Goal: Transaction & Acquisition: Purchase product/service

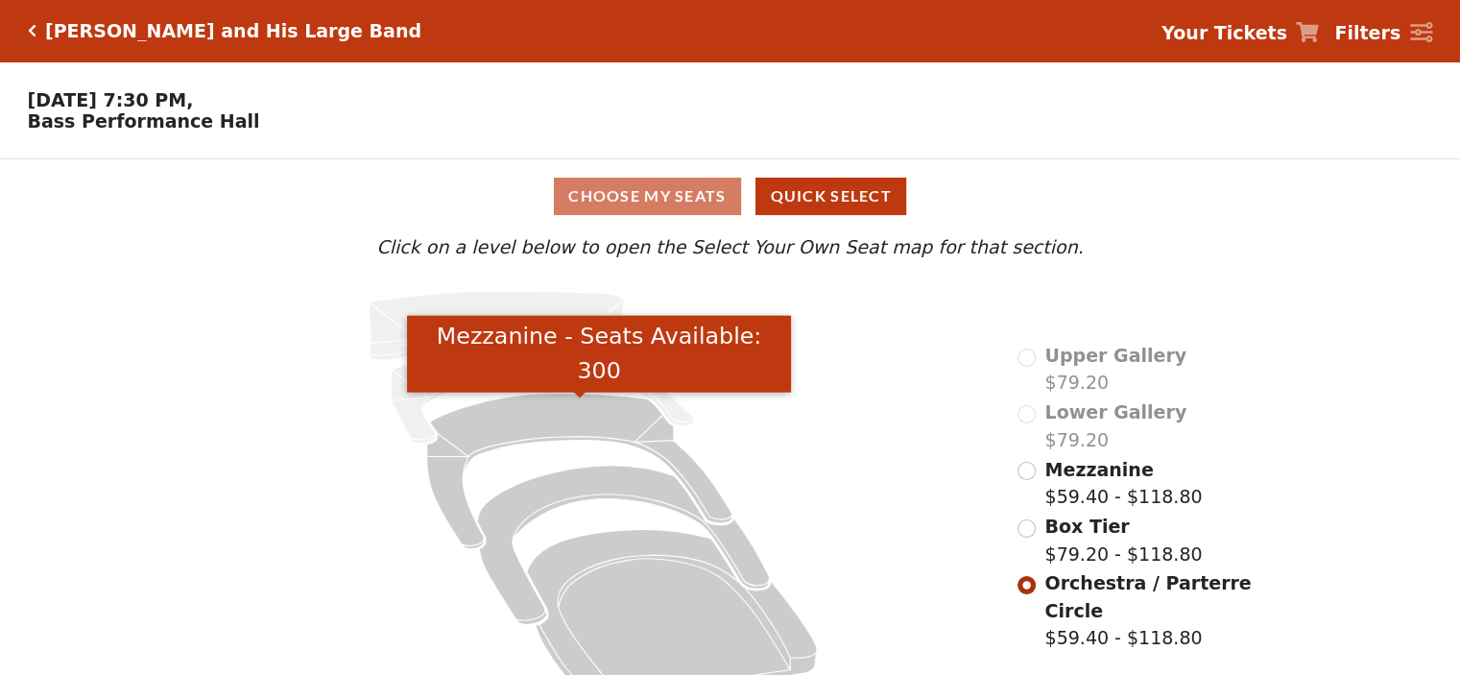
scroll to position [48, 0]
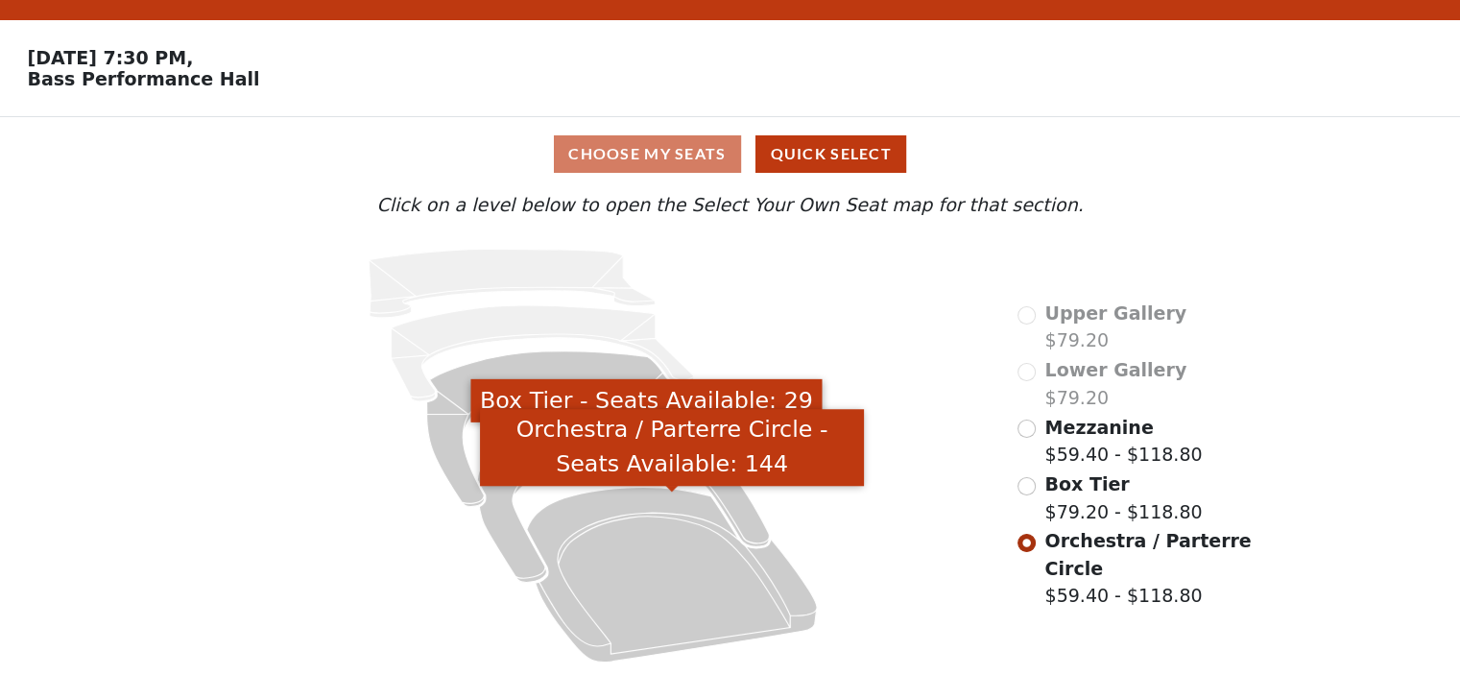
click at [703, 575] on icon "Orchestra / Parterre Circle - Seats Available: 144" at bounding box center [672, 574] width 290 height 175
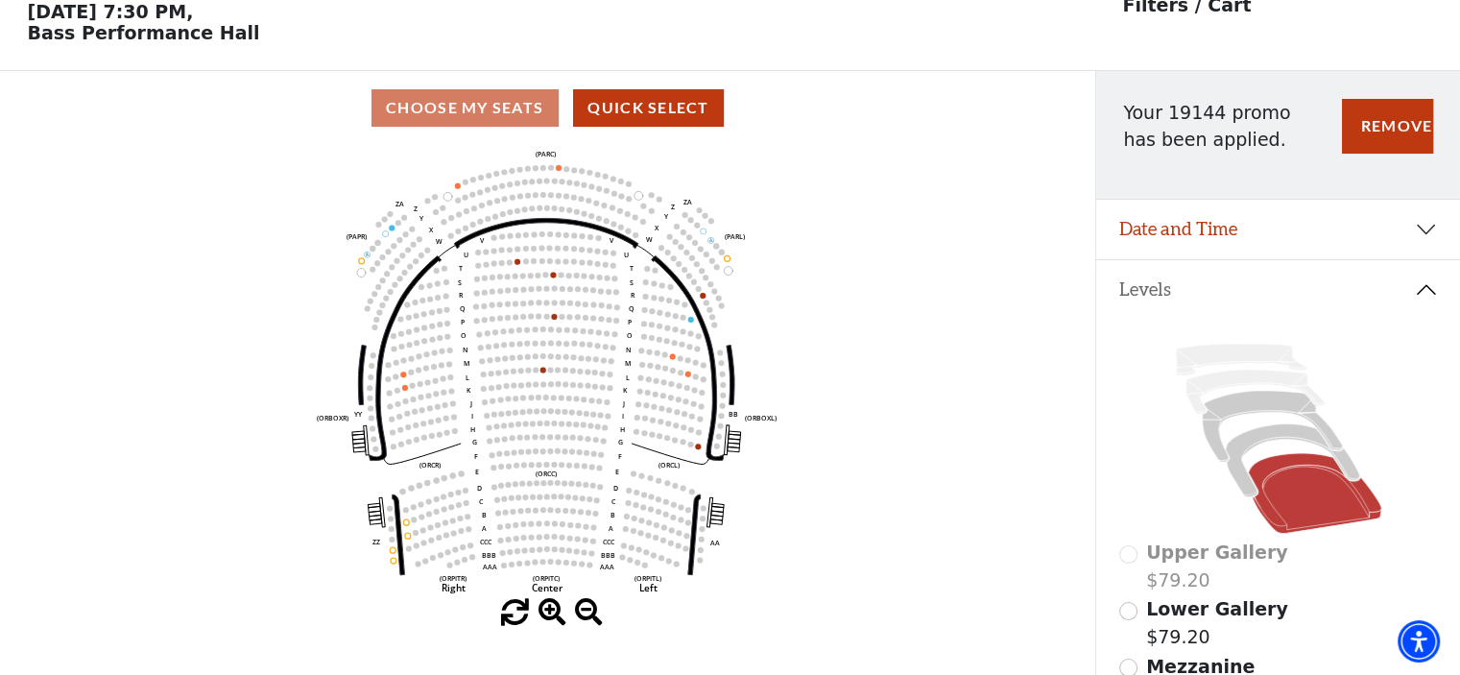
scroll to position [88, 0]
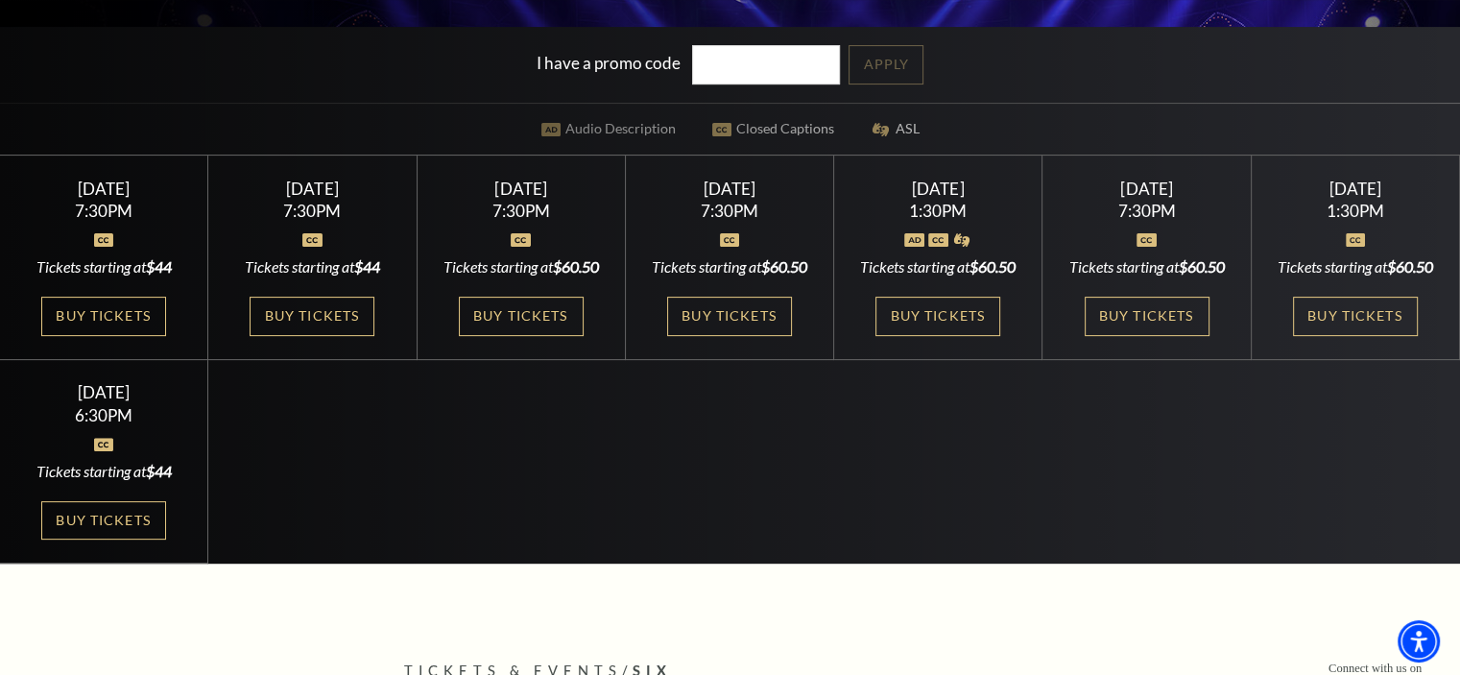
scroll to position [480, 0]
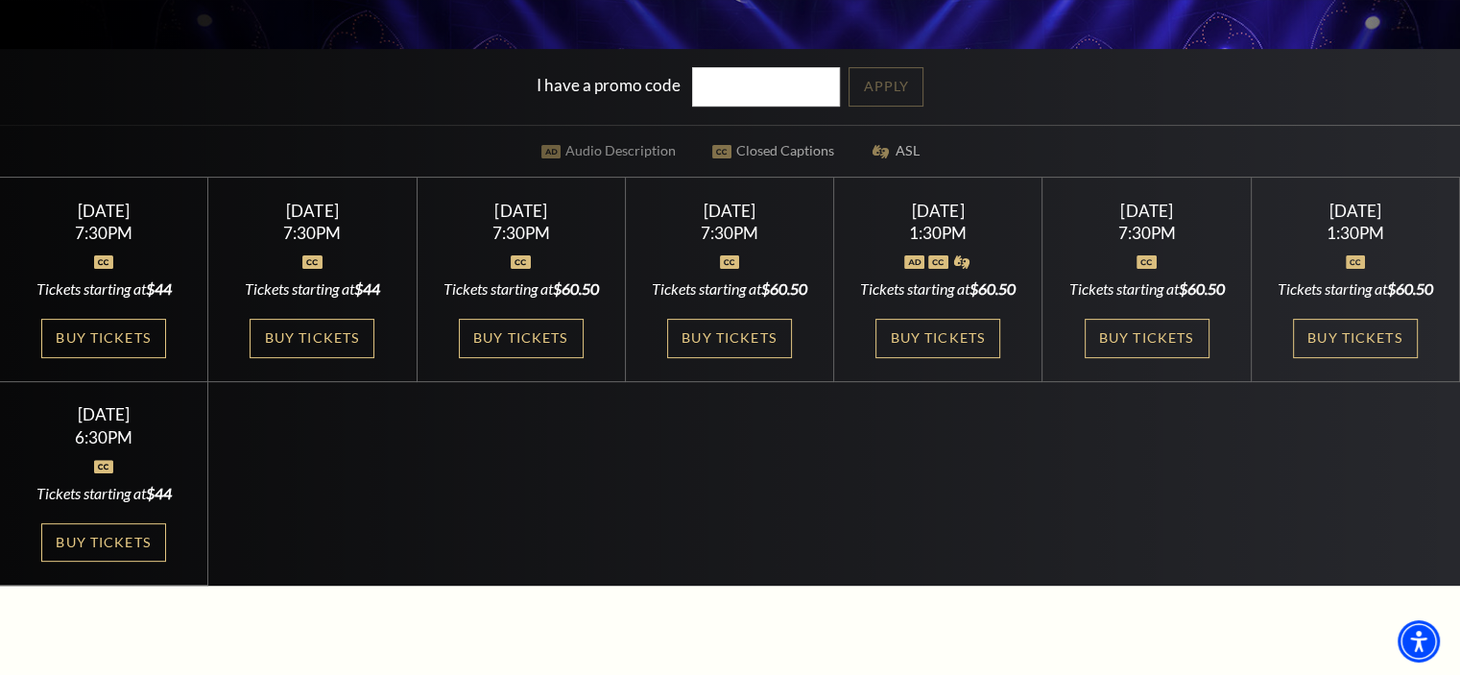
click at [1117, 358] on link "Buy Tickets" at bounding box center [1146, 338] width 125 height 39
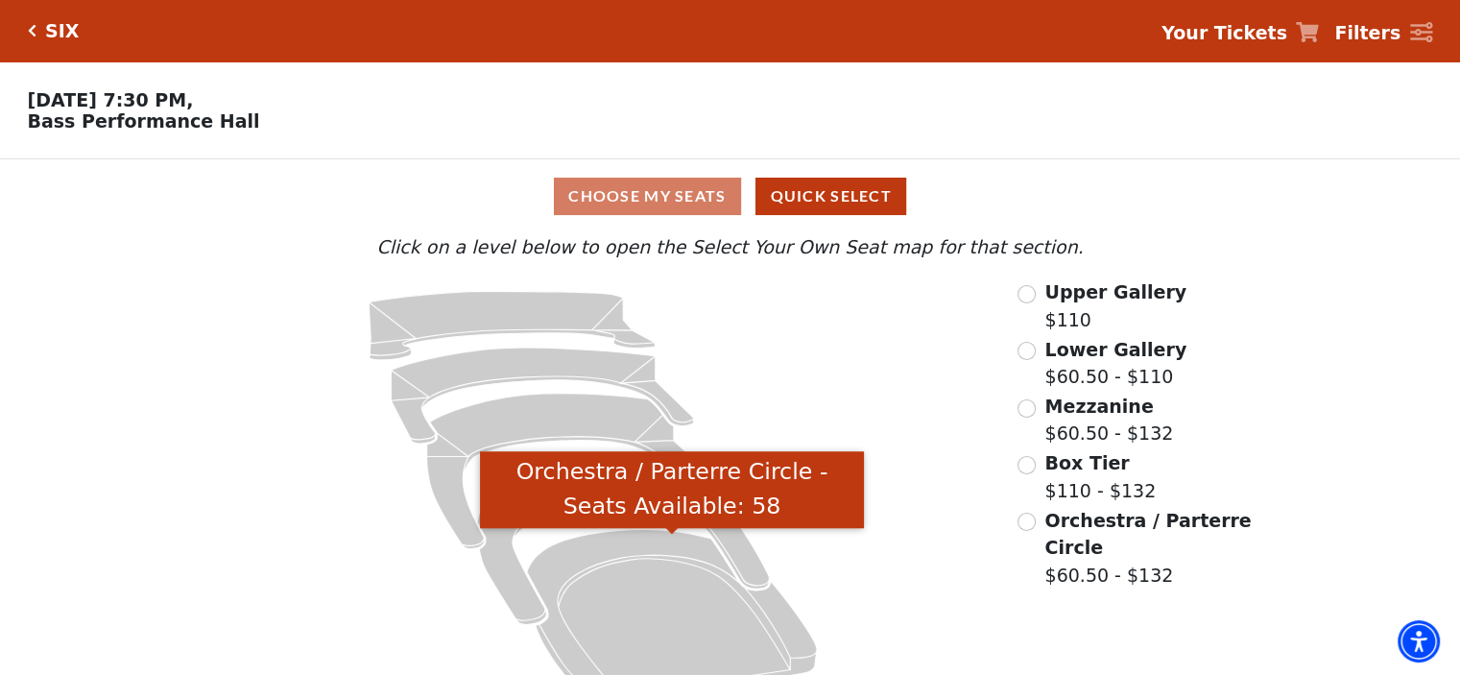
click at [651, 631] on icon "Orchestra / Parterre Circle - Seats Available: 58" at bounding box center [672, 616] width 290 height 175
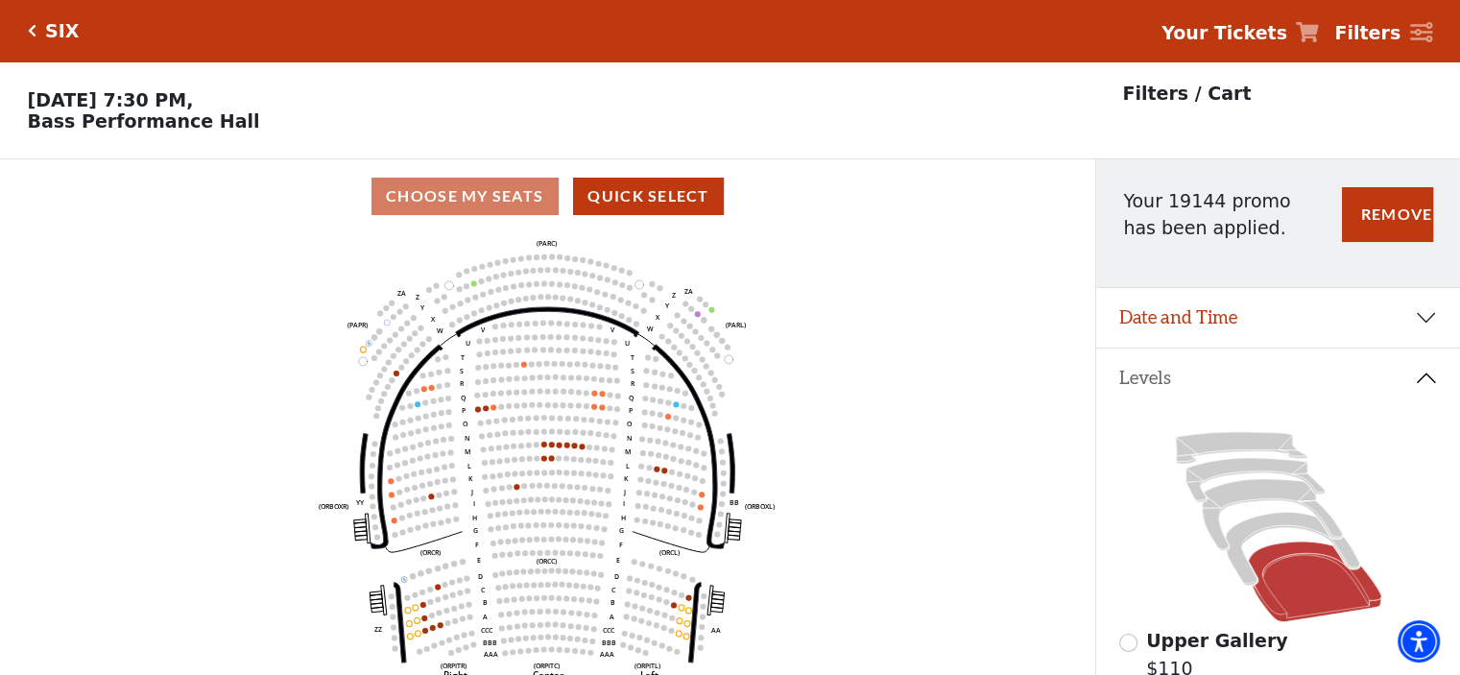
scroll to position [88, 0]
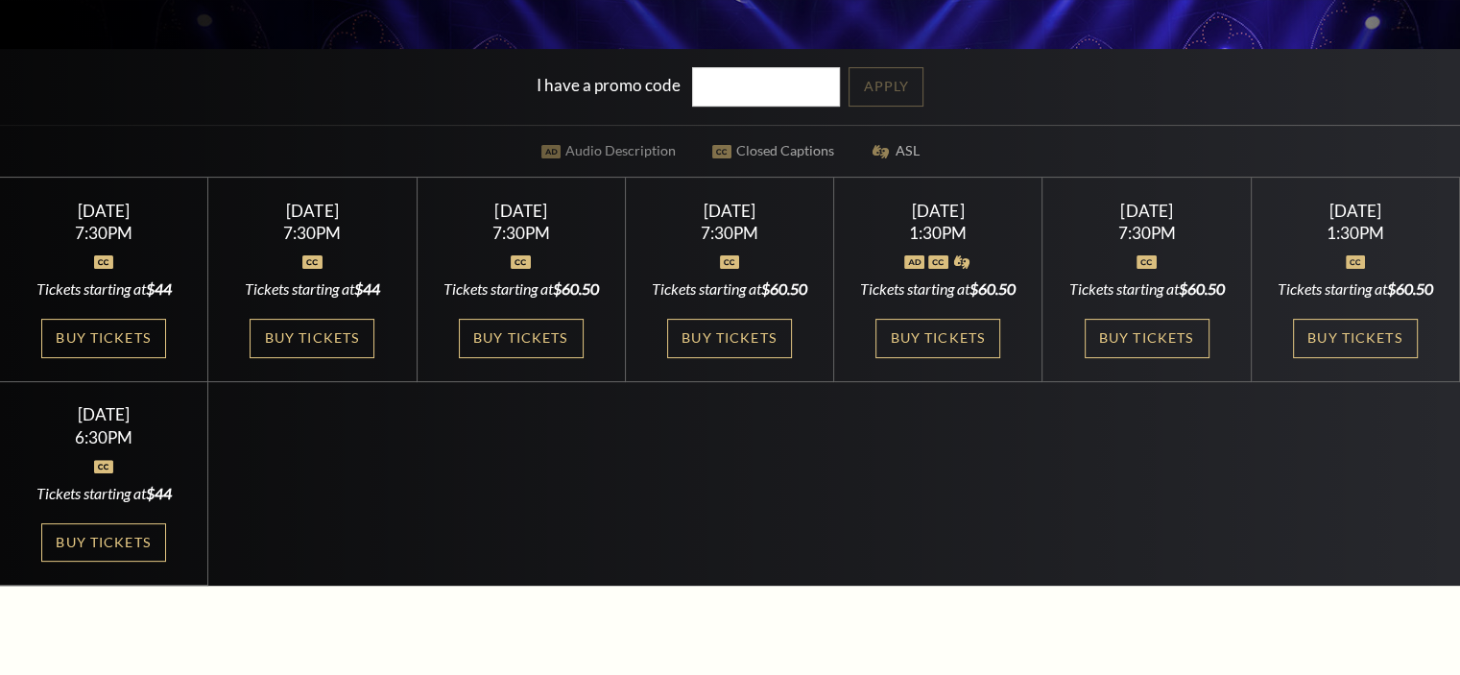
scroll to position [480, 0]
click at [964, 348] on link "Buy Tickets" at bounding box center [937, 338] width 125 height 39
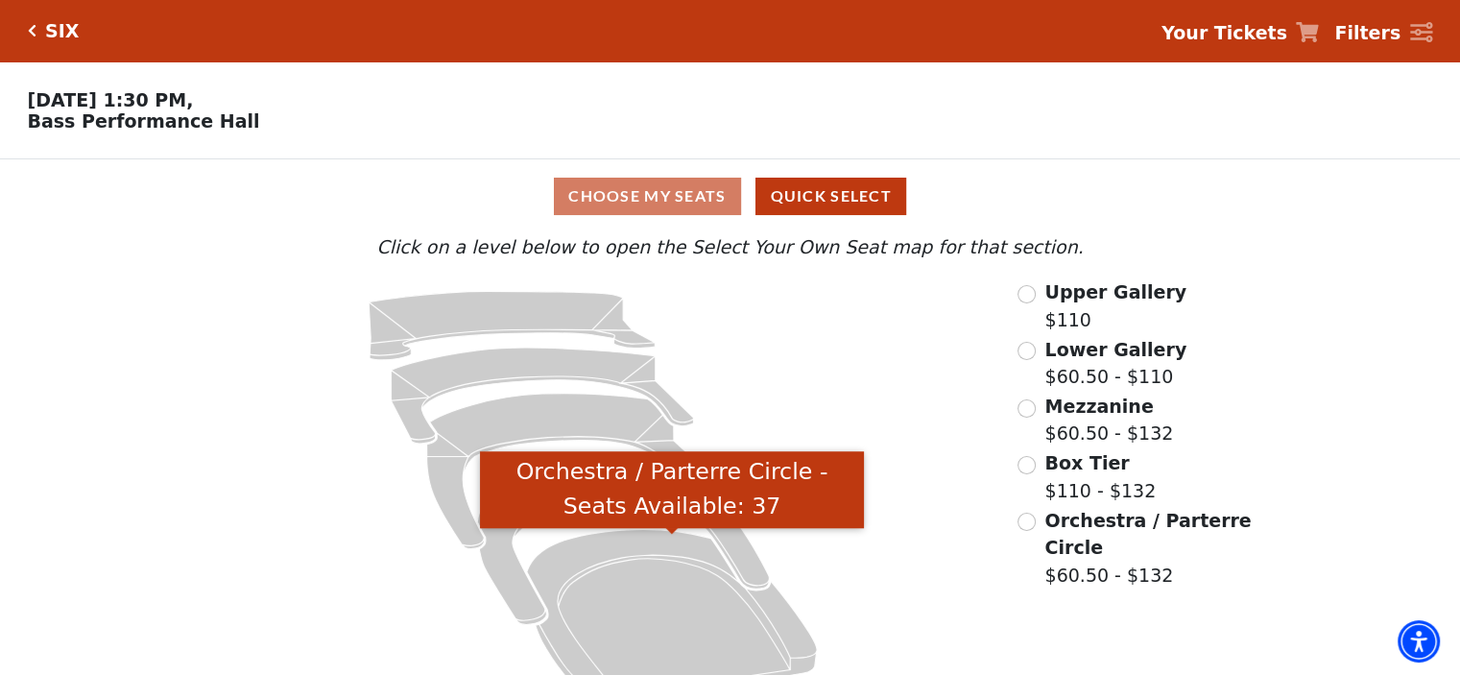
click at [674, 599] on icon "Orchestra / Parterre Circle - Seats Available: 37" at bounding box center [672, 616] width 290 height 175
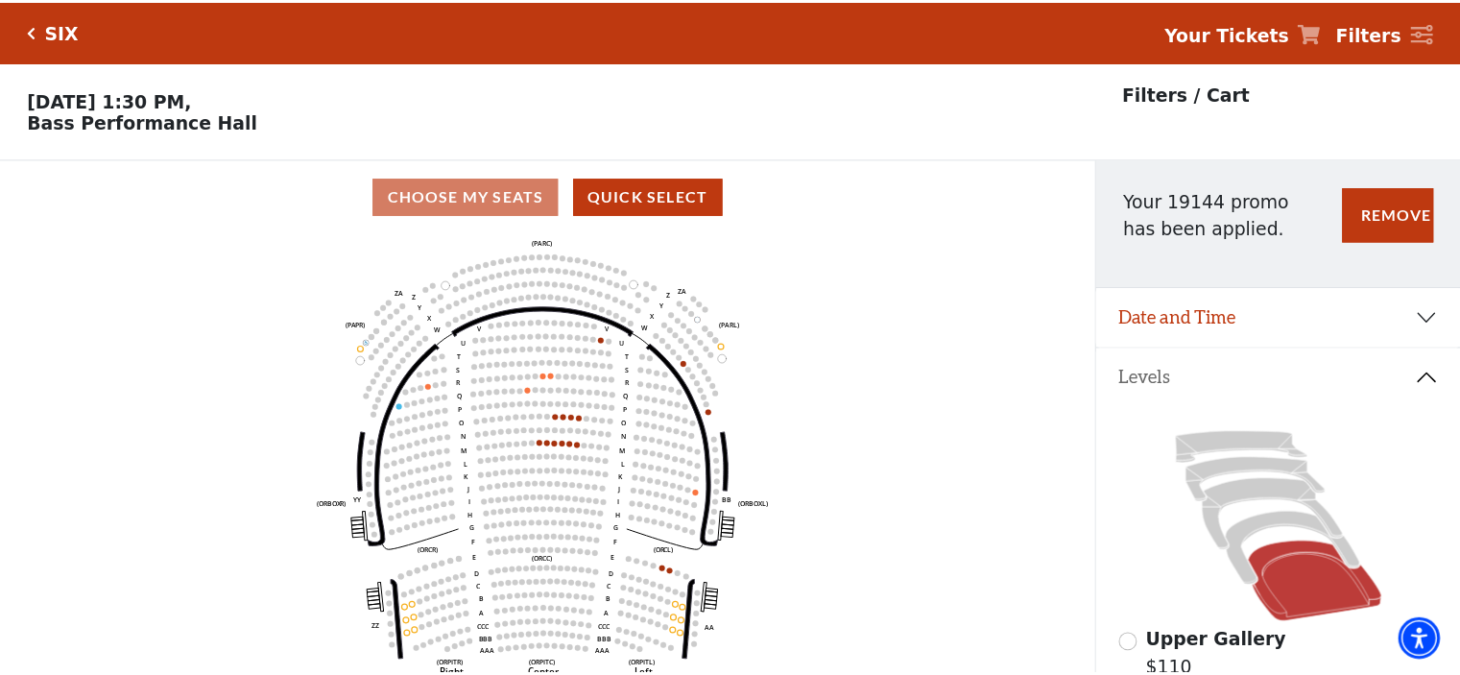
scroll to position [88, 0]
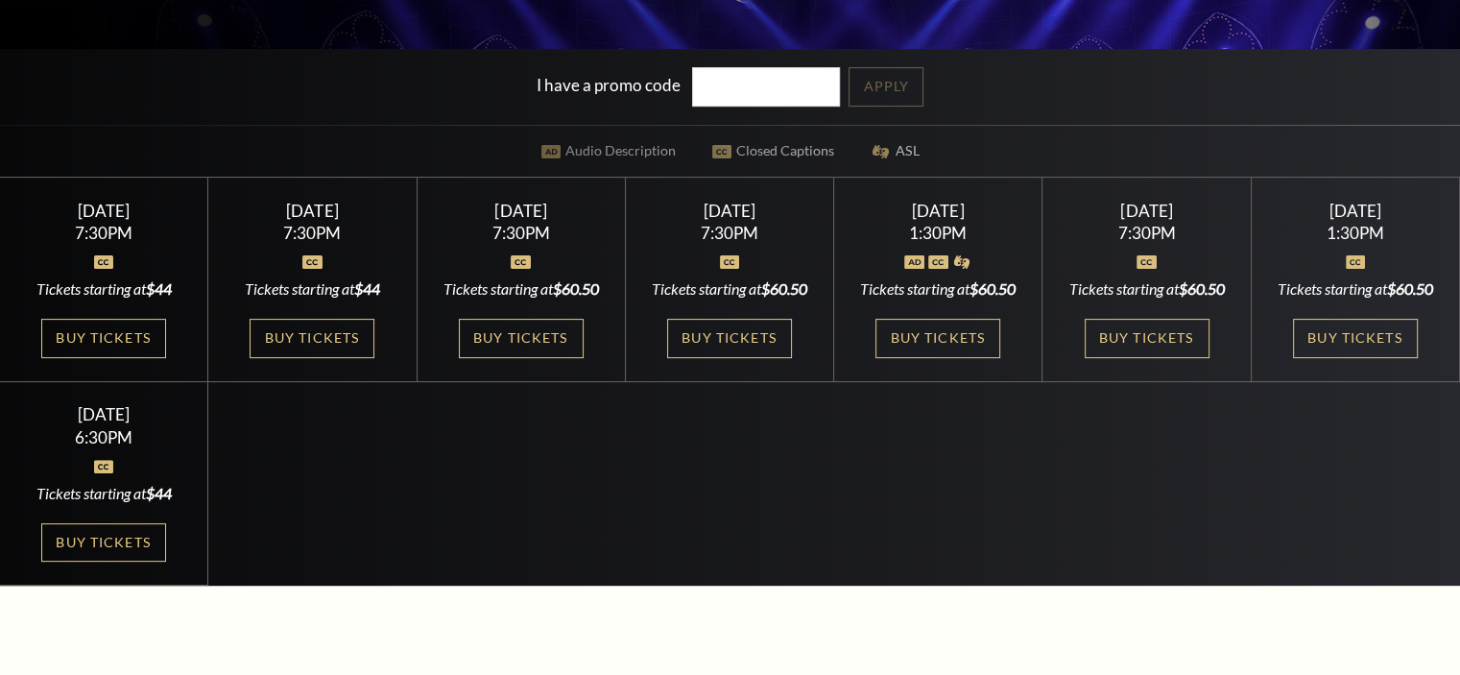
scroll to position [480, 0]
click at [750, 358] on link "Buy Tickets" at bounding box center [729, 338] width 125 height 39
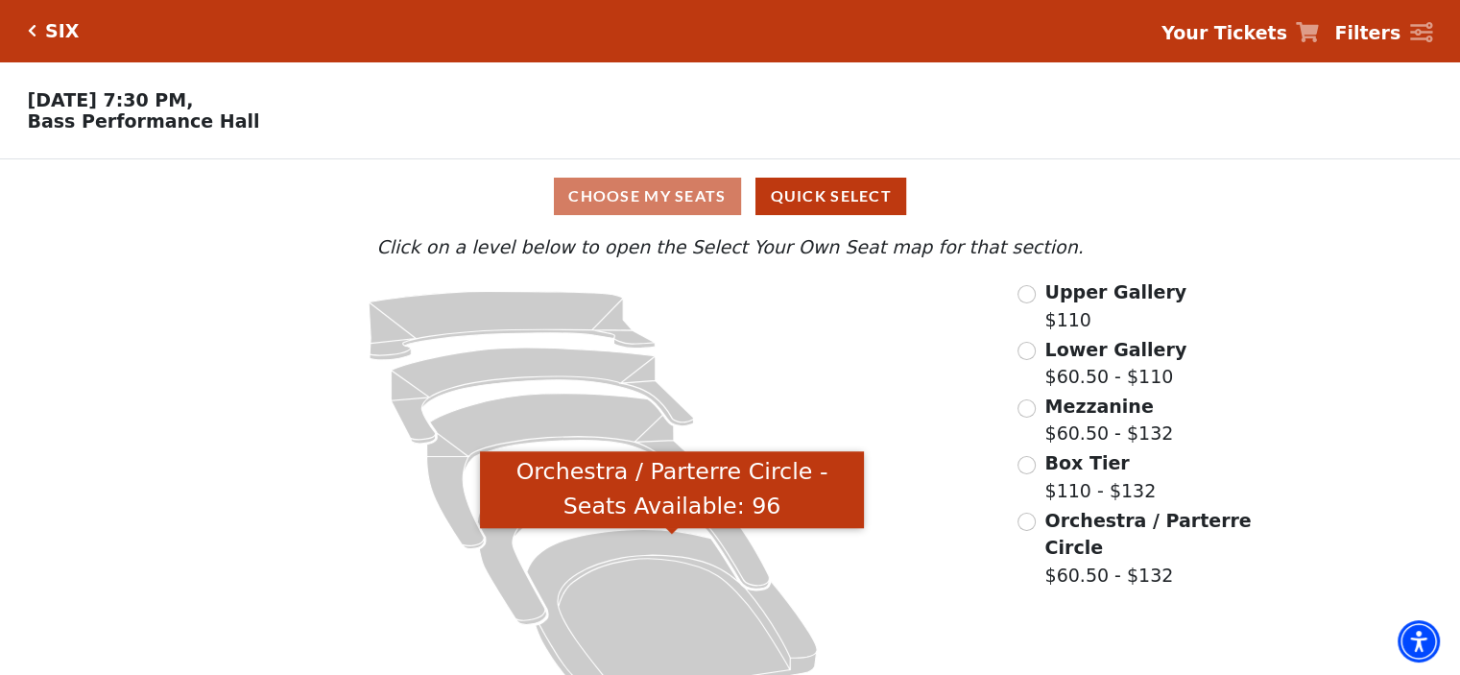
click at [638, 613] on icon "Orchestra / Parterre Circle - Seats Available: 96" at bounding box center [672, 616] width 290 height 175
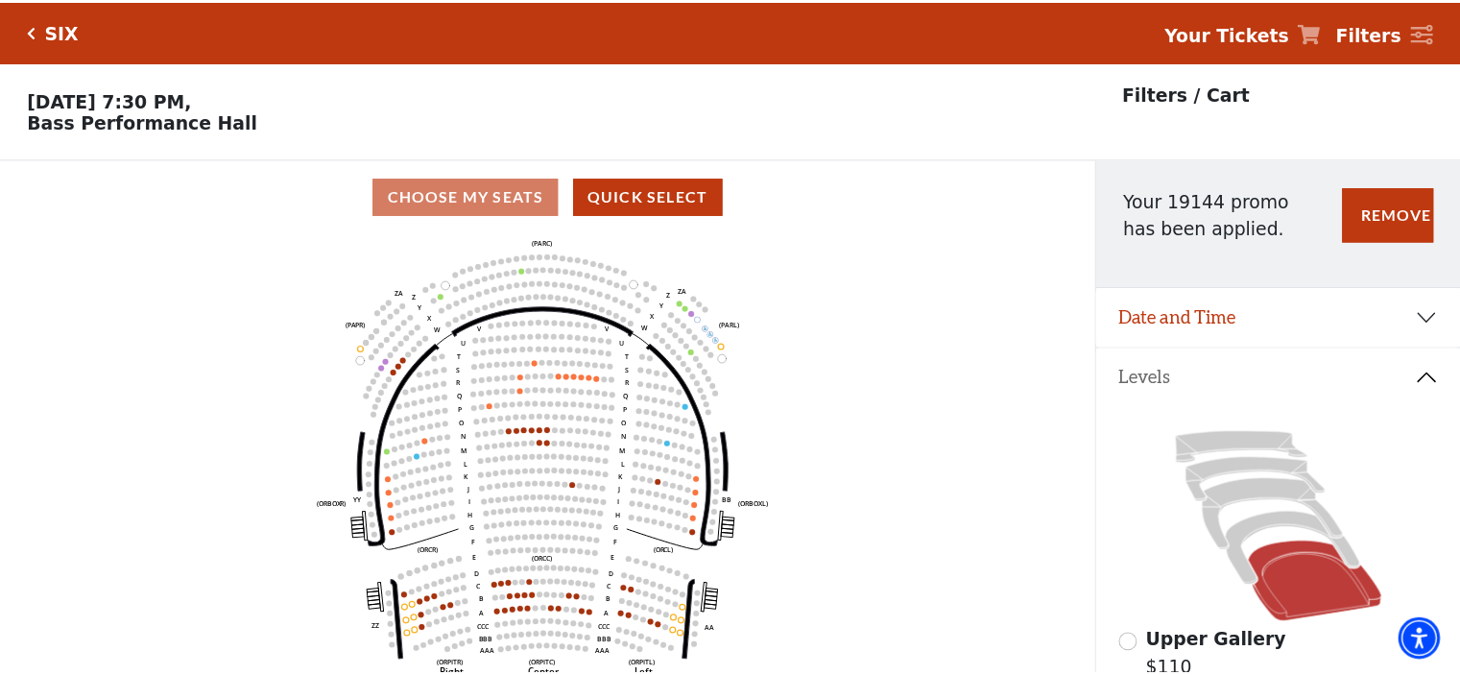
scroll to position [88, 0]
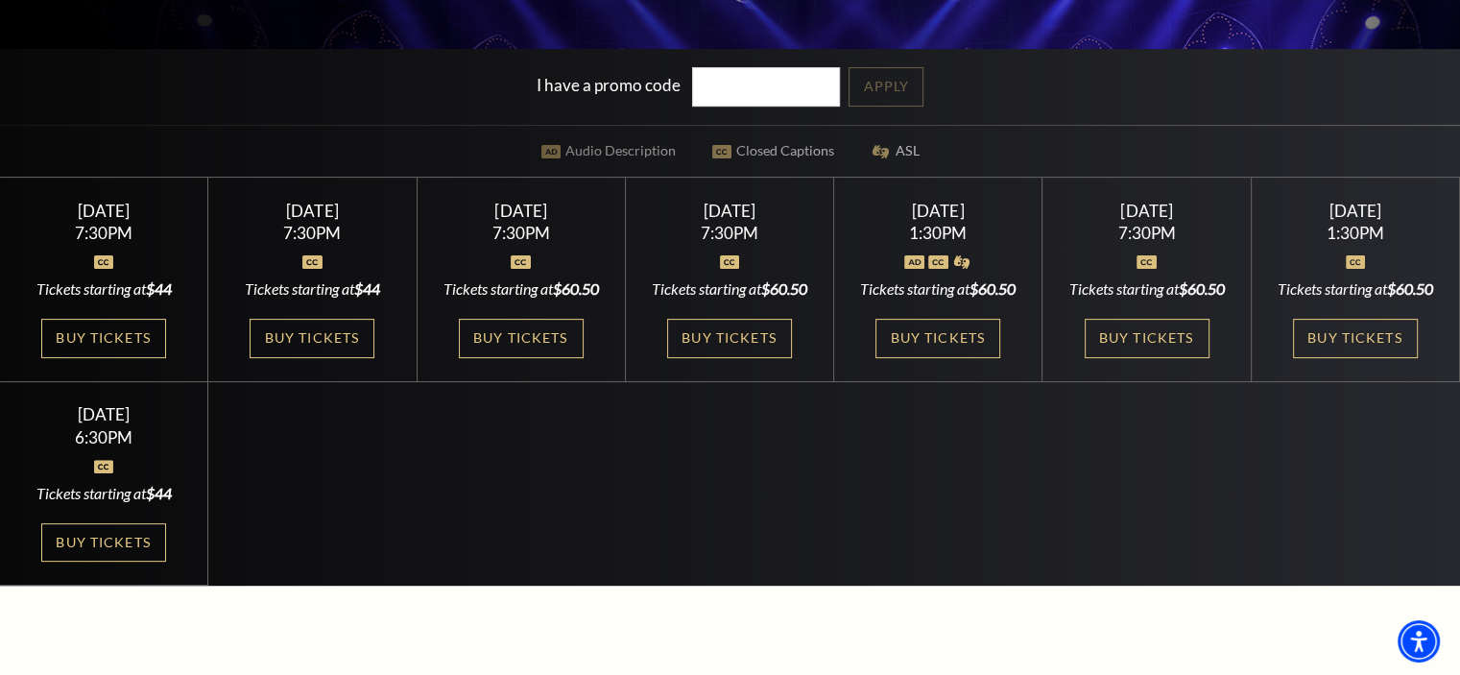
click at [1347, 349] on link "Buy Tickets" at bounding box center [1355, 338] width 125 height 39
click at [1117, 350] on link "Buy Tickets" at bounding box center [1146, 338] width 125 height 39
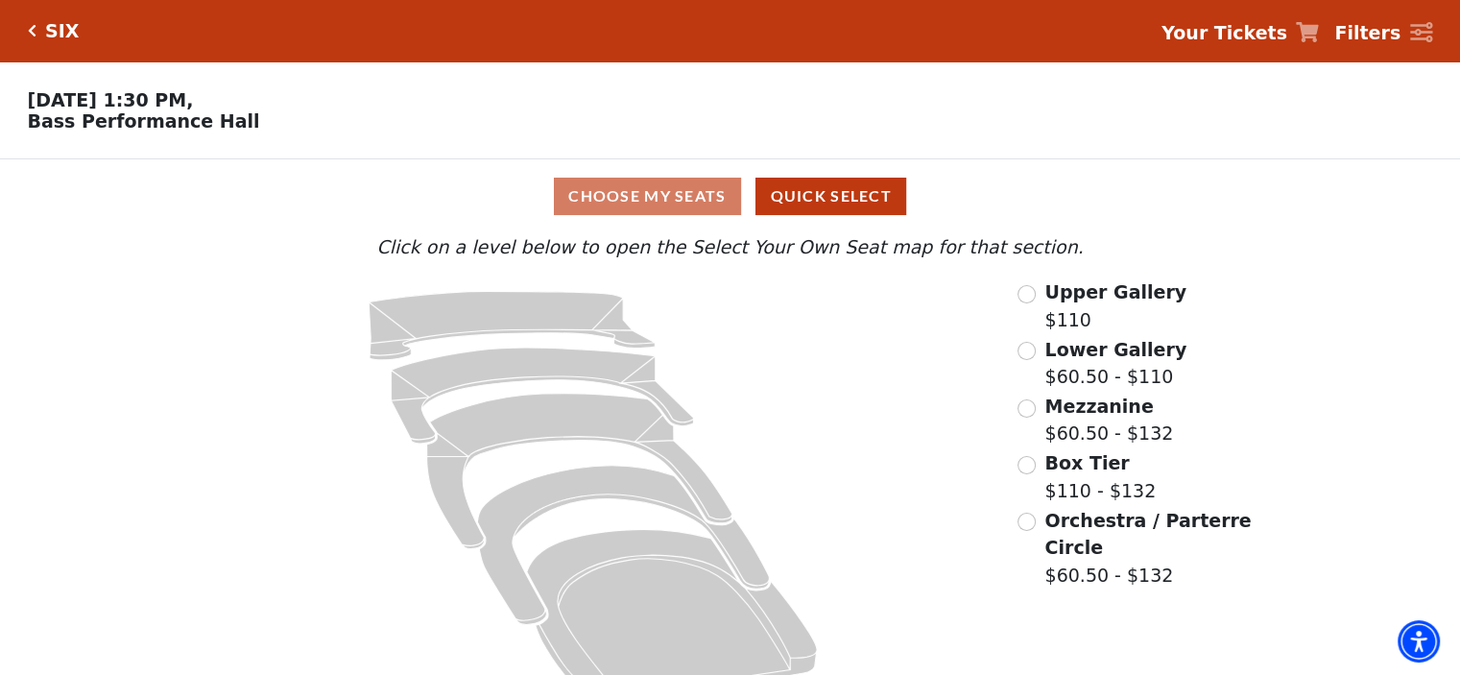
scroll to position [48, 0]
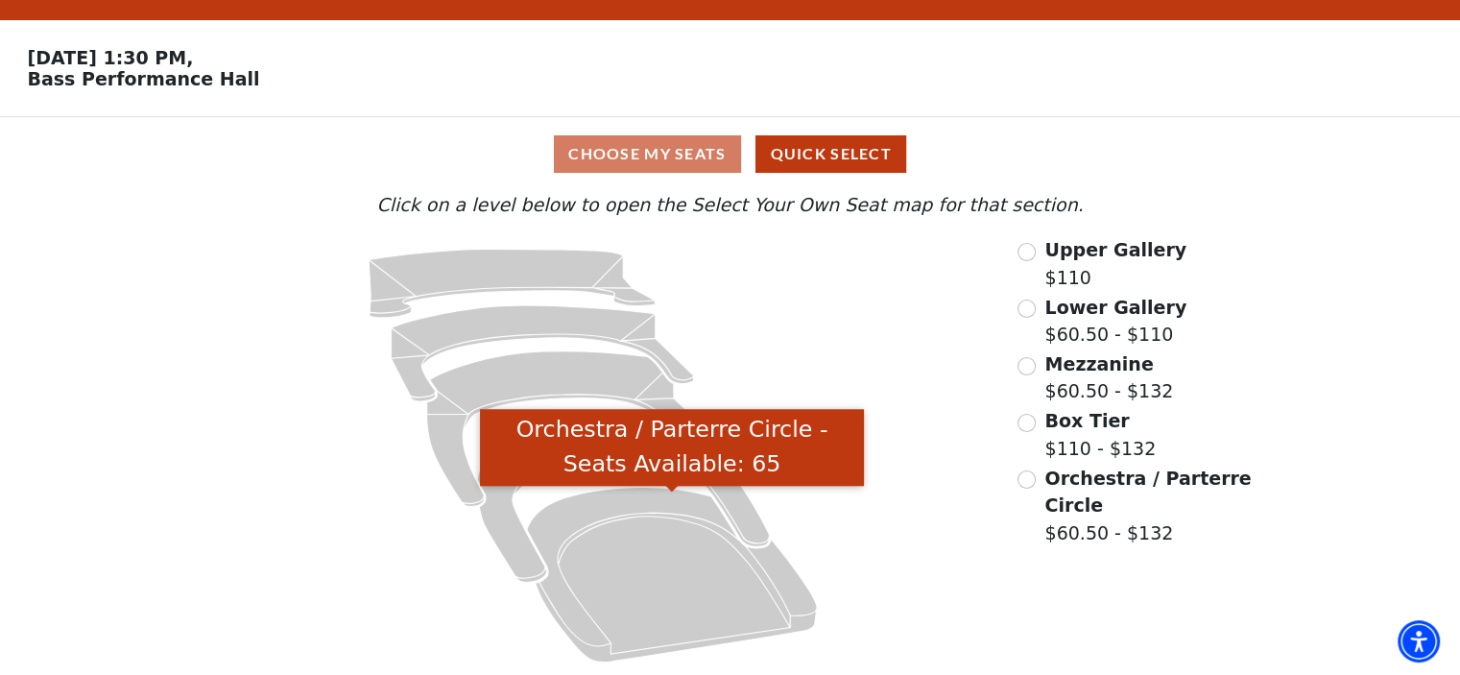
click at [603, 583] on icon "Orchestra / Parterre Circle - Seats Available: 65" at bounding box center [672, 574] width 290 height 175
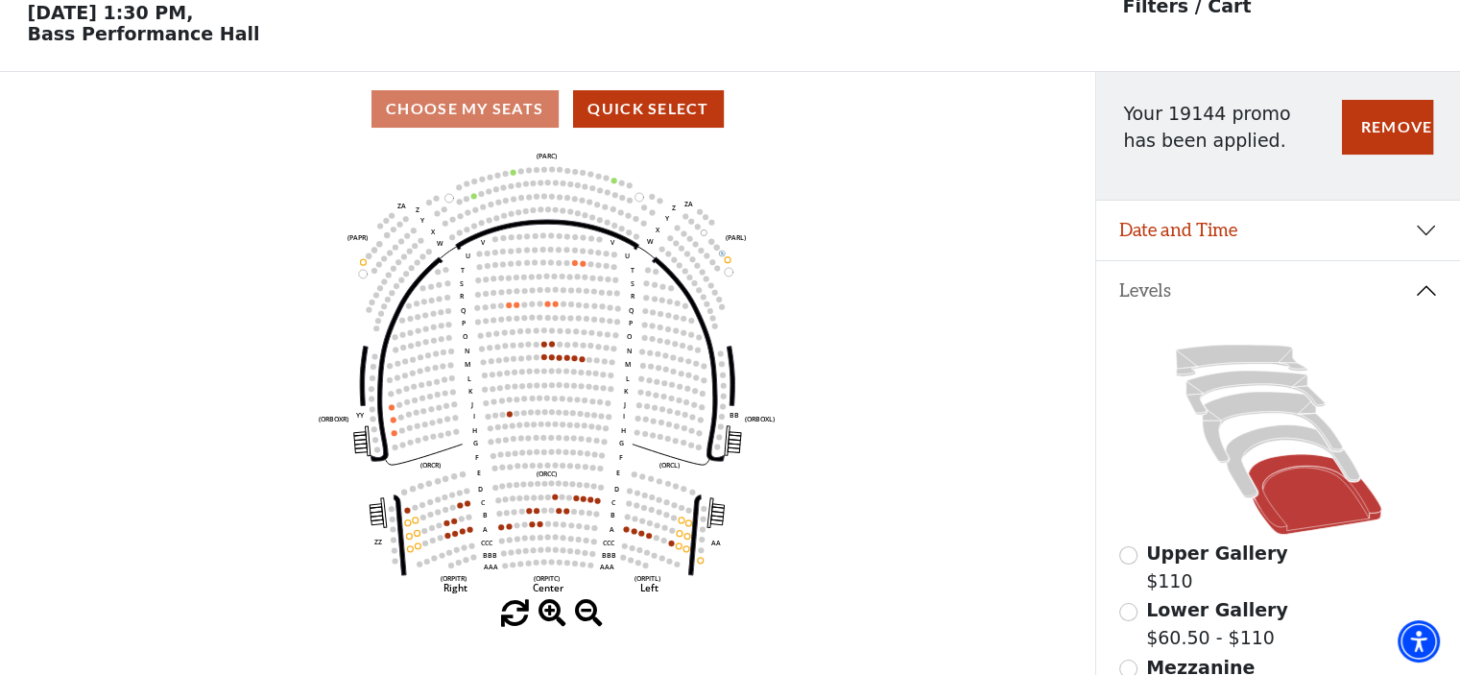
scroll to position [88, 0]
drag, startPoint x: 321, startPoint y: 113, endPoint x: 288, endPoint y: 107, distance: 34.1
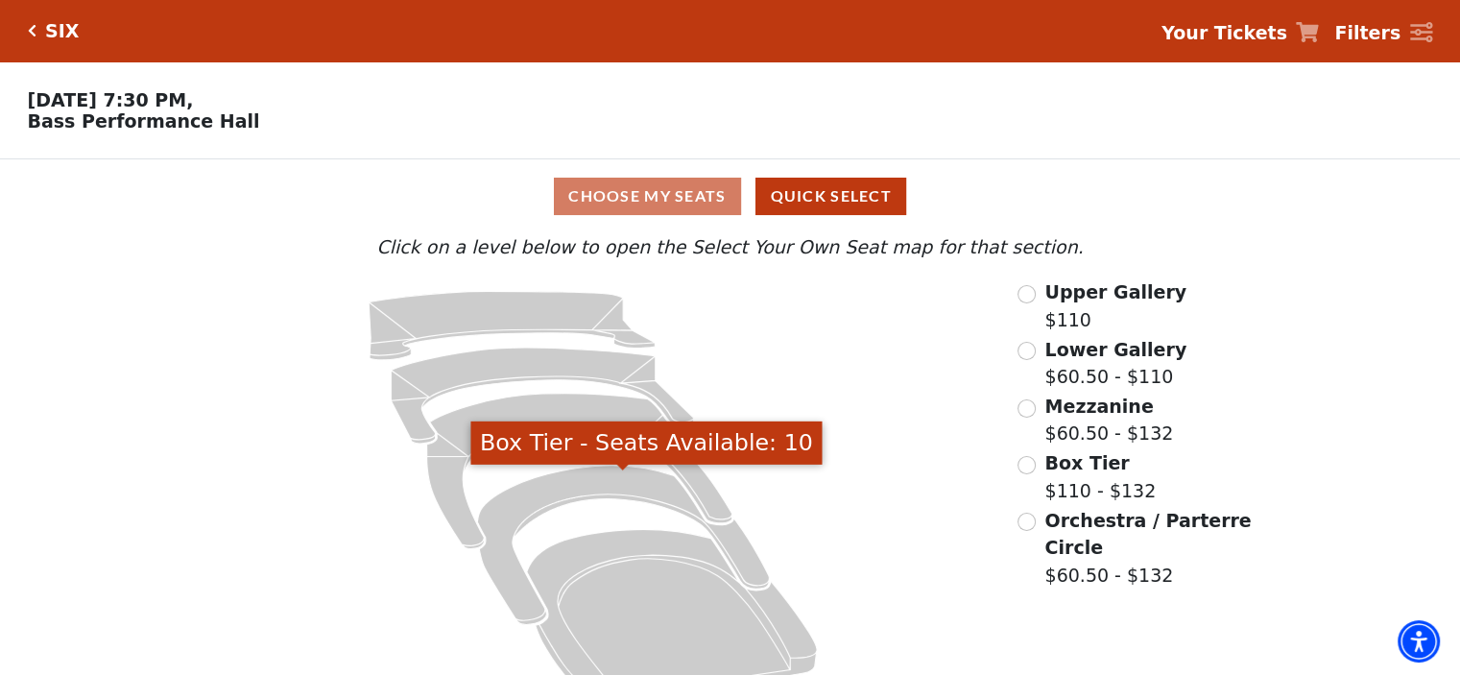
click at [680, 571] on icon "Orchestra / Parterre Circle - Seats Available: 58" at bounding box center [672, 616] width 290 height 175
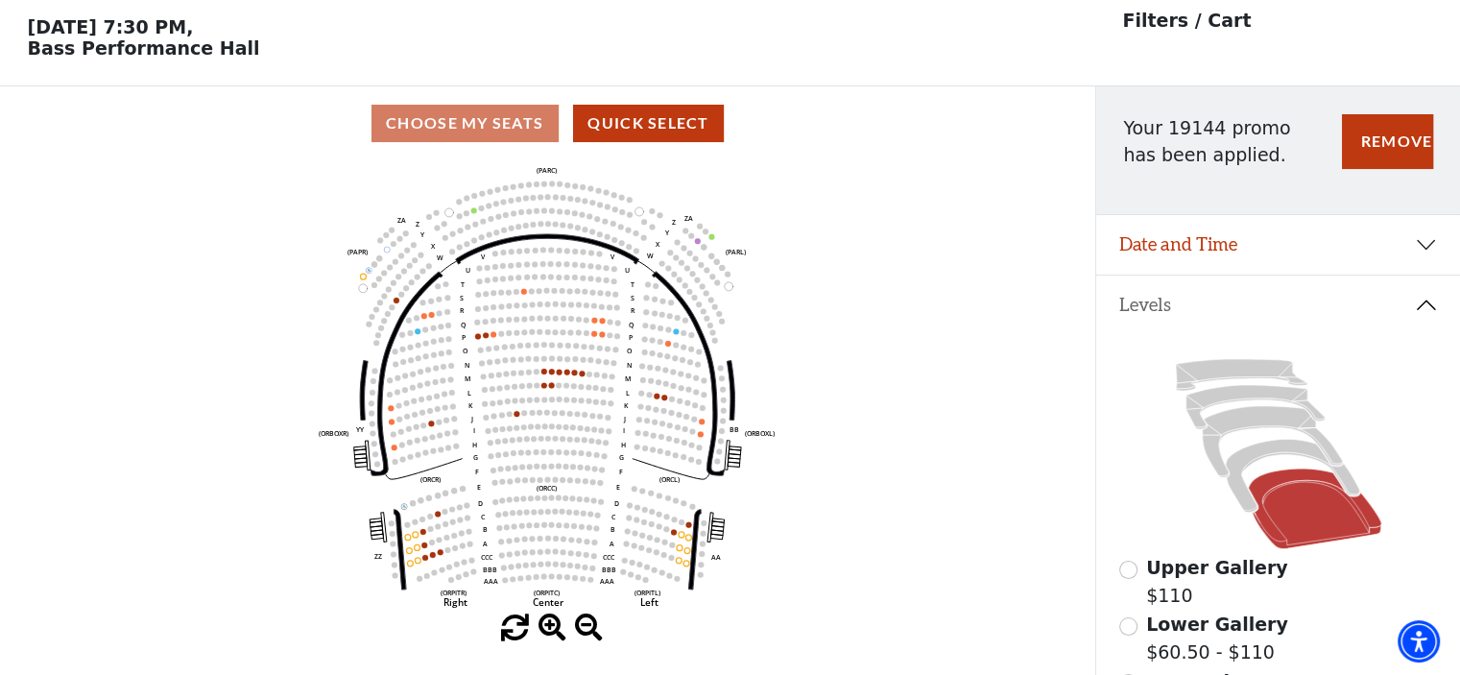
scroll to position [88, 0]
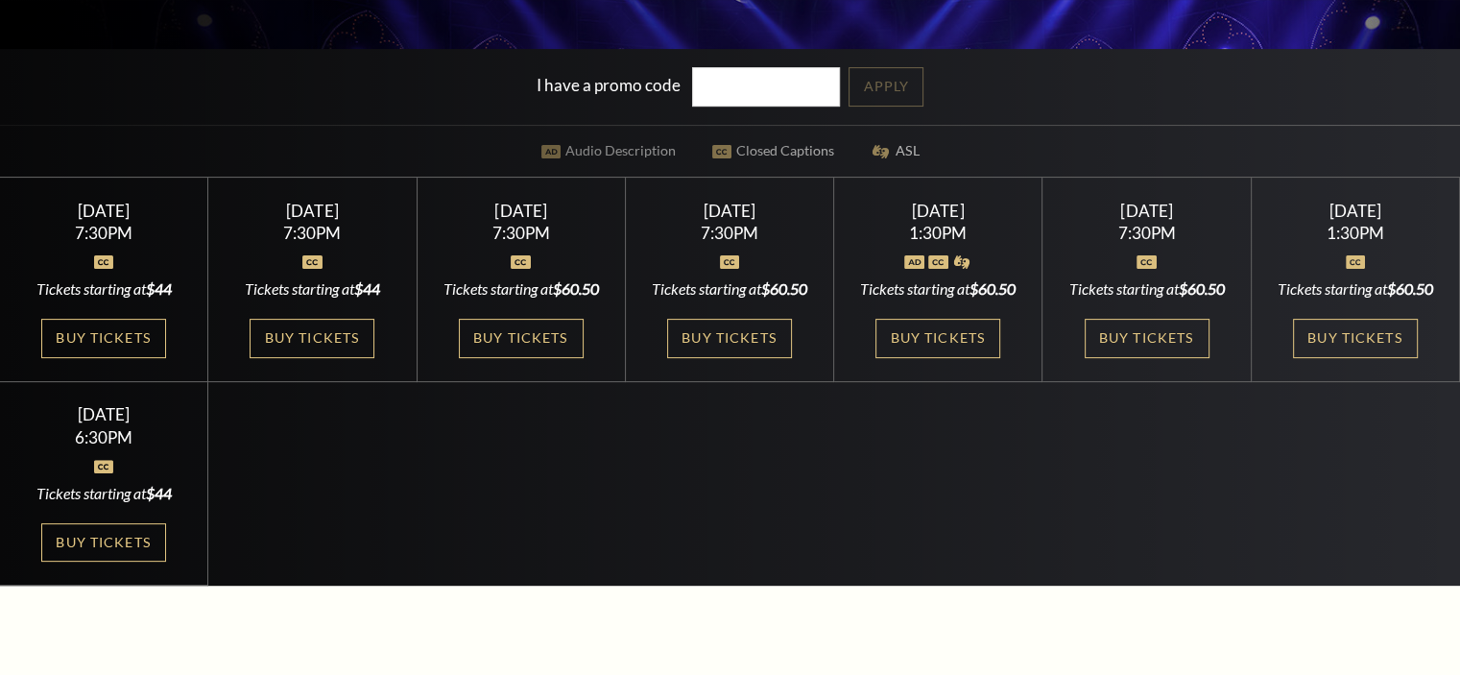
scroll to position [480, 0]
click at [895, 358] on link "Buy Tickets" at bounding box center [937, 338] width 125 height 39
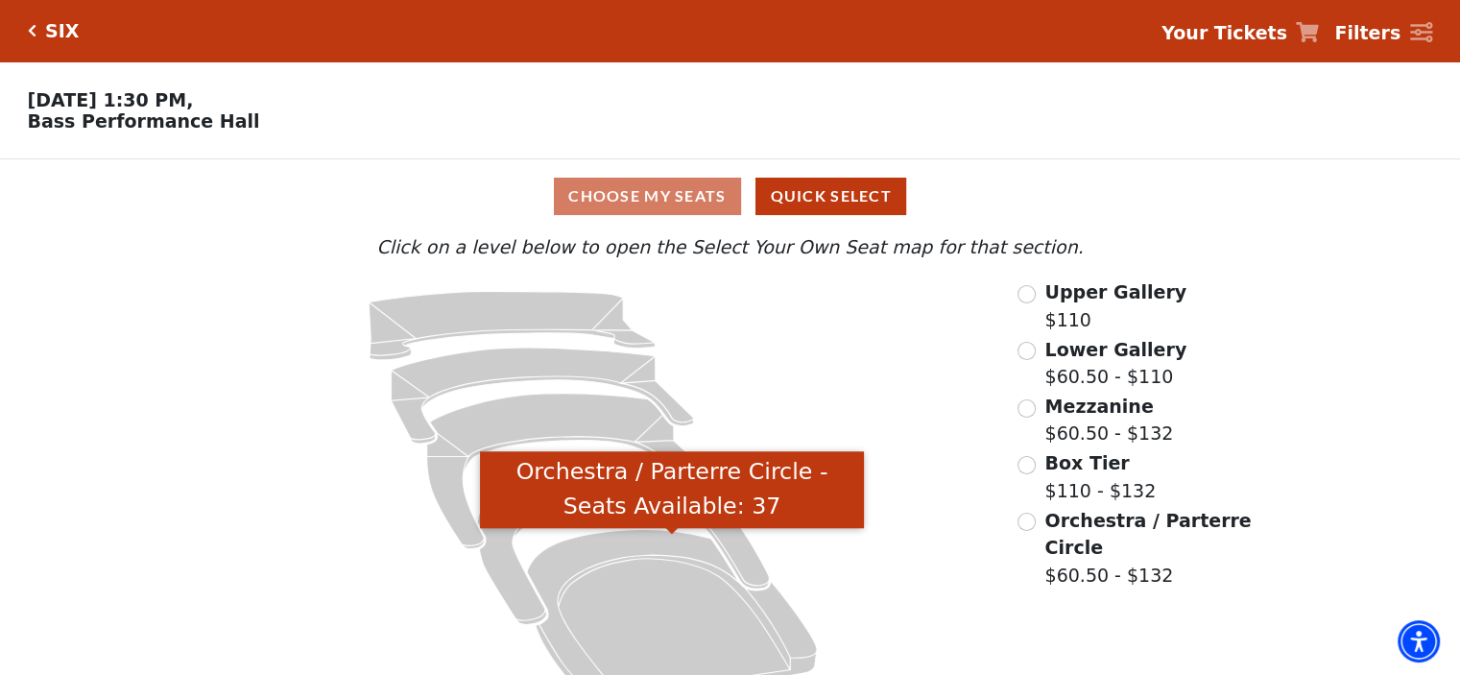
click at [646, 589] on icon "Orchestra / Parterre Circle - Seats Available: 37" at bounding box center [672, 616] width 290 height 175
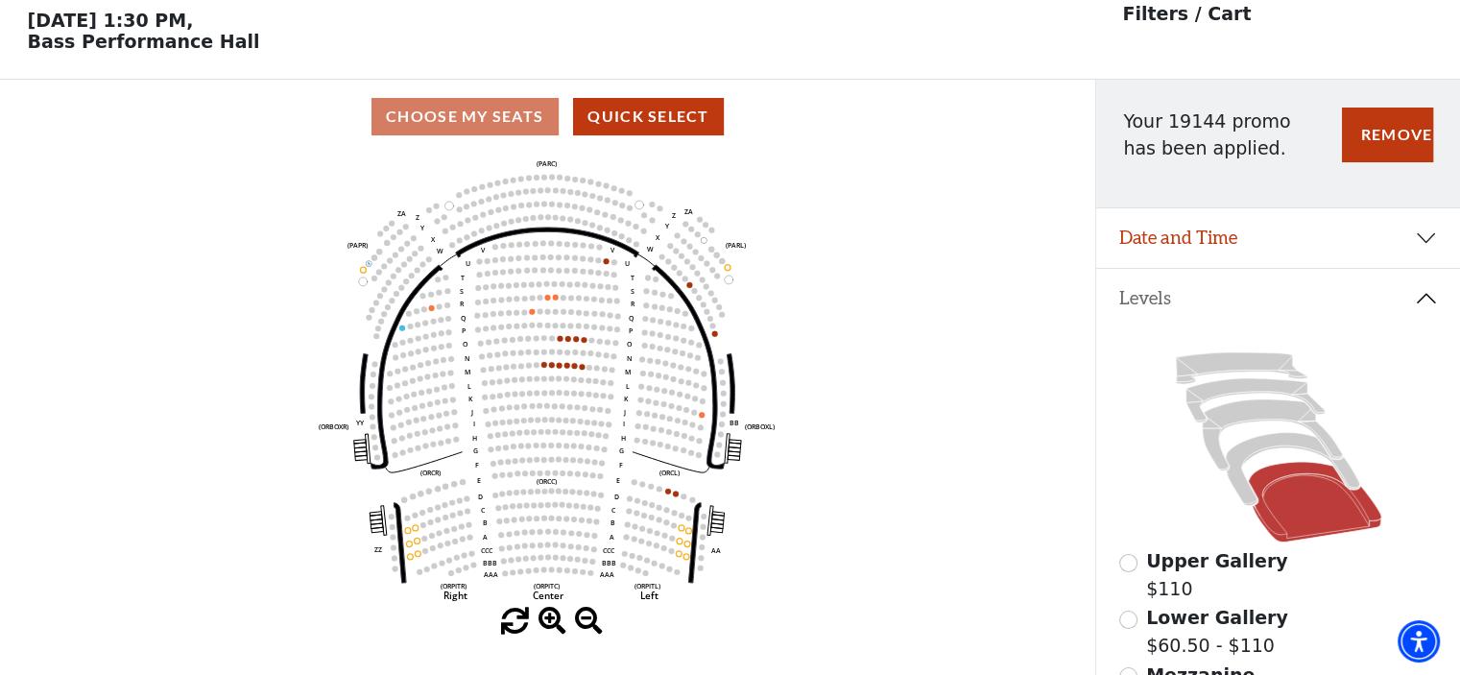
scroll to position [88, 0]
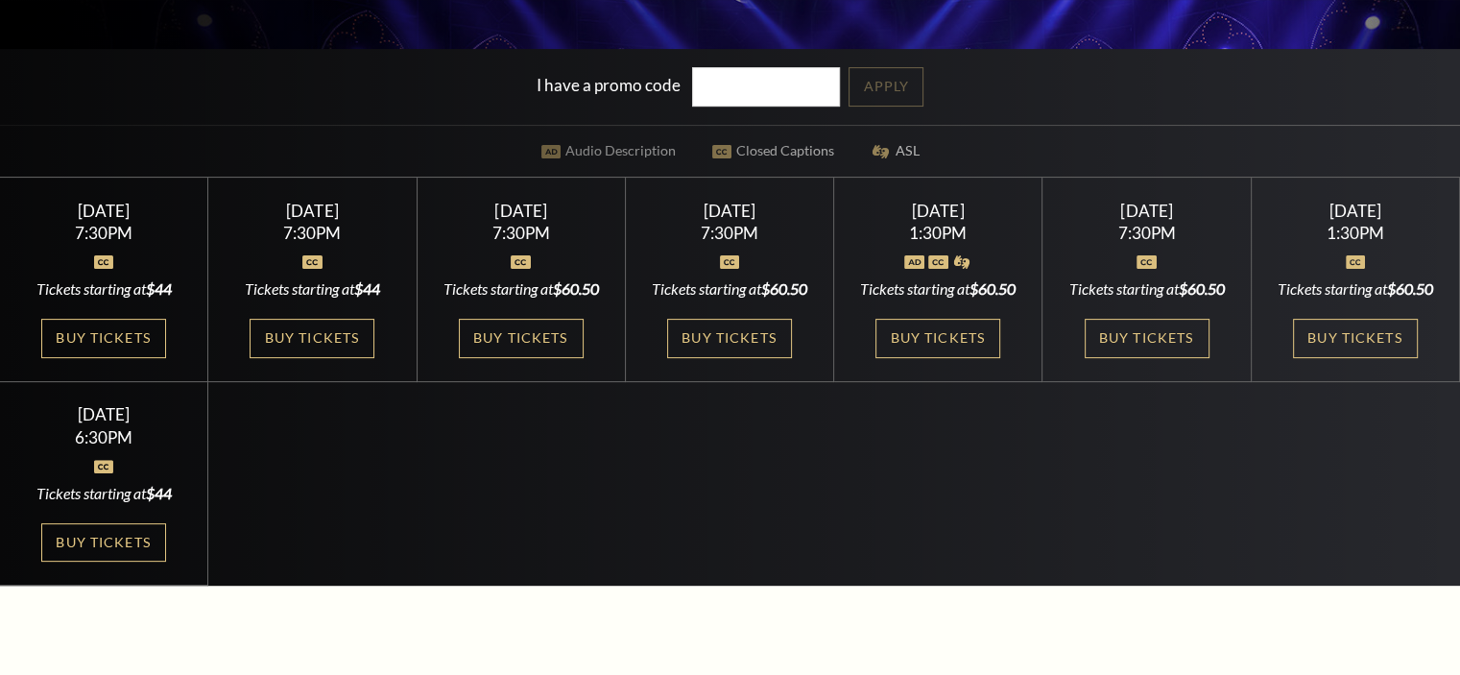
scroll to position [480, 0]
click at [1361, 358] on link "Buy Tickets" at bounding box center [1355, 338] width 125 height 39
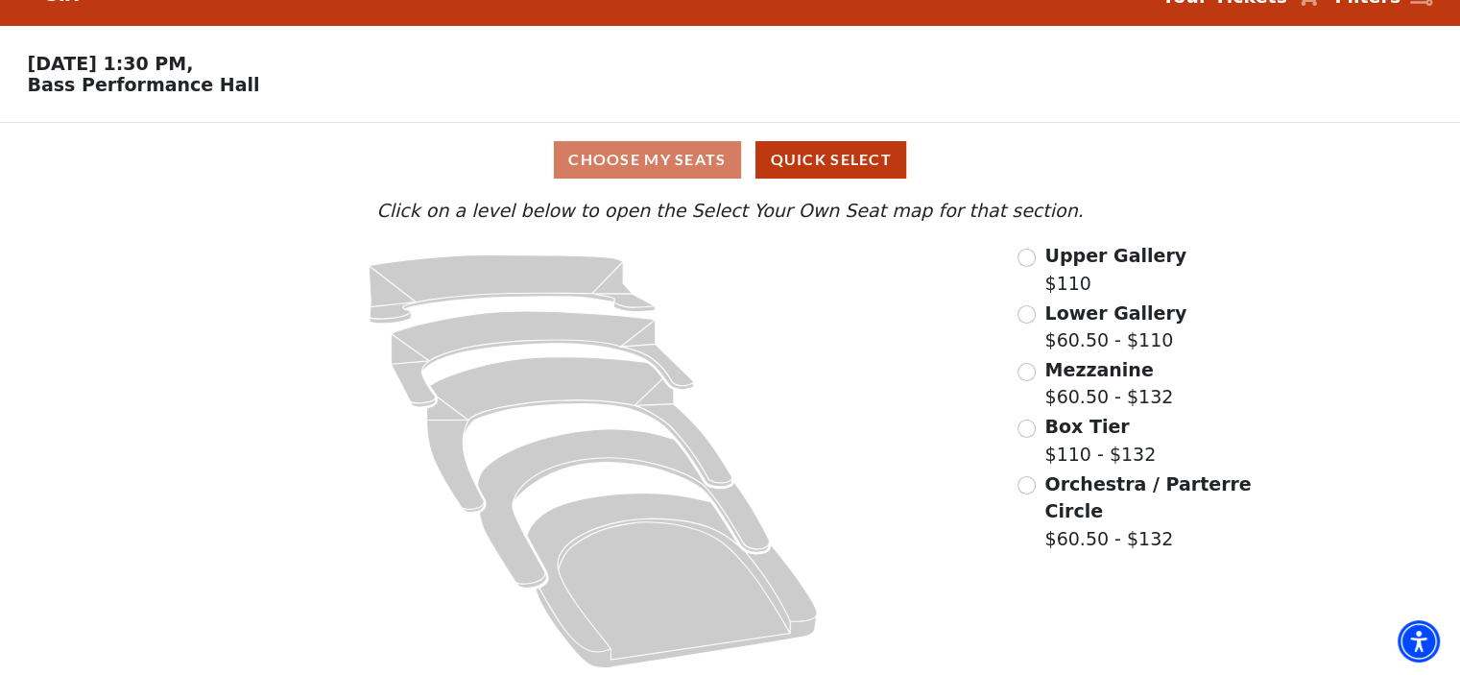
scroll to position [48, 0]
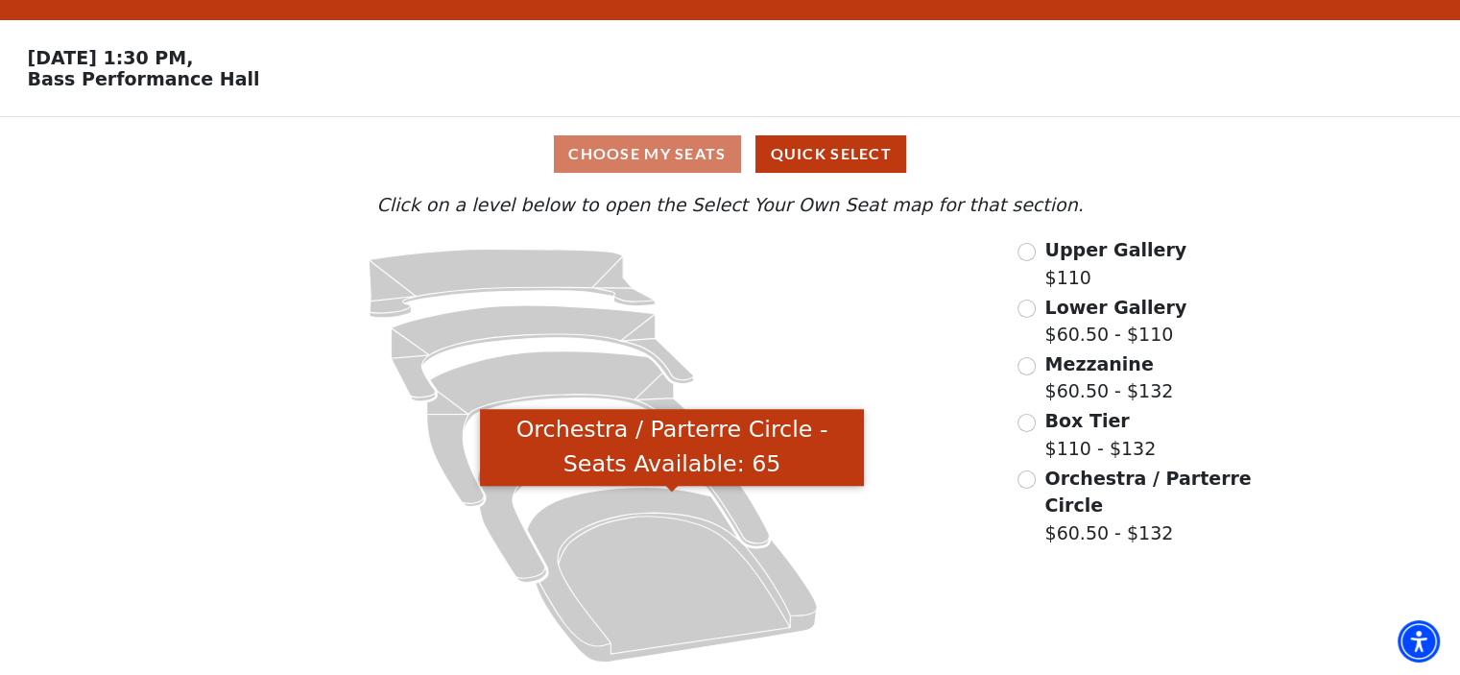
click at [653, 534] on icon "Orchestra / Parterre Circle - Seats Available: 65" at bounding box center [672, 574] width 290 height 175
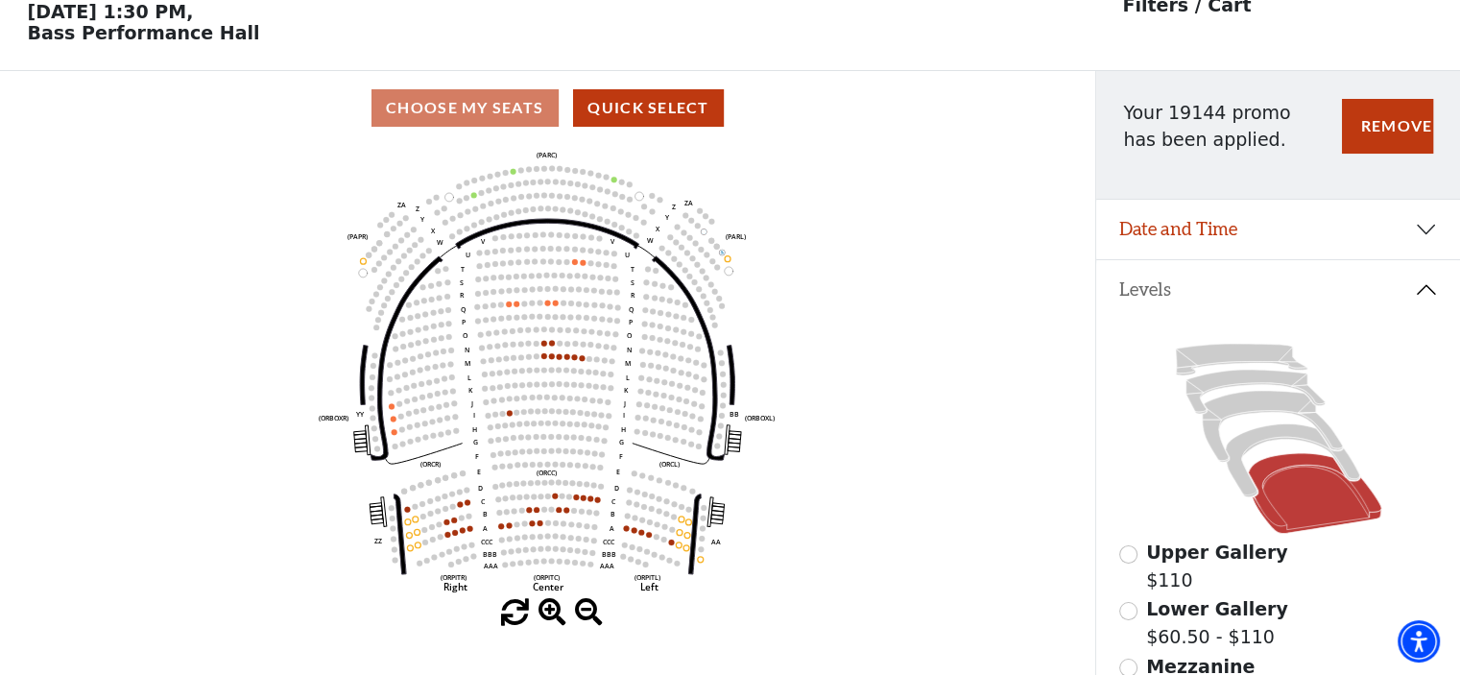
scroll to position [88, 0]
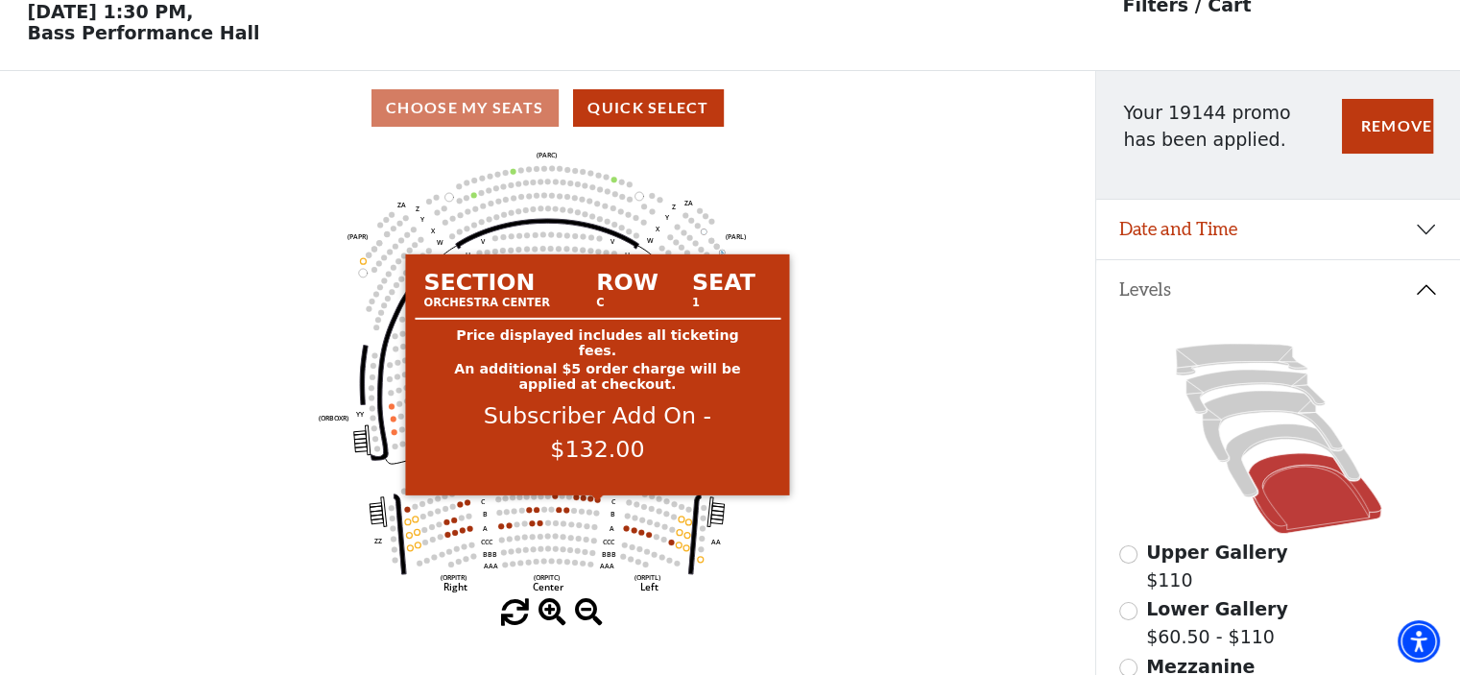
click at [599, 502] on circle at bounding box center [598, 499] width 6 height 6
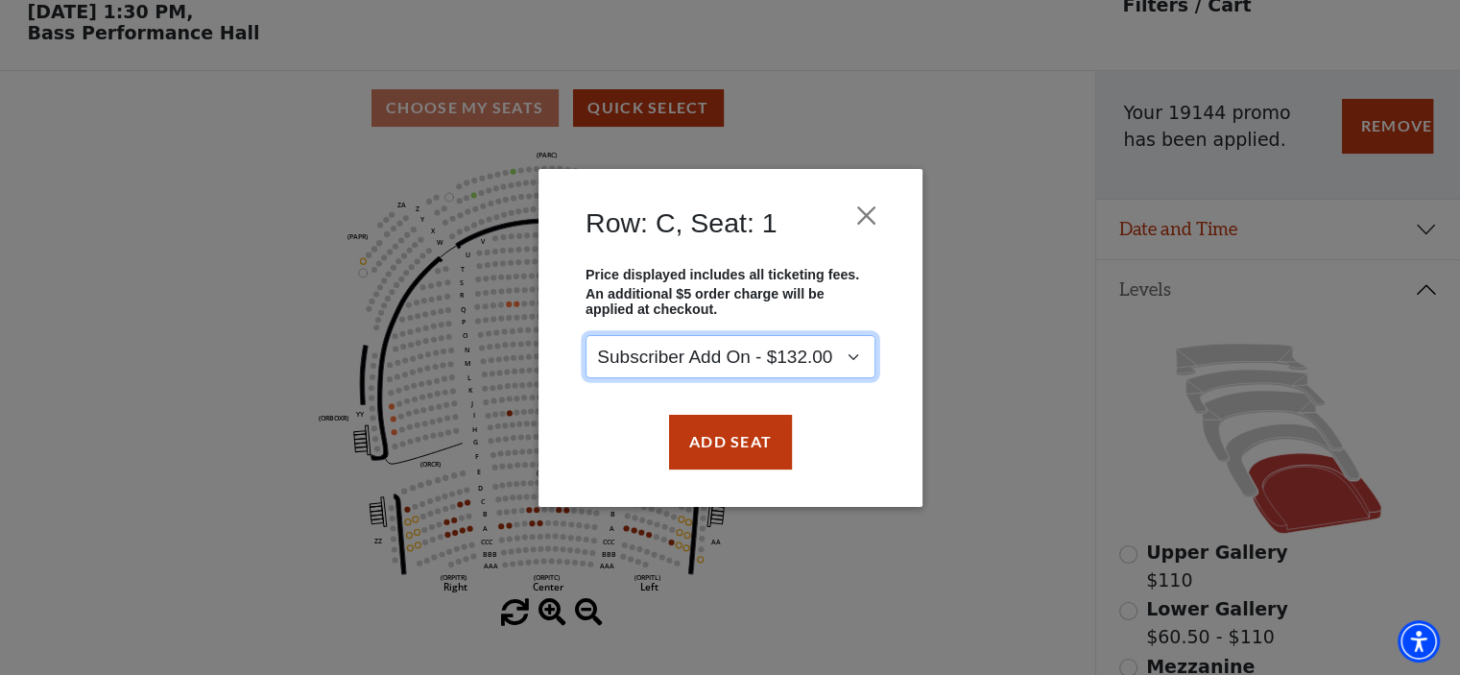
click at [860, 356] on select "Subscriber Add On - $132.00" at bounding box center [730, 356] width 290 height 43
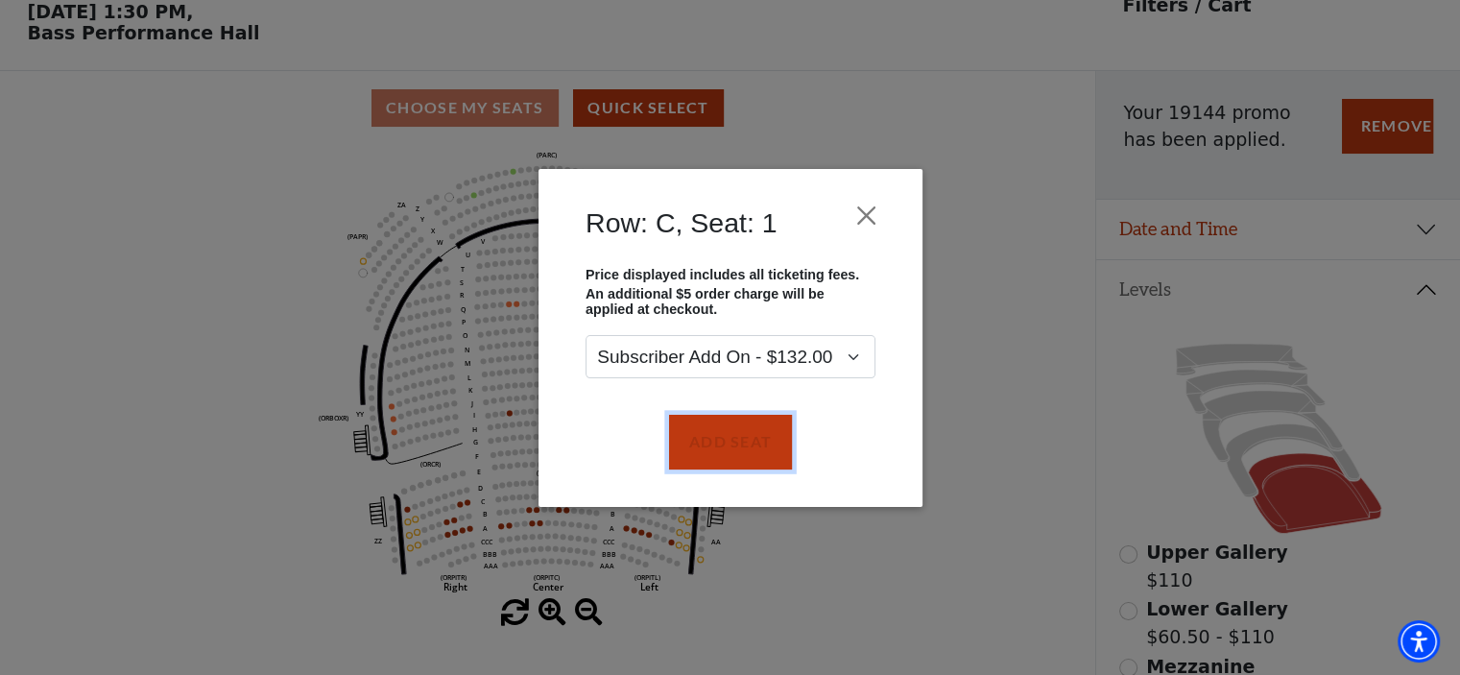
click at [750, 448] on button "Add Seat" at bounding box center [729, 442] width 123 height 54
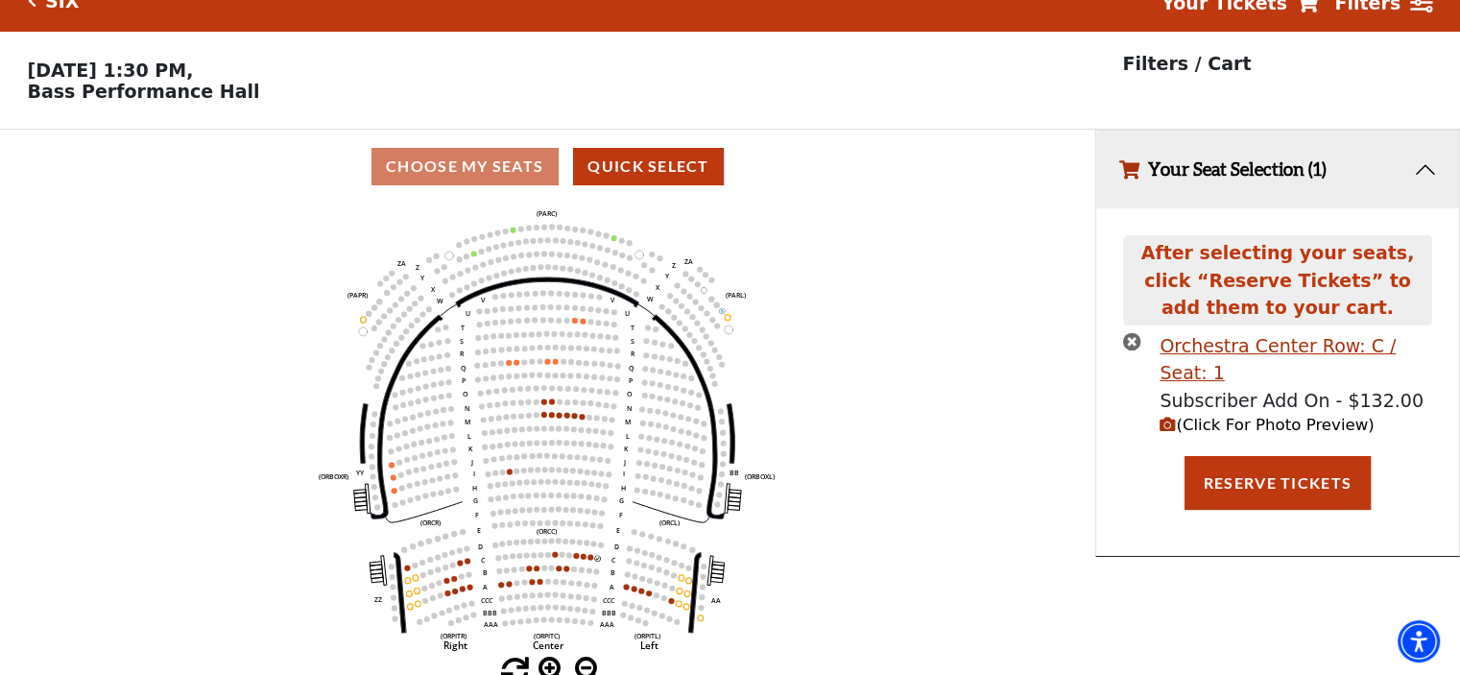
scroll to position [46, 0]
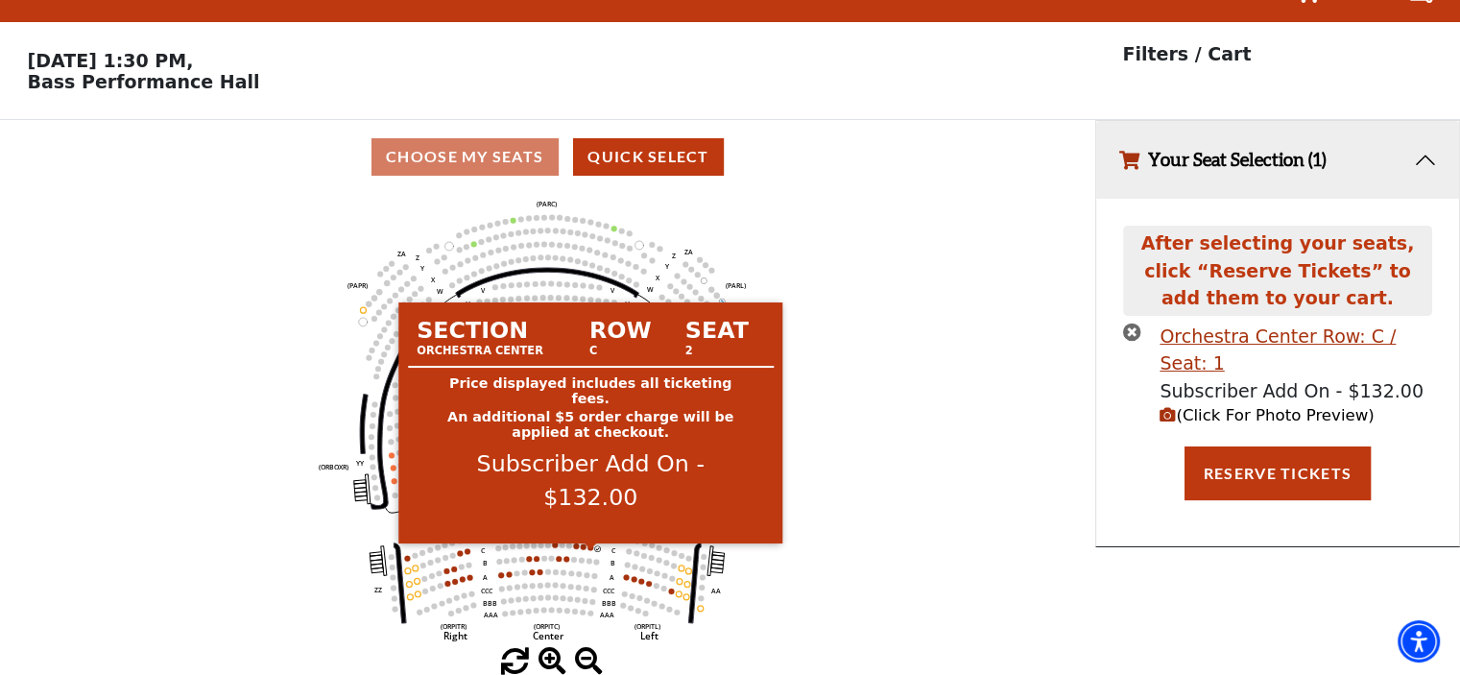
click at [588, 545] on circle at bounding box center [590, 547] width 6 height 6
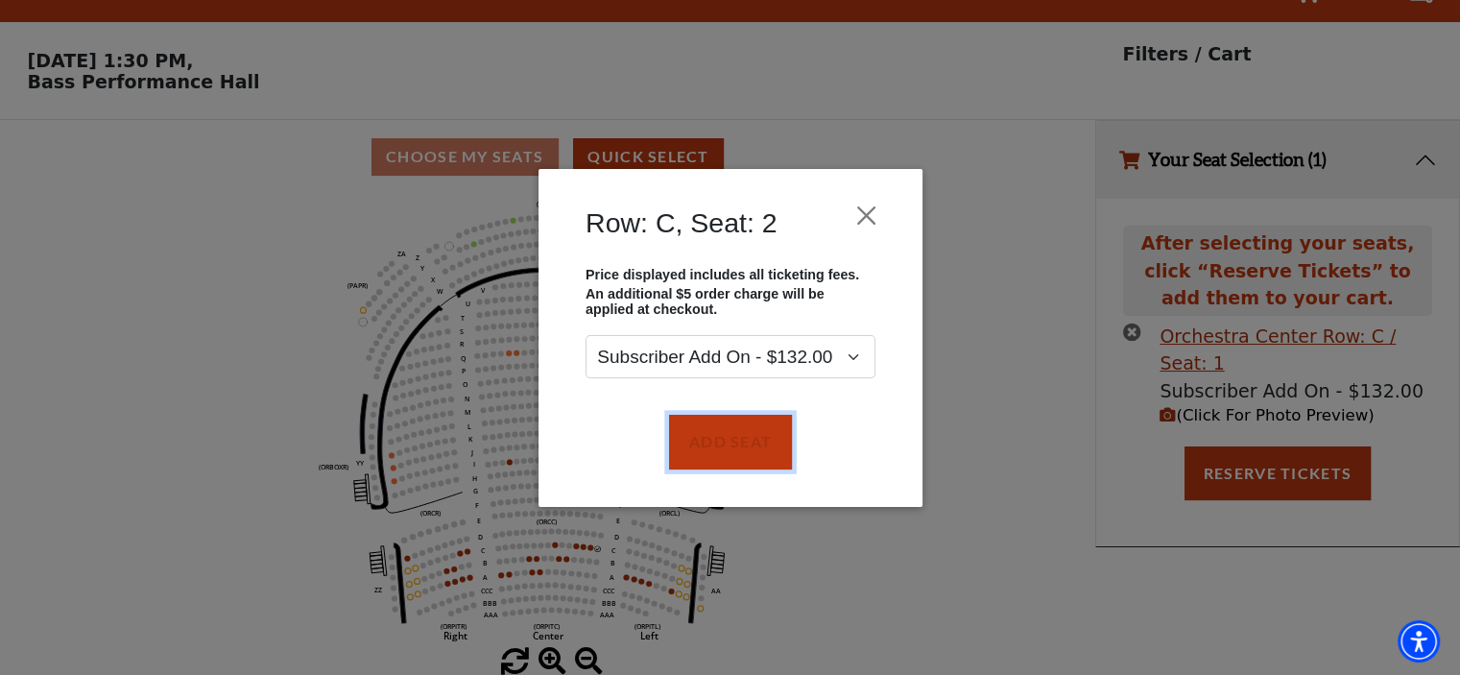
click at [704, 440] on button "Add Seat" at bounding box center [729, 442] width 123 height 54
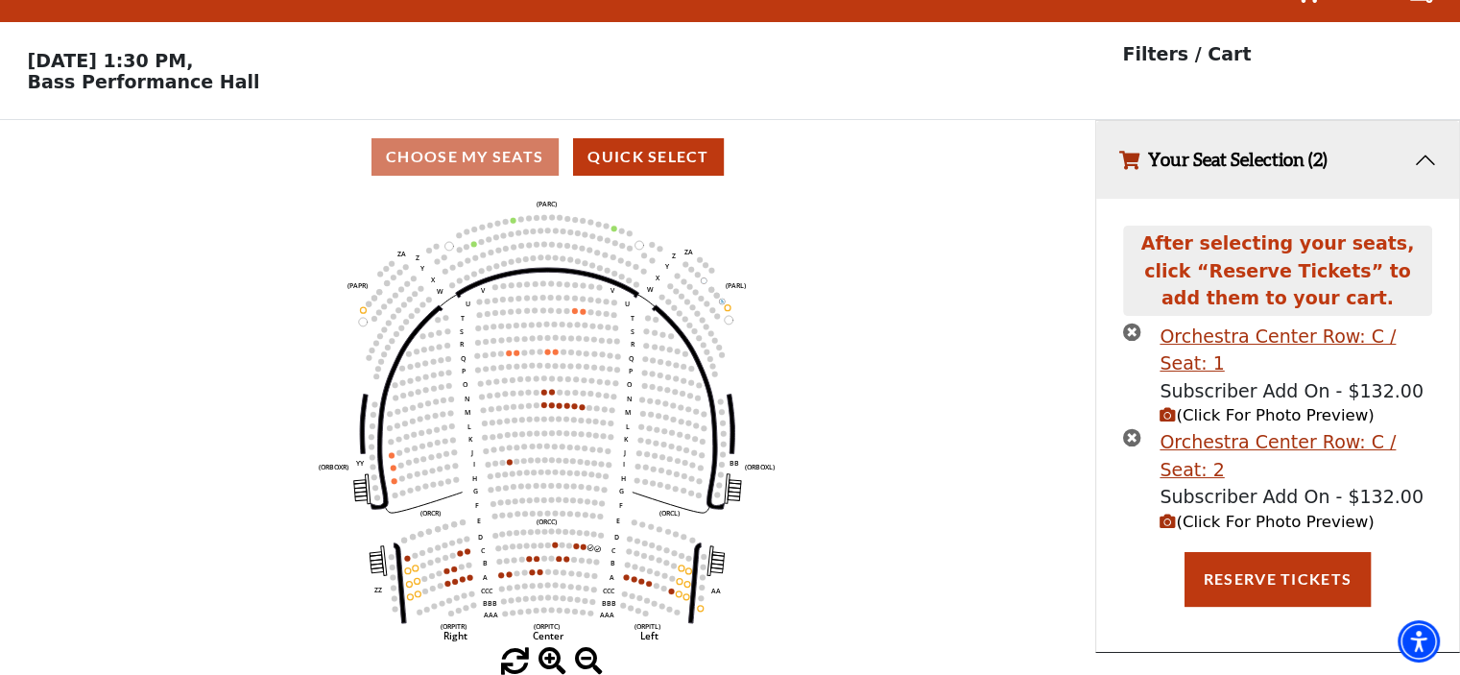
scroll to position [0, 0]
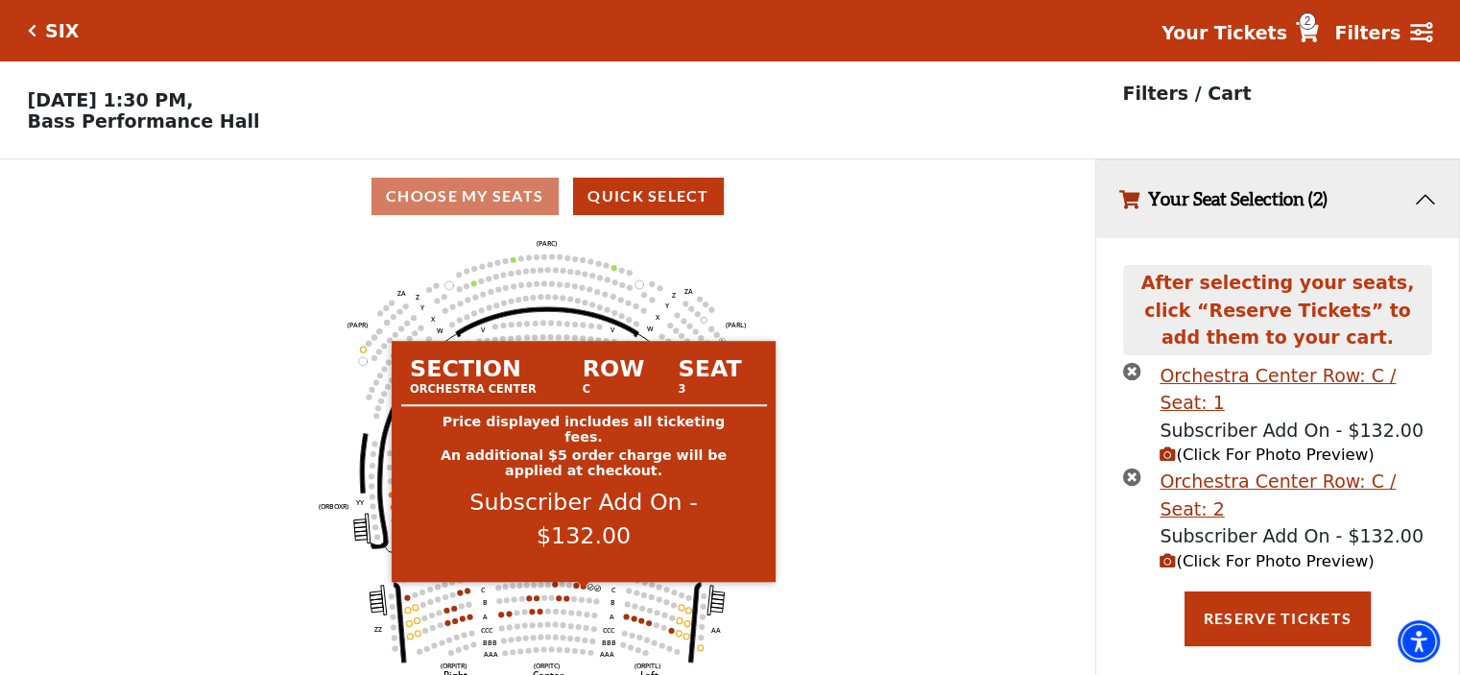
click at [581, 588] on circle at bounding box center [584, 586] width 6 height 6
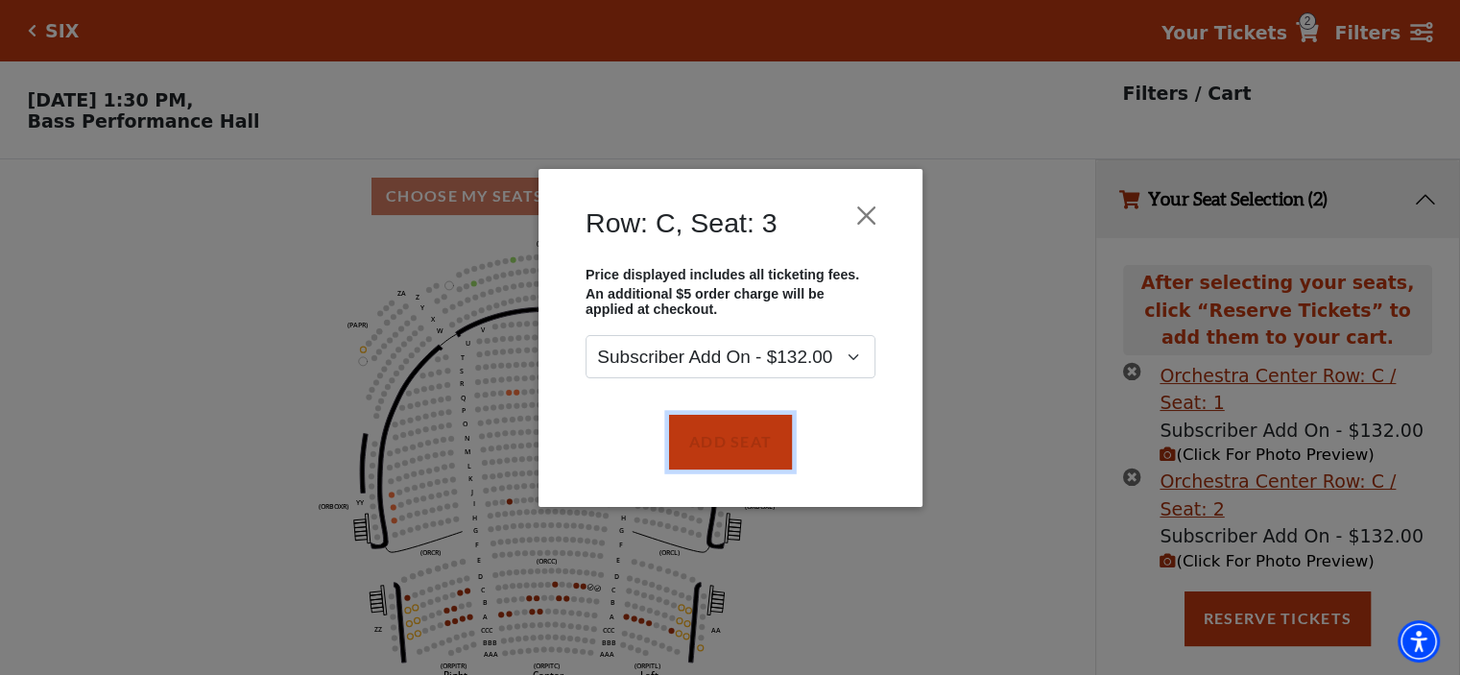
click at [726, 440] on button "Add Seat" at bounding box center [729, 442] width 123 height 54
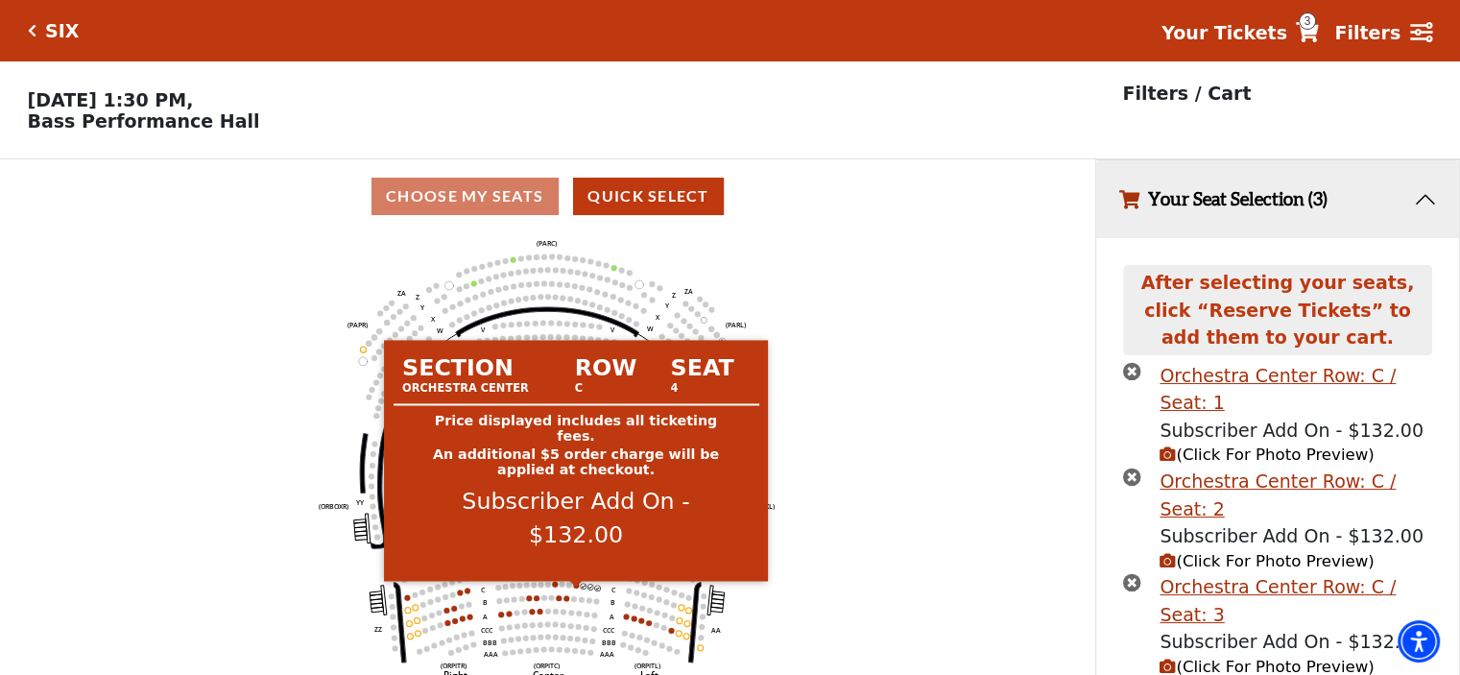
click at [576, 588] on circle at bounding box center [576, 586] width 6 height 6
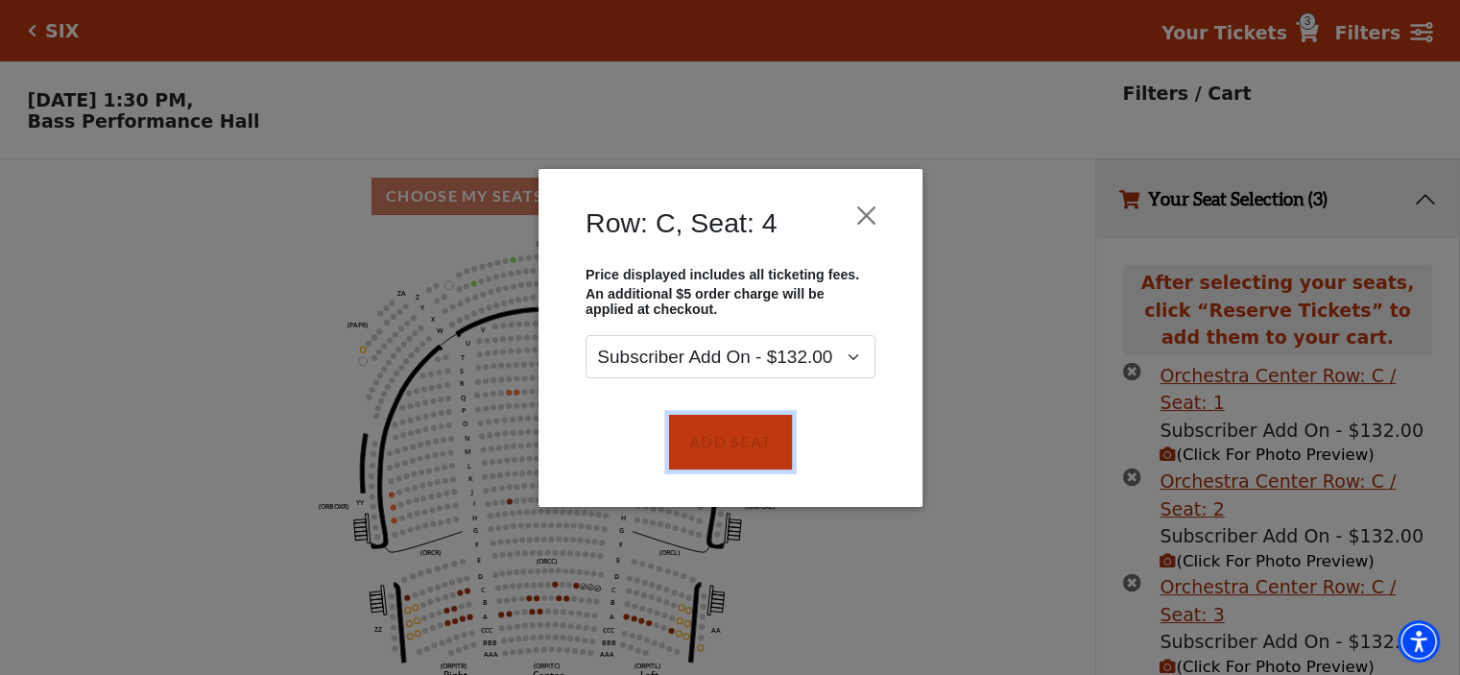
click at [693, 460] on button "Add Seat" at bounding box center [729, 442] width 123 height 54
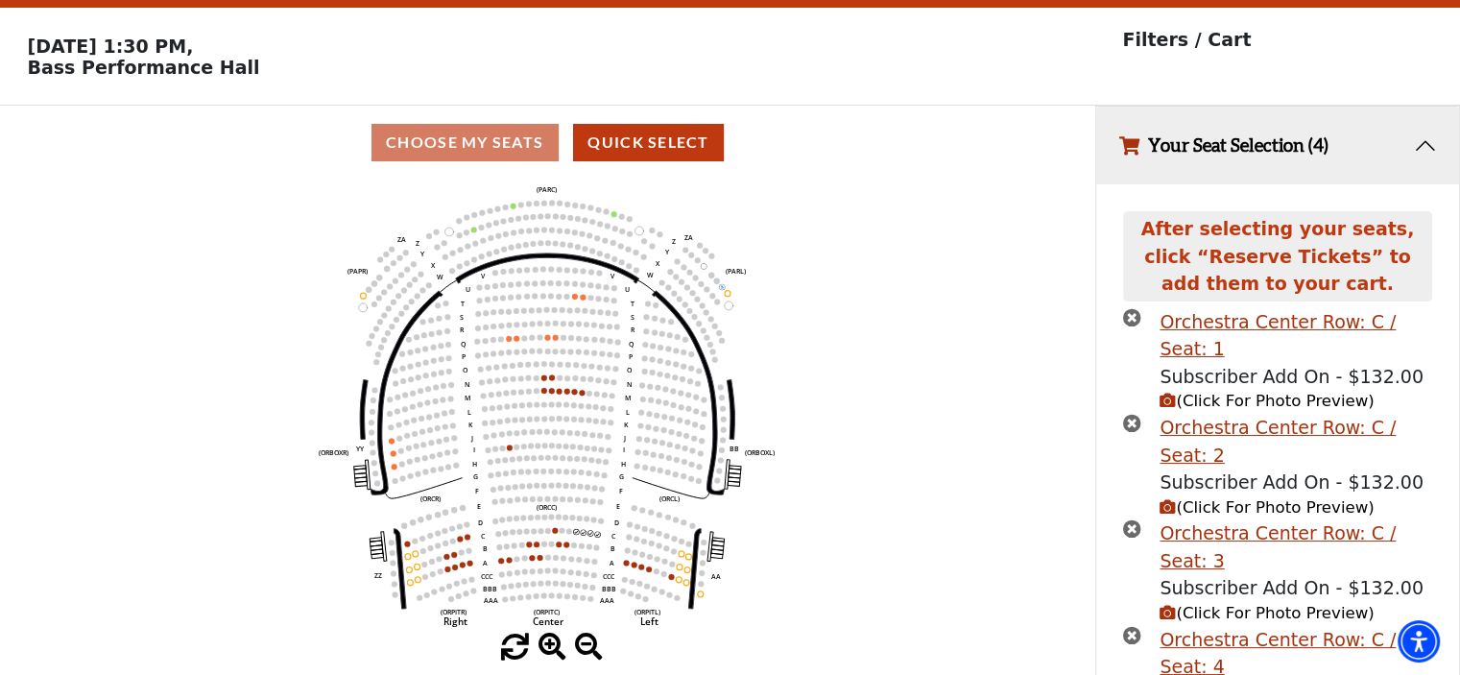
scroll to position [96, 0]
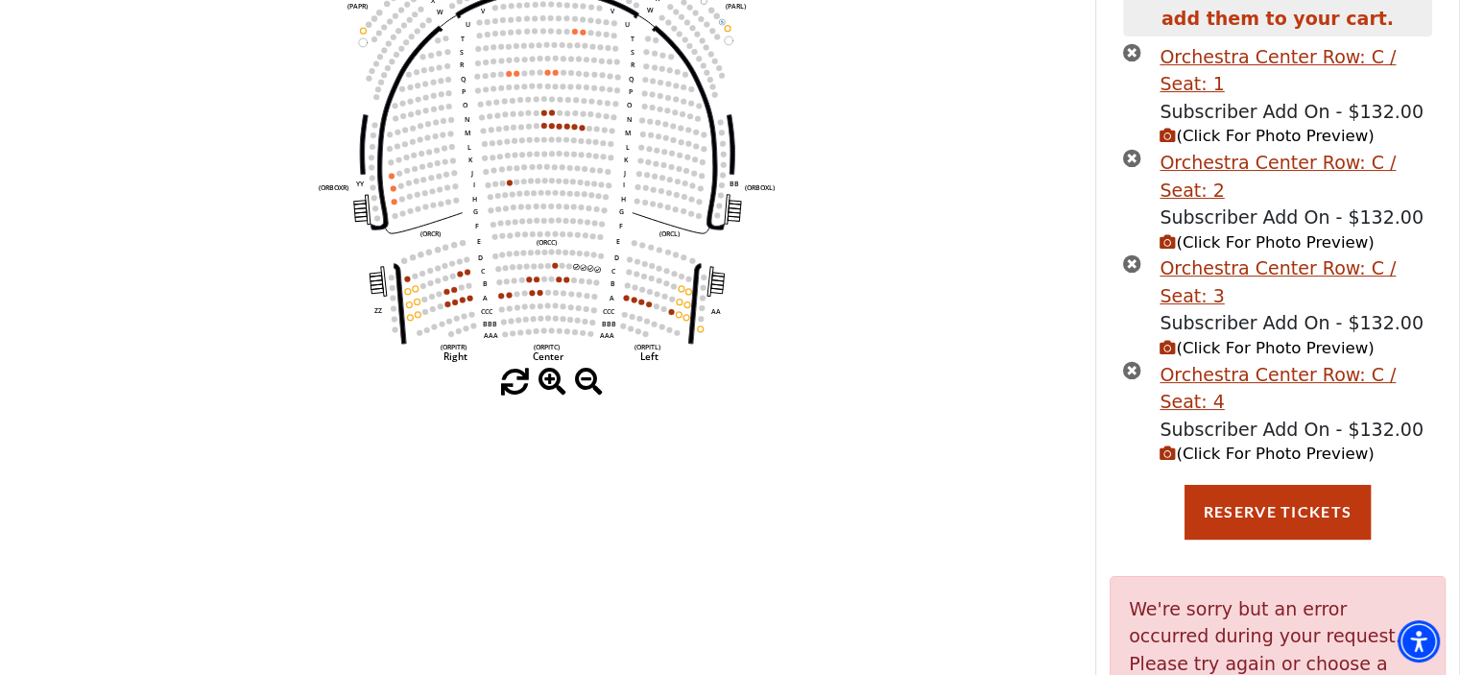
scroll to position [327, 0]
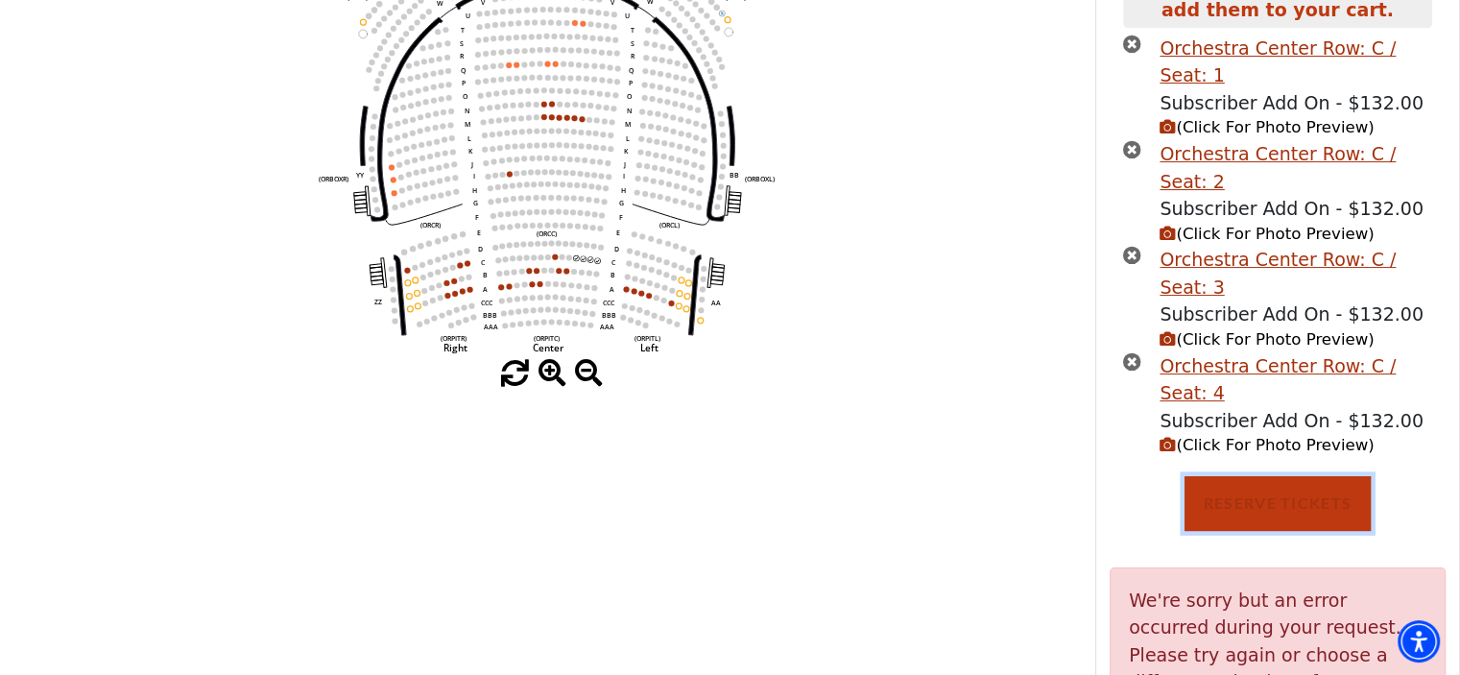
click at [1272, 476] on button "Reserve Tickets" at bounding box center [1277, 503] width 186 height 54
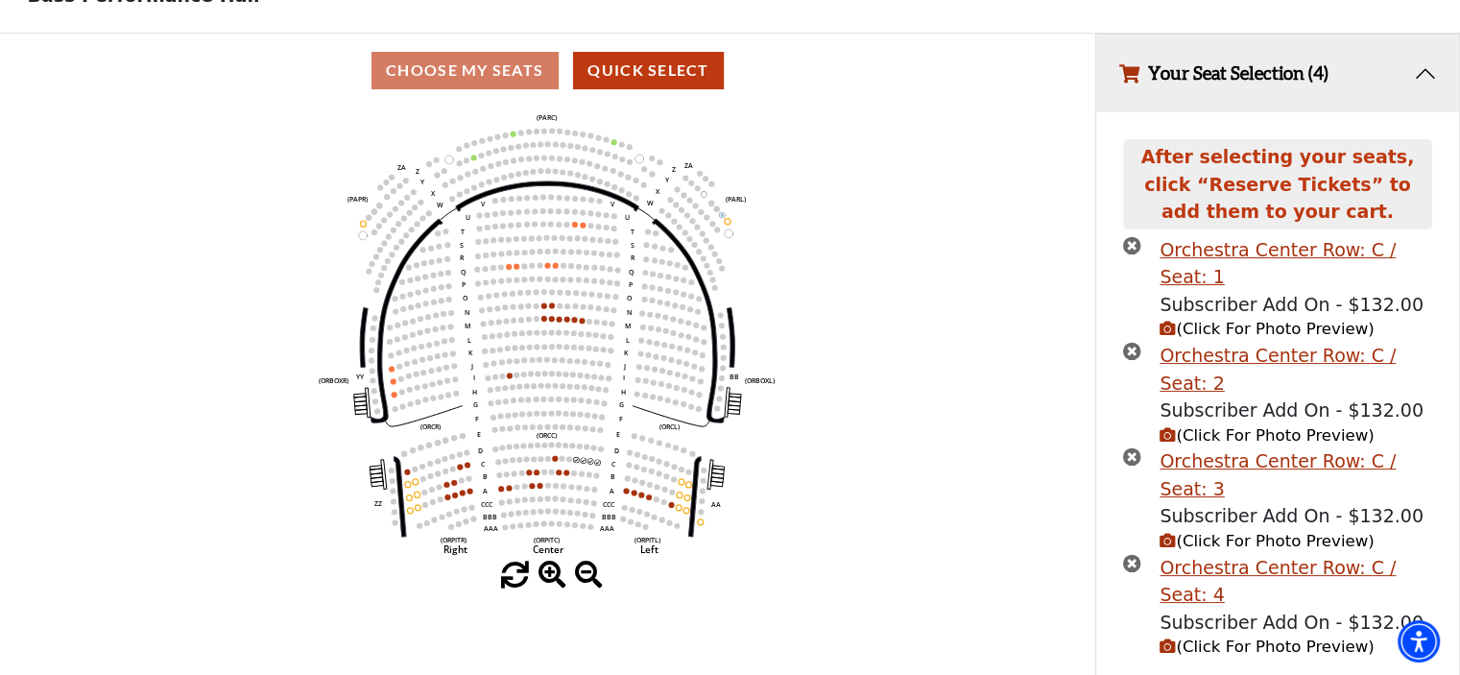
scroll to position [236, 0]
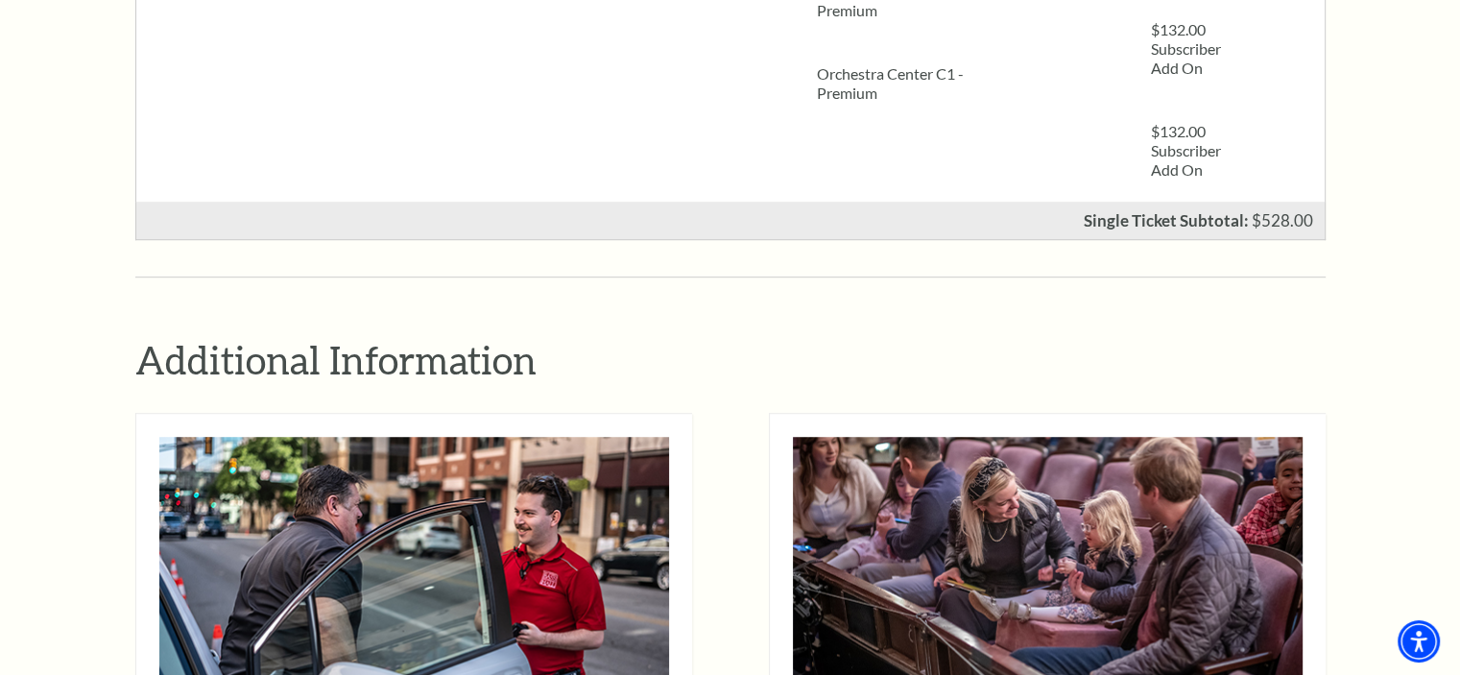
scroll to position [1248, 0]
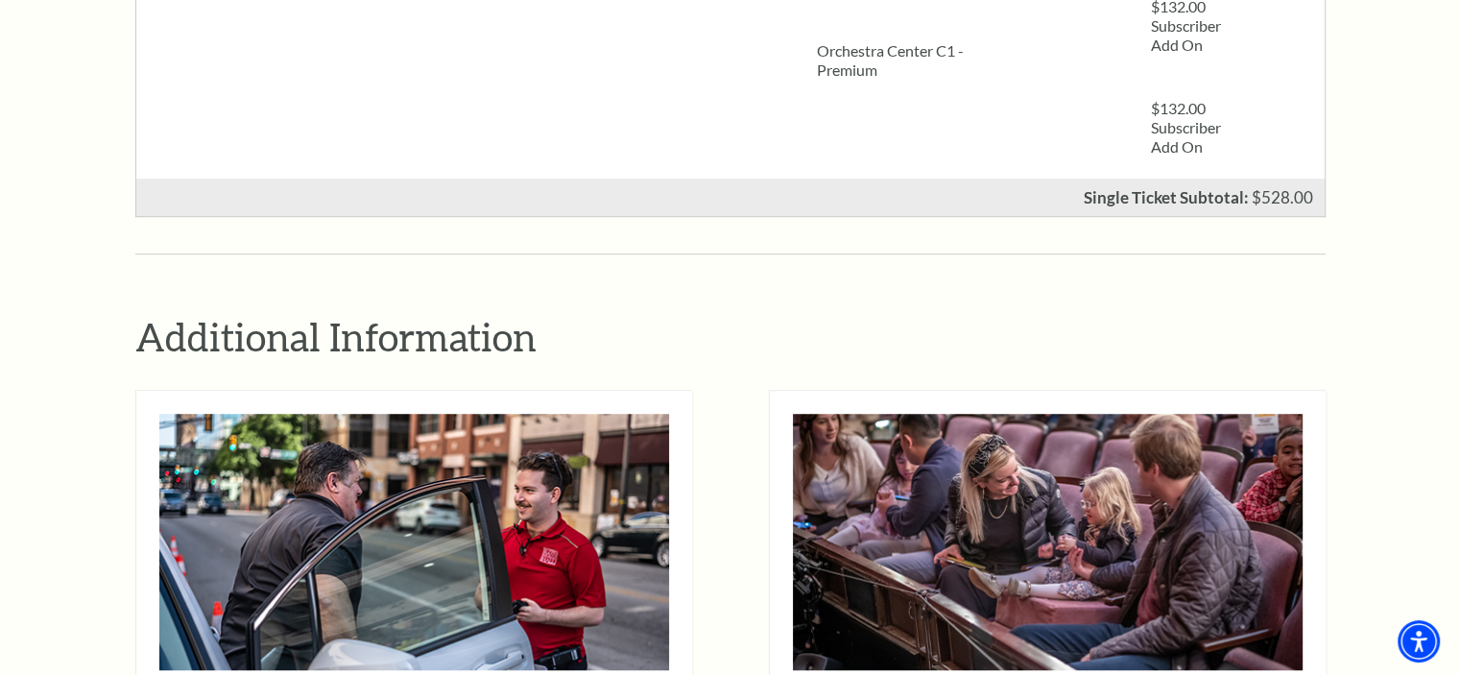
click at [12, 273] on div "Notice × Tickets cannot be removed during a Ticket Exchange. Choose Start Over …" at bounding box center [730, 139] width 1460 height 2484
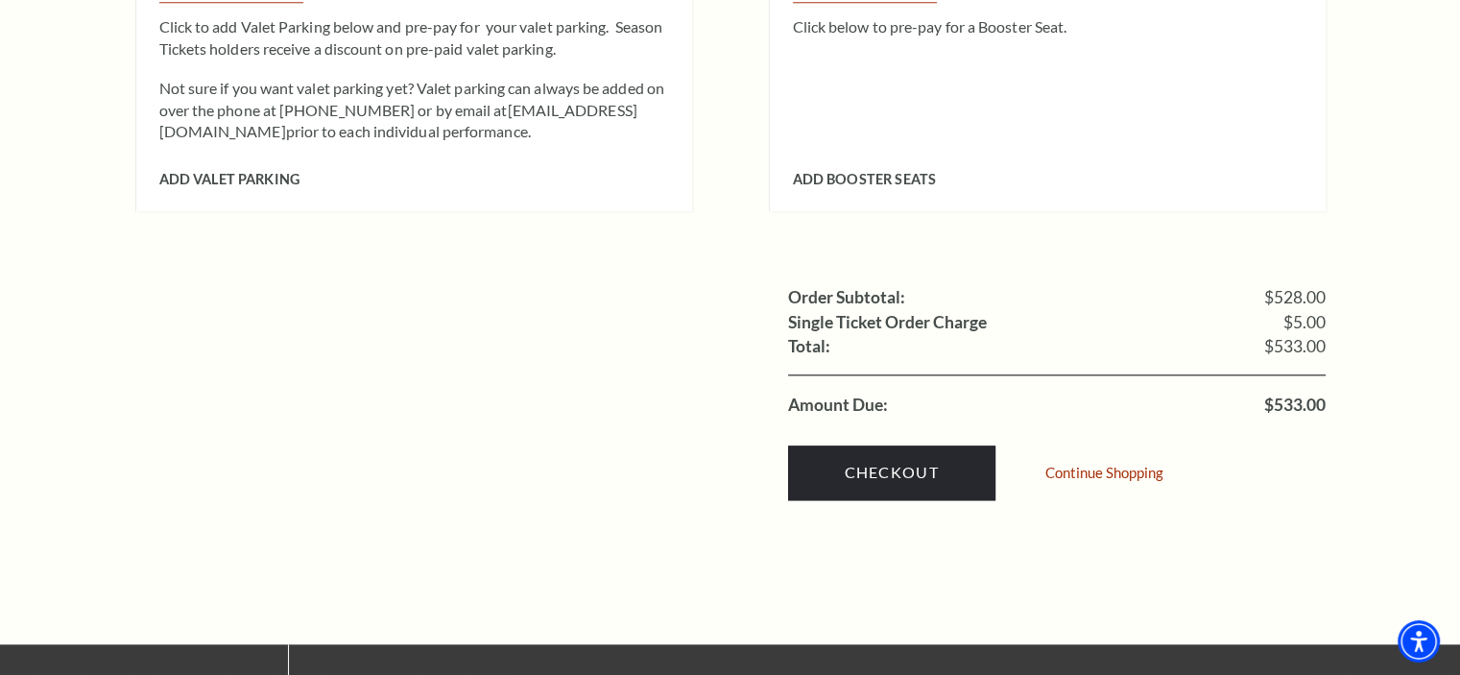
scroll to position [2015, 0]
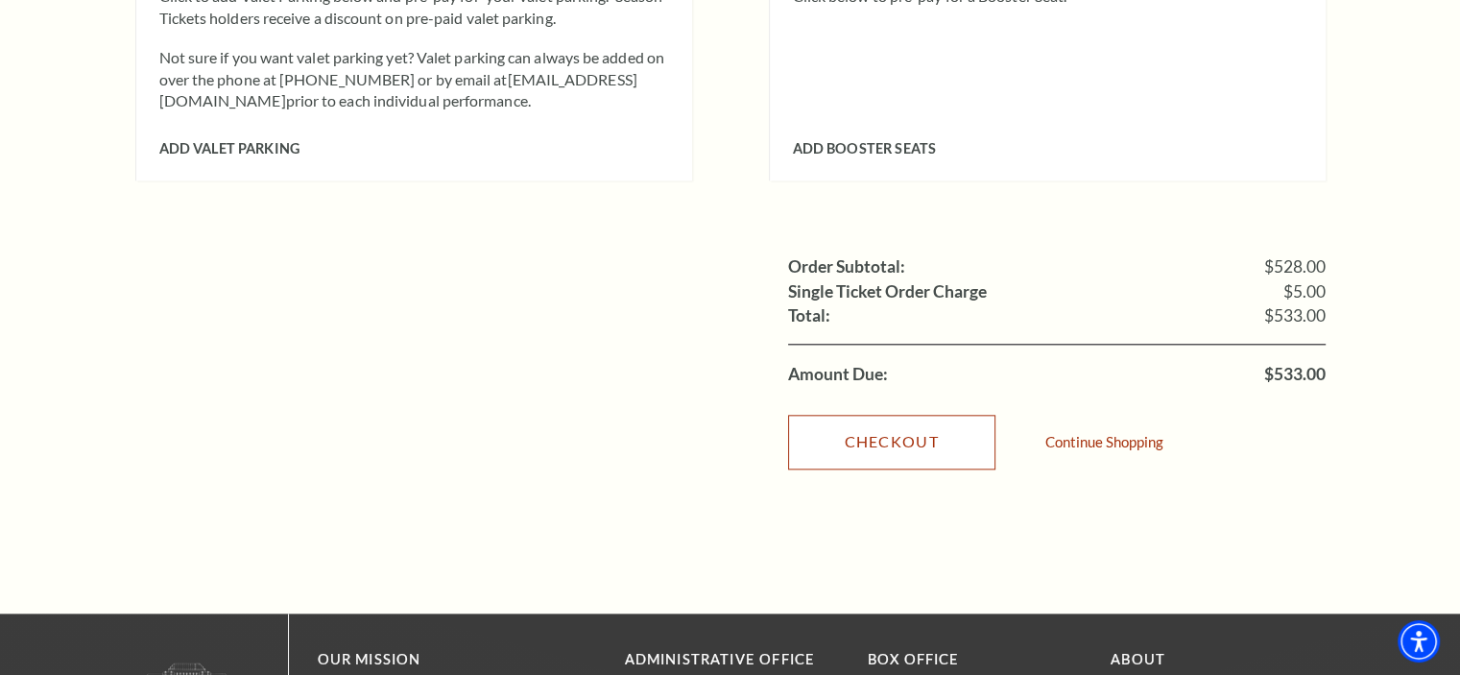
click at [921, 415] on link "Checkout" at bounding box center [891, 442] width 207 height 54
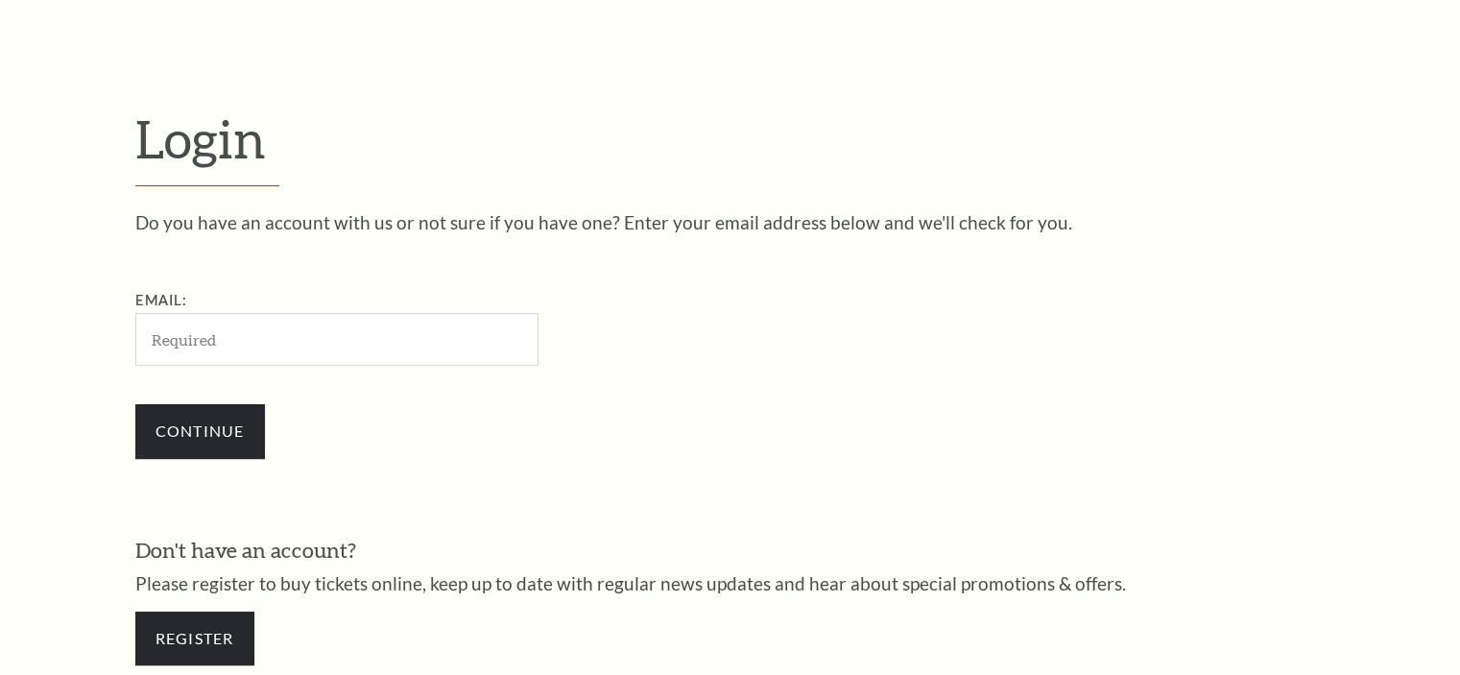
scroll to position [568, 0]
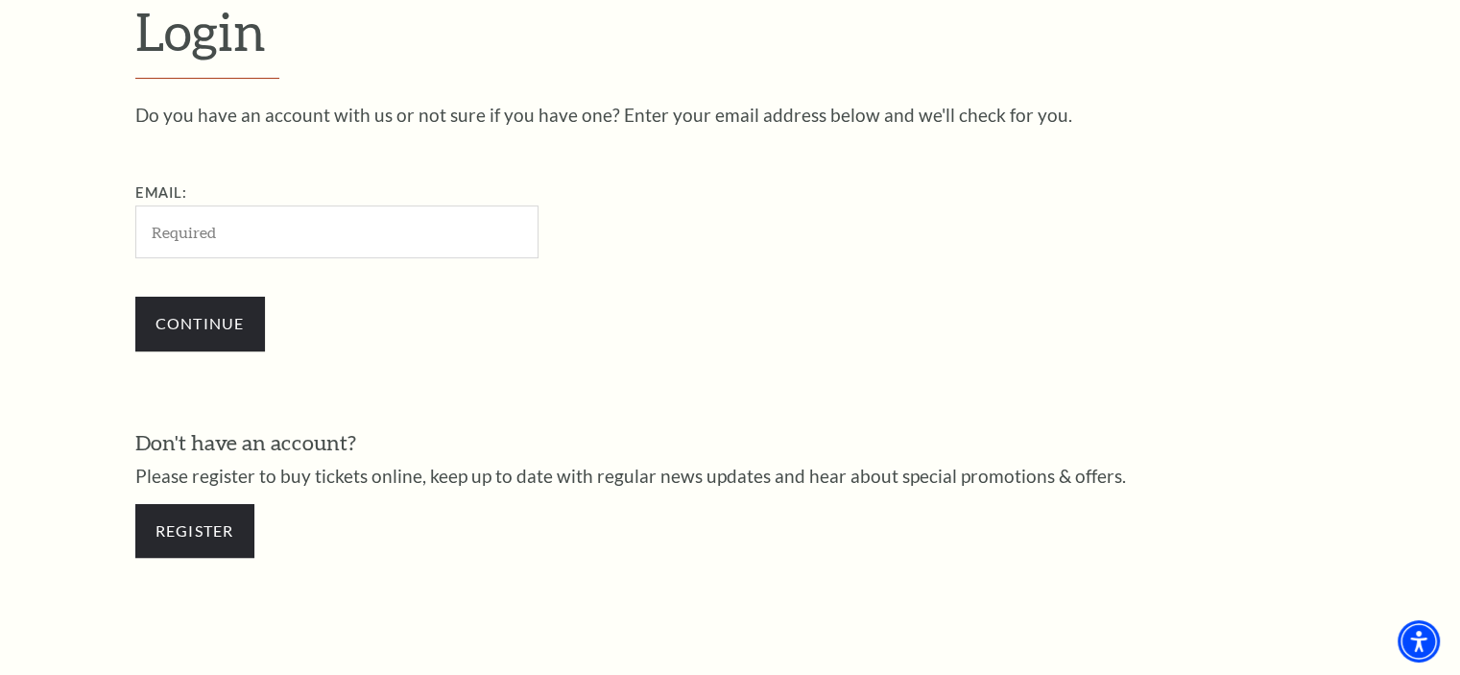
click at [315, 247] on input "Email:" at bounding box center [336, 231] width 403 height 53
type input "coupons@justcouponcodes.com"
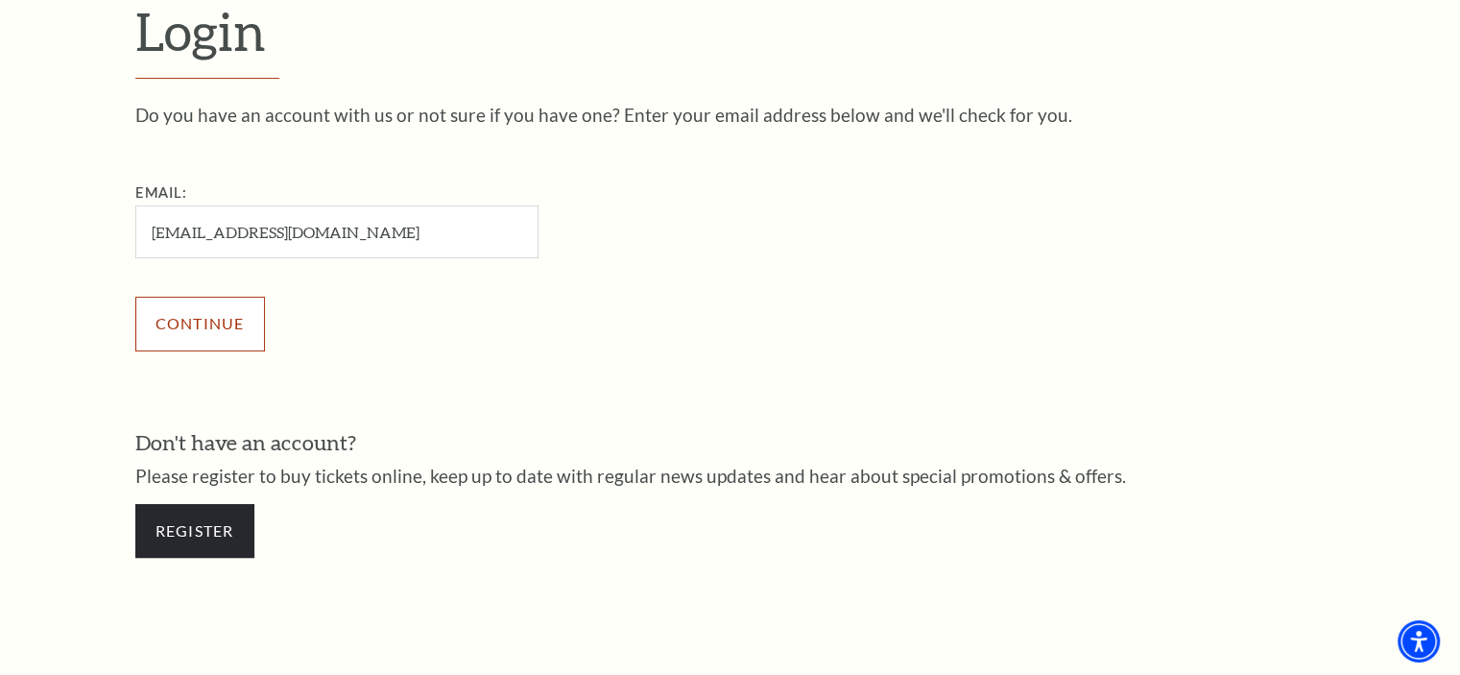
click at [196, 318] on input "Continue" at bounding box center [200, 324] width 130 height 54
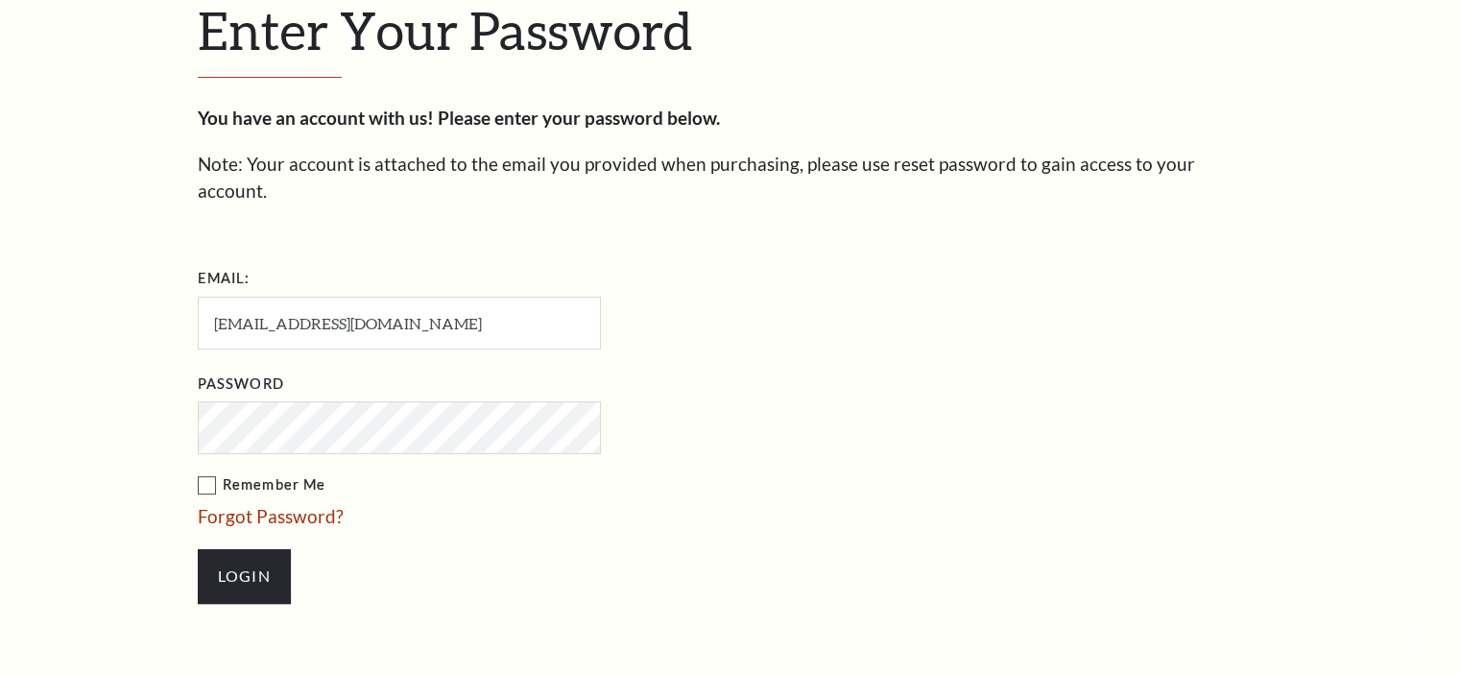
scroll to position [585, 0]
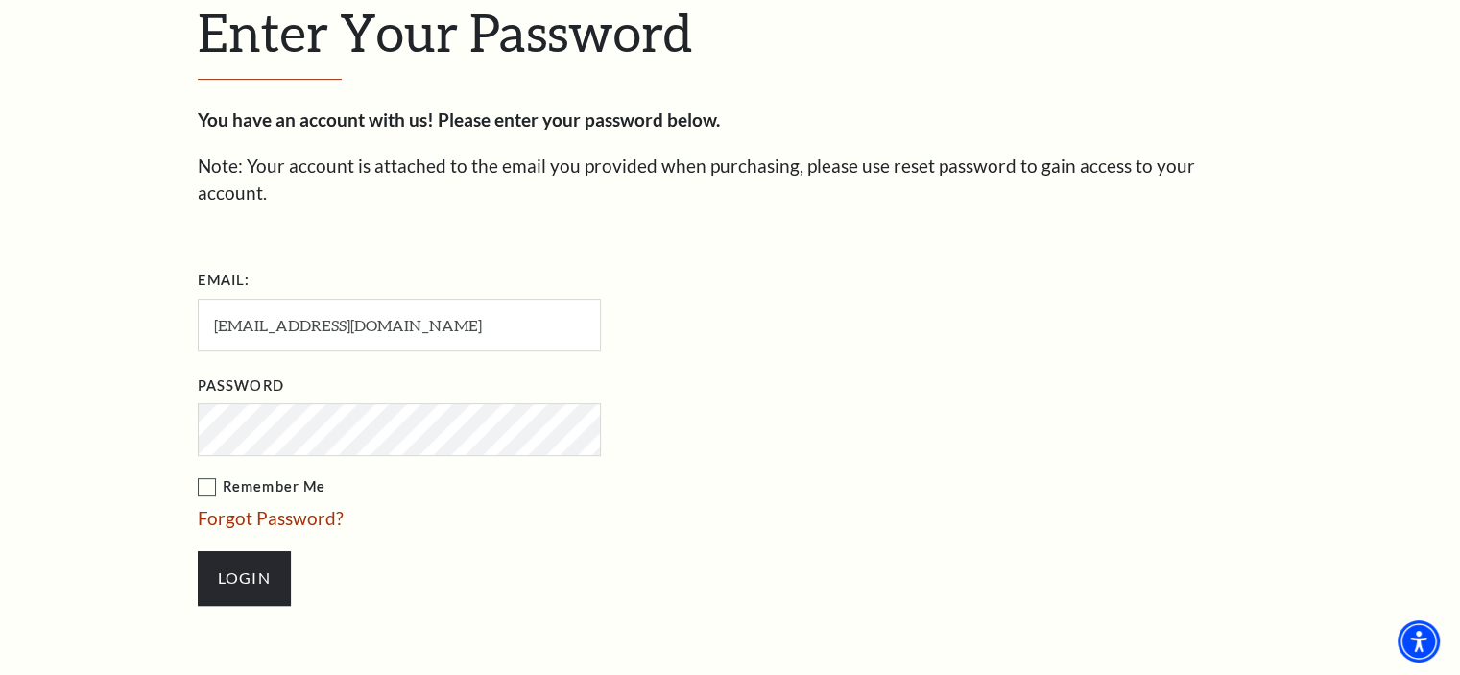
drag, startPoint x: 207, startPoint y: 455, endPoint x: 216, endPoint y: 468, distance: 16.0
click at [207, 475] on label "Remember Me" at bounding box center [495, 487] width 595 height 24
click at [0, 0] on input "Remember Me" at bounding box center [0, 0] width 0 height 0
click at [235, 551] on input "Login" at bounding box center [244, 578] width 93 height 54
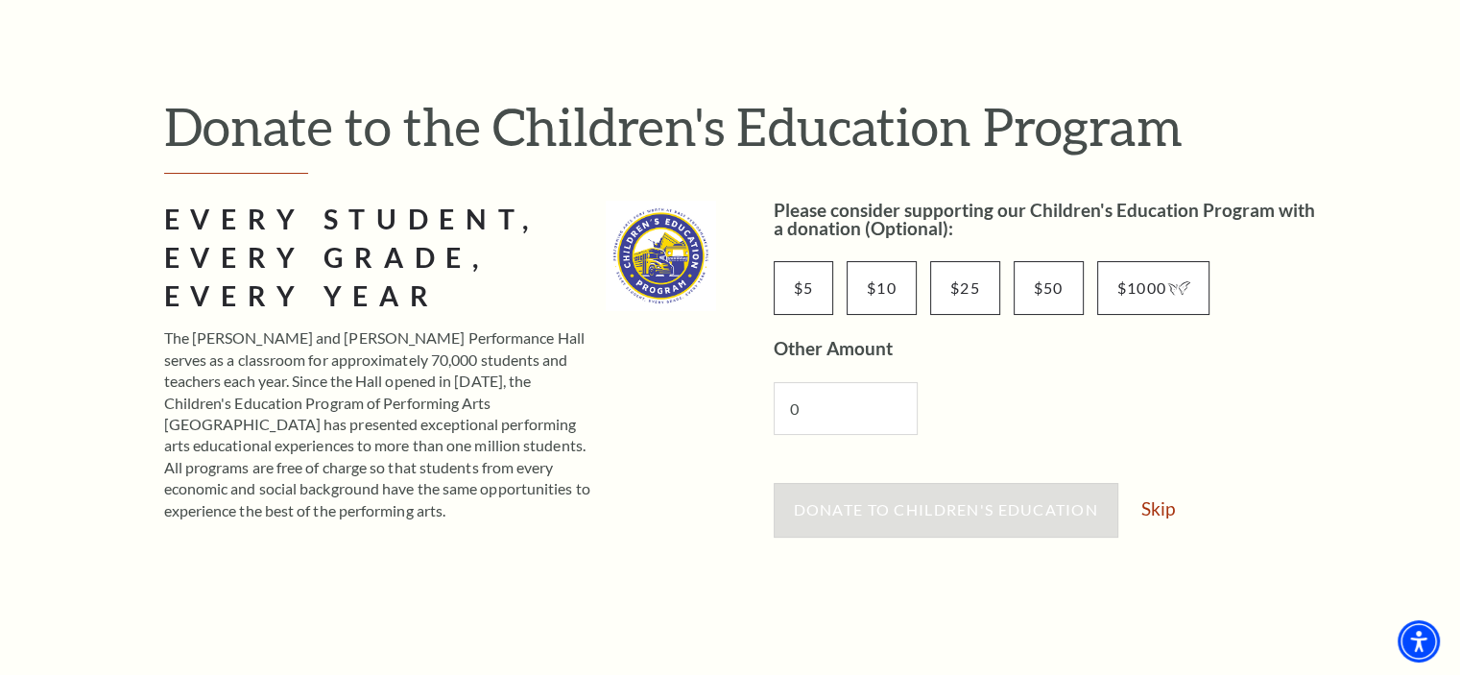
scroll to position [192, 0]
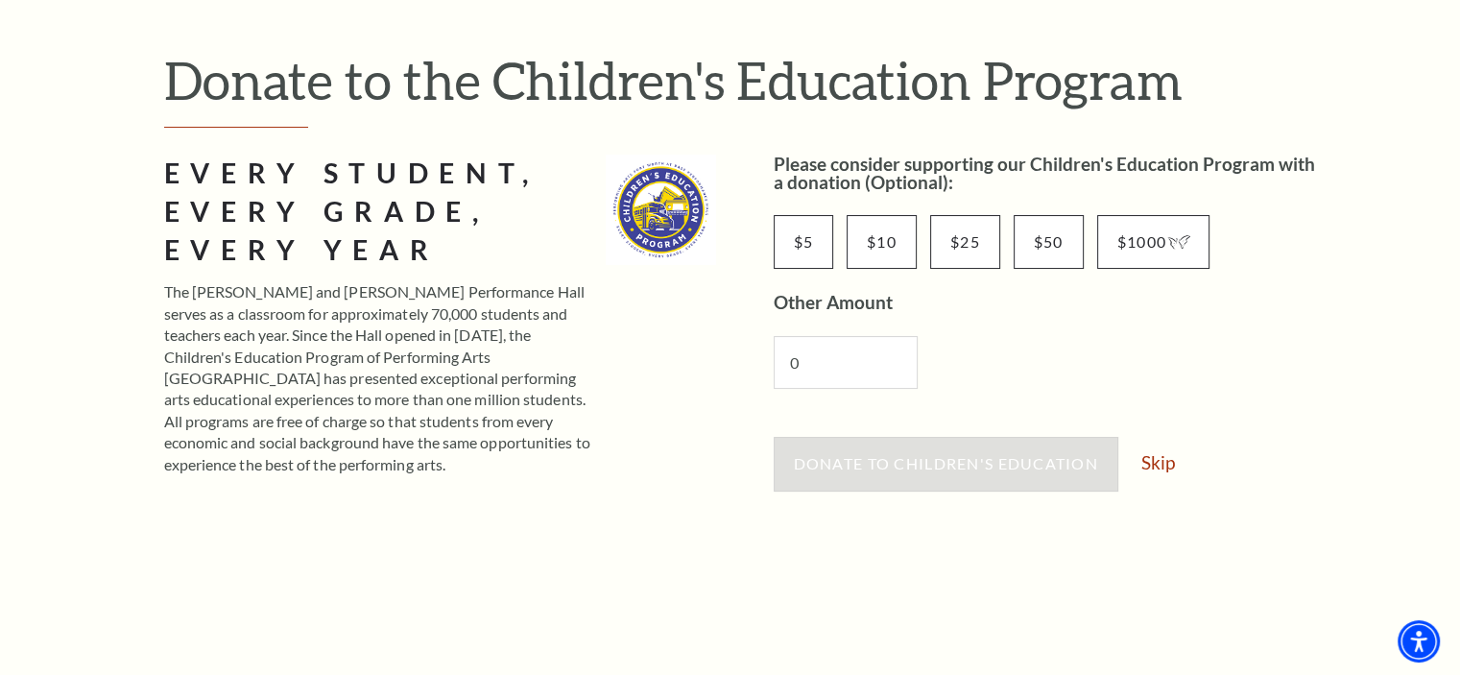
click at [1129, 461] on div "Donate to Children's Education Skip" at bounding box center [1050, 473] width 552 height 73
click at [1168, 461] on link "Skip" at bounding box center [1158, 462] width 34 height 18
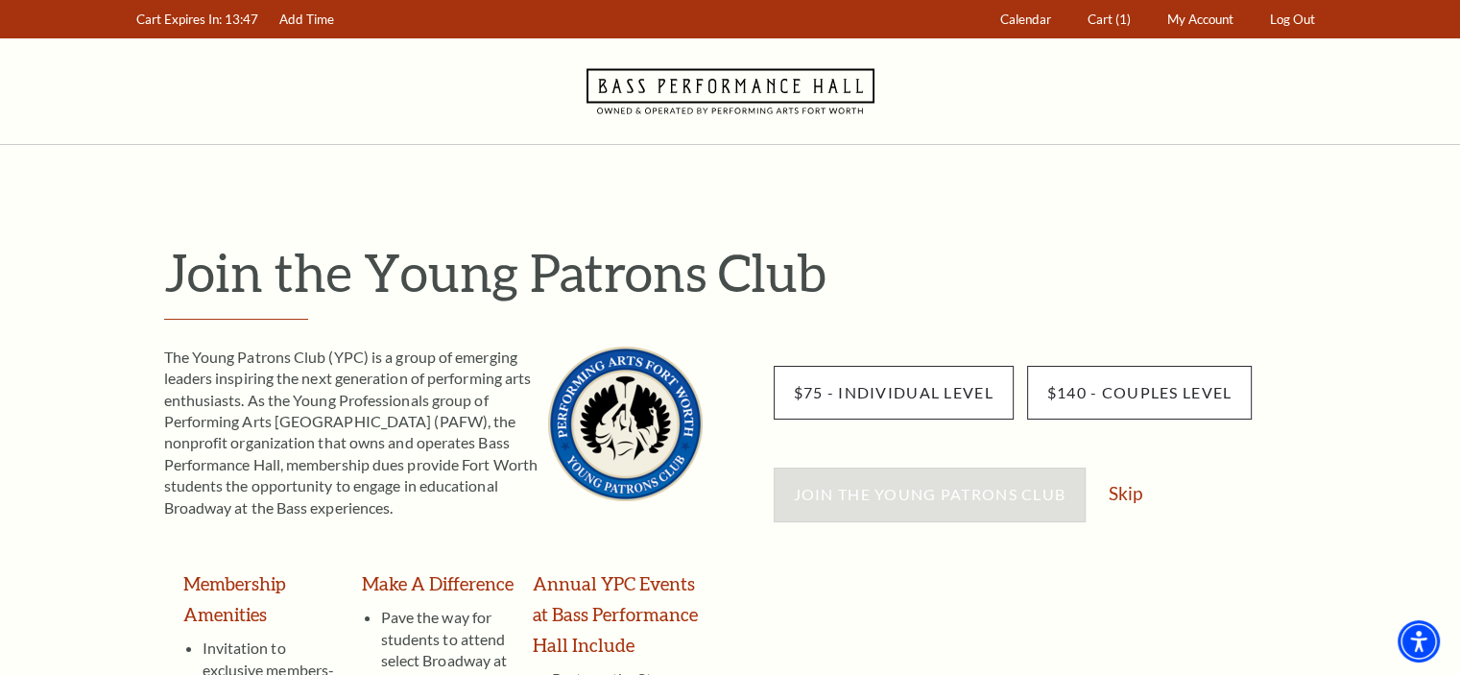
click at [1133, 497] on link "Skip" at bounding box center [1125, 493] width 34 height 18
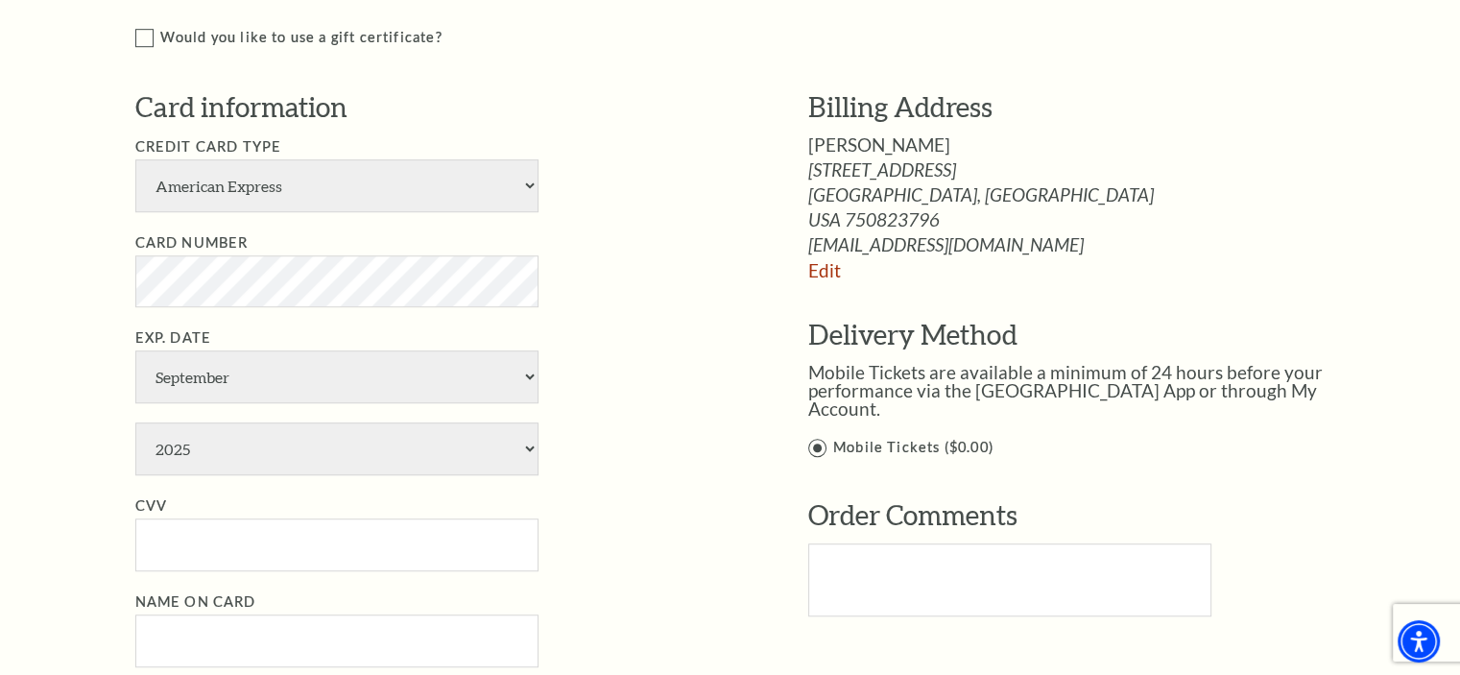
scroll to position [1248, 0]
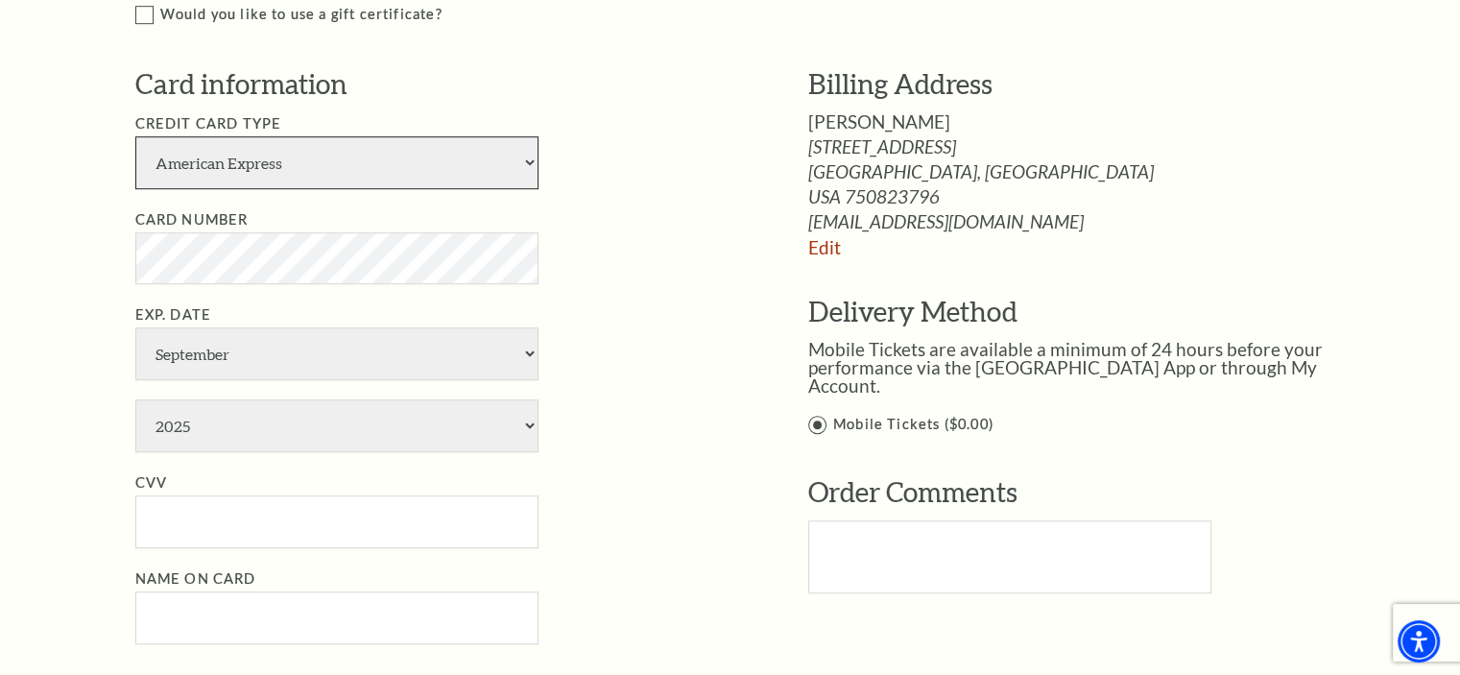
click at [533, 158] on select "American Express Visa Master Card Discover" at bounding box center [336, 162] width 403 height 53
select select "24"
click at [135, 136] on select "American Express Visa Master Card Discover" at bounding box center [336, 162] width 403 height 53
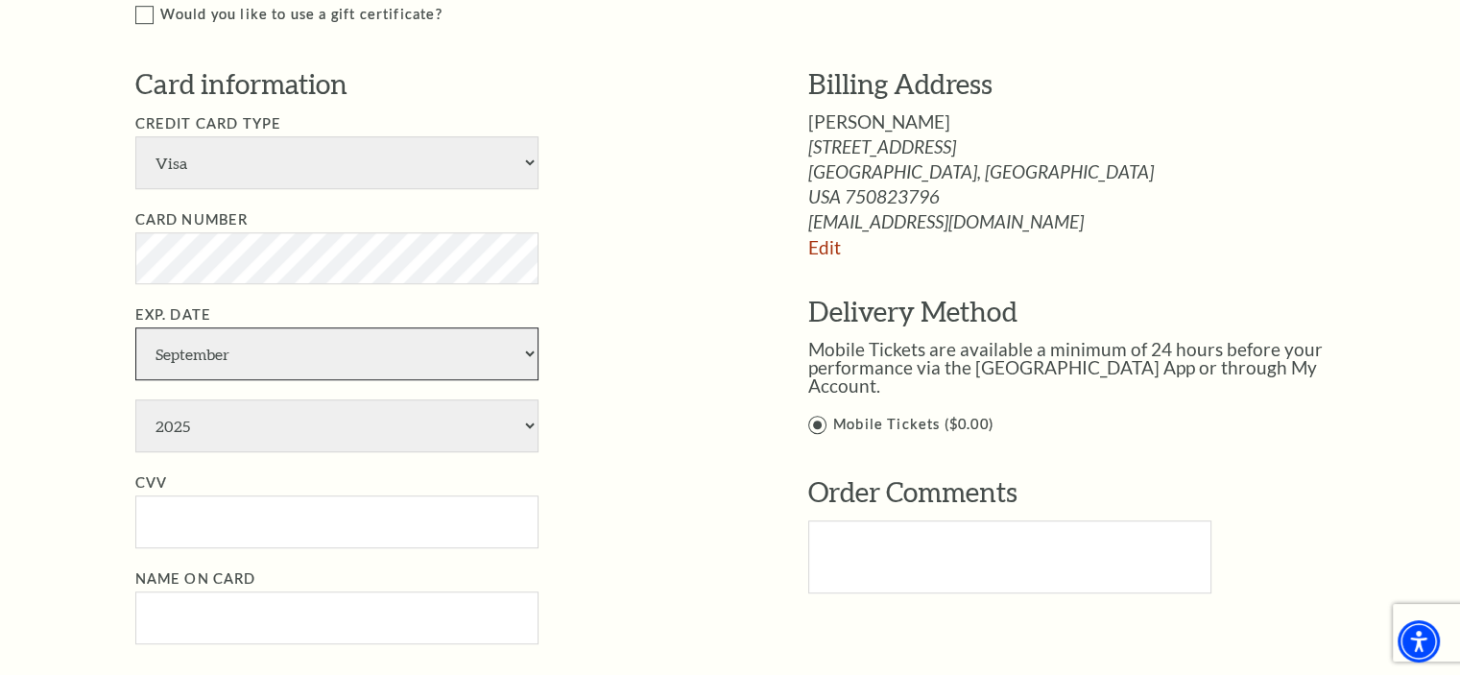
select select "3"
select select "2026"
type input "573"
type input "[PERSON_NAME]"
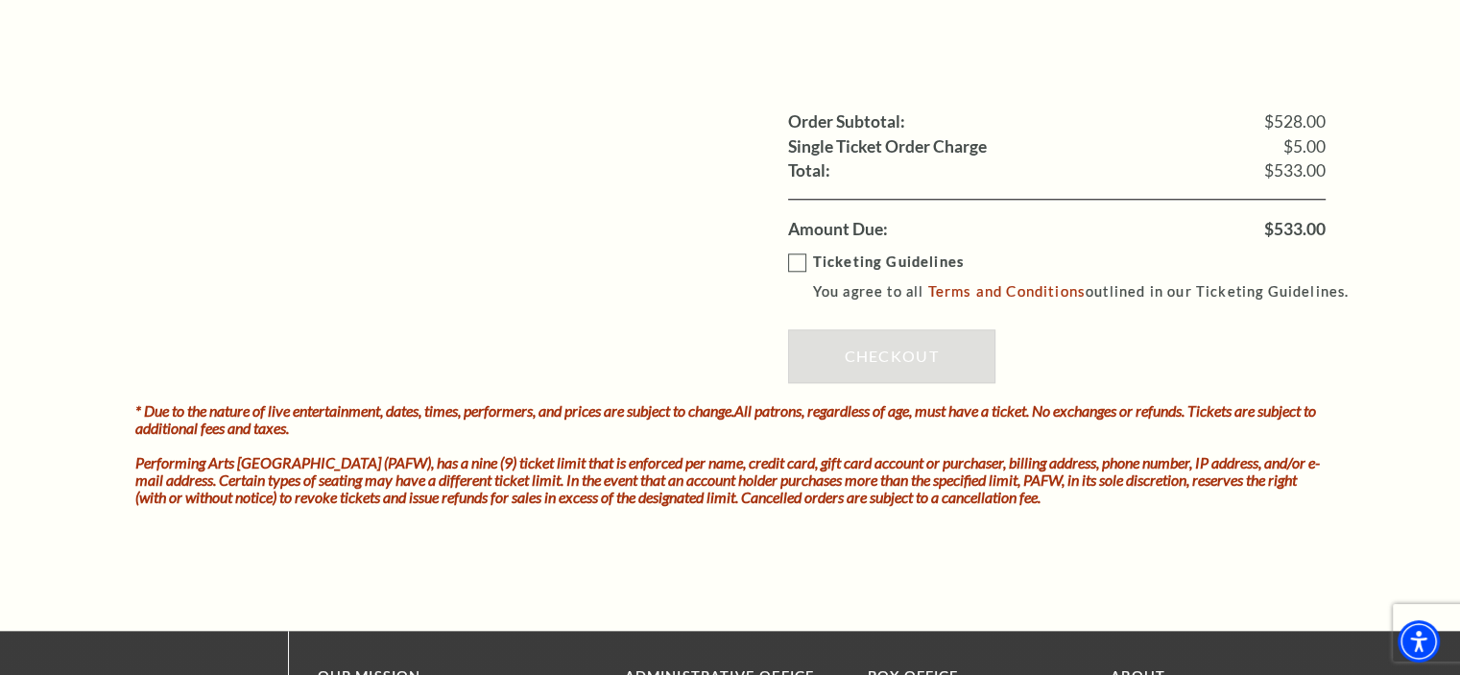
scroll to position [1919, 0]
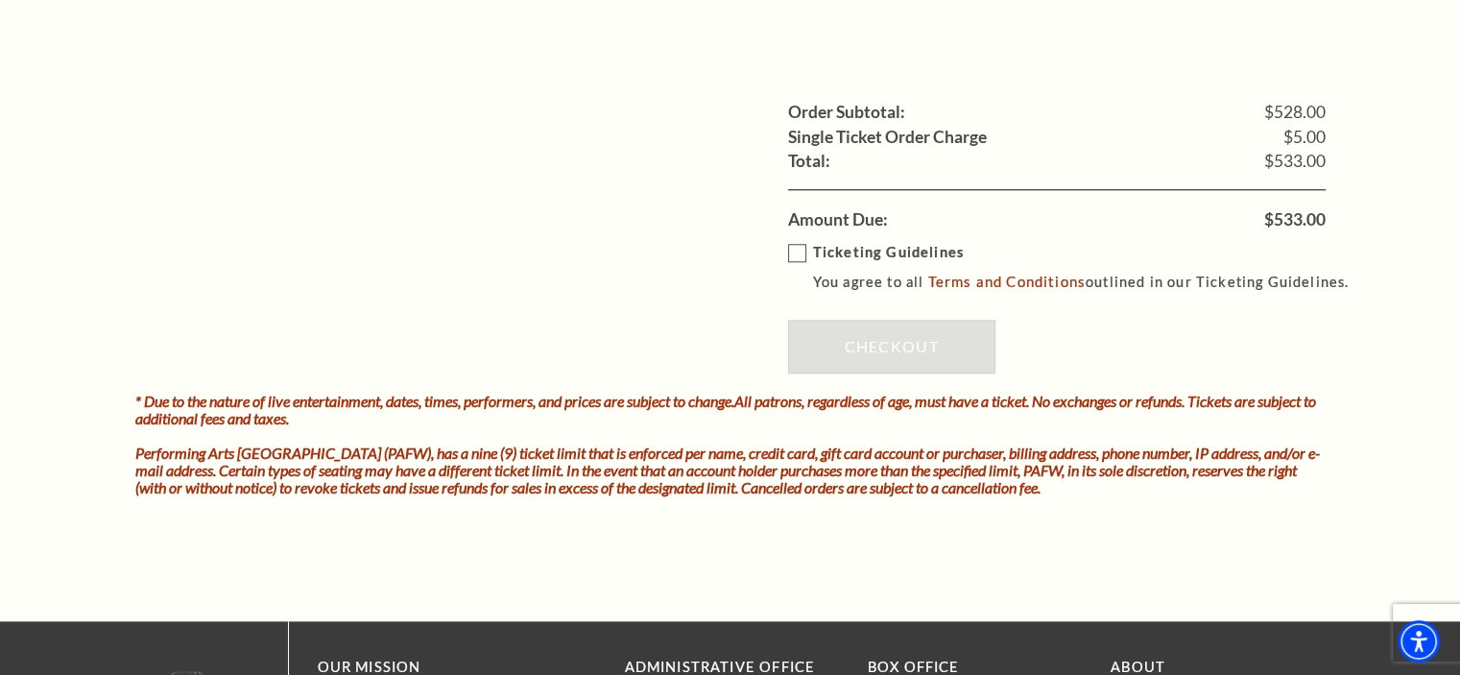
click at [792, 246] on label "Ticketing Guidelines You agree to all Terms and Conditions outlined in our Tick…" at bounding box center [1077, 267] width 579 height 53
click at [0, 0] on input "Ticketing Guidelines You agree to all Terms and Conditions outlined in our Tick…" at bounding box center [0, 0] width 0 height 0
click at [893, 342] on link "Checkout" at bounding box center [891, 347] width 207 height 54
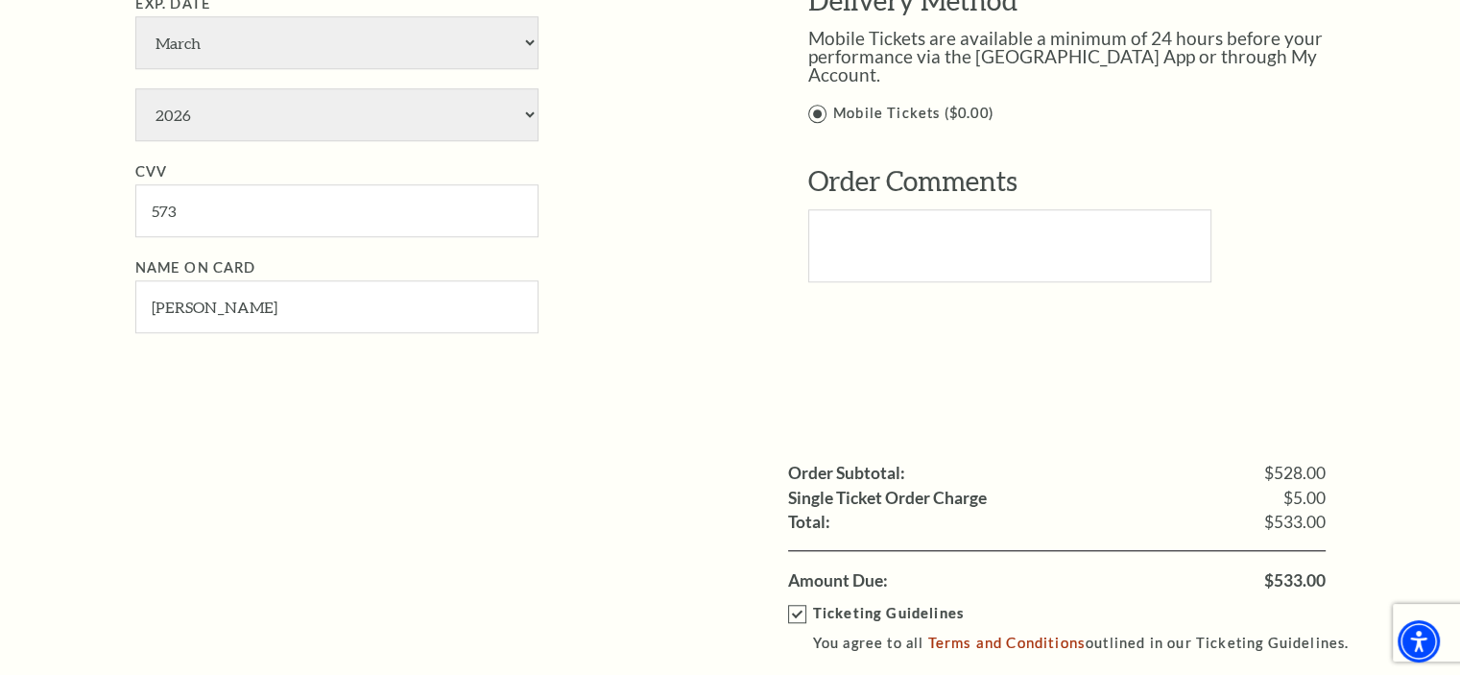
scroll to position [1727, 0]
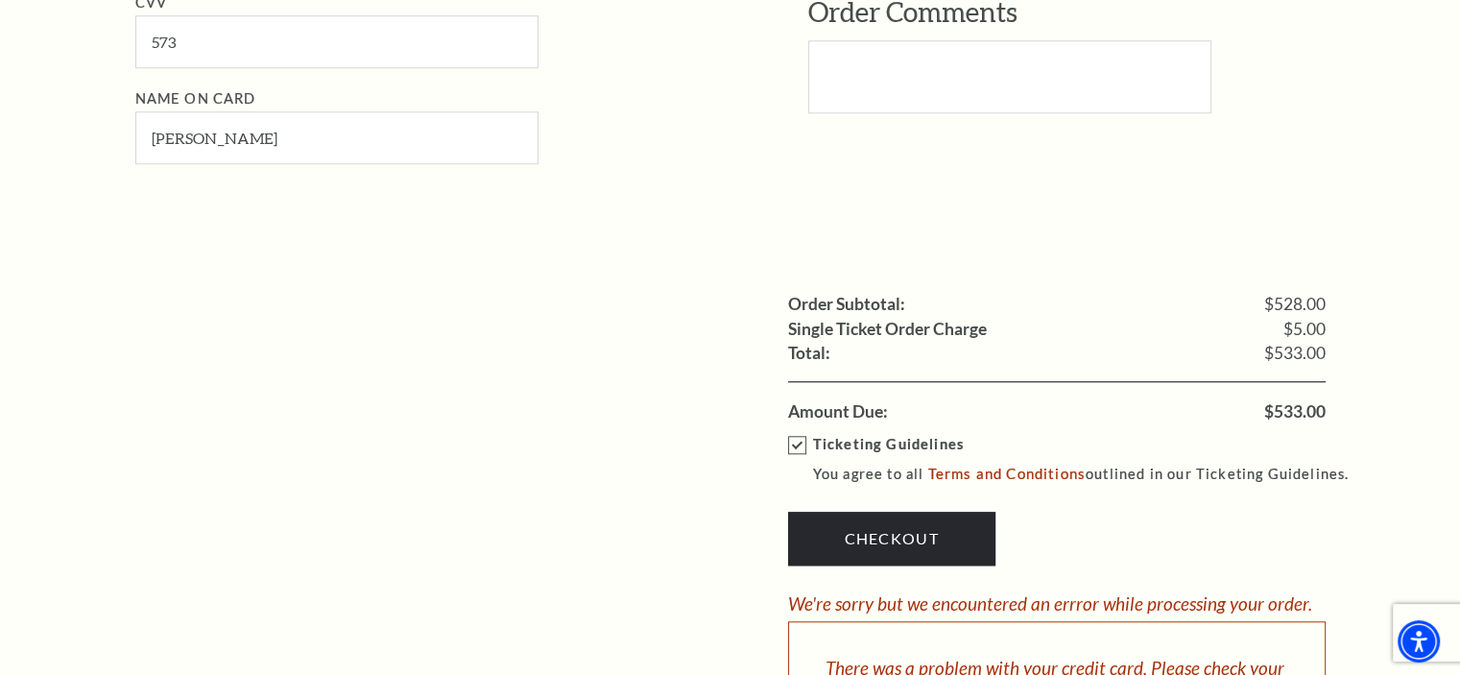
click at [695, 283] on div "Order Subtotal: $528.00 Single Ticket Order Charge $5.00 Shipping: Total: $533.…" at bounding box center [730, 335] width 1190 height 177
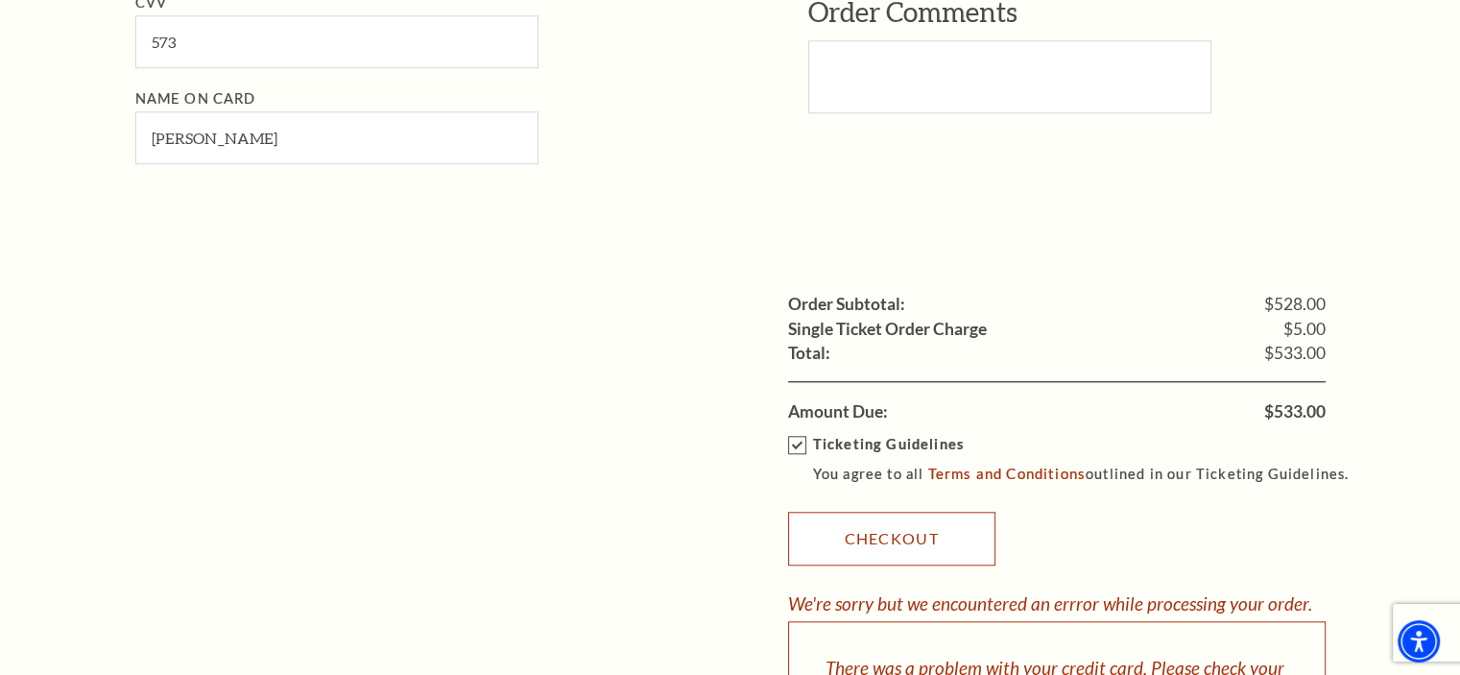
click at [861, 521] on link "Checkout" at bounding box center [891, 539] width 207 height 54
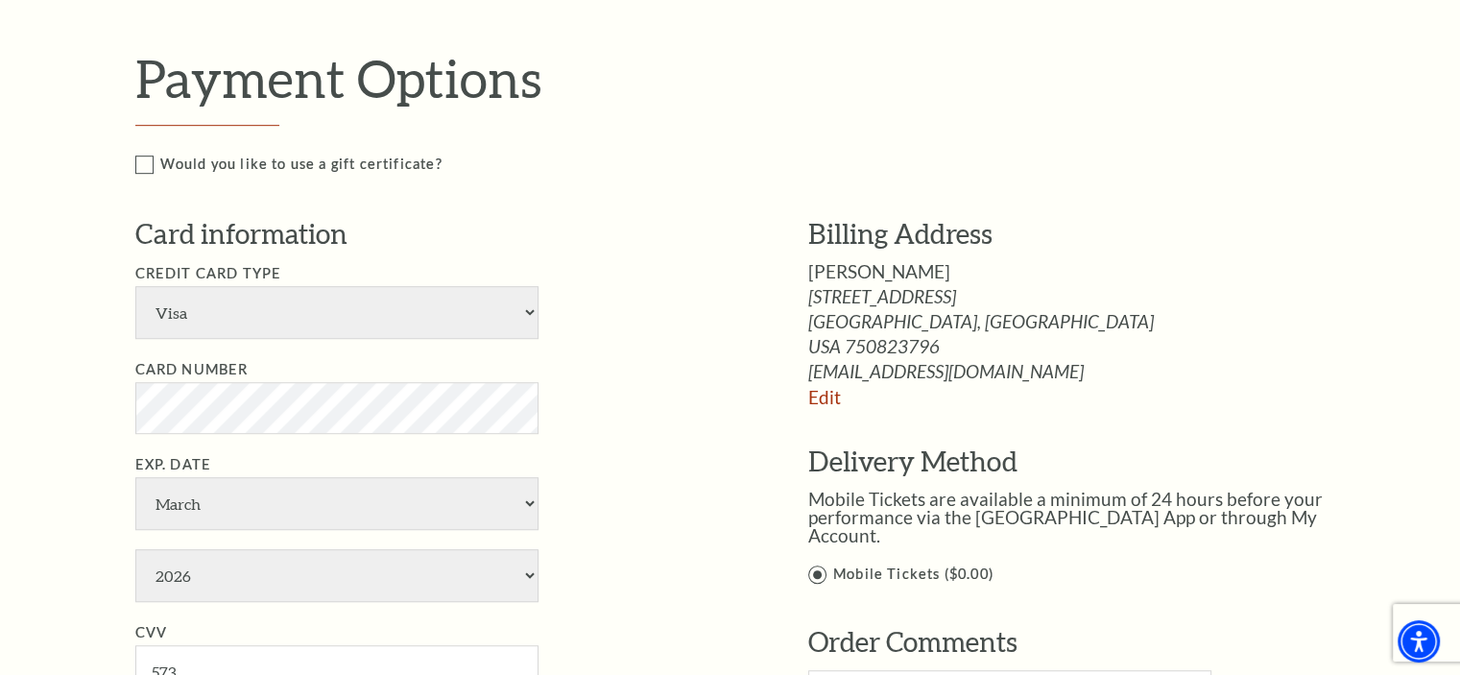
scroll to position [1248, 0]
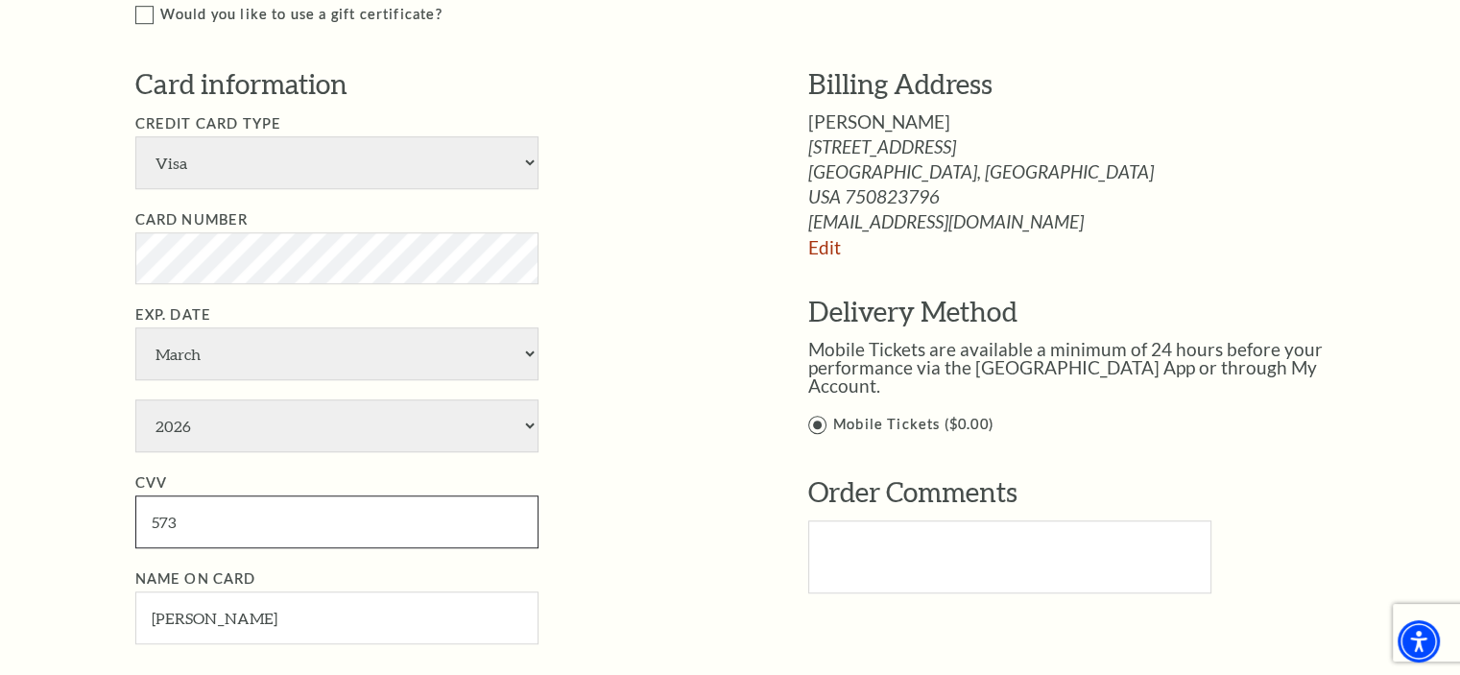
click at [185, 514] on input "573" at bounding box center [336, 521] width 403 height 53
type input "573"
click at [699, 232] on li "Card Number" at bounding box center [442, 246] width 615 height 76
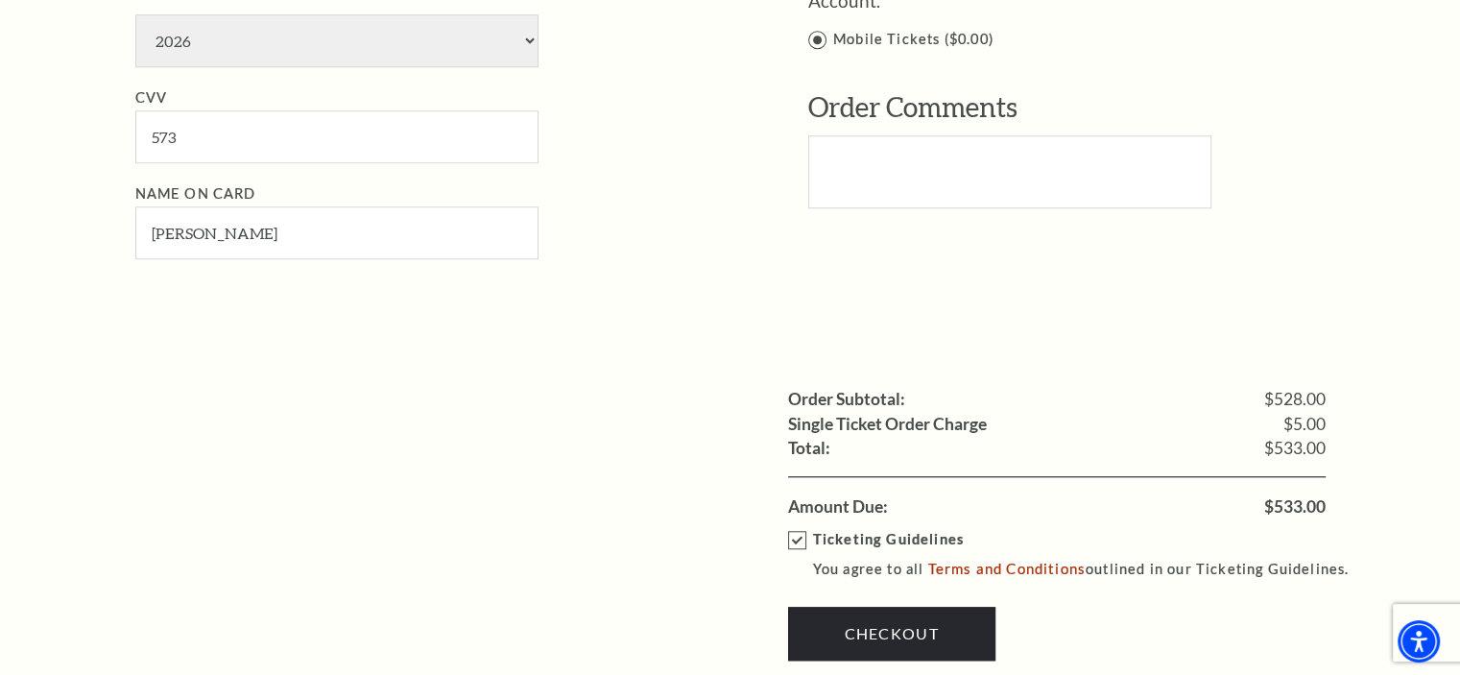
scroll to position [1823, 0]
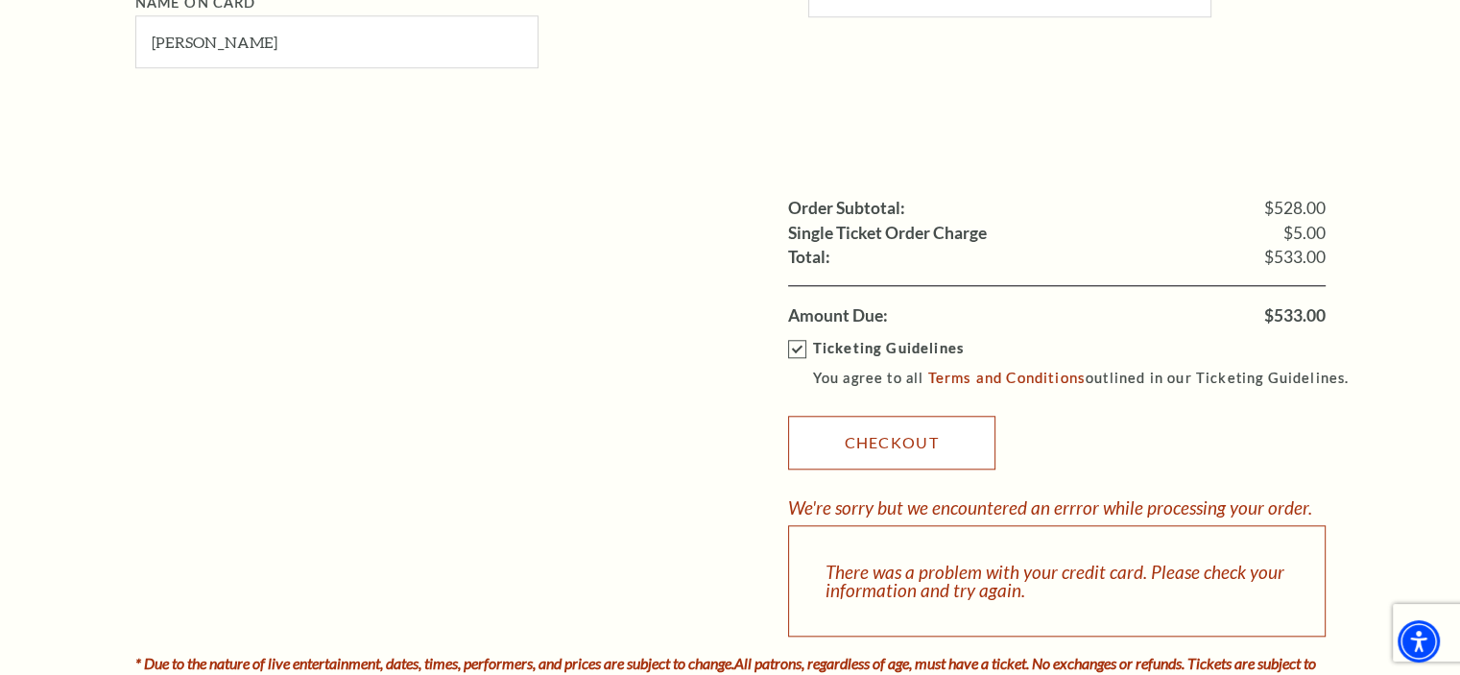
click at [857, 439] on link "Checkout" at bounding box center [891, 443] width 207 height 54
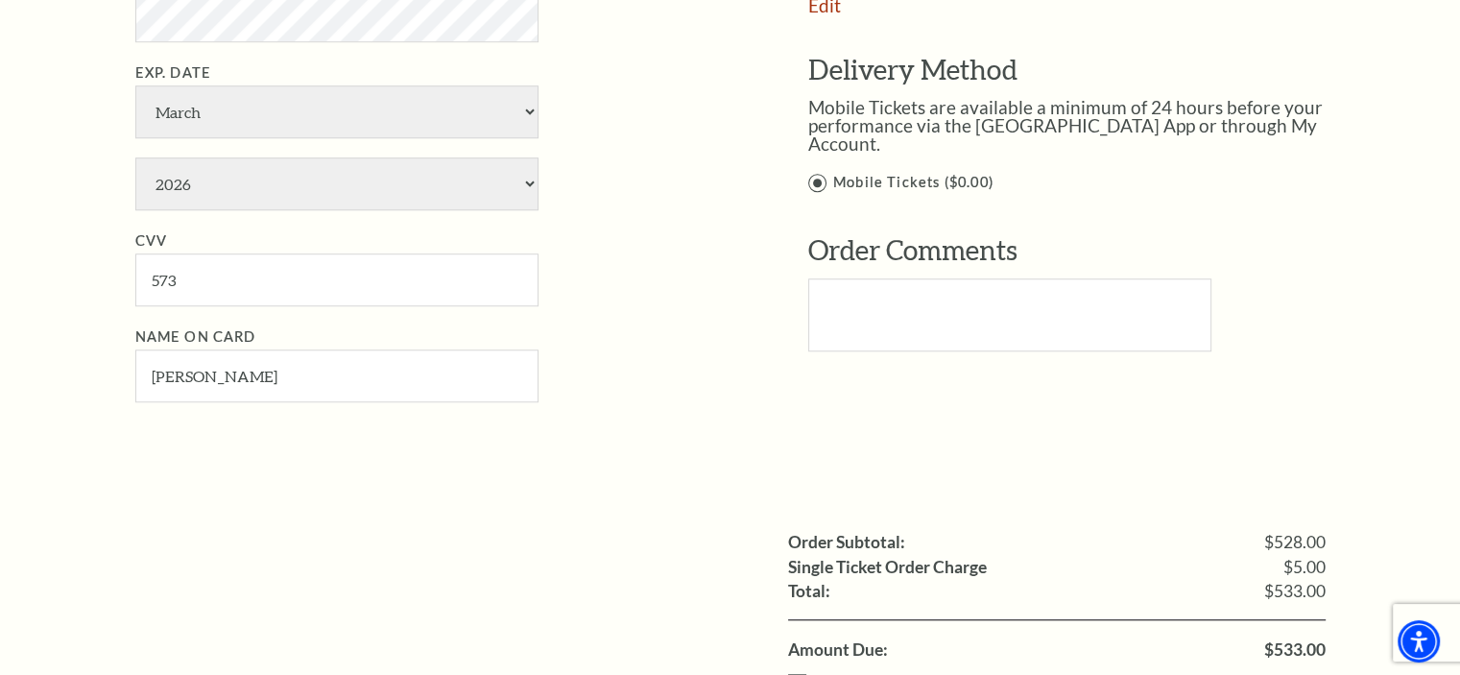
scroll to position [1536, 0]
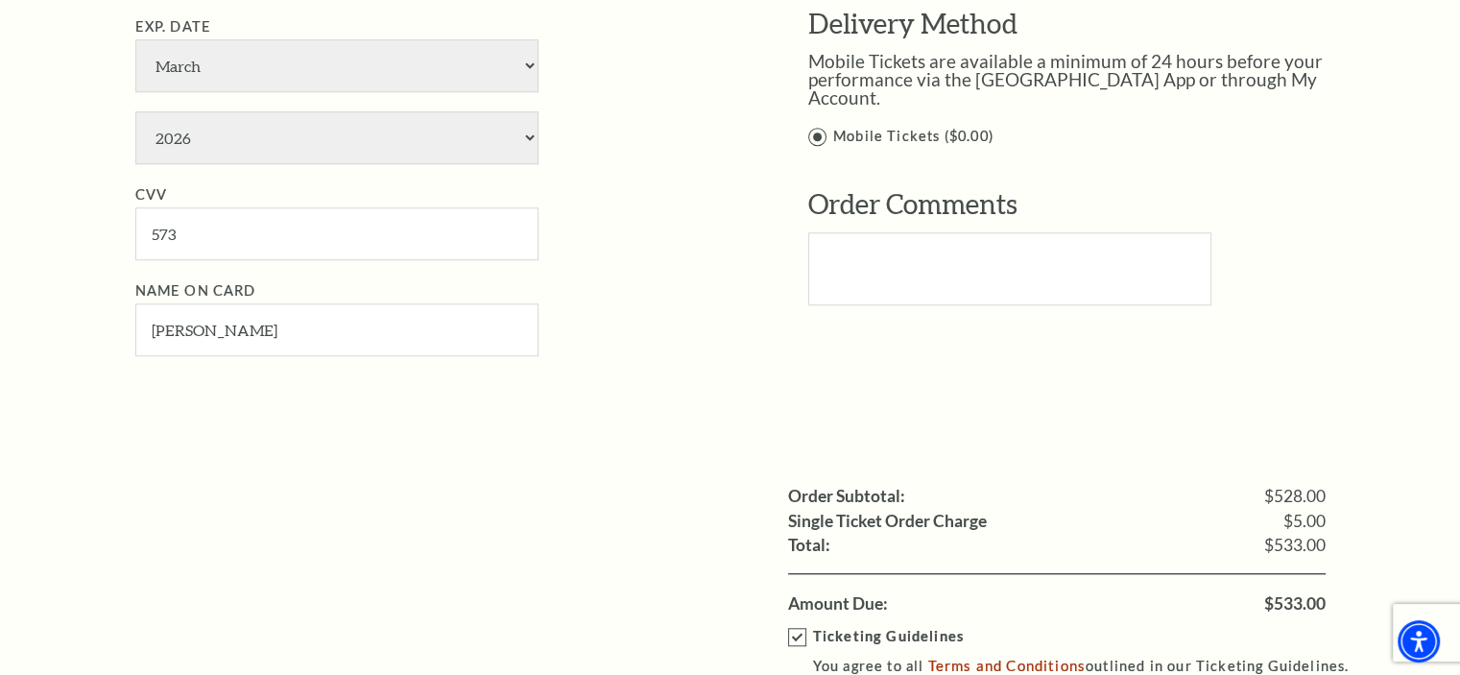
click at [697, 373] on div "Payment Options Would you like to use a gift certificate? Gift Certificate Numb…" at bounding box center [750, 10] width 1231 height 802
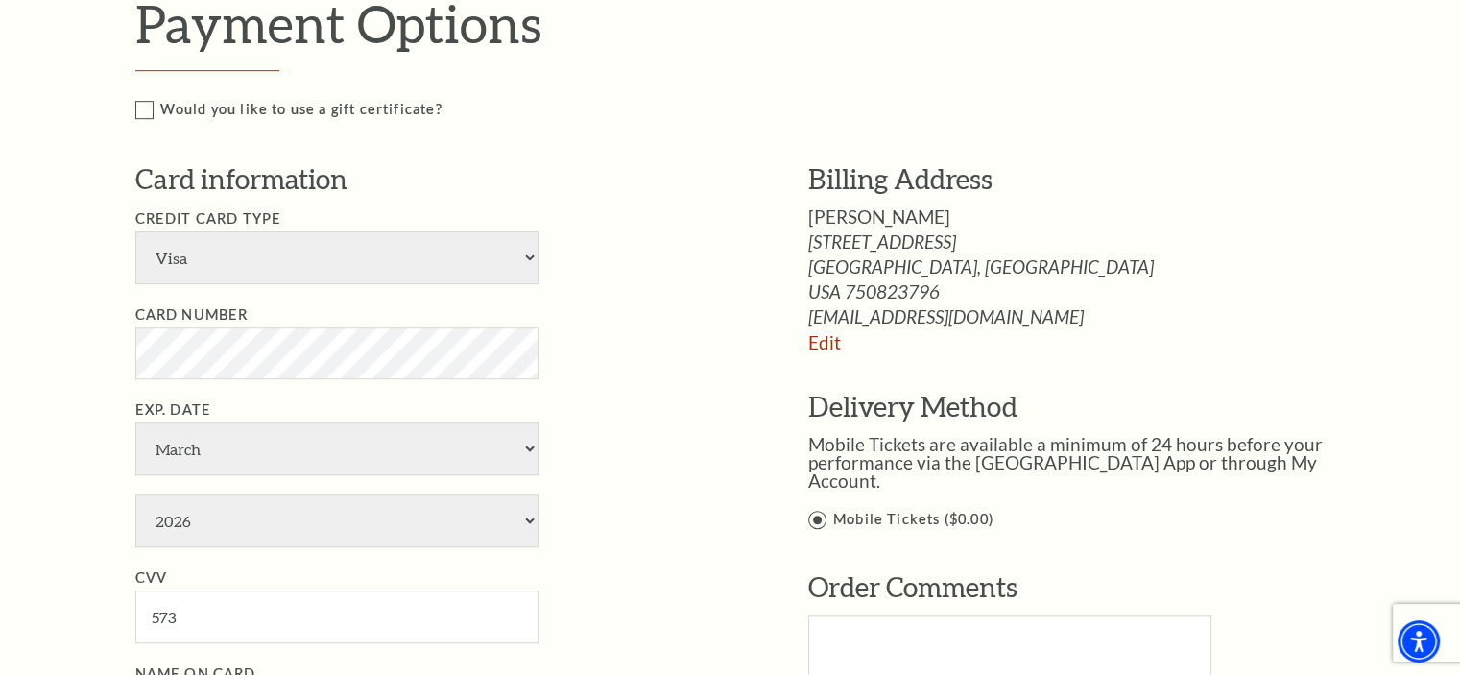
scroll to position [1152, 0]
click at [1155, 269] on span "Richardson, TX" at bounding box center [1087, 267] width 558 height 18
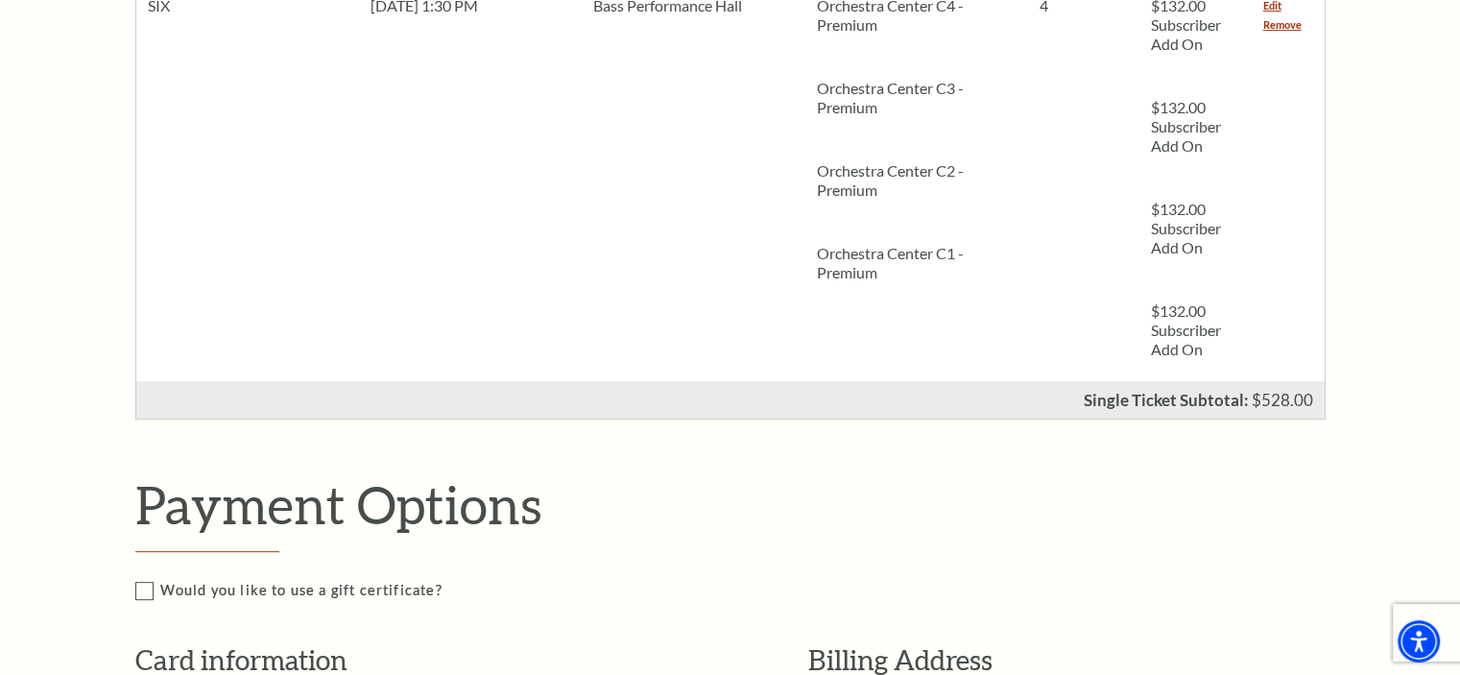
scroll to position [960, 0]
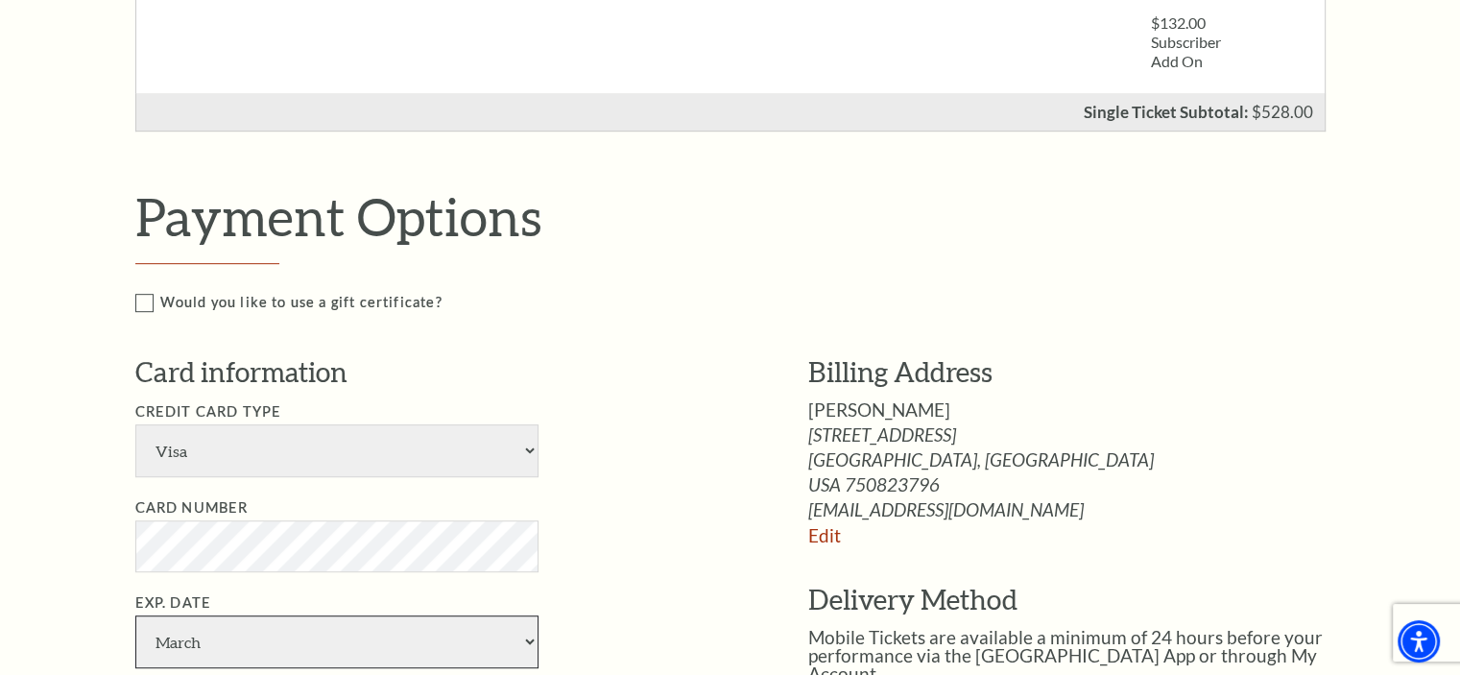
click at [276, 631] on select "January February March April May June July August September October November De…" at bounding box center [336, 641] width 403 height 53
click at [135, 615] on select "January February March April May June July August September October November De…" at bounding box center [336, 641] width 403 height 53
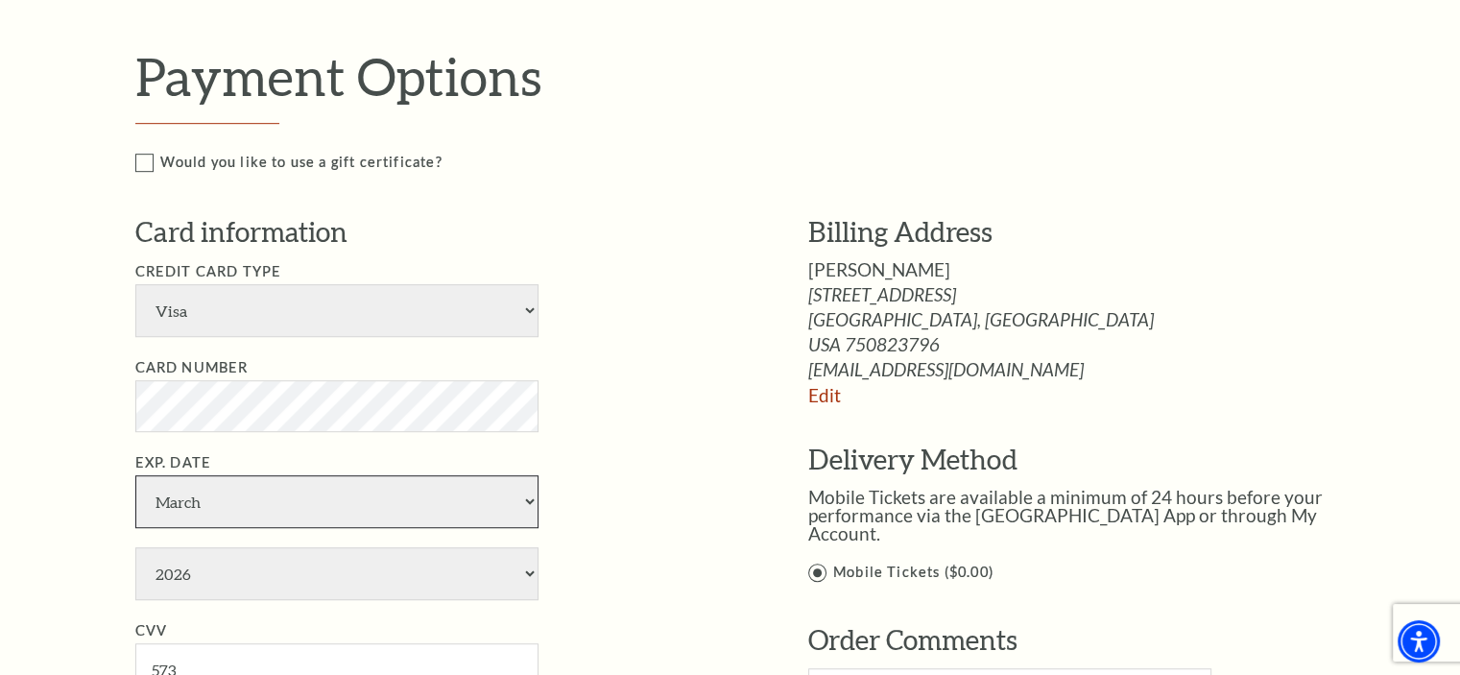
scroll to position [1248, 0]
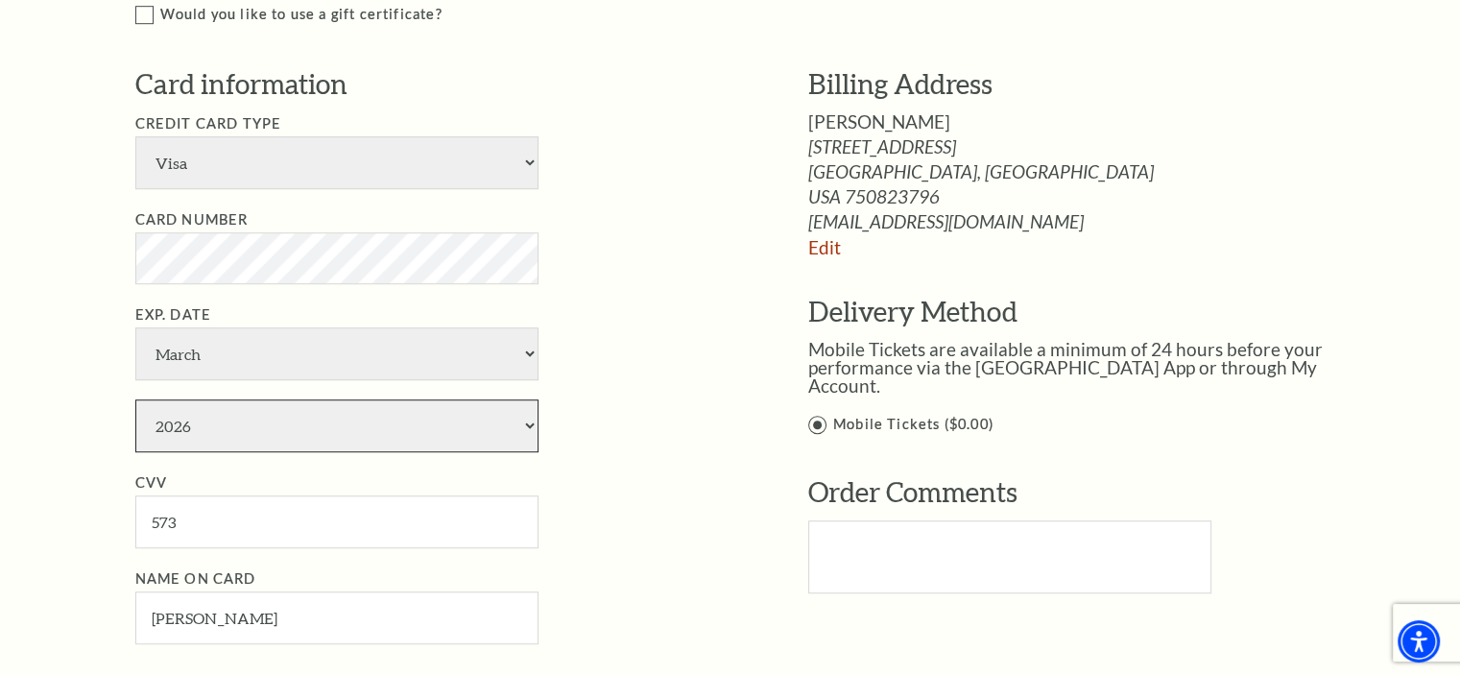
click at [175, 429] on select "2025 2026 2027 2028 2029 2030 2031 2032 2033 2034" at bounding box center [336, 425] width 403 height 53
click at [135, 399] on select "2025 2026 2027 2028 2029 2030 2031 2032 2033 2034" at bounding box center [336, 425] width 403 height 53
click at [186, 429] on select "2025 2026 2027 2028 2029 2030 2031 2032 2033 2034" at bounding box center [336, 425] width 403 height 53
select select "2026"
click at [135, 399] on select "2025 2026 2027 2028 2029 2030 2031 2032 2033 2034" at bounding box center [336, 425] width 403 height 53
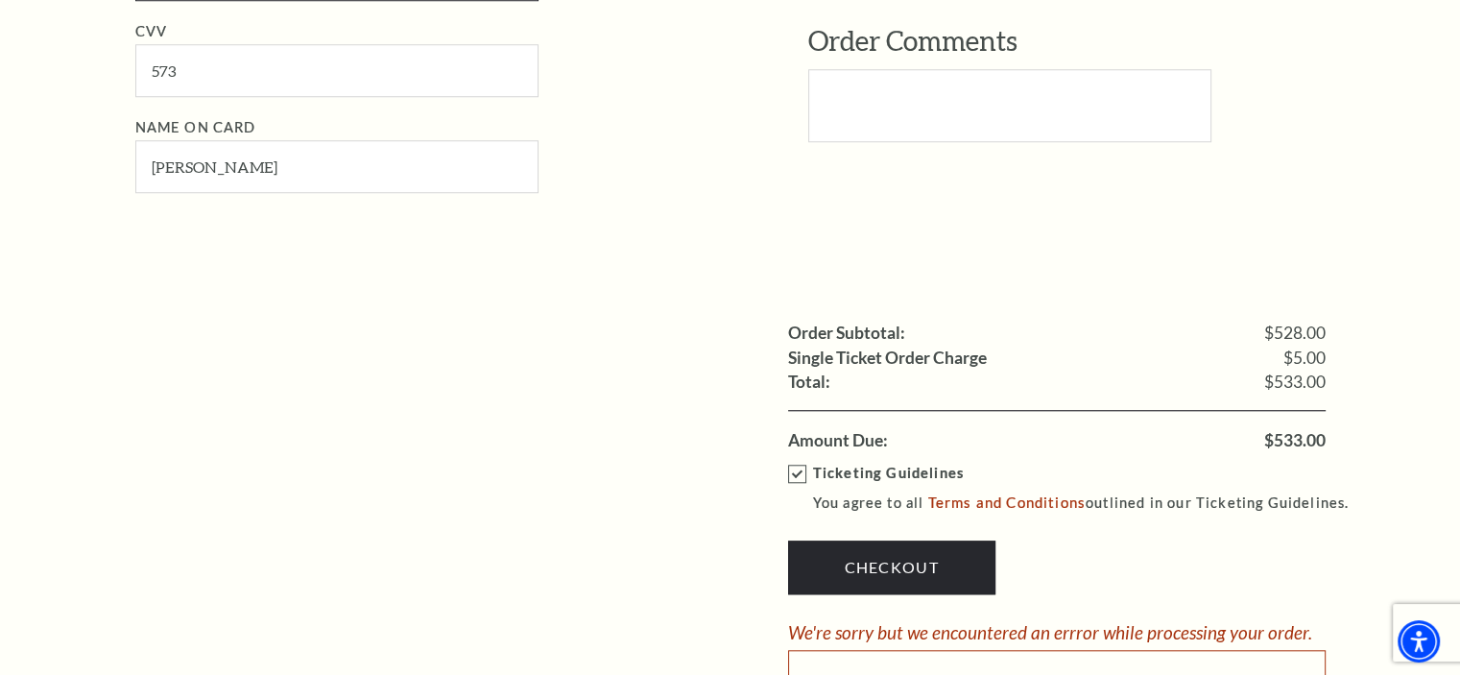
scroll to position [1727, 0]
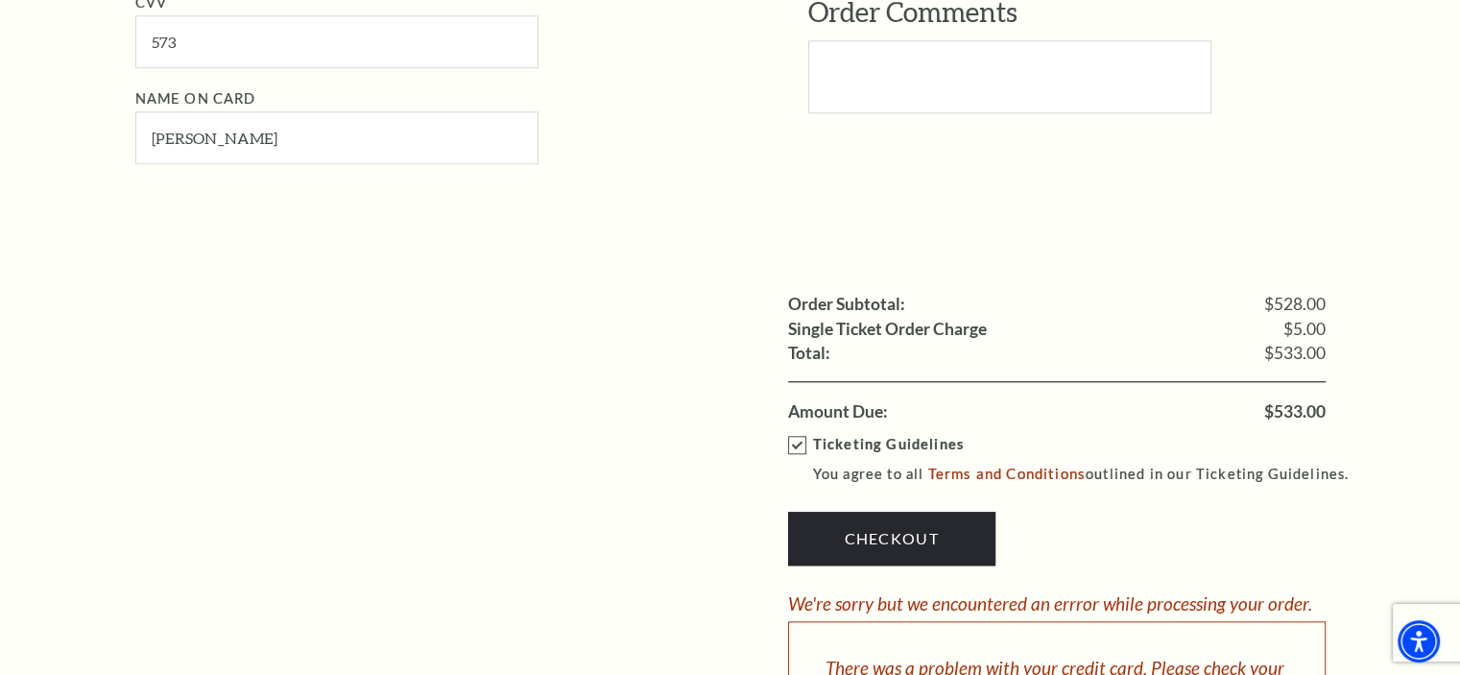
click at [799, 442] on label "Ticketing Guidelines You agree to all Terms and Conditions outlined in our Tick…" at bounding box center [1077, 459] width 579 height 53
click at [0, 0] on input "Ticketing Guidelines You agree to all Terms and Conditions outlined in our Tick…" at bounding box center [0, 0] width 0 height 0
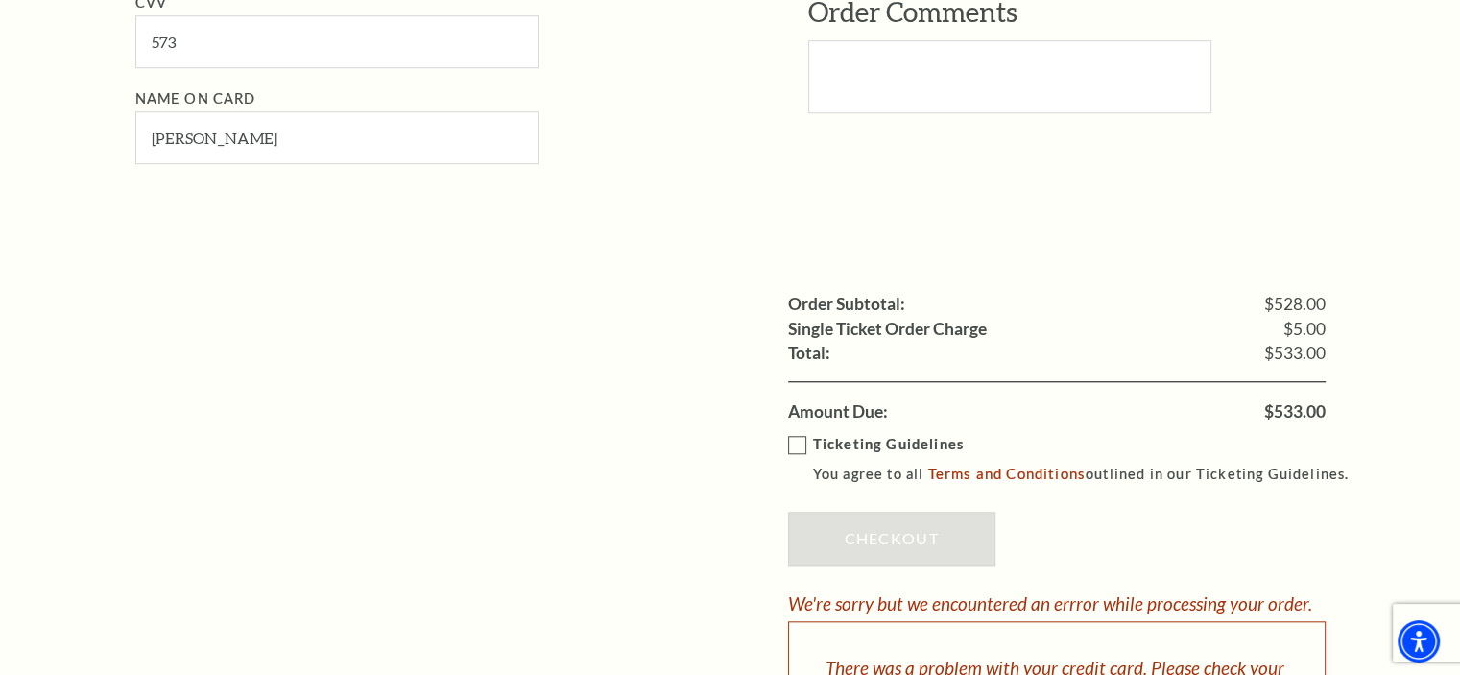
click at [795, 440] on label "Ticketing Guidelines You agree to all Terms and Conditions outlined in our Tick…" at bounding box center [1077, 459] width 579 height 53
click at [0, 0] on input "Ticketing Guidelines You agree to all Terms and Conditions outlined in our Tick…" at bounding box center [0, 0] width 0 height 0
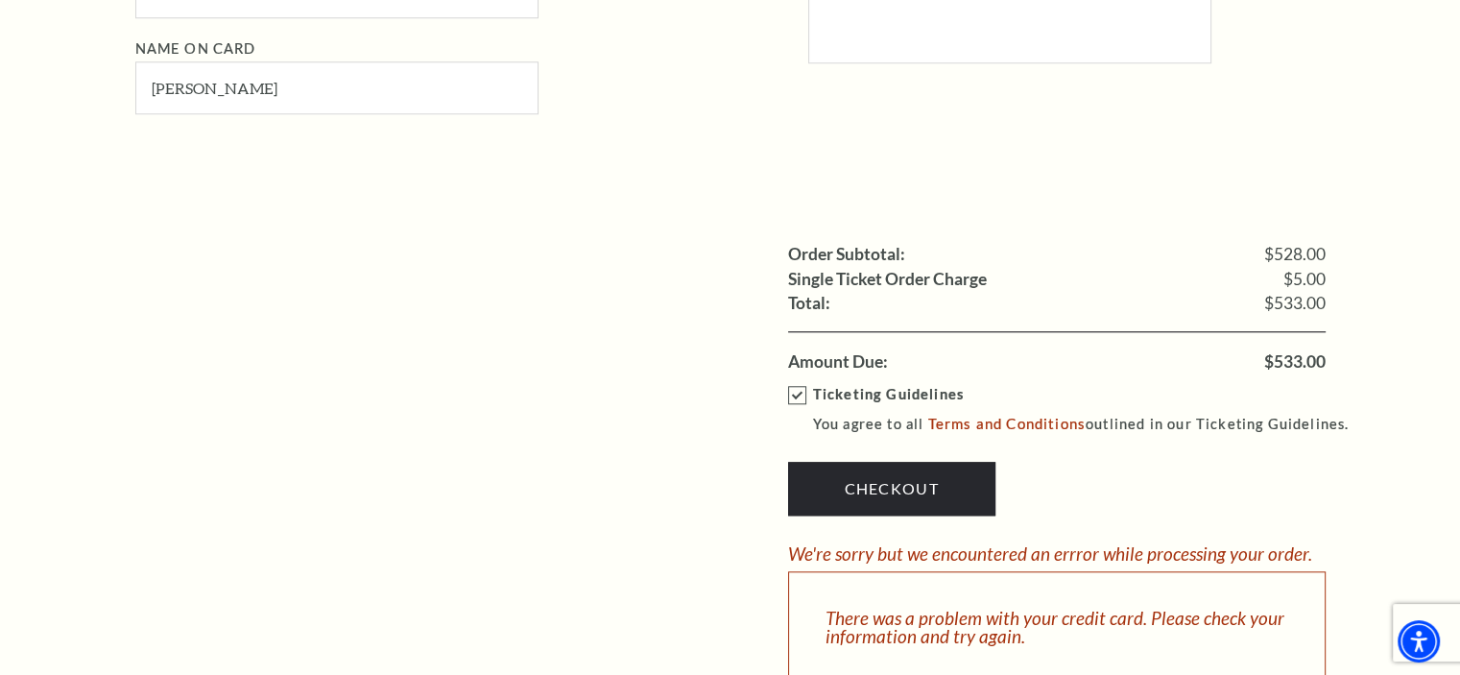
scroll to position [1823, 0]
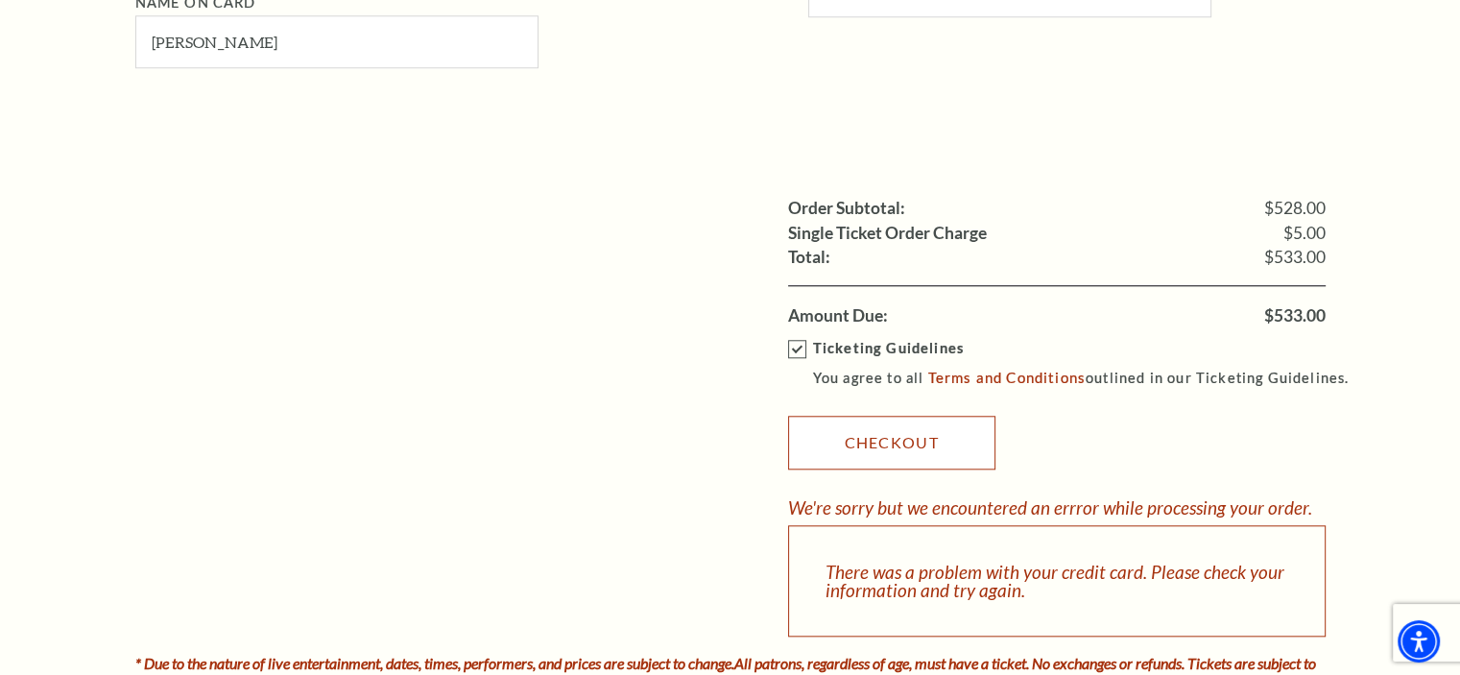
click at [873, 437] on link "Checkout" at bounding box center [891, 443] width 207 height 54
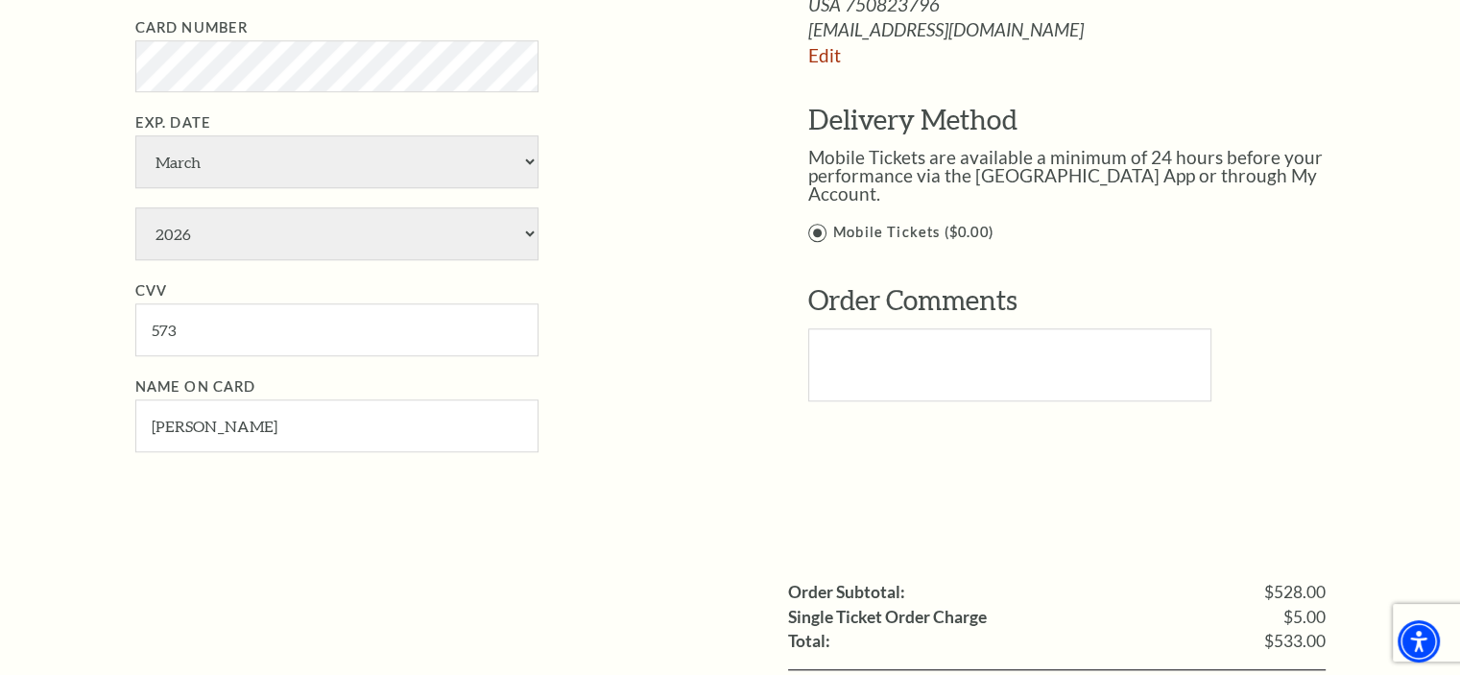
scroll to position [1248, 0]
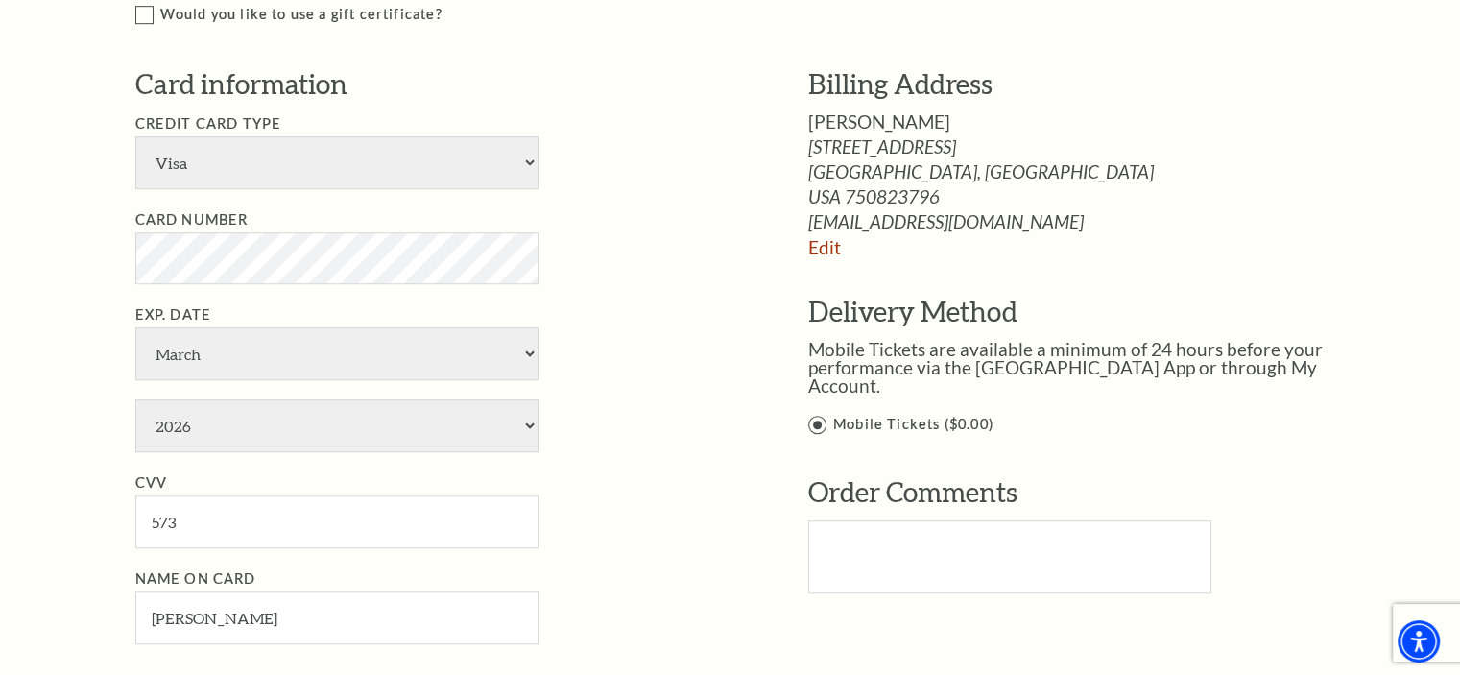
click at [23, 292] on div "Notice × Tickets cannot be removed during a Ticket Exchange. Choose Start Over …" at bounding box center [730, 177] width 1460 height 2561
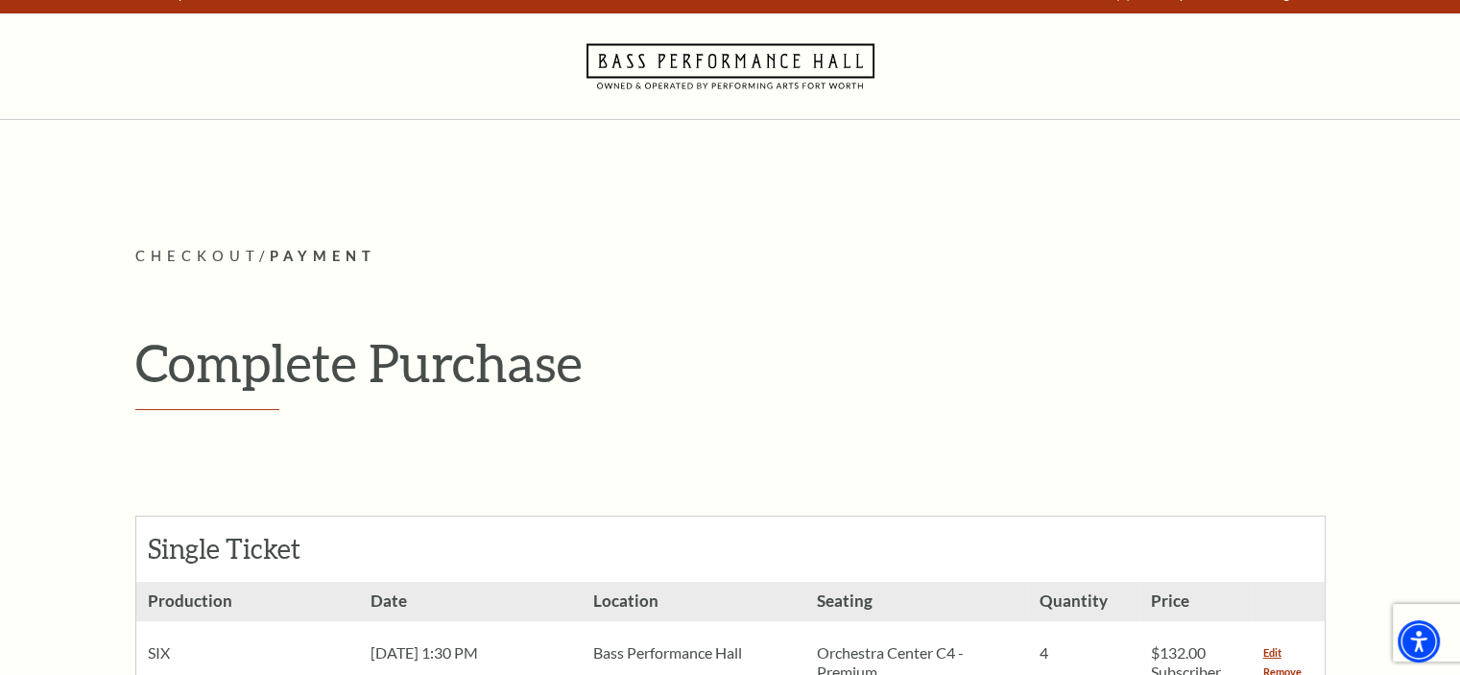
scroll to position [0, 0]
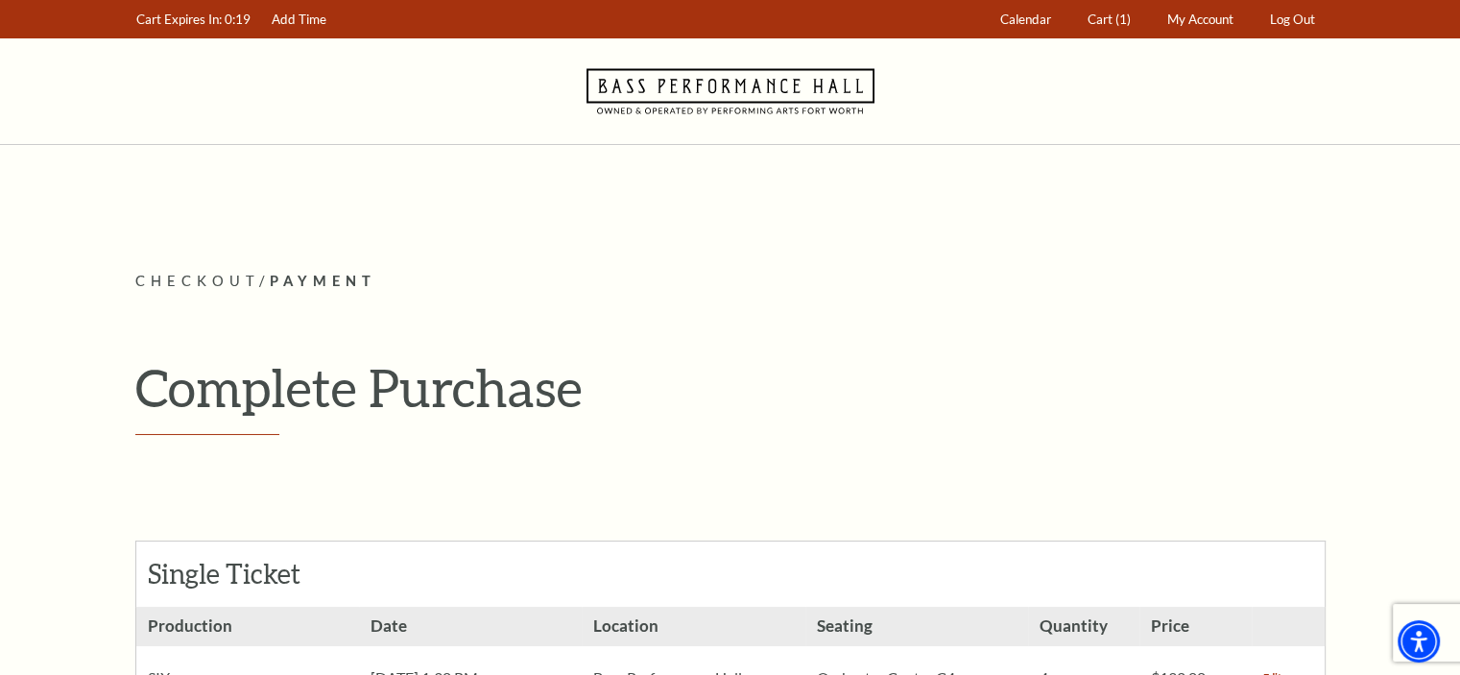
click at [299, 22] on link "Add Time" at bounding box center [298, 19] width 73 height 37
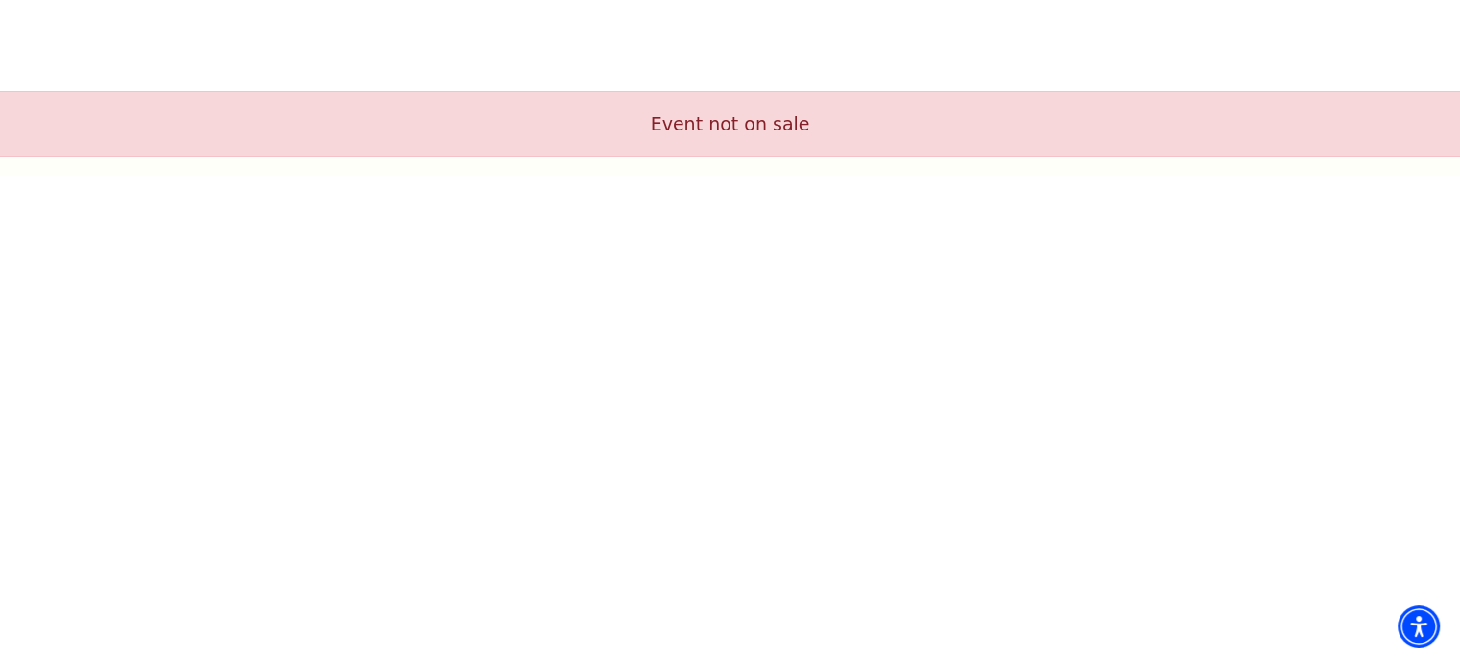
drag, startPoint x: 230, startPoint y: 226, endPoint x: 209, endPoint y: 204, distance: 29.9
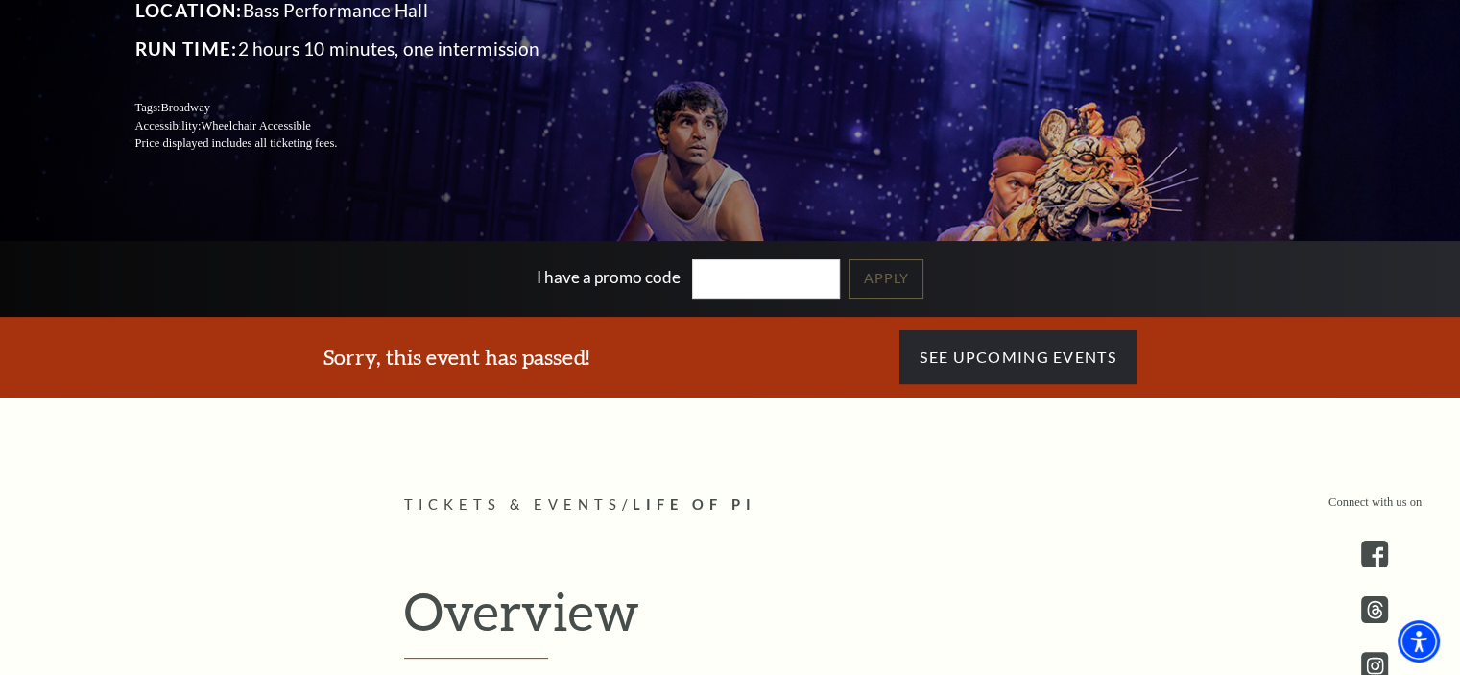
drag, startPoint x: 0, startPoint y: 0, endPoint x: 207, endPoint y: 450, distance: 495.5
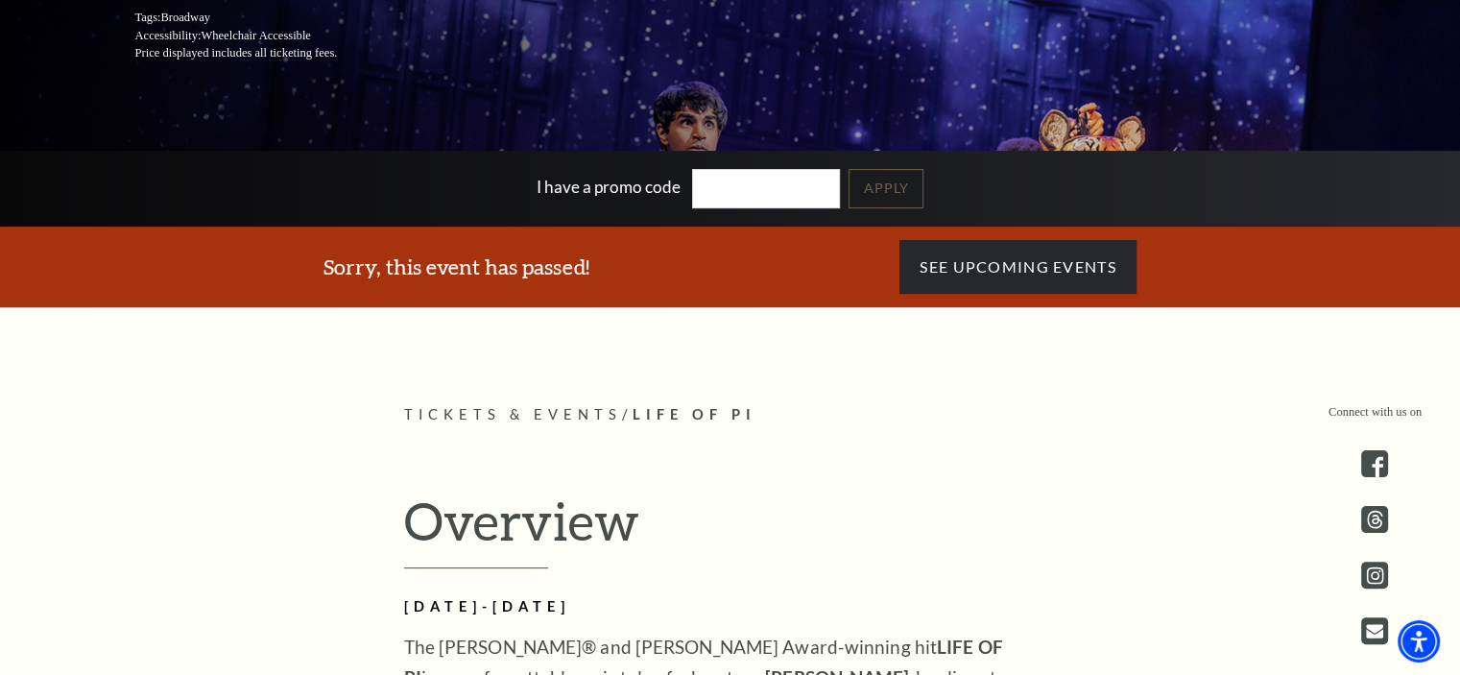
scroll to position [480, 0]
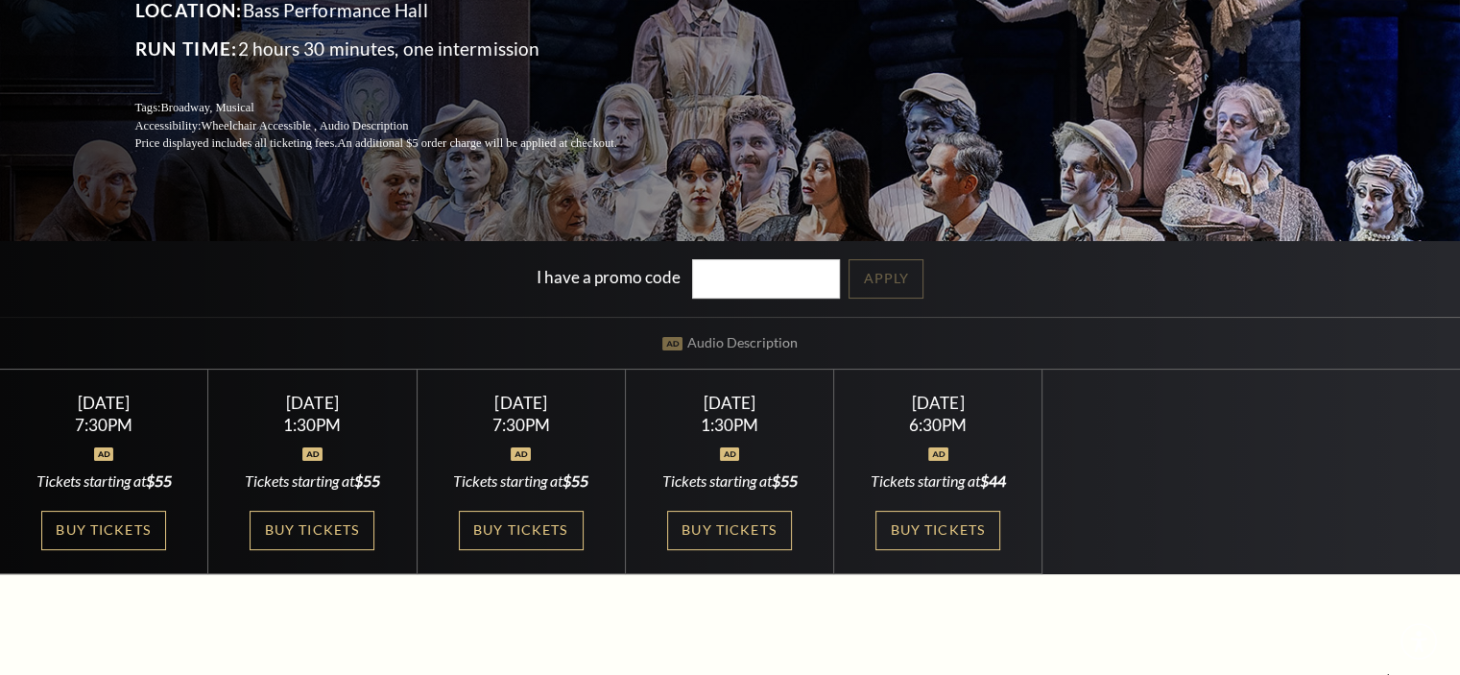
scroll to position [288, 0]
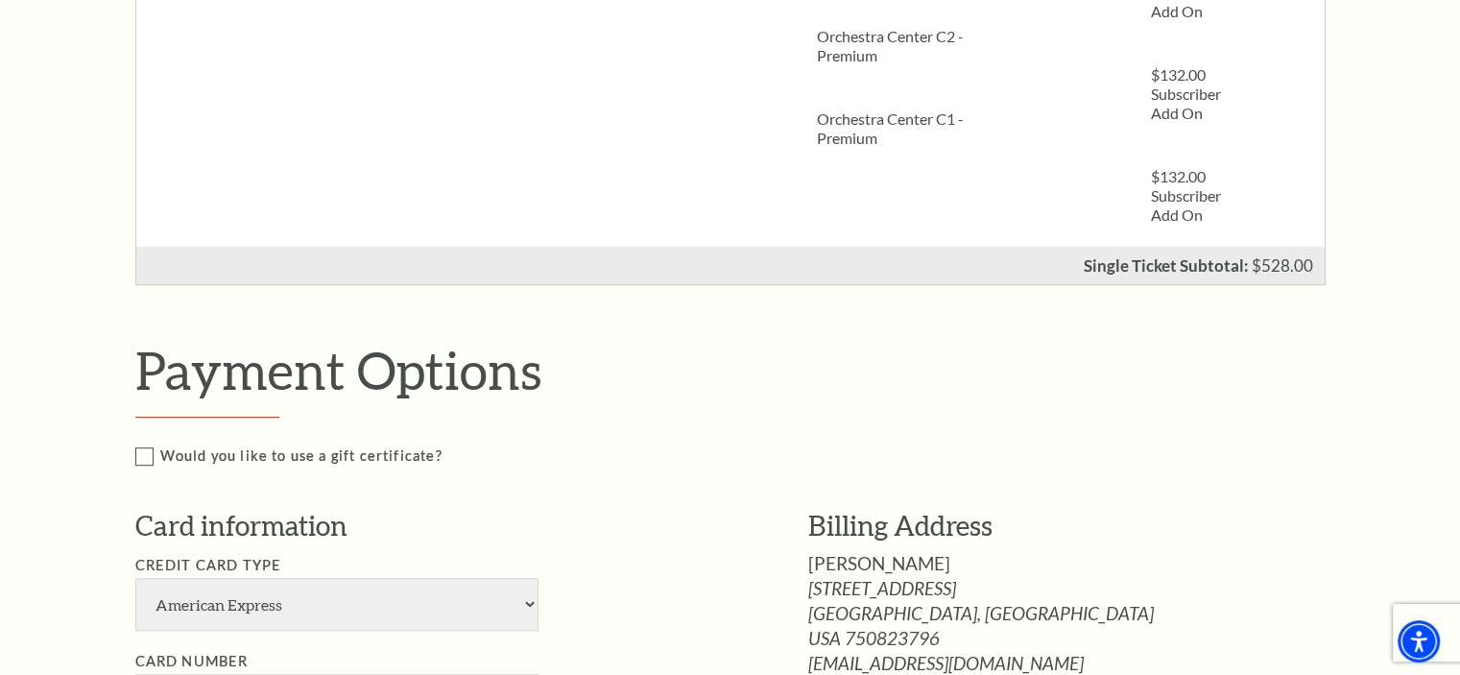
scroll to position [1056, 0]
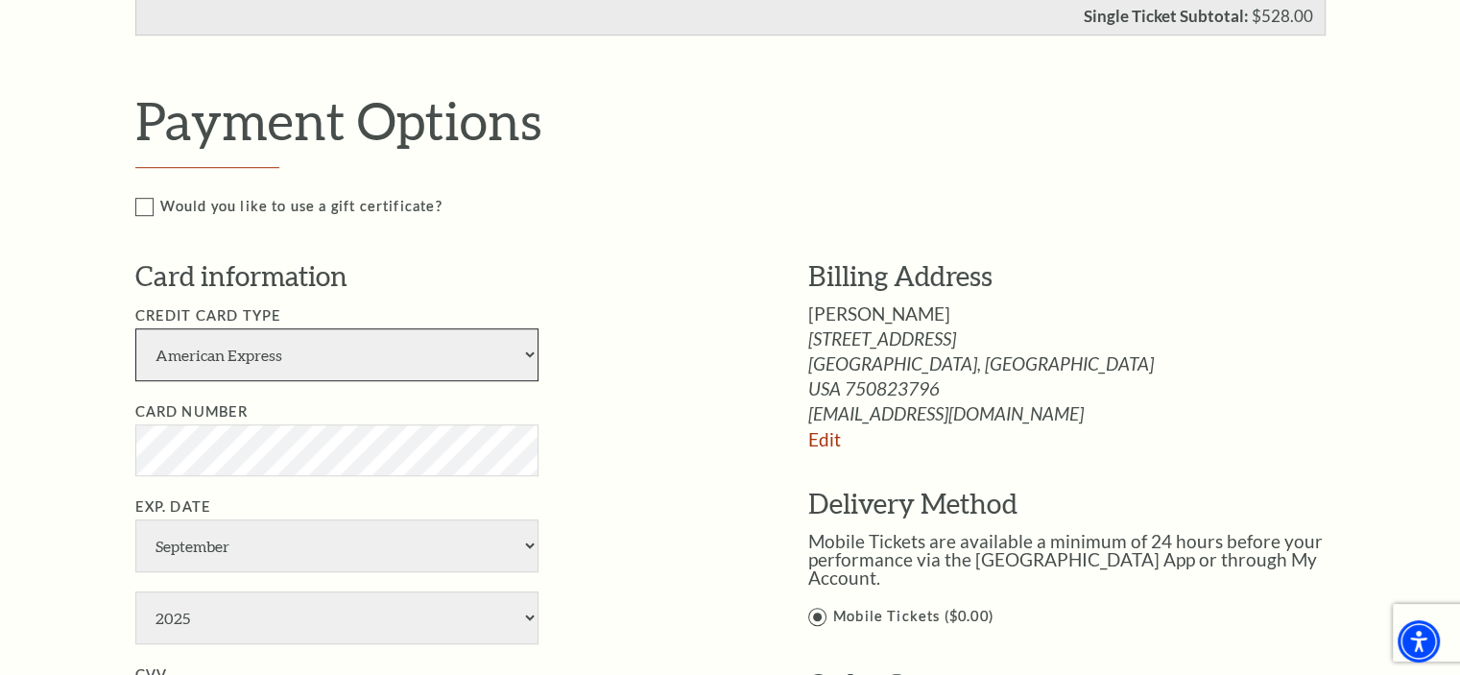
click at [511, 352] on select "American Express Visa Master Card Discover" at bounding box center [336, 354] width 403 height 53
click at [711, 387] on ul "Credit Card Type American Express Visa Master Card Discover Card Number Exp. Da…" at bounding box center [442, 570] width 615 height 532
select select "3"
select select "2026"
type input "573"
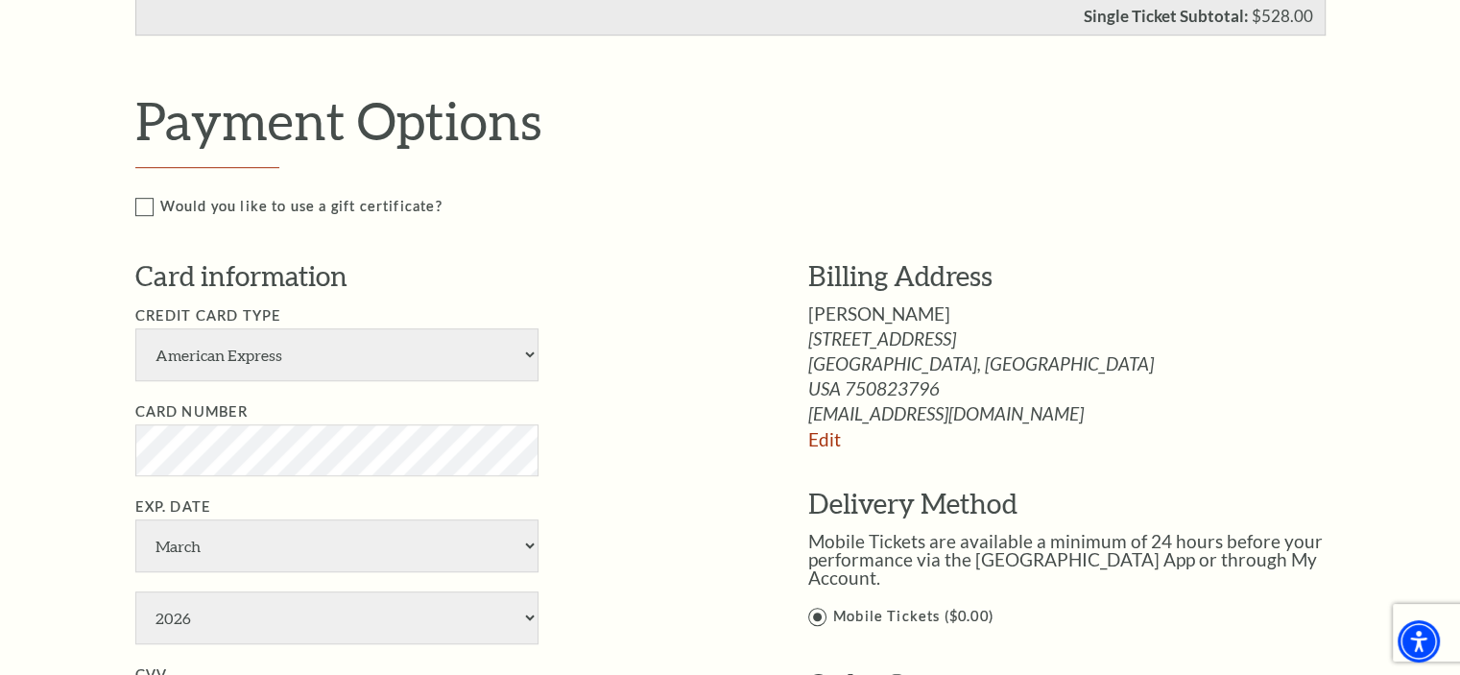
type input "Joel Just"
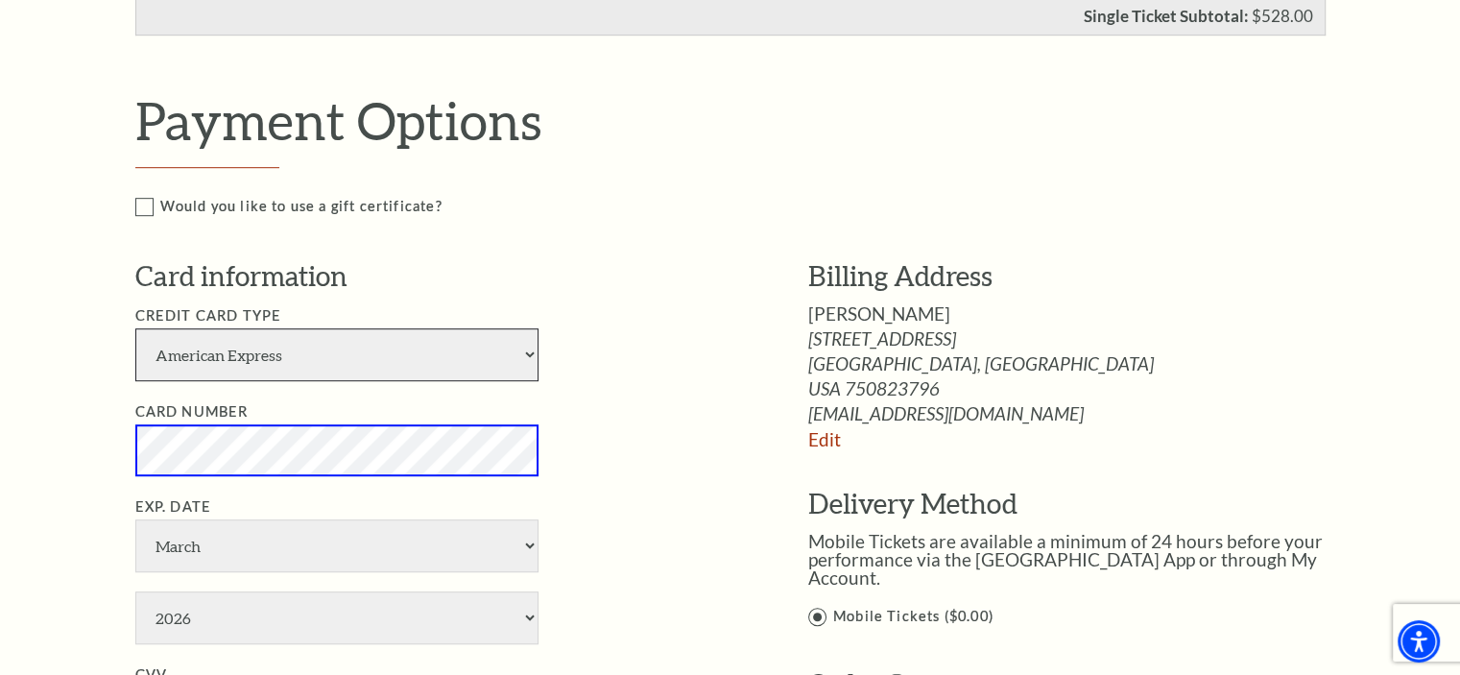
click at [507, 360] on select "American Express Visa Master Card Discover" at bounding box center [336, 354] width 403 height 53
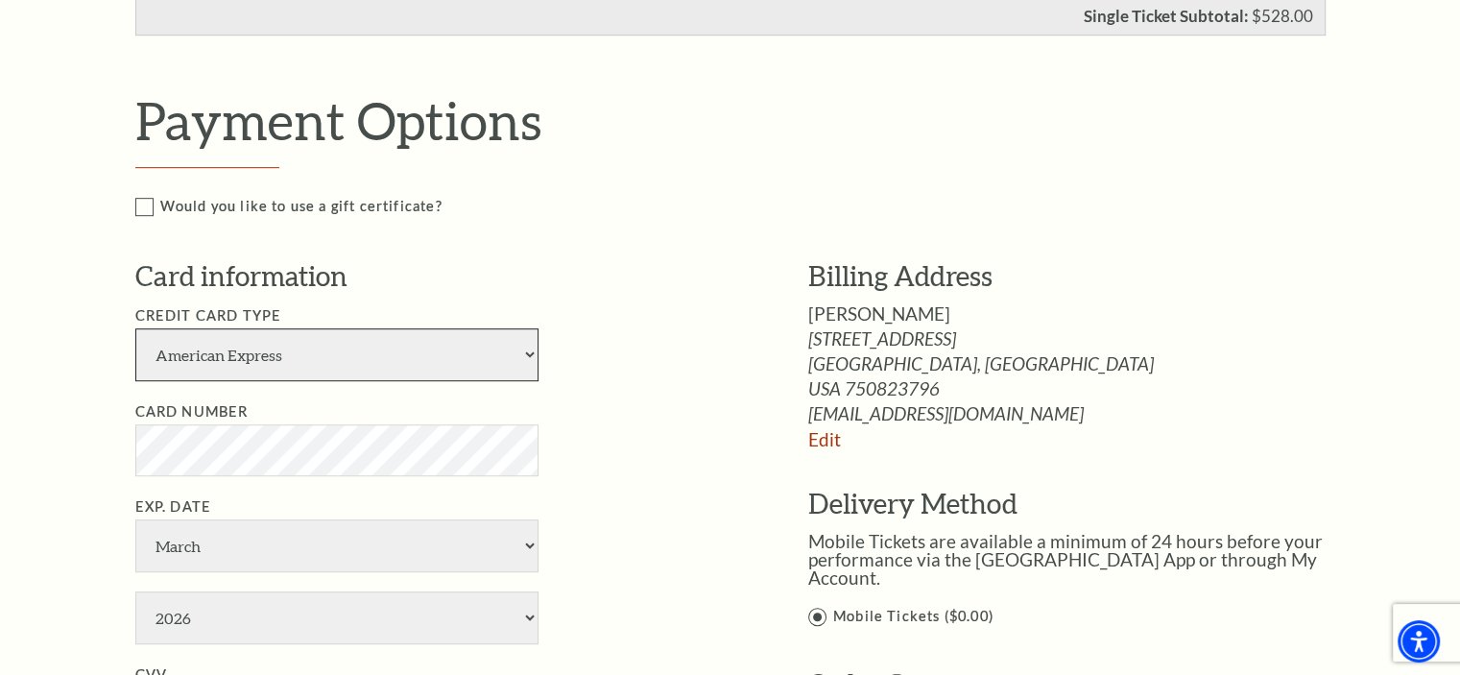
select select "24"
click at [135, 328] on select "American Express Visa Master Card Discover" at bounding box center [336, 354] width 403 height 53
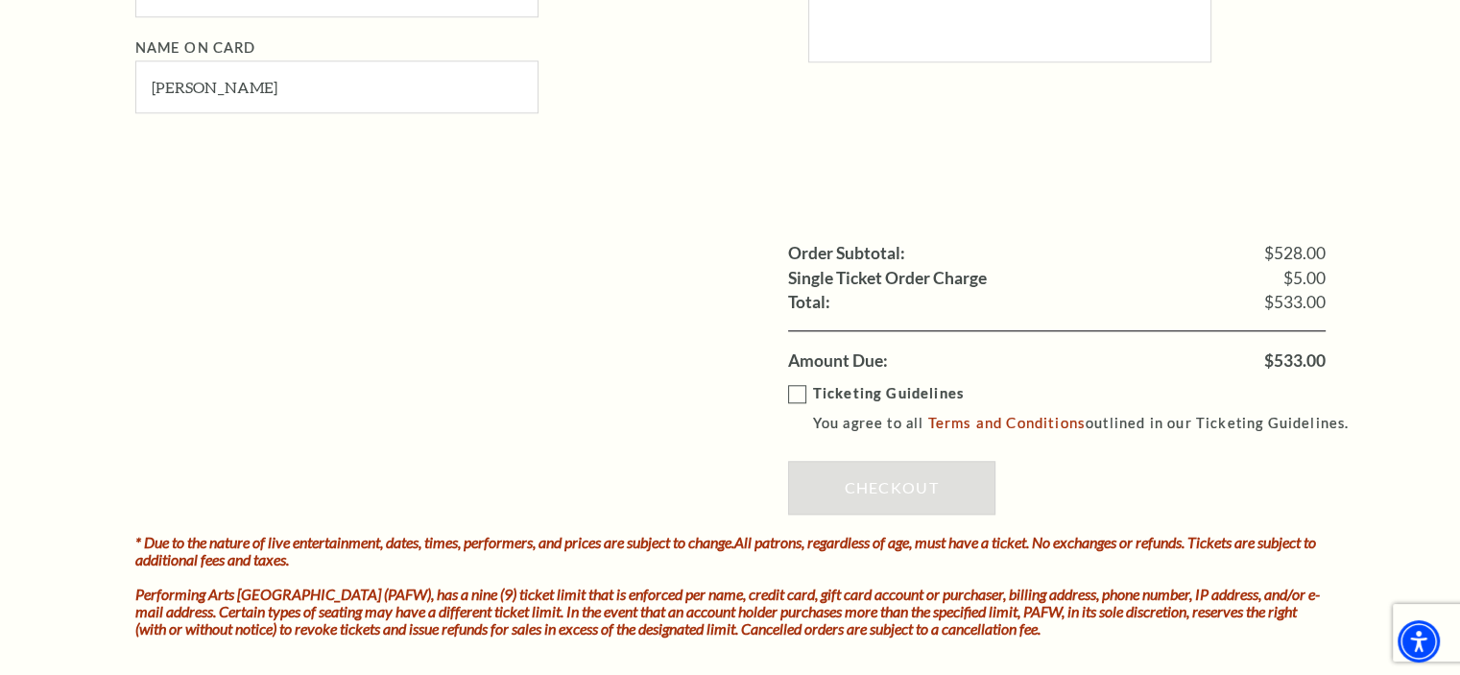
scroll to position [1823, 0]
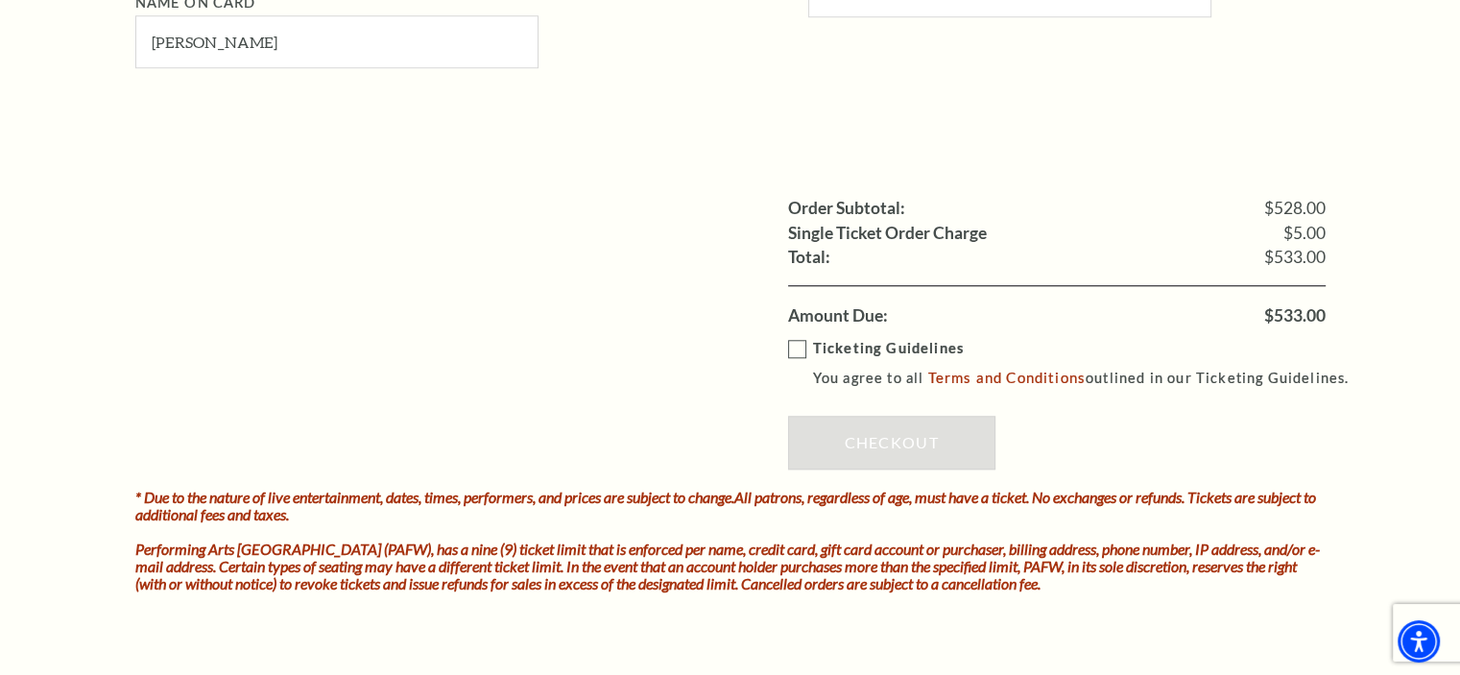
click at [791, 337] on label "Ticketing Guidelines You agree to all Terms and Conditions outlined in our Tick…" at bounding box center [1077, 363] width 579 height 53
click at [0, 0] on input "Ticketing Guidelines You agree to all Terms and Conditions outlined in our Tick…" at bounding box center [0, 0] width 0 height 0
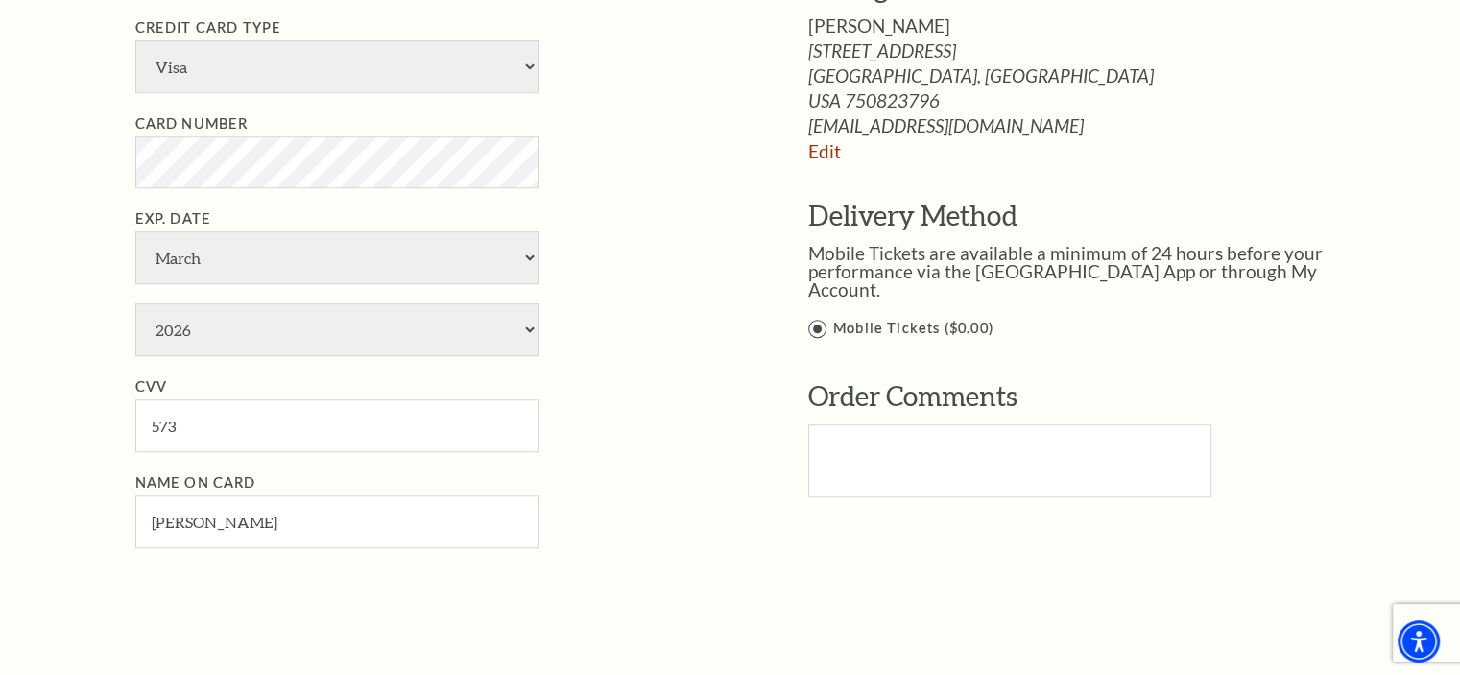
scroll to position [1727, 0]
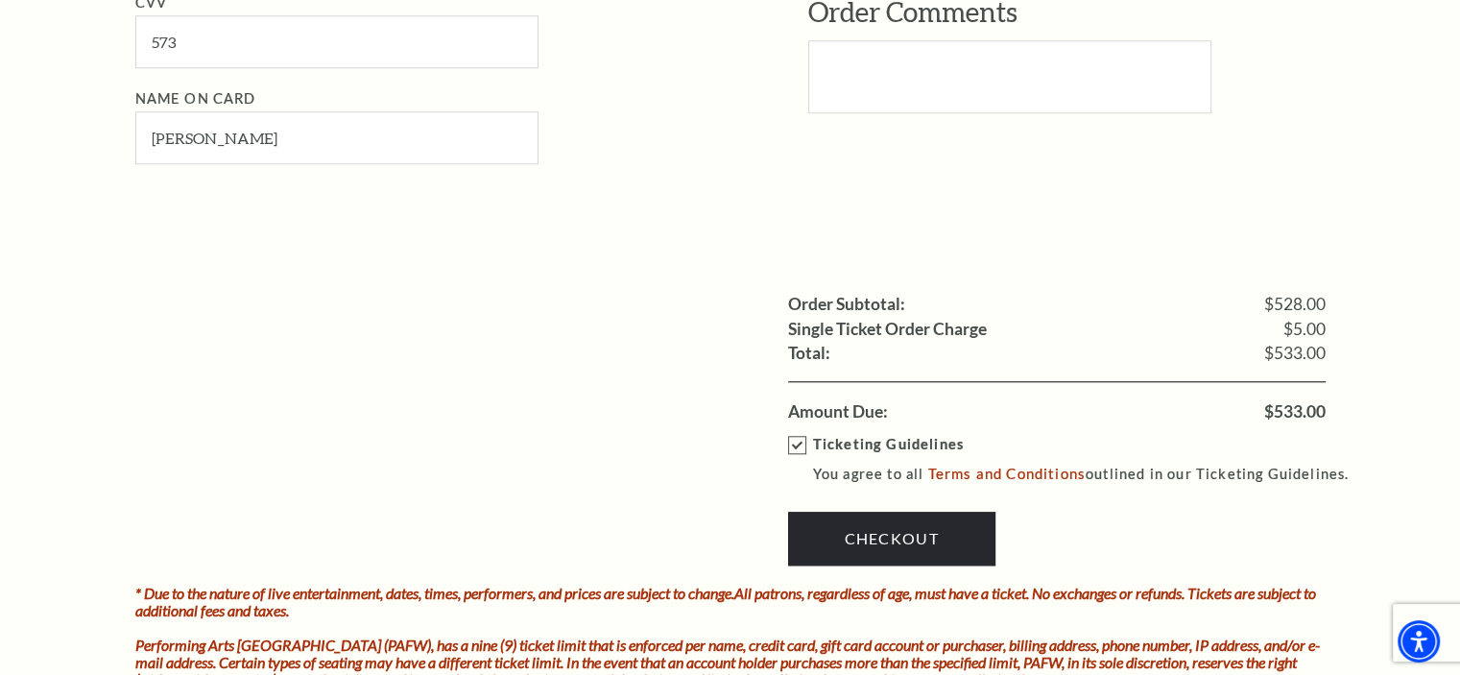
click at [800, 447] on label "Ticketing Guidelines You agree to all Terms and Conditions outlined in our Tick…" at bounding box center [1077, 459] width 579 height 53
click at [0, 0] on input "Ticketing Guidelines You agree to all Terms and Conditions outlined in our Tick…" at bounding box center [0, 0] width 0 height 0
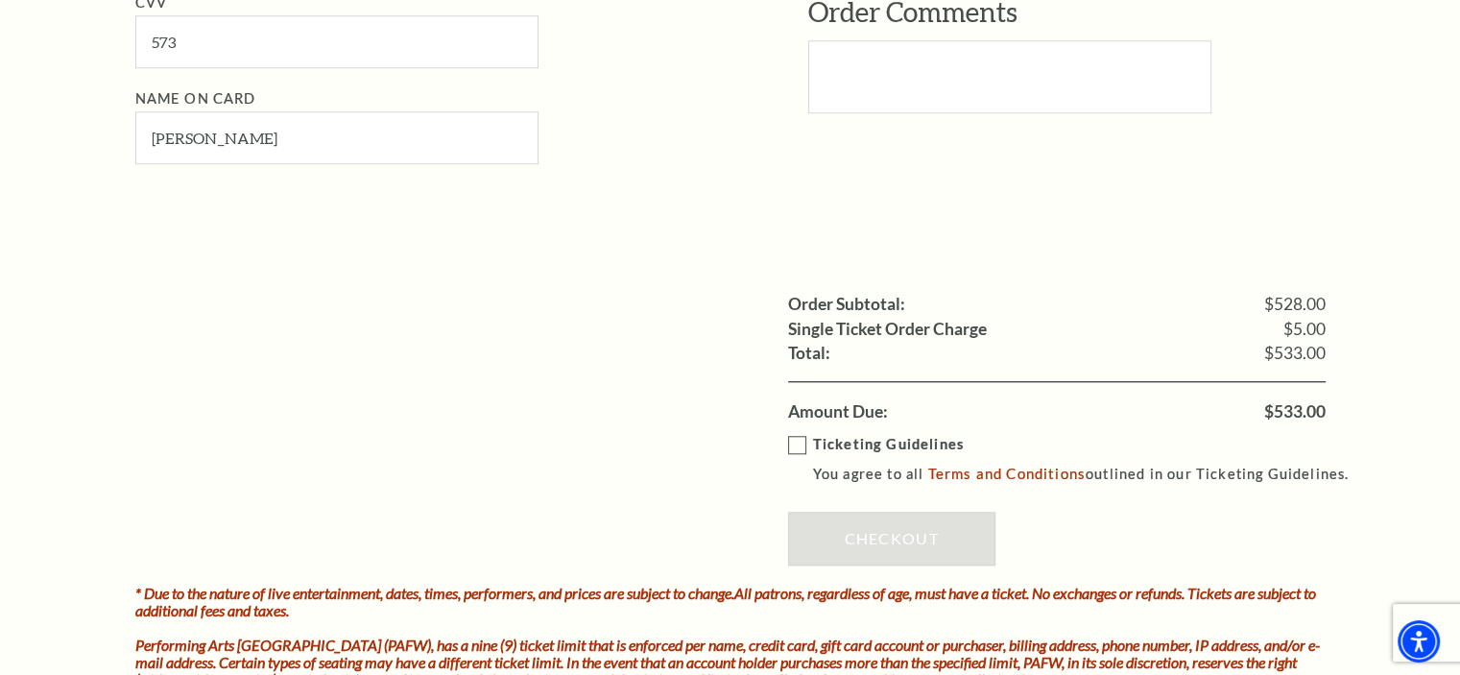
click at [800, 447] on label "Ticketing Guidelines You agree to all Terms and Conditions outlined in our Tick…" at bounding box center [1077, 459] width 579 height 53
click at [0, 0] on input "Ticketing Guidelines You agree to all Terms and Conditions outlined in our Tick…" at bounding box center [0, 0] width 0 height 0
click at [856, 536] on link "Checkout" at bounding box center [891, 539] width 207 height 54
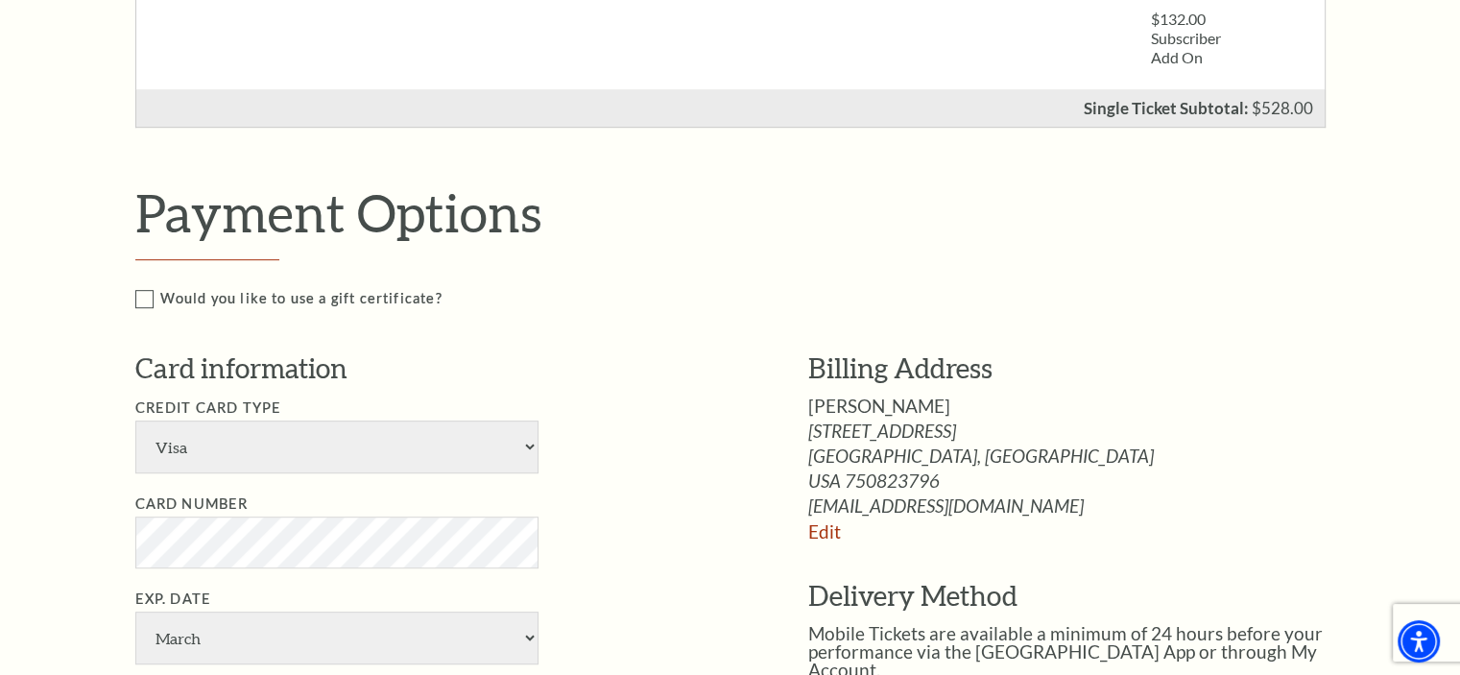
scroll to position [1248, 0]
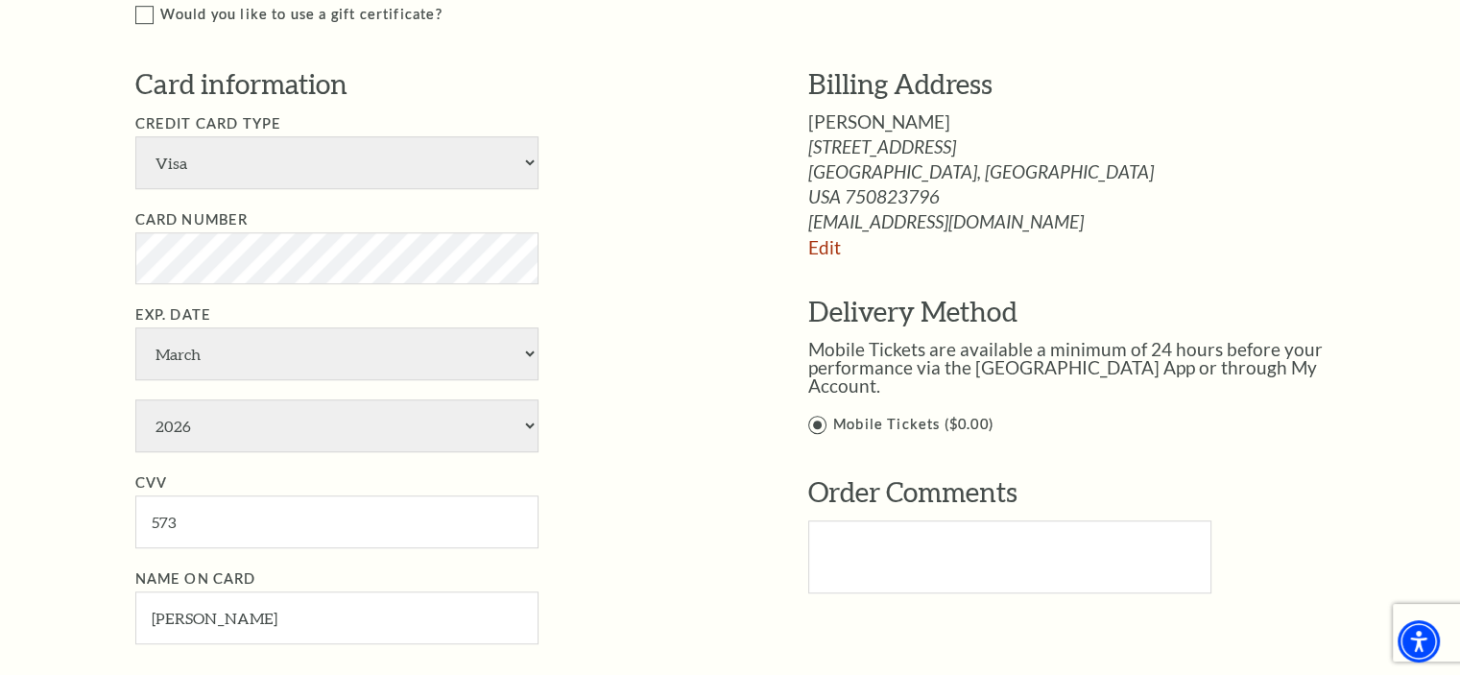
click at [679, 133] on li "Credit Card Type American Express Visa Master Card Discover" at bounding box center [442, 150] width 615 height 77
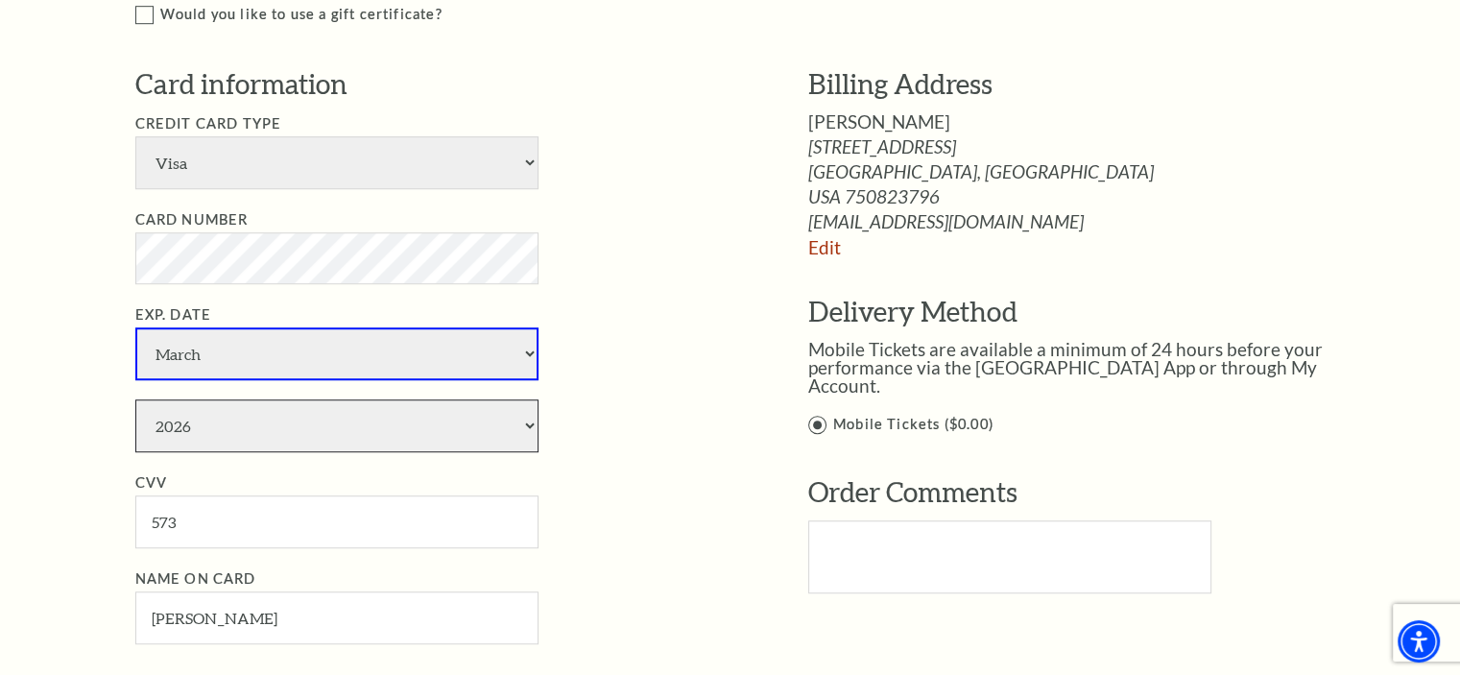
click at [211, 443] on select "2025 2026 2027 2028 2029 2030 2031 2032 2033 2034" at bounding box center [336, 425] width 403 height 53
select select "2028"
click at [135, 399] on select "2025 2026 2027 2028 2029 2030 2031 2032 2033 2034" at bounding box center [336, 425] width 403 height 53
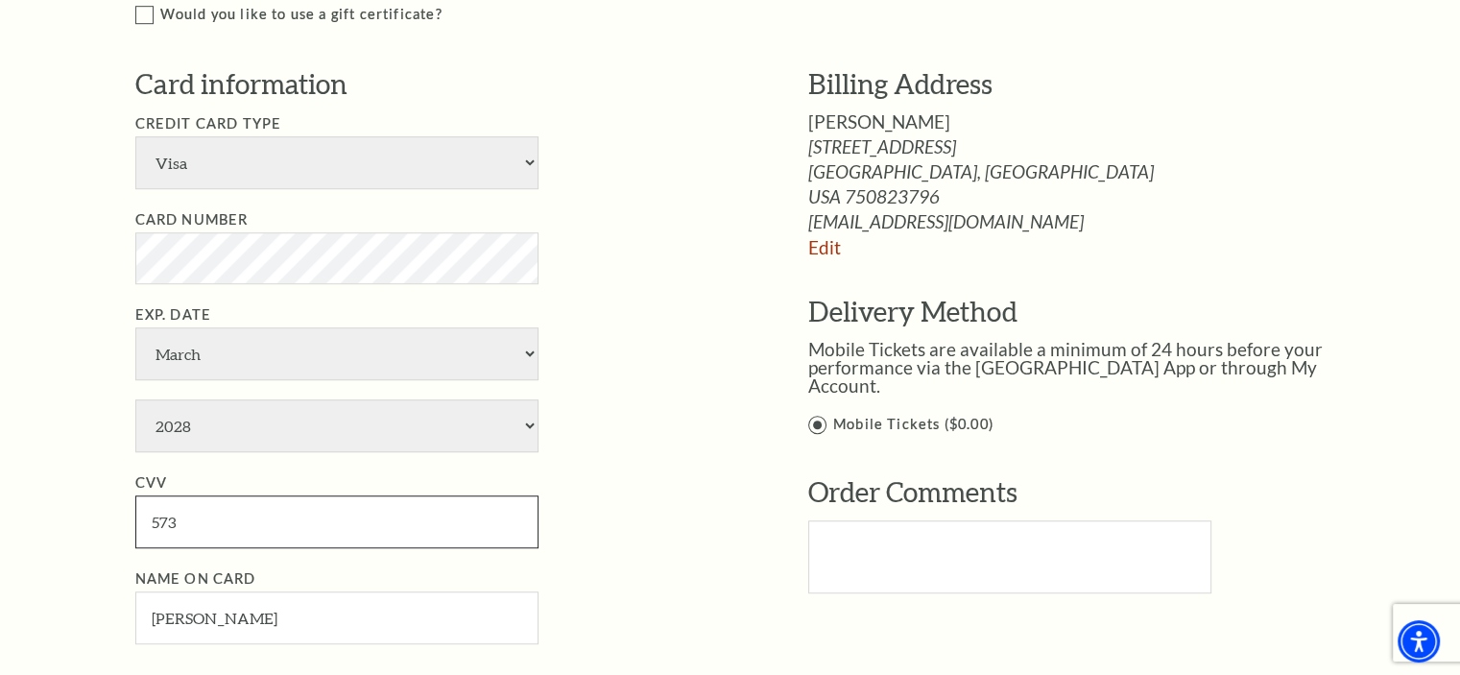
click at [174, 518] on input "573" at bounding box center [336, 521] width 403 height 53
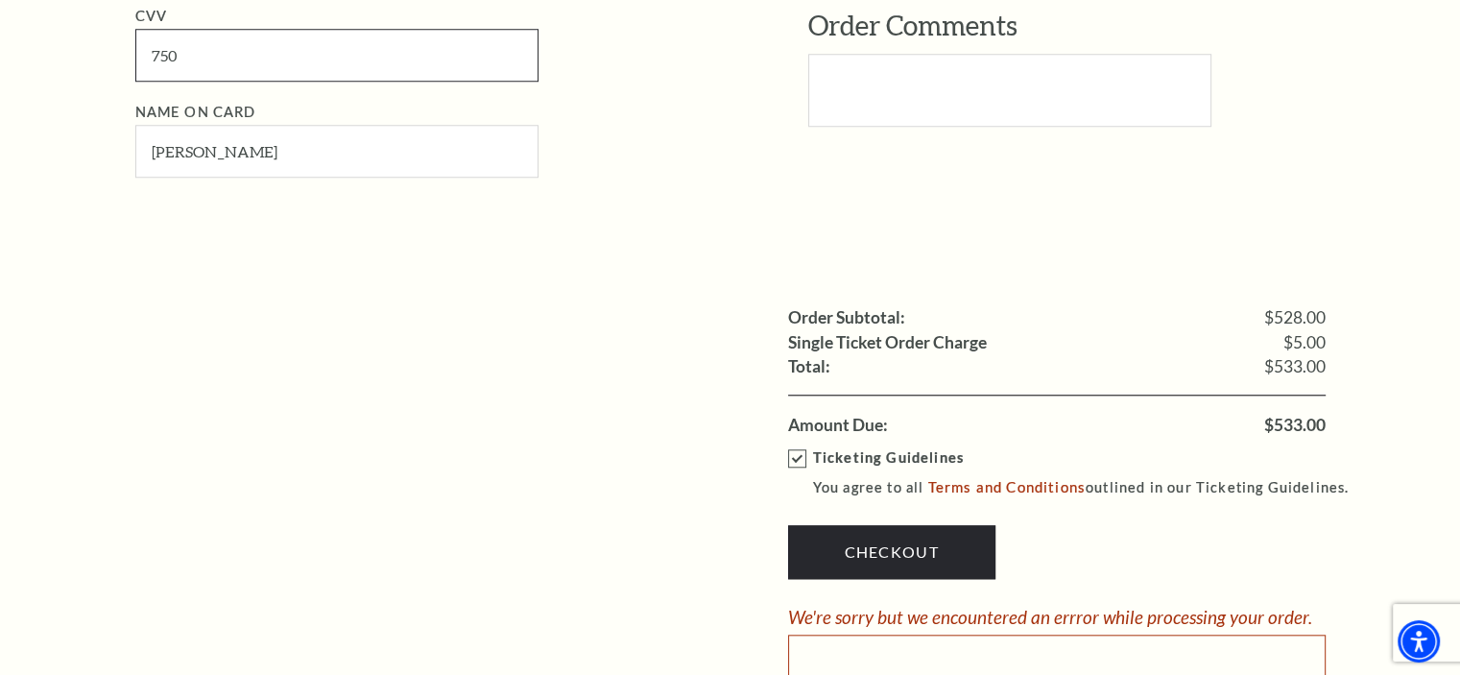
scroll to position [1823, 0]
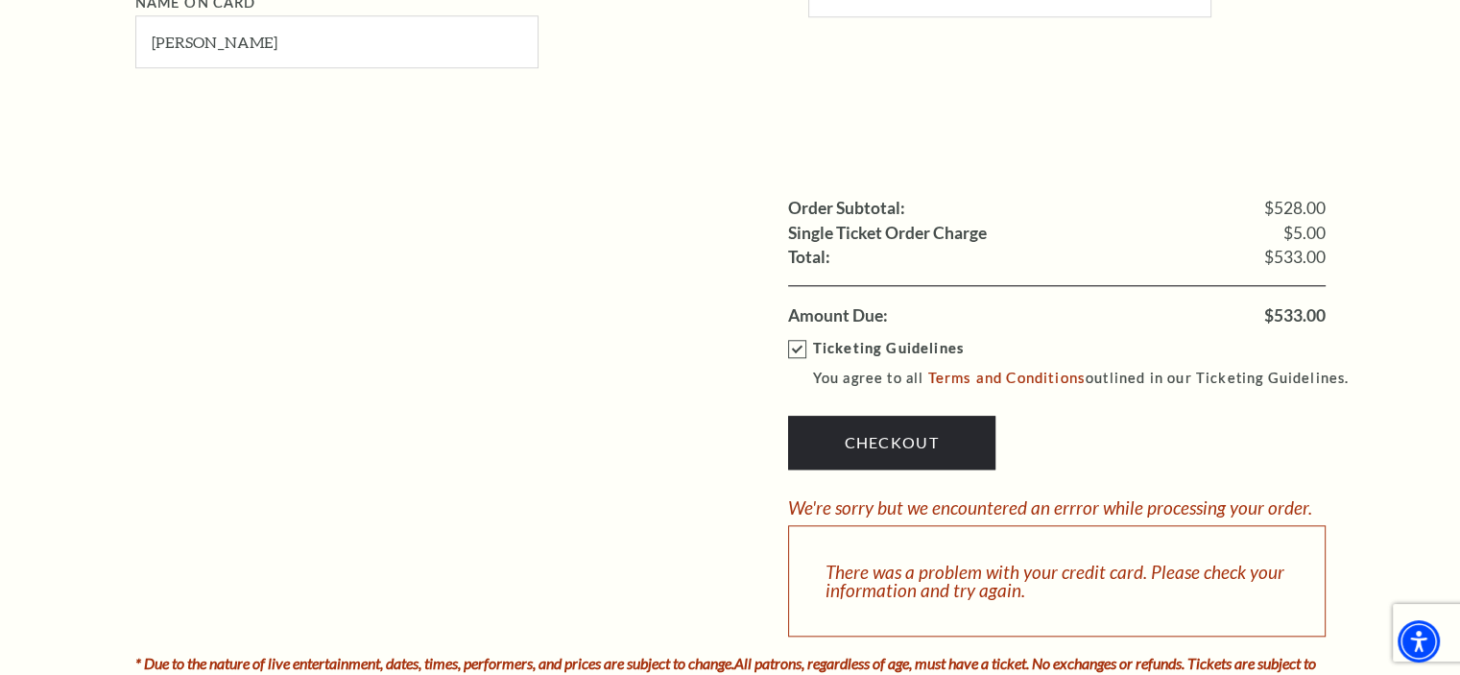
type input "750"
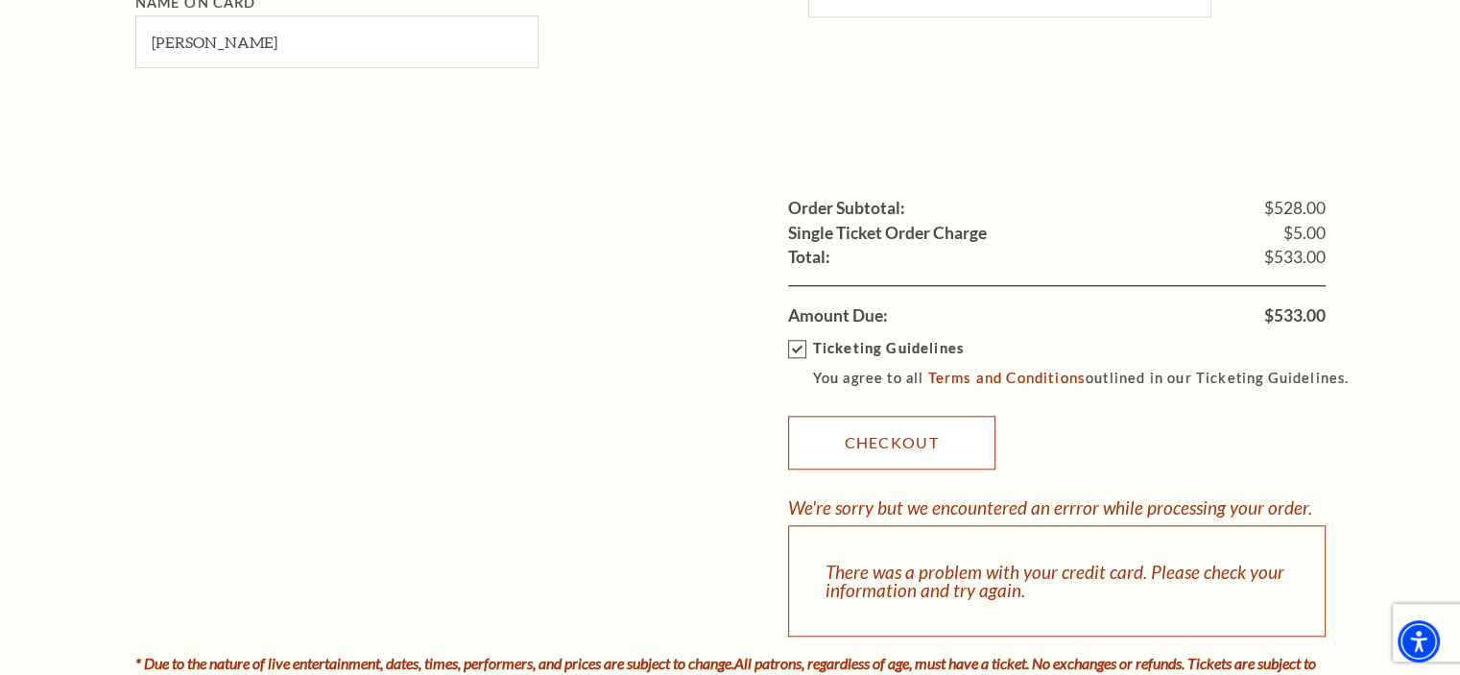
click at [863, 443] on link "Checkout" at bounding box center [891, 443] width 207 height 54
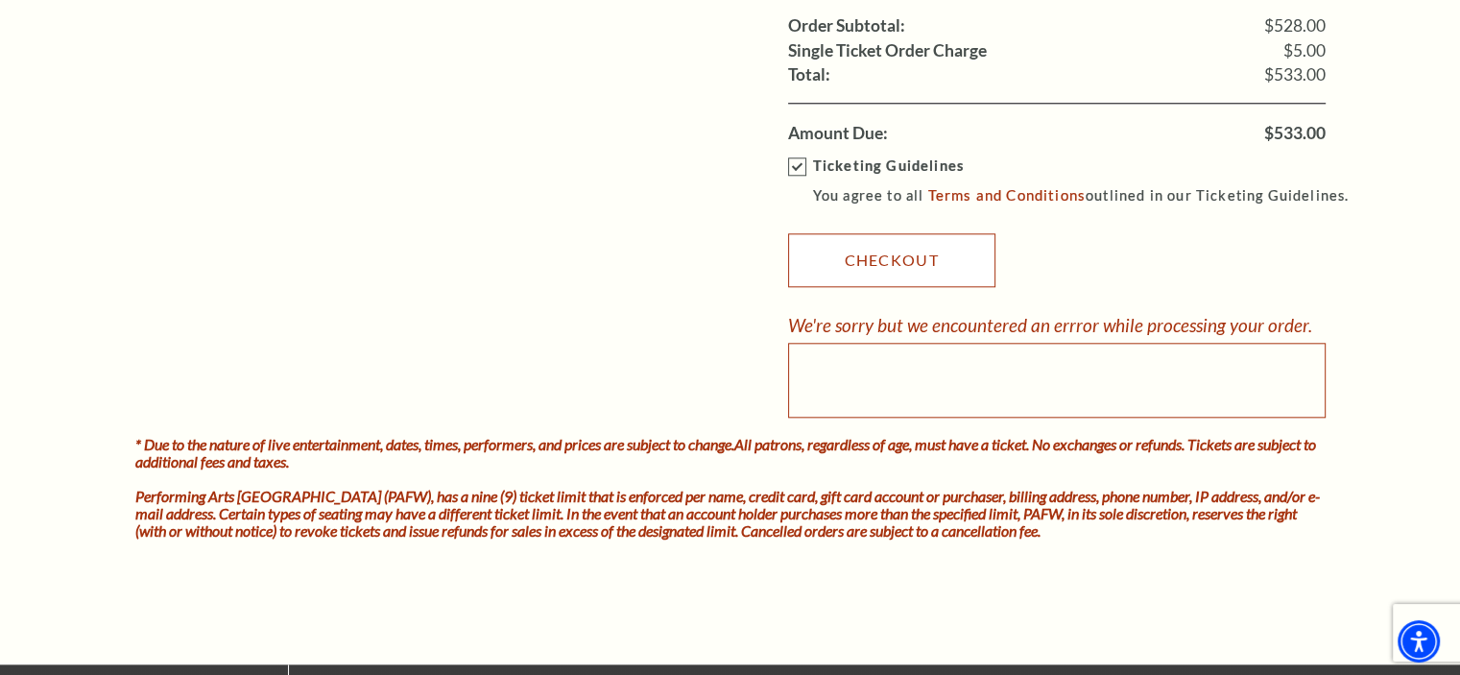
scroll to position [2015, 0]
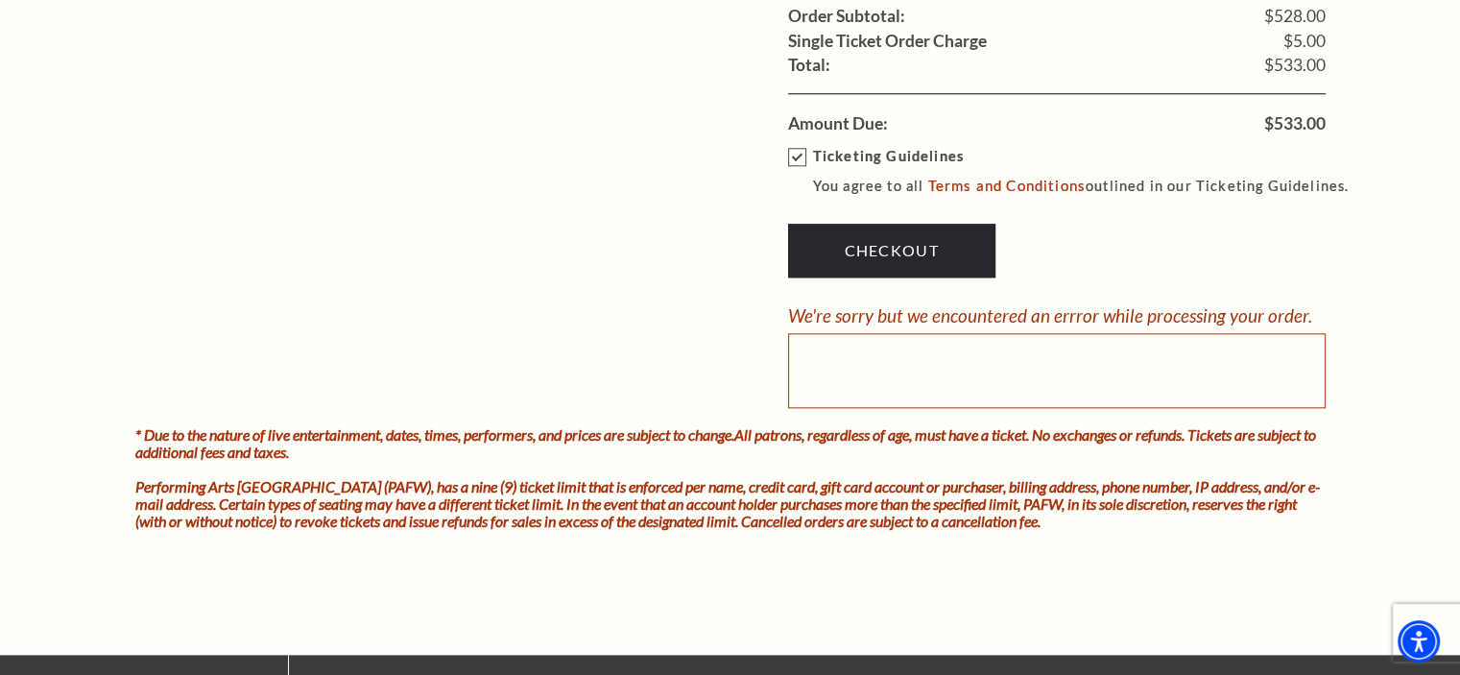
drag, startPoint x: 850, startPoint y: 348, endPoint x: 868, endPoint y: 369, distance: 26.5
click at [868, 369] on div at bounding box center [1056, 370] width 537 height 75
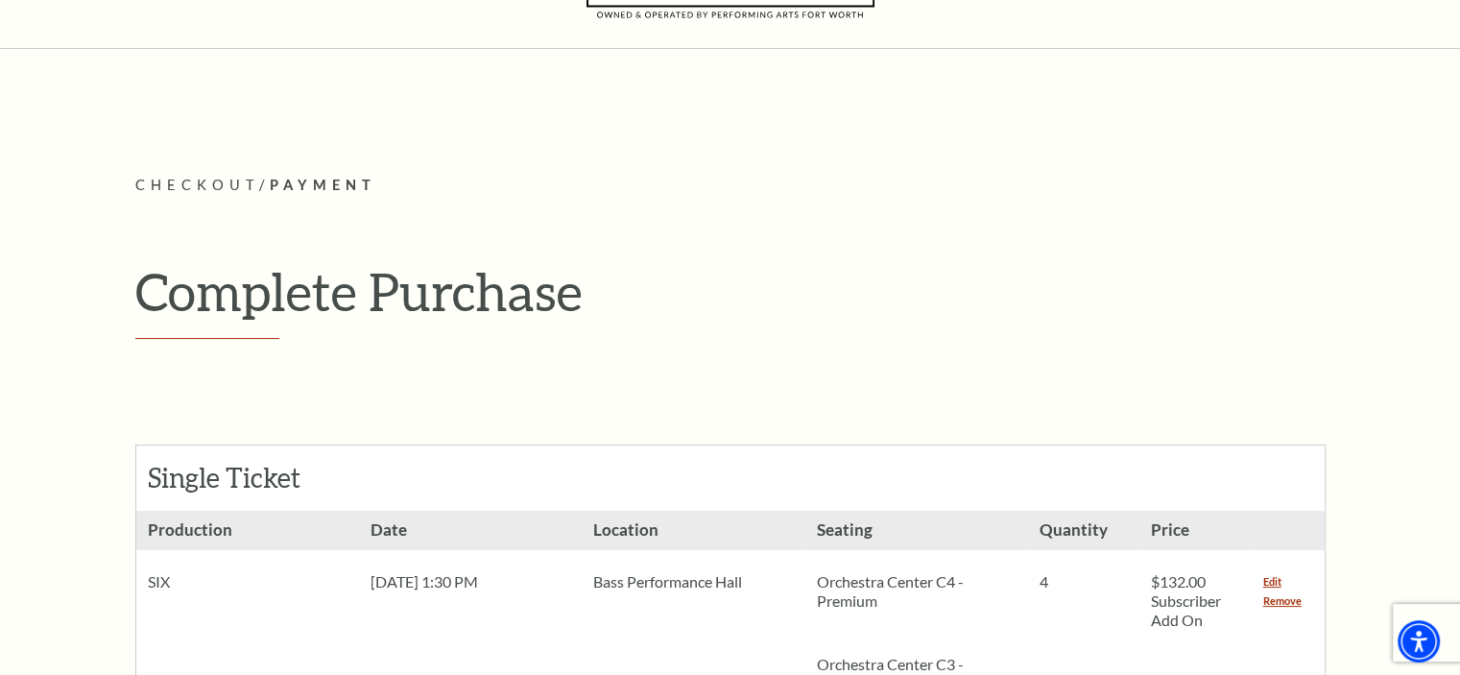
scroll to position [0, 0]
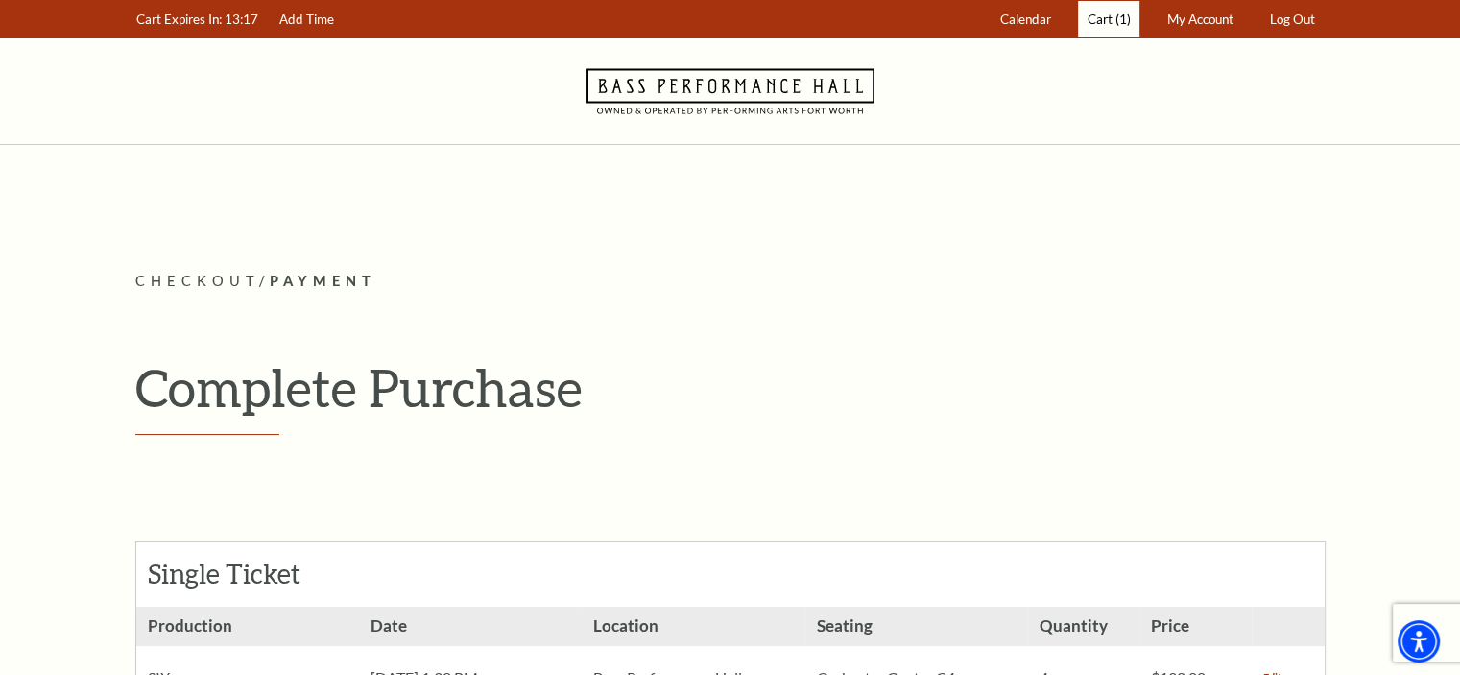
click at [1111, 26] on span "Cart" at bounding box center [1099, 19] width 25 height 15
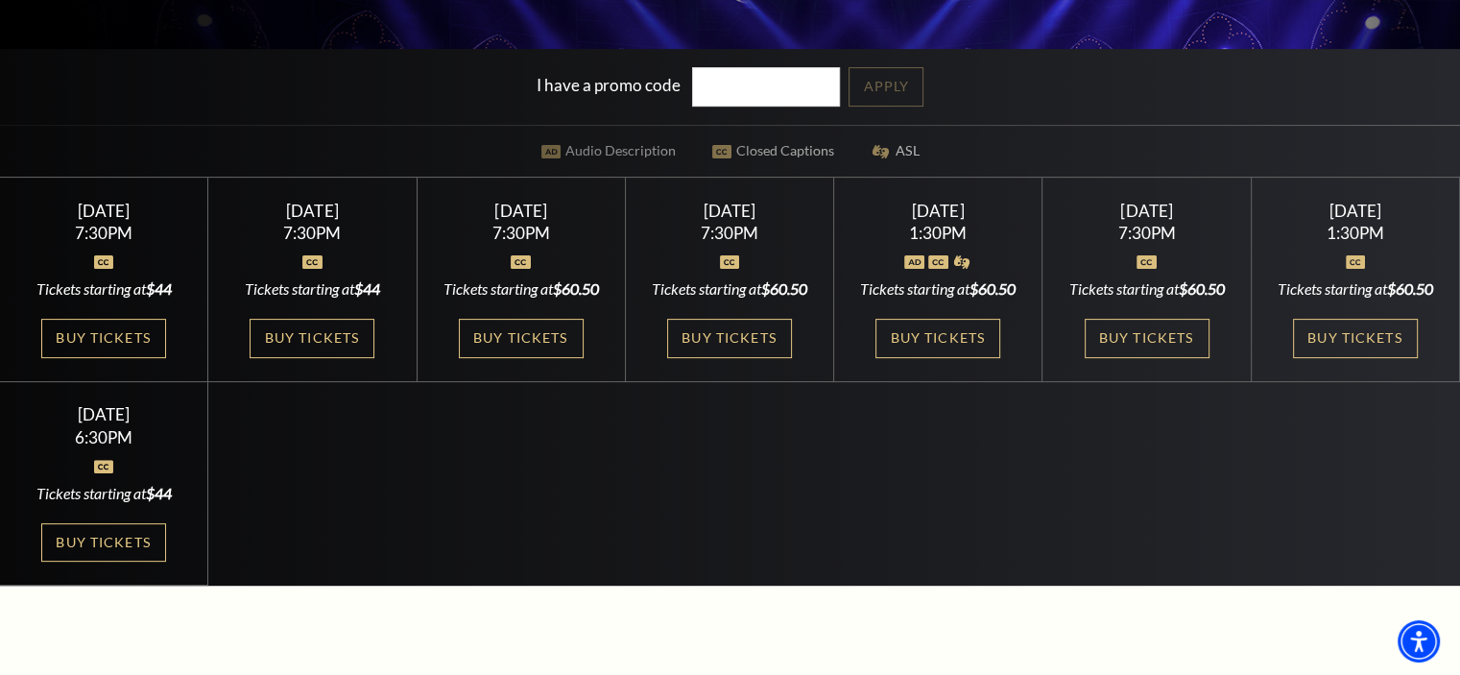
click at [1313, 358] on link "Buy Tickets" at bounding box center [1355, 338] width 125 height 39
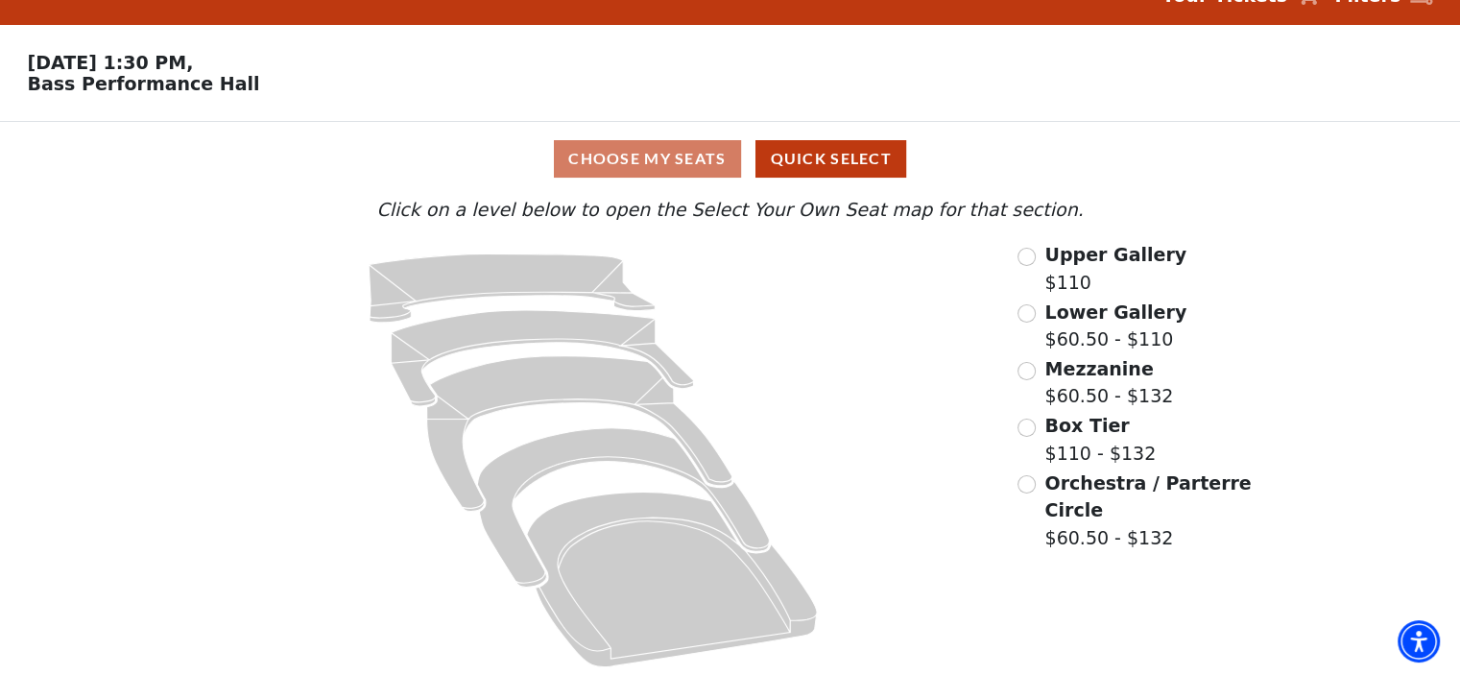
scroll to position [48, 0]
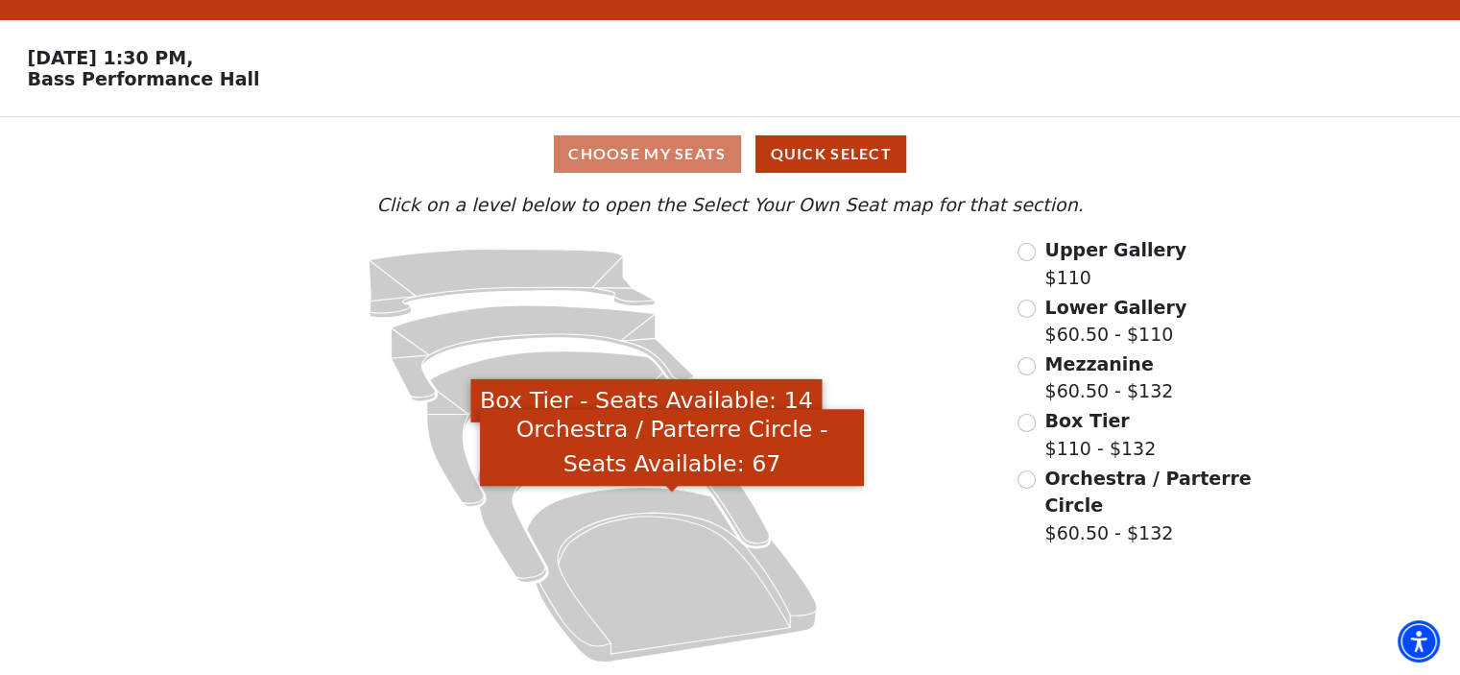
click at [633, 526] on icon "Orchestra / Parterre Circle - Seats Available: 67" at bounding box center [672, 574] width 290 height 175
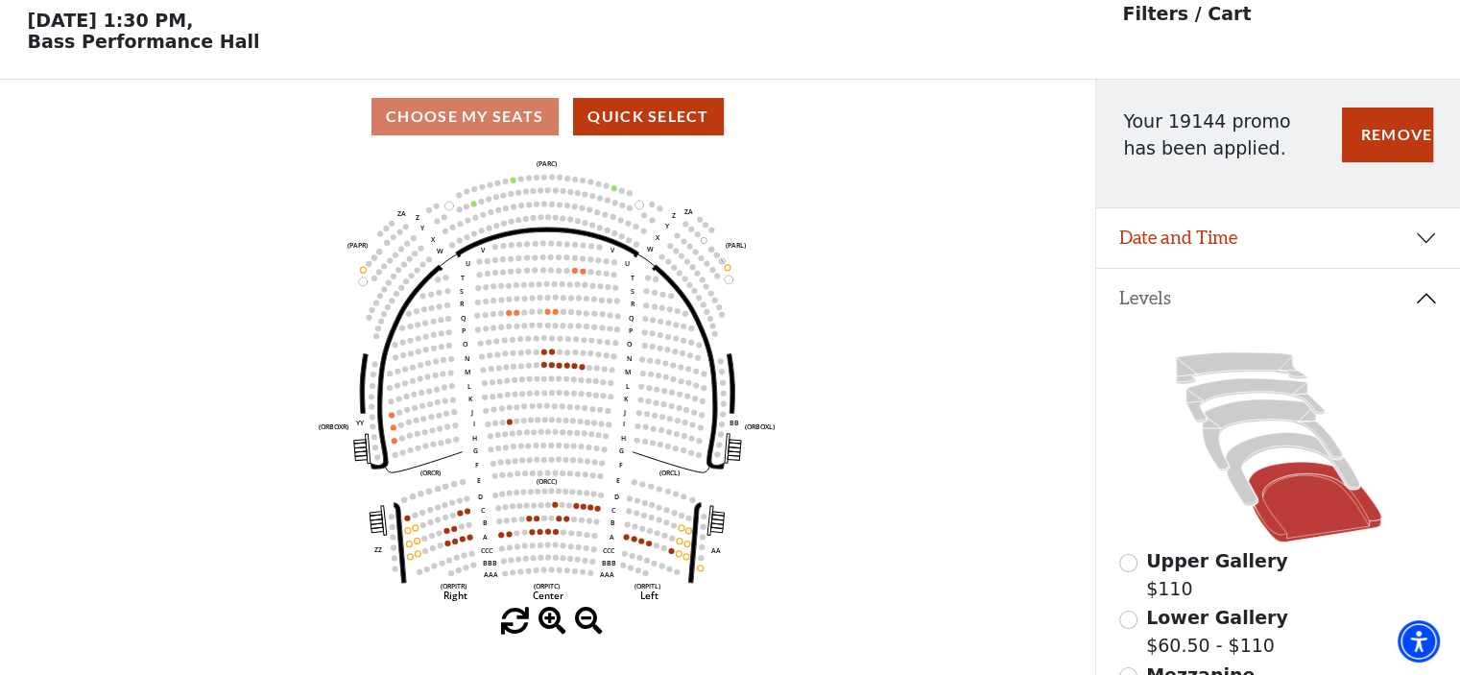
scroll to position [88, 0]
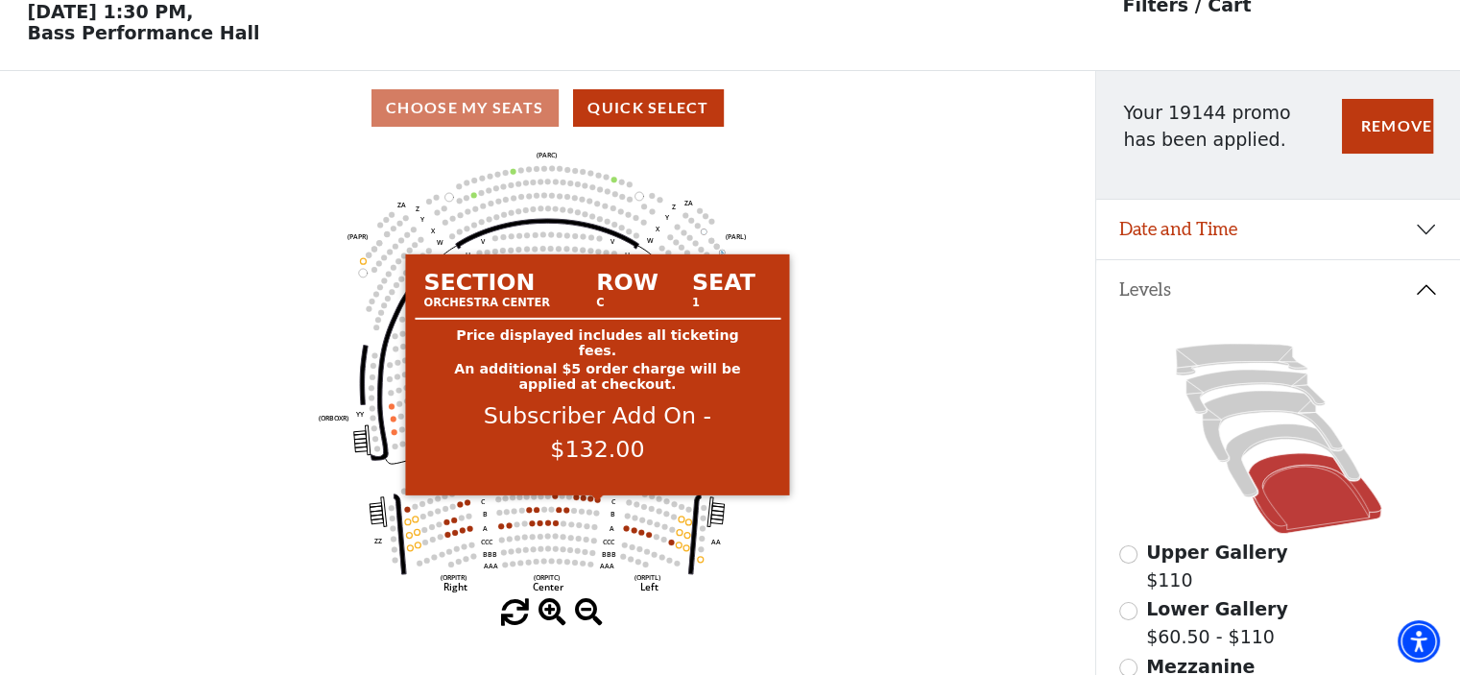
click at [598, 502] on circle at bounding box center [598, 499] width 6 height 6
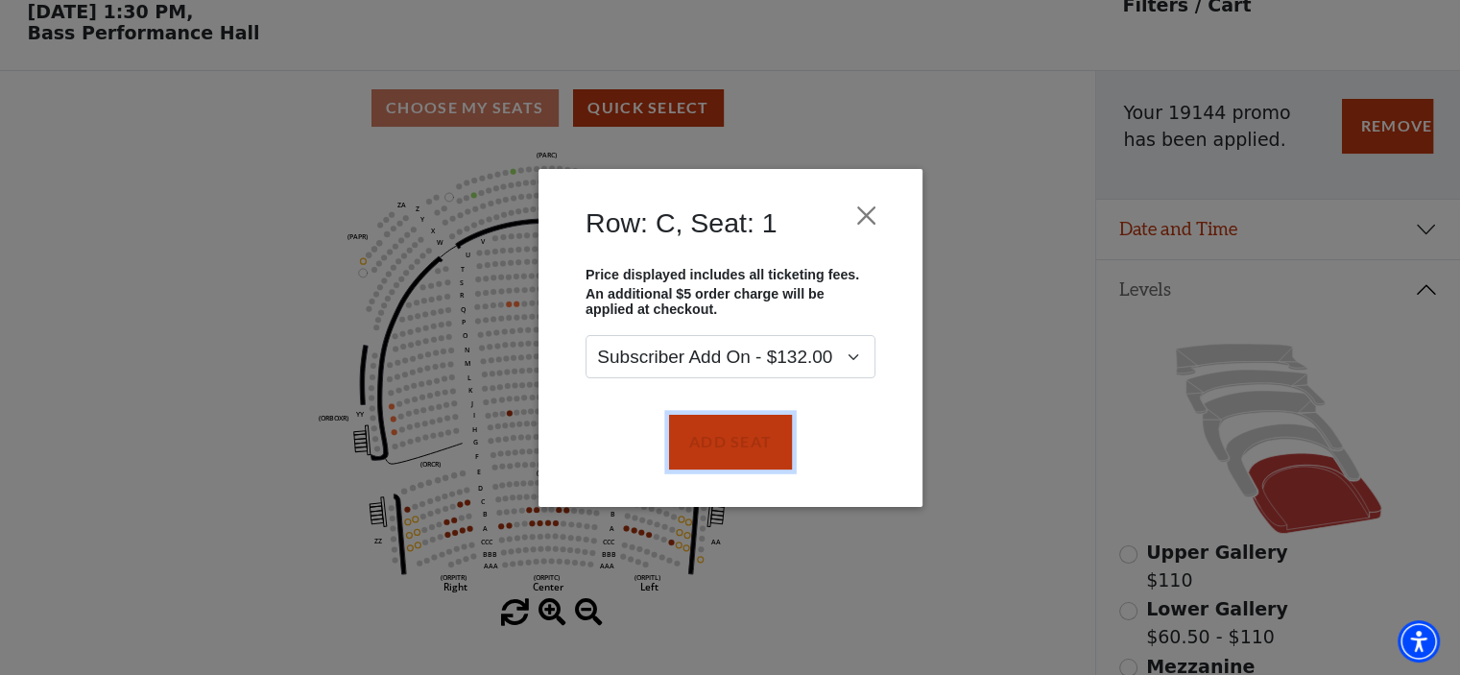
click at [696, 449] on button "Add Seat" at bounding box center [729, 442] width 123 height 54
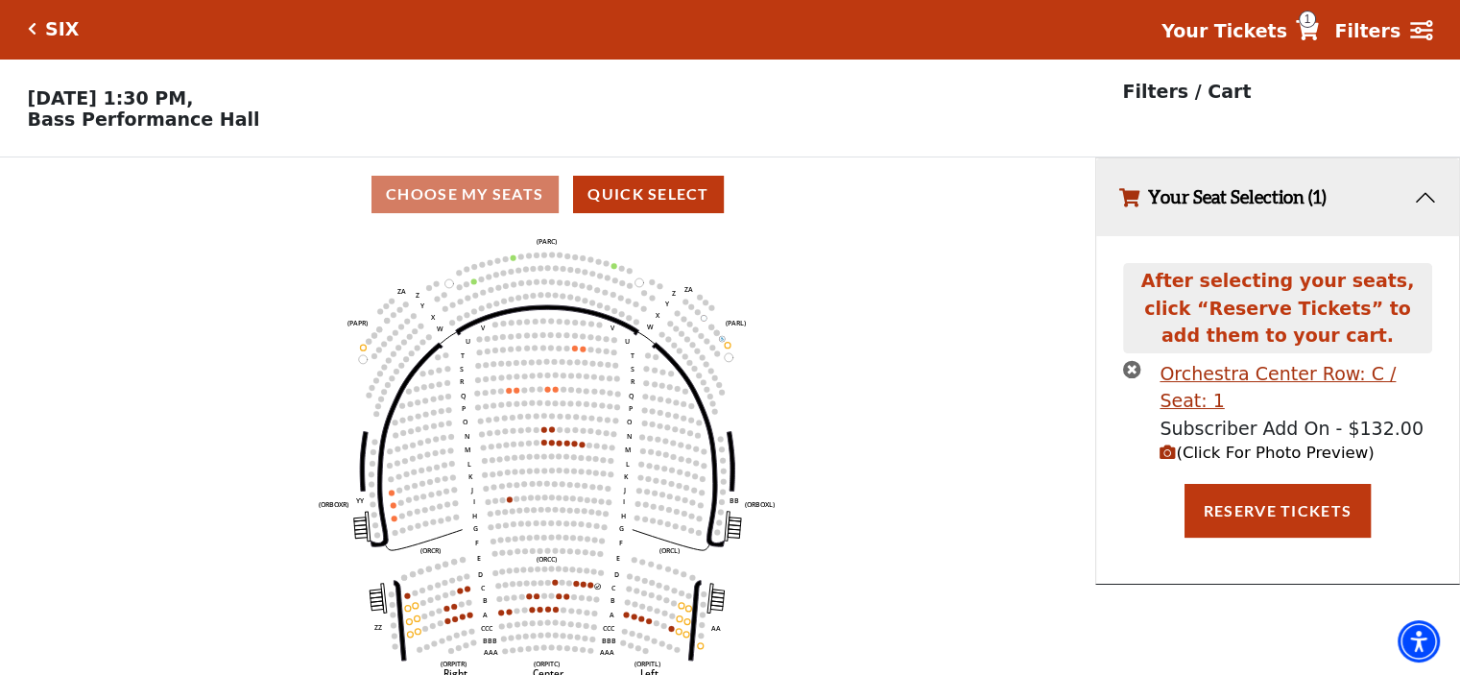
scroll to position [0, 0]
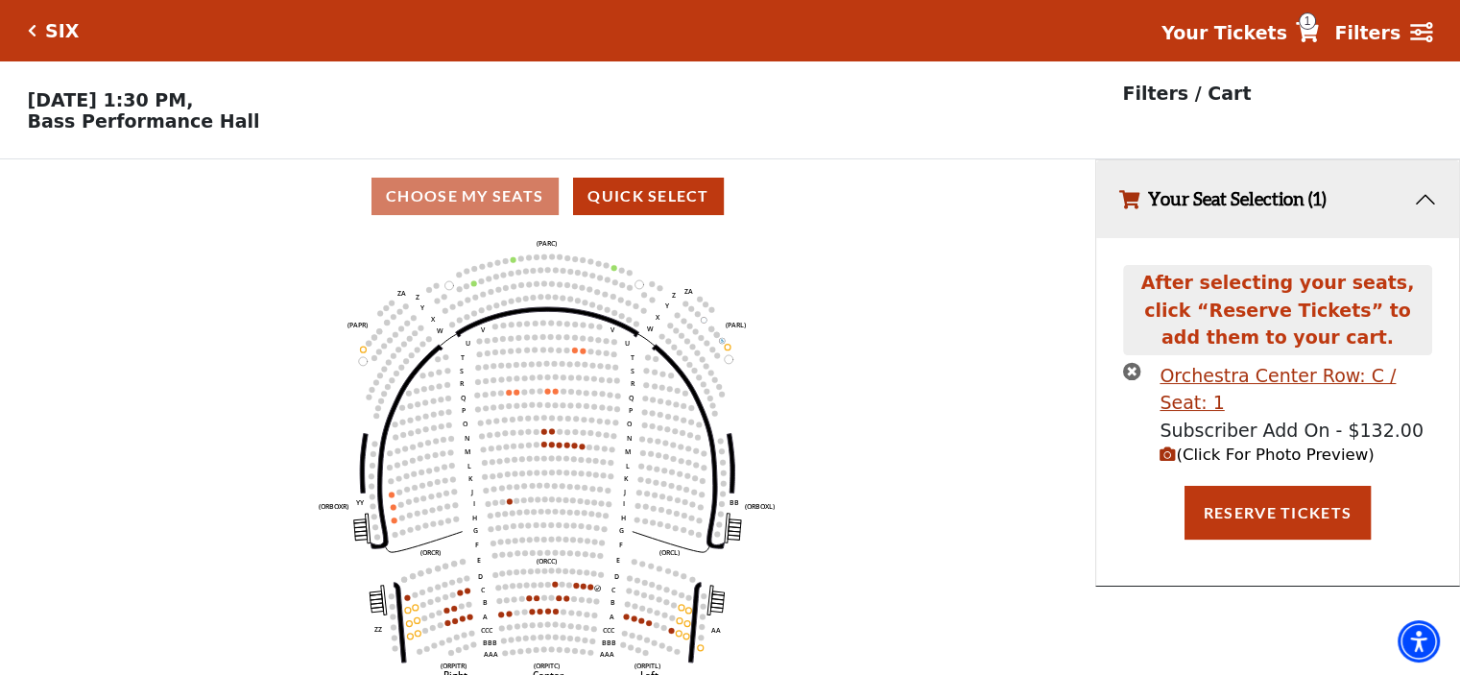
click at [586, 594] on icon "Left (ORPITL) Right (ORPITR) Center (ORPITC) ZZ AA YY BB ZA ZA (ORCL) (ORCR) (O…" at bounding box center [548, 460] width 986 height 454
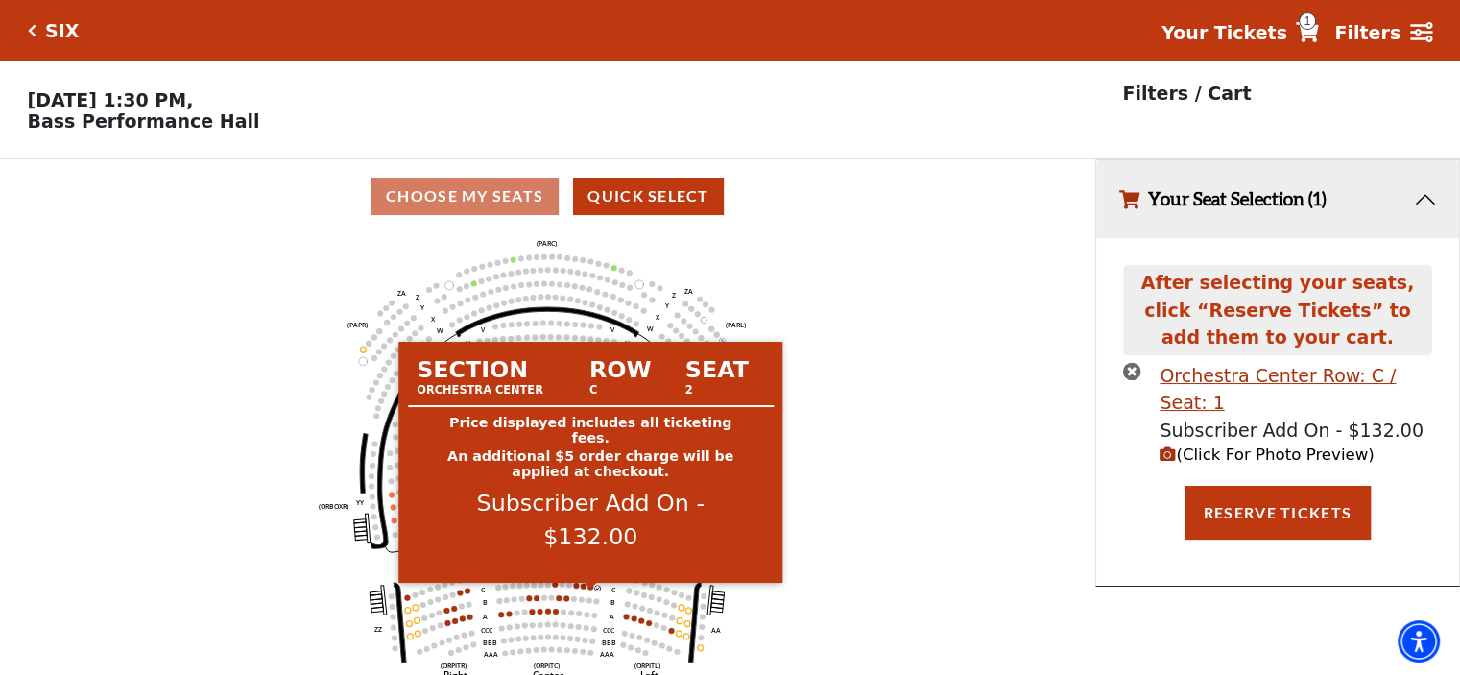
click at [591, 589] on circle at bounding box center [590, 586] width 6 height 6
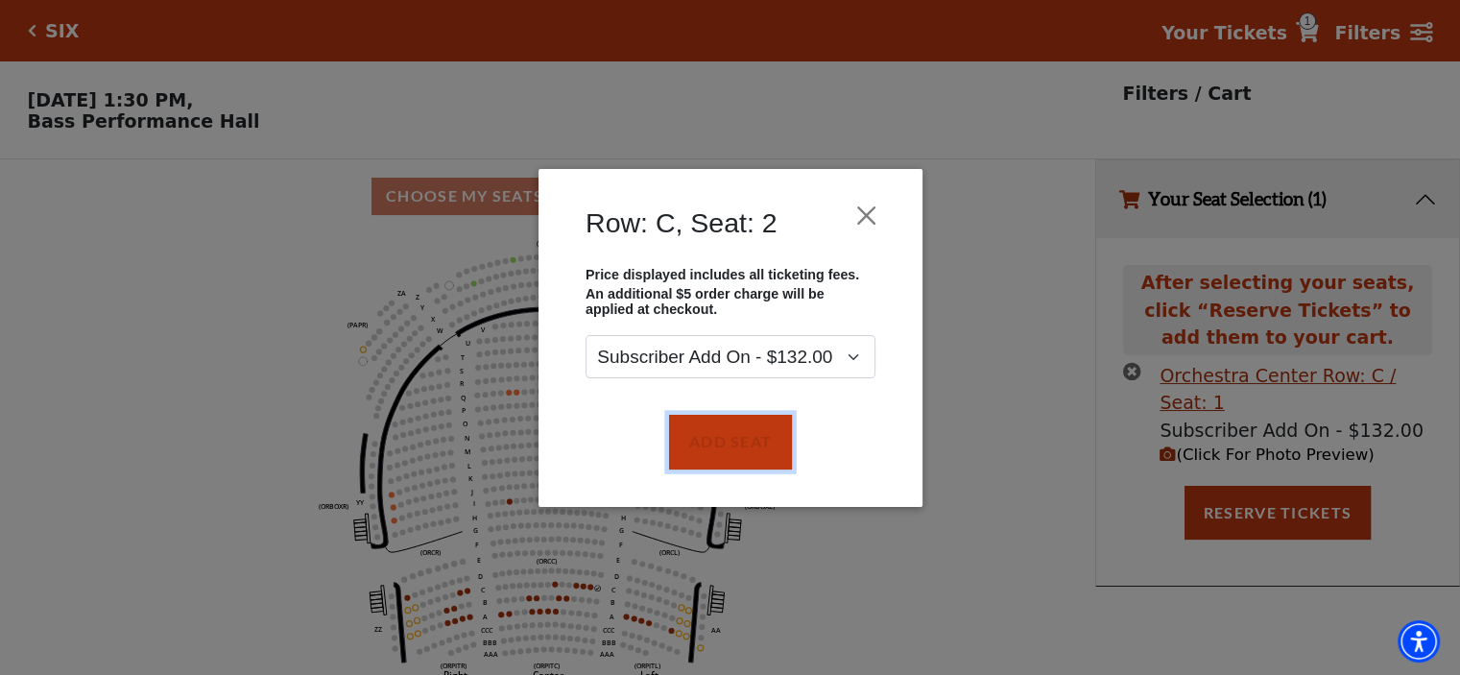
click at [702, 464] on button "Add Seat" at bounding box center [729, 442] width 123 height 54
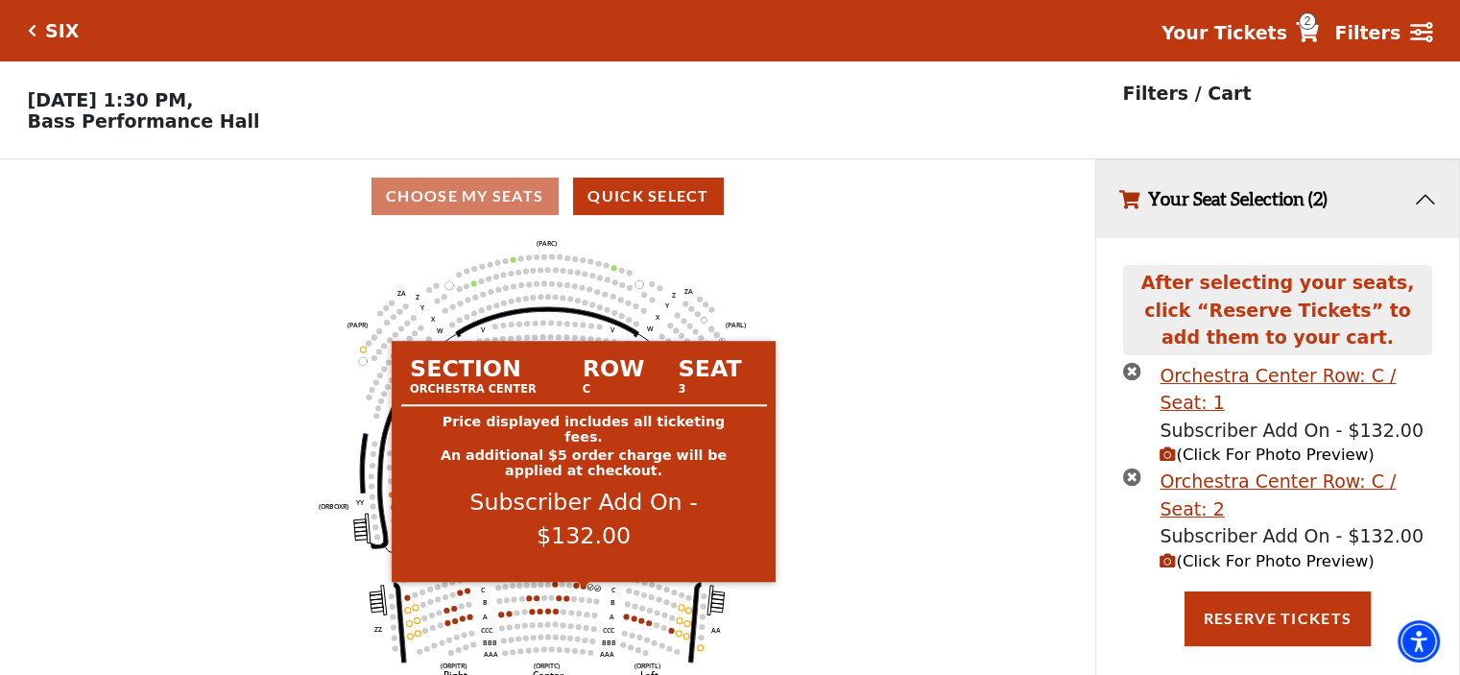
click at [583, 588] on circle at bounding box center [584, 586] width 6 height 6
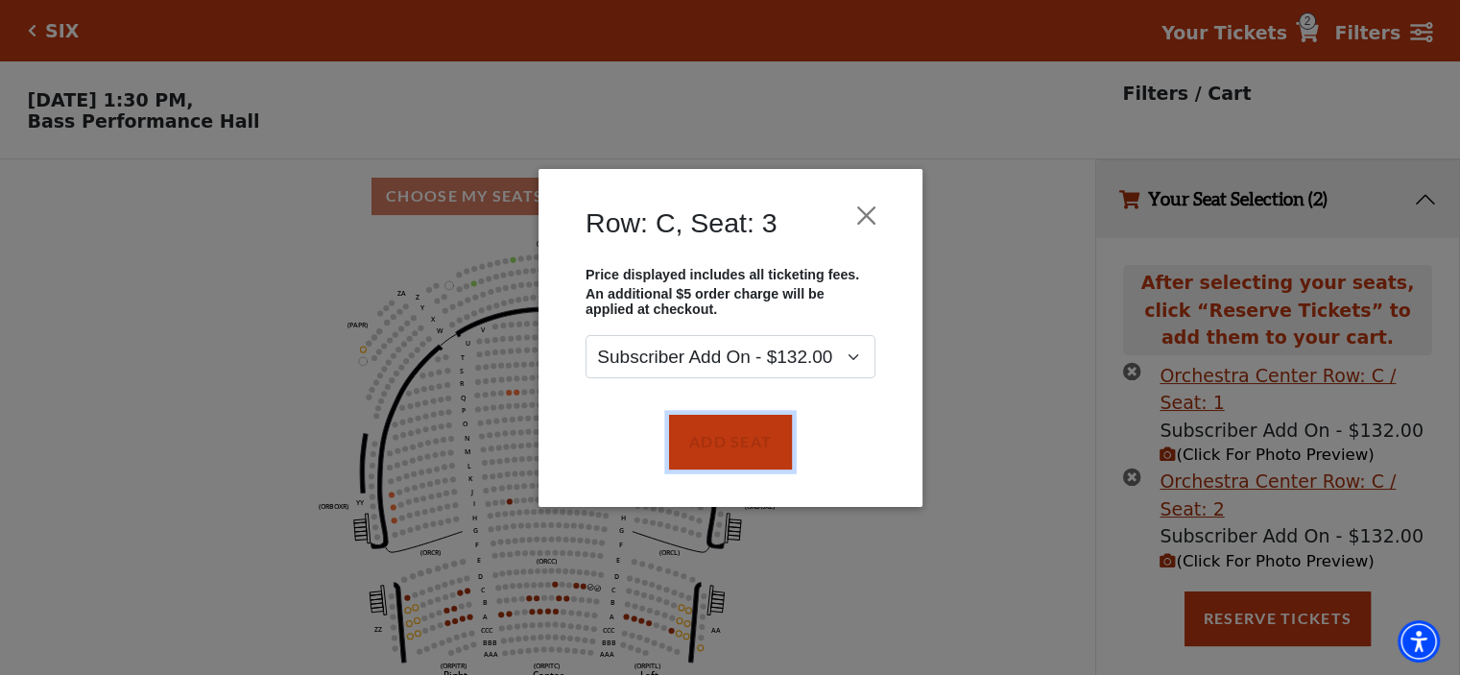
click at [726, 459] on button "Add Seat" at bounding box center [729, 442] width 123 height 54
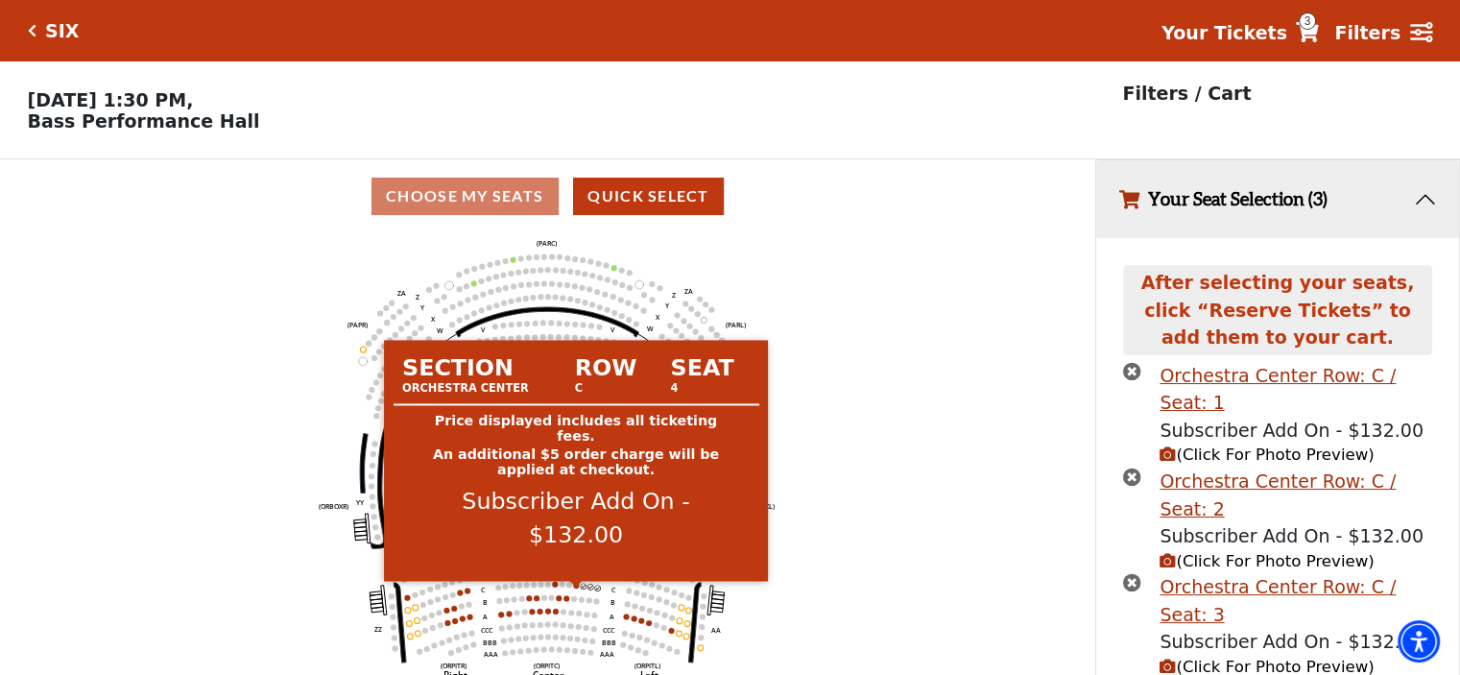
click at [575, 588] on circle at bounding box center [576, 586] width 6 height 6
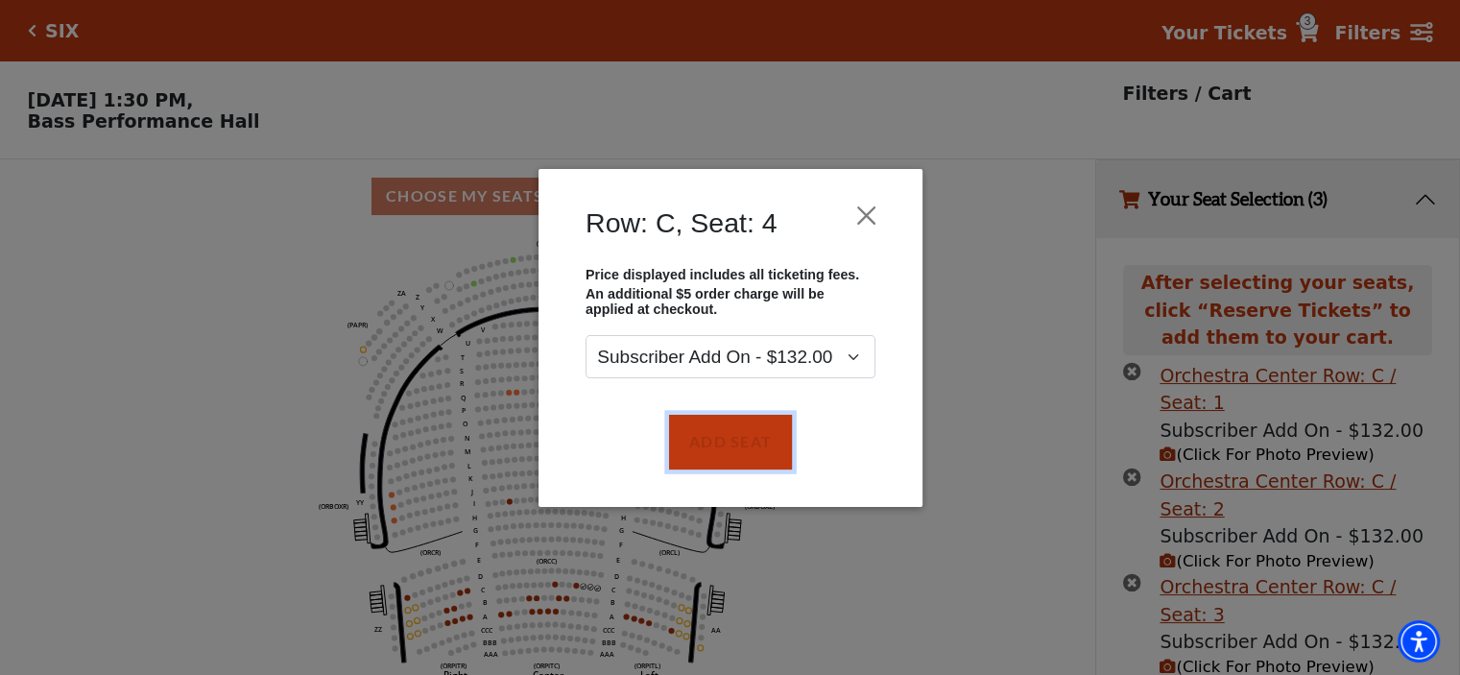
click at [702, 461] on button "Add Seat" at bounding box center [729, 442] width 123 height 54
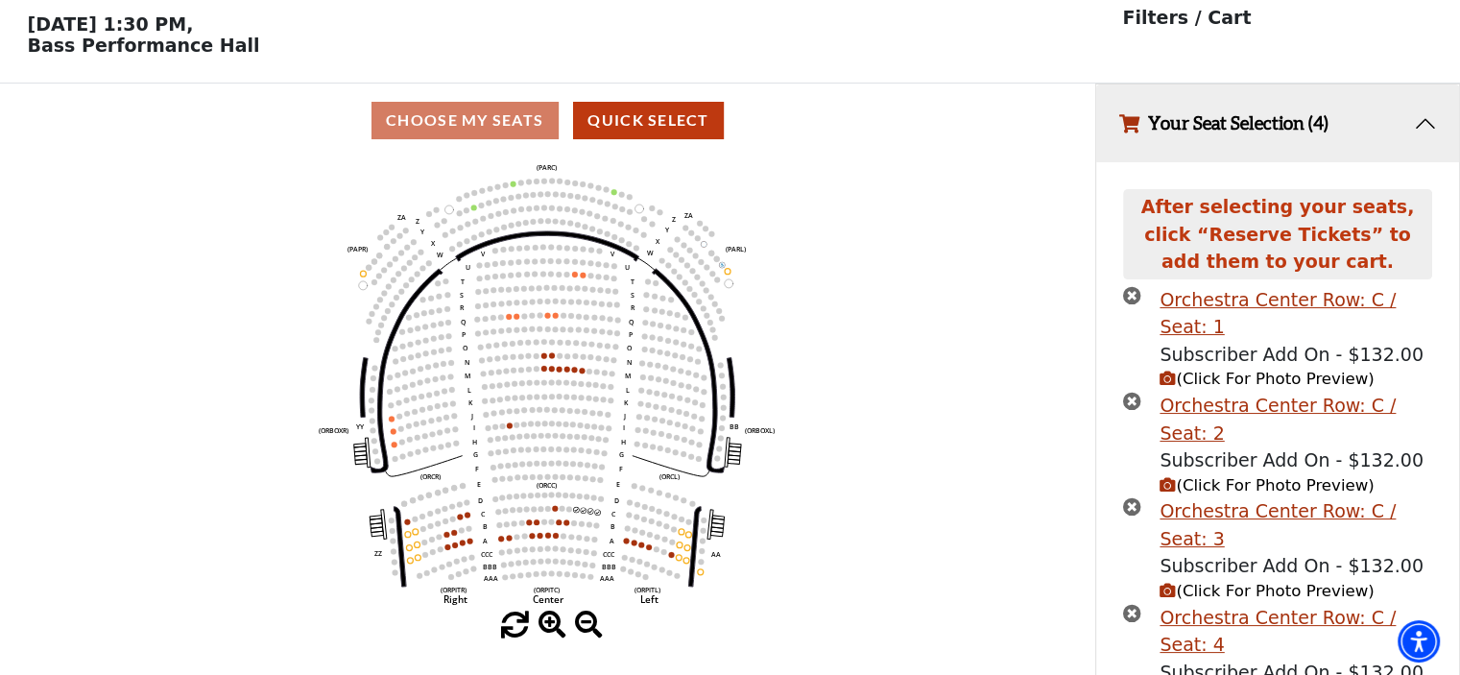
scroll to position [79, 0]
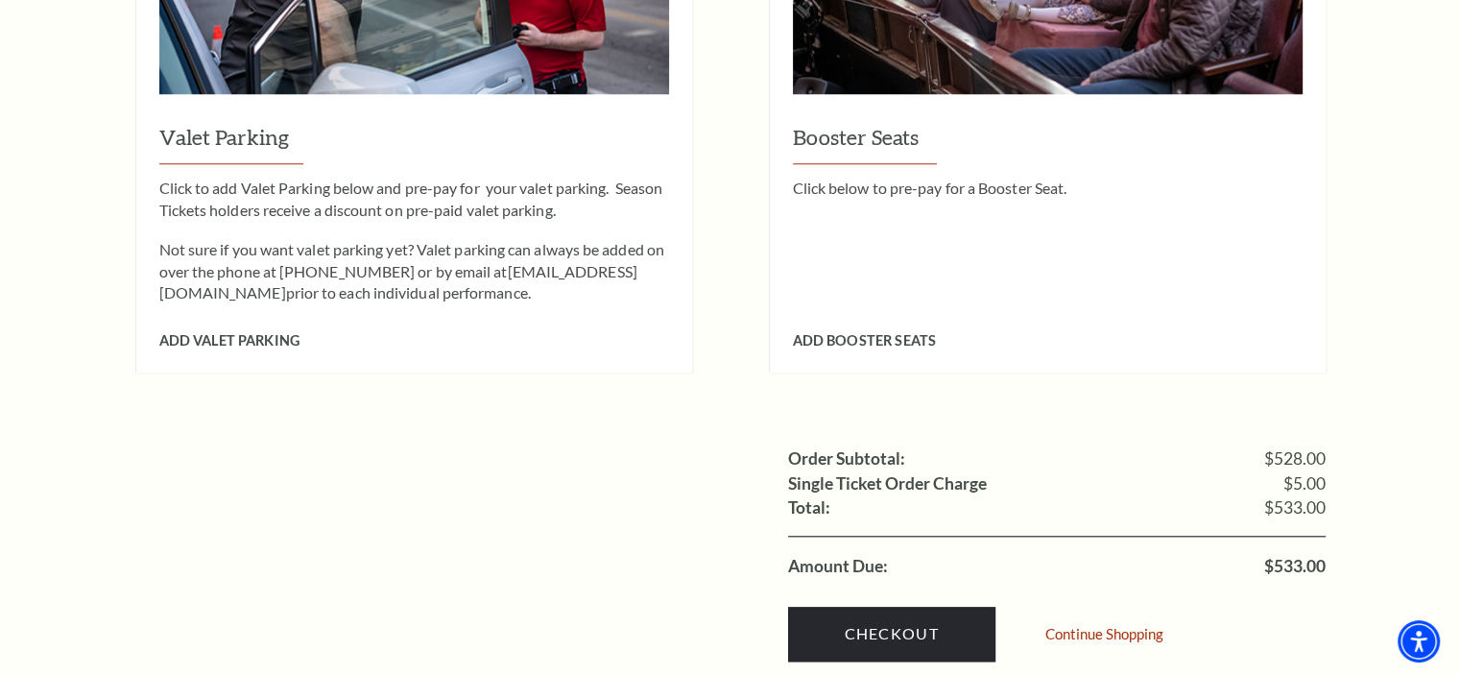
scroll to position [2111, 0]
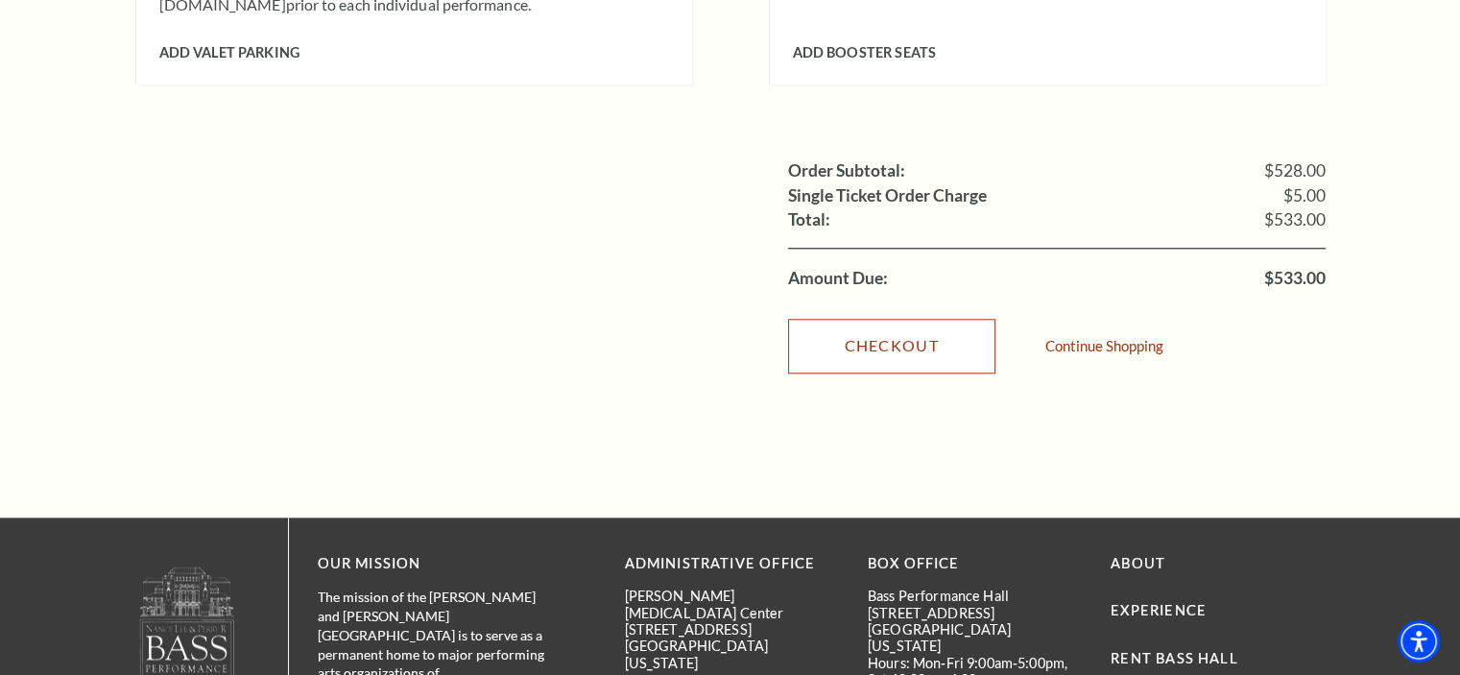
click at [874, 319] on link "Checkout" at bounding box center [891, 346] width 207 height 54
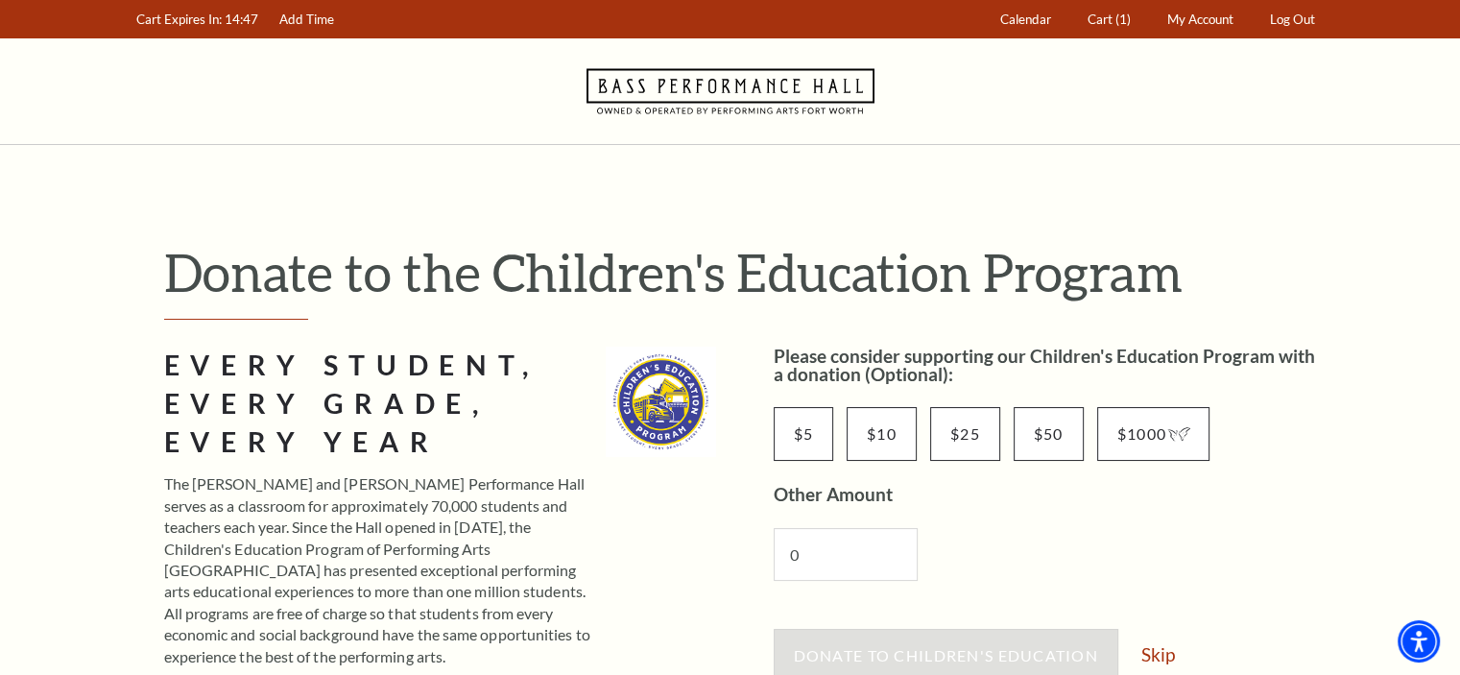
click at [1162, 649] on link "Skip" at bounding box center [1158, 654] width 34 height 18
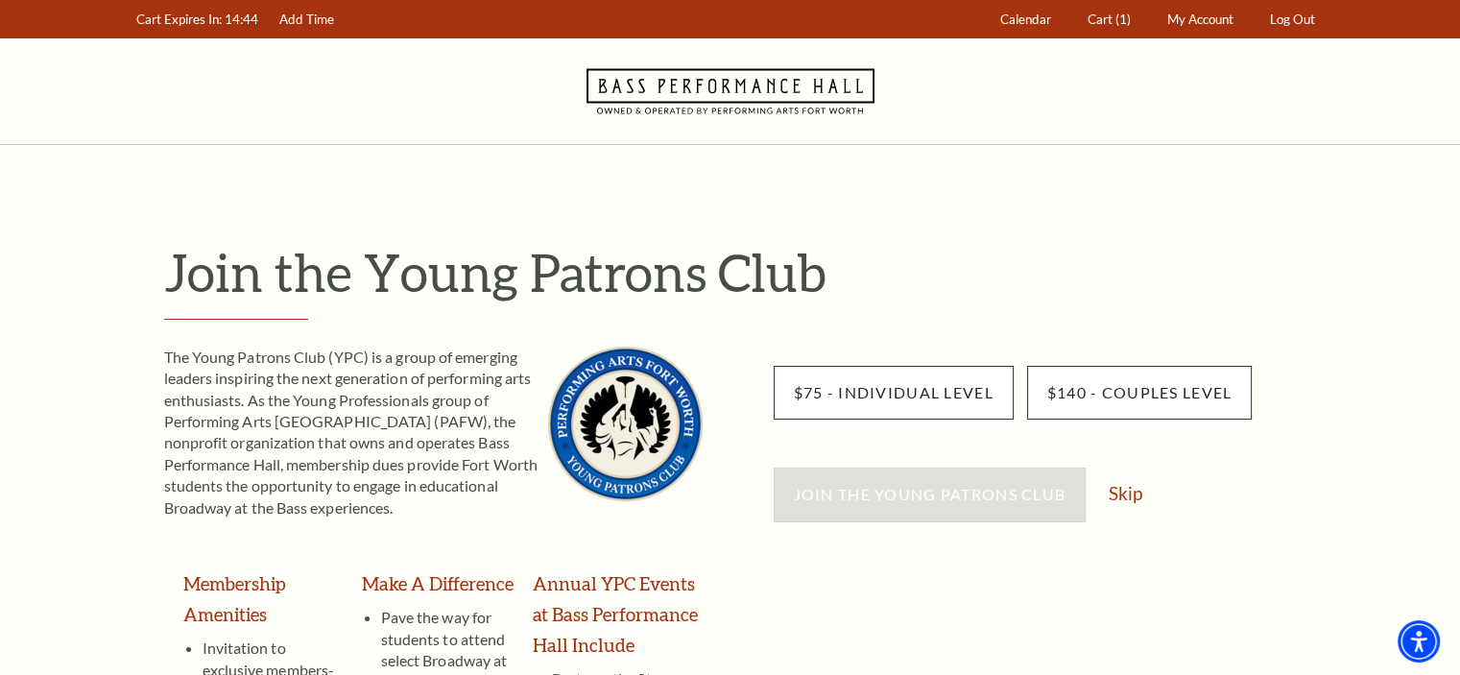
click at [1127, 488] on link "Skip" at bounding box center [1125, 493] width 34 height 18
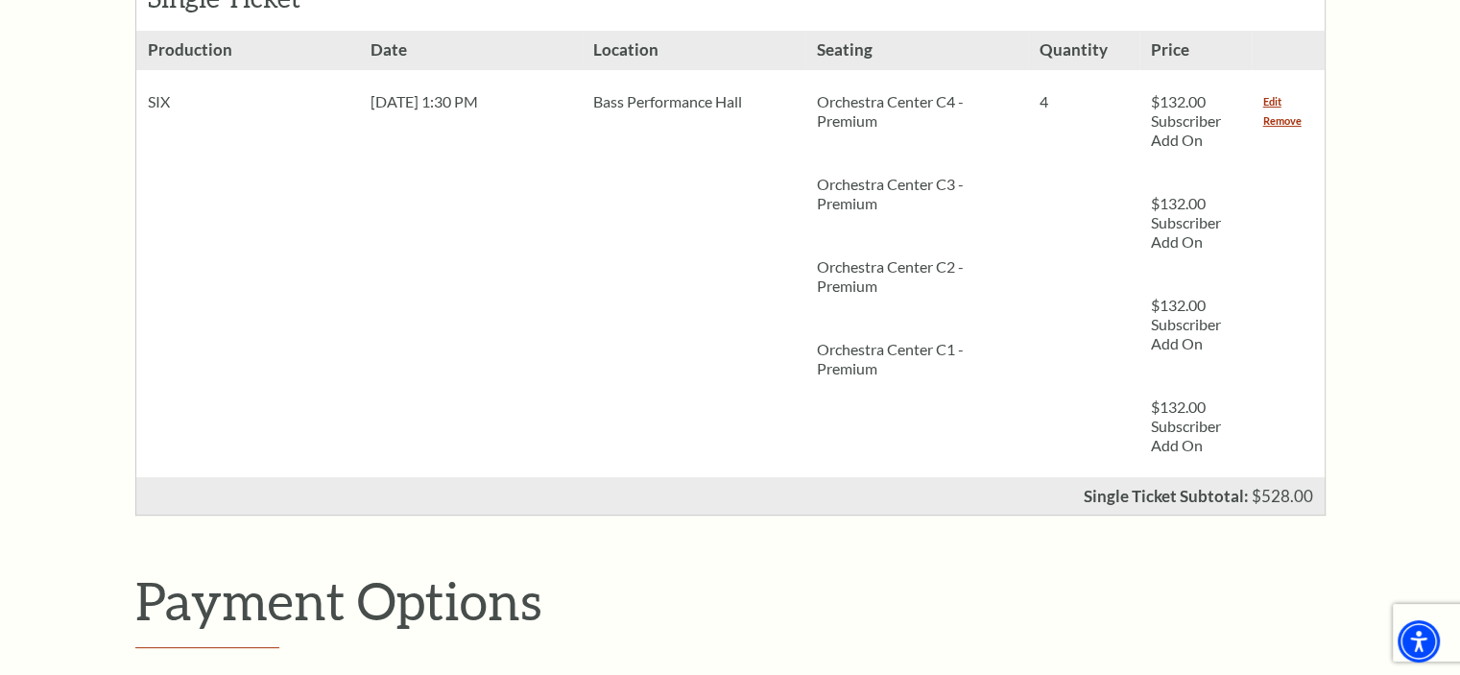
scroll to position [960, 0]
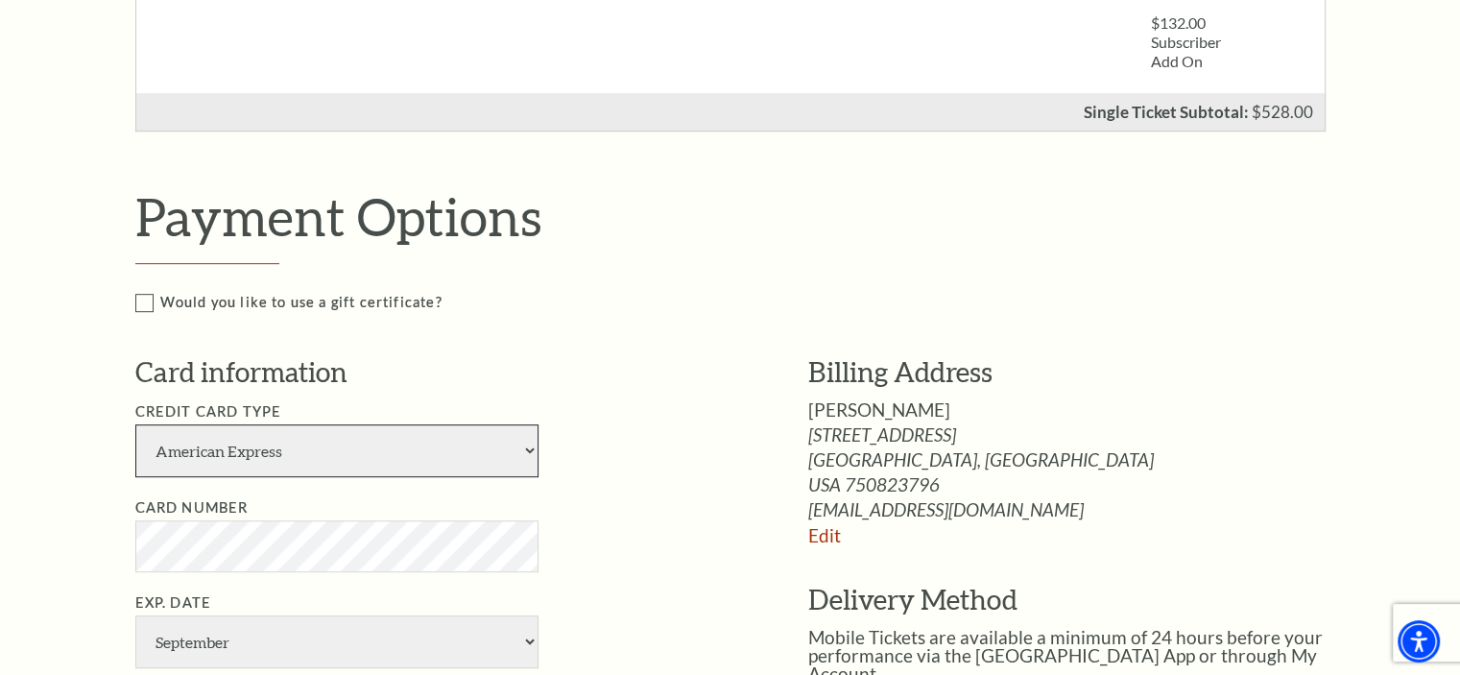
click at [342, 457] on select "American Express Visa Master Card Discover" at bounding box center [336, 450] width 403 height 53
click at [135, 424] on select "American Express Visa Master Card Discover" at bounding box center [336, 450] width 403 height 53
click at [177, 453] on select "American Express Visa Master Card Discover" at bounding box center [336, 450] width 403 height 53
select select "24"
click at [135, 424] on select "American Express Visa Master Card Discover" at bounding box center [336, 450] width 403 height 53
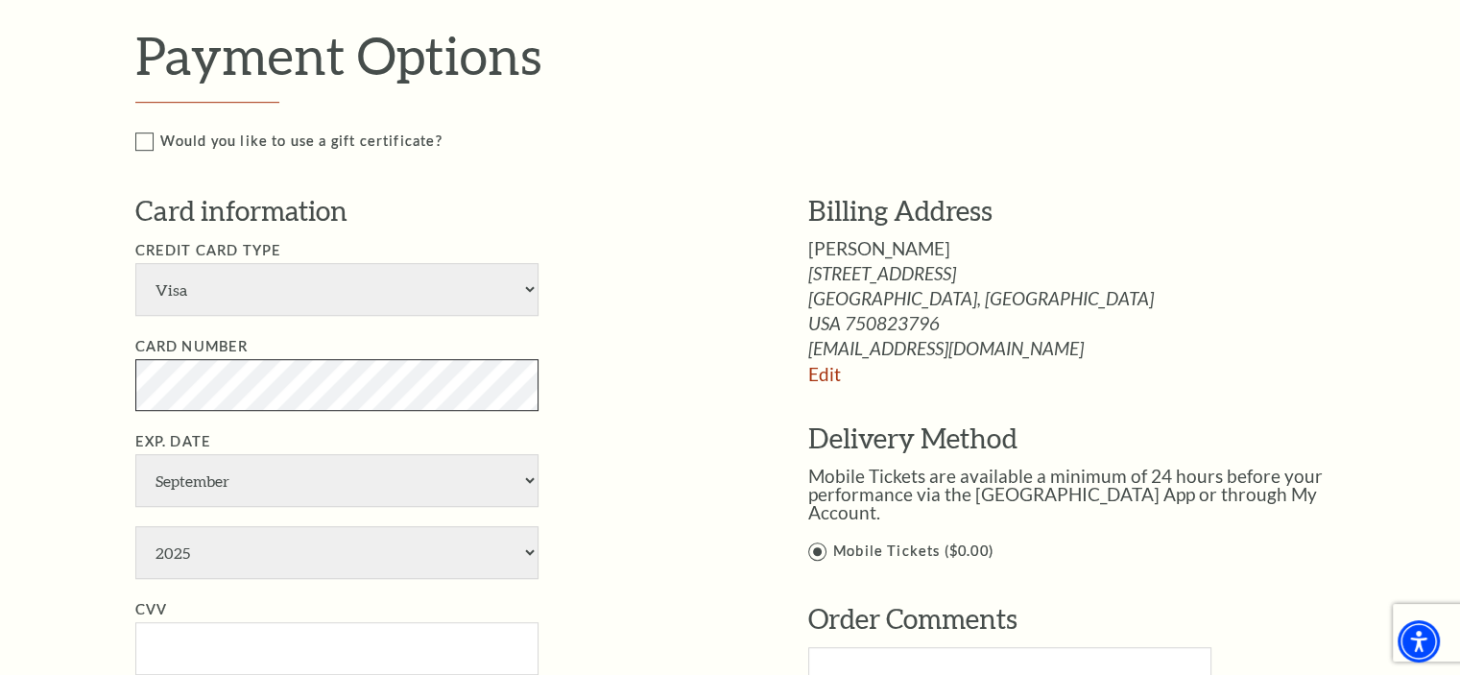
scroll to position [1152, 0]
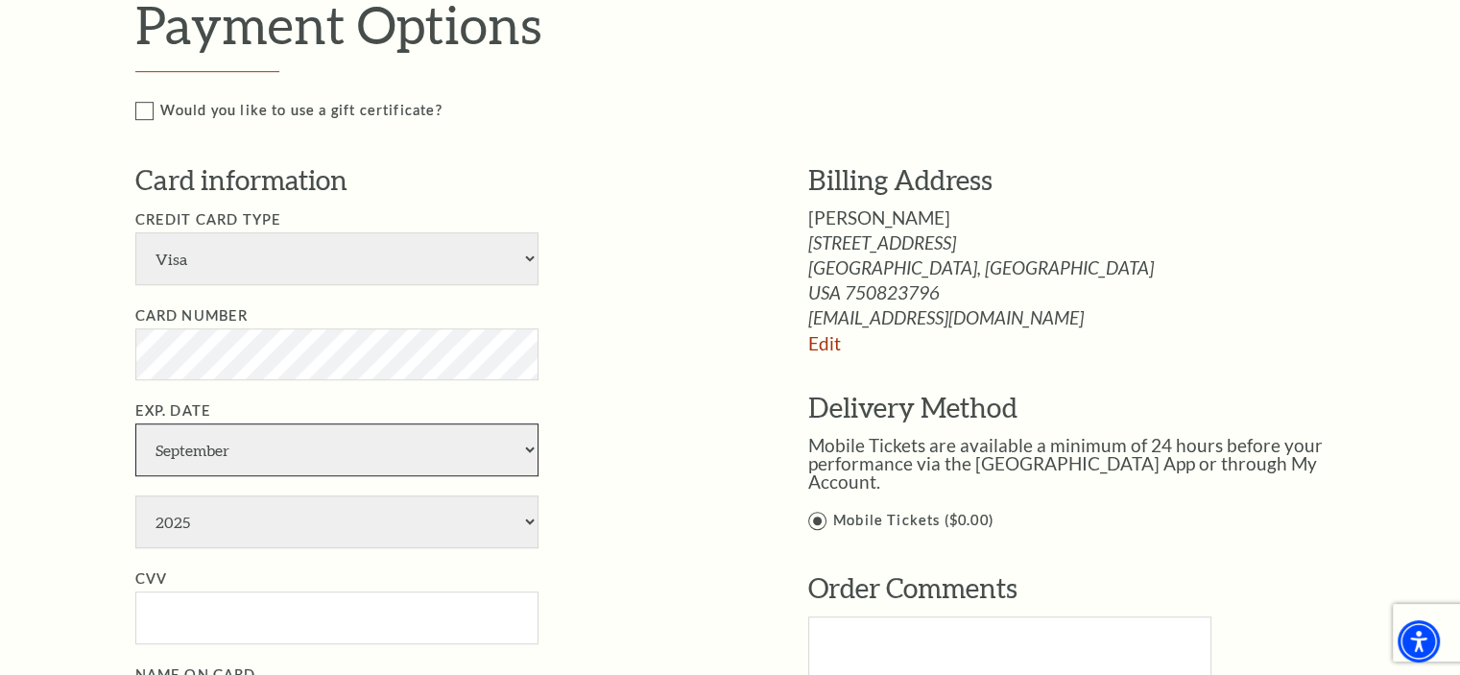
click at [222, 447] on select "January February March April May June July August September October November De…" at bounding box center [336, 449] width 403 height 53
select select "3"
click at [135, 423] on select "January February March April May June July August September October November De…" at bounding box center [336, 449] width 403 height 53
click at [246, 513] on select "2025 2026 2027 2028 2029 2030 2031 2032 2033 2034" at bounding box center [336, 521] width 403 height 53
select select "2028"
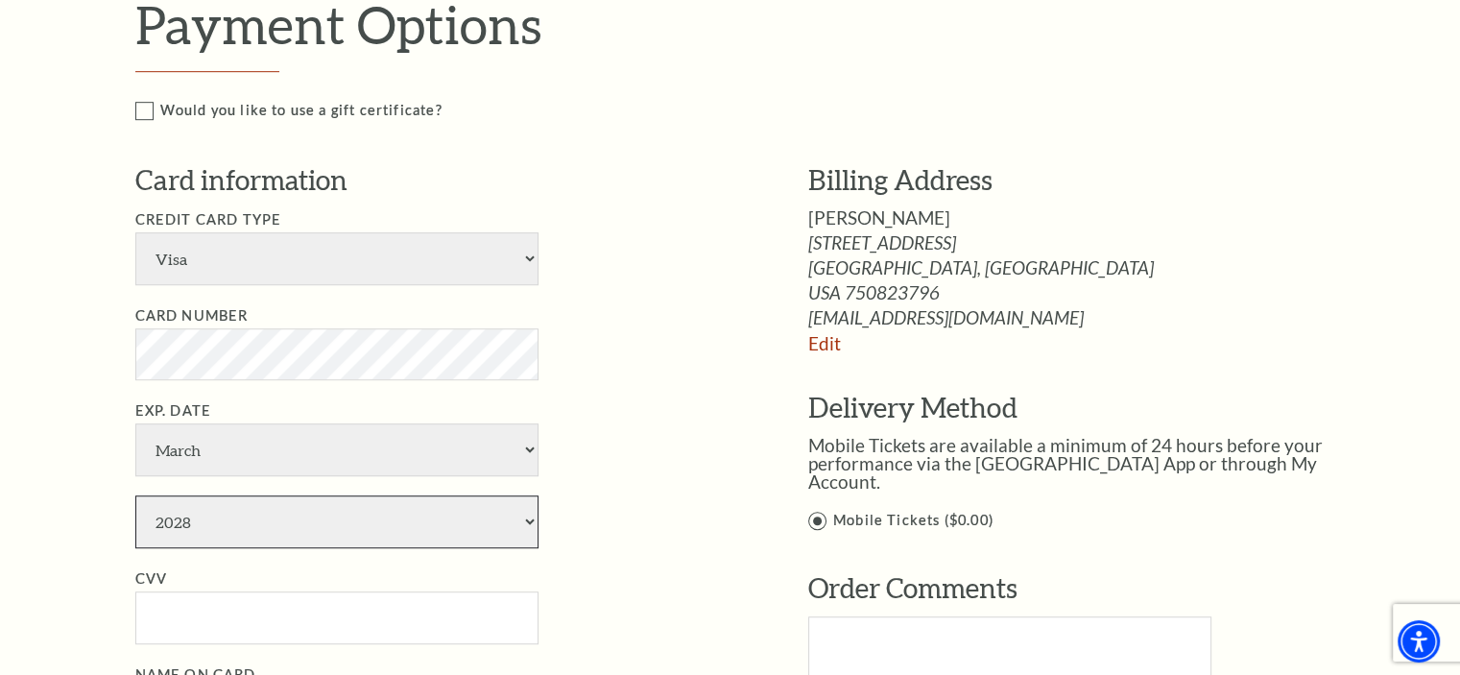
click at [135, 495] on select "2025 2026 2027 2028 2029 2030 2031 2032 2033 2034" at bounding box center [336, 521] width 403 height 53
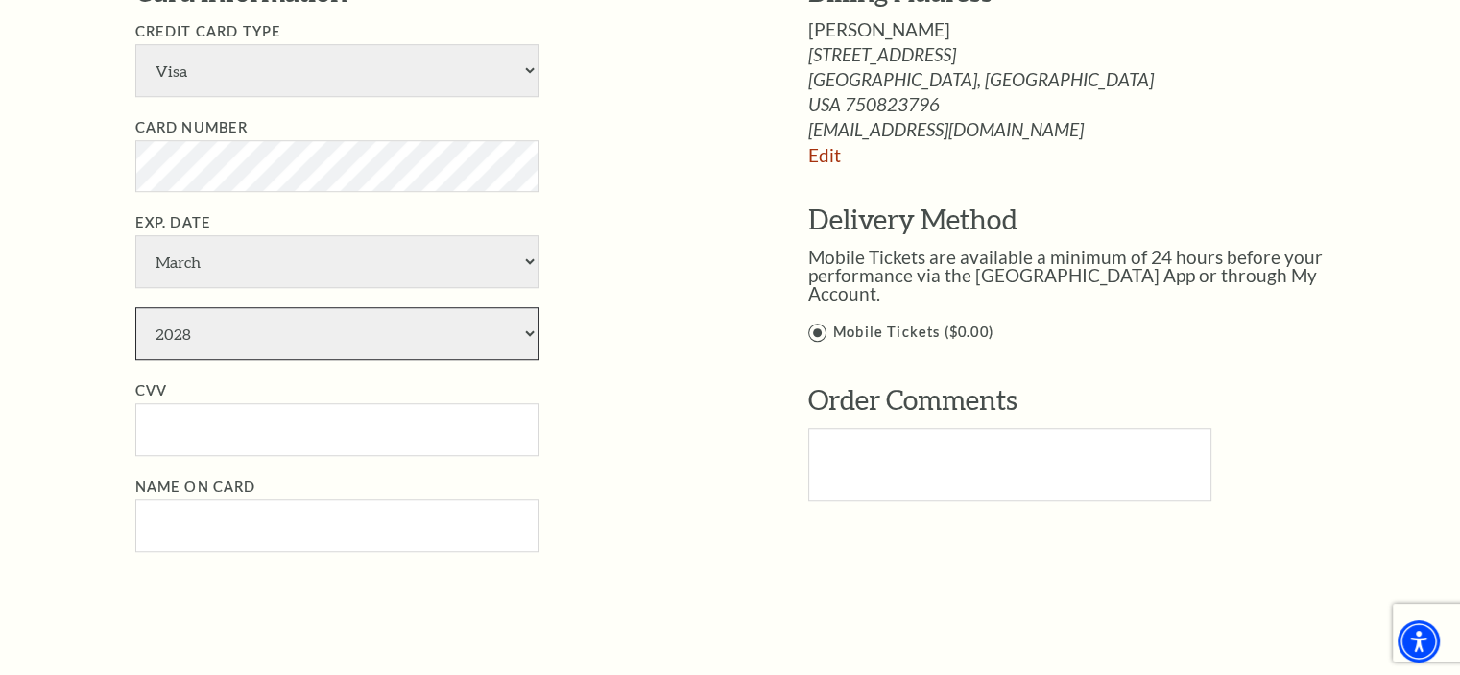
scroll to position [1344, 0]
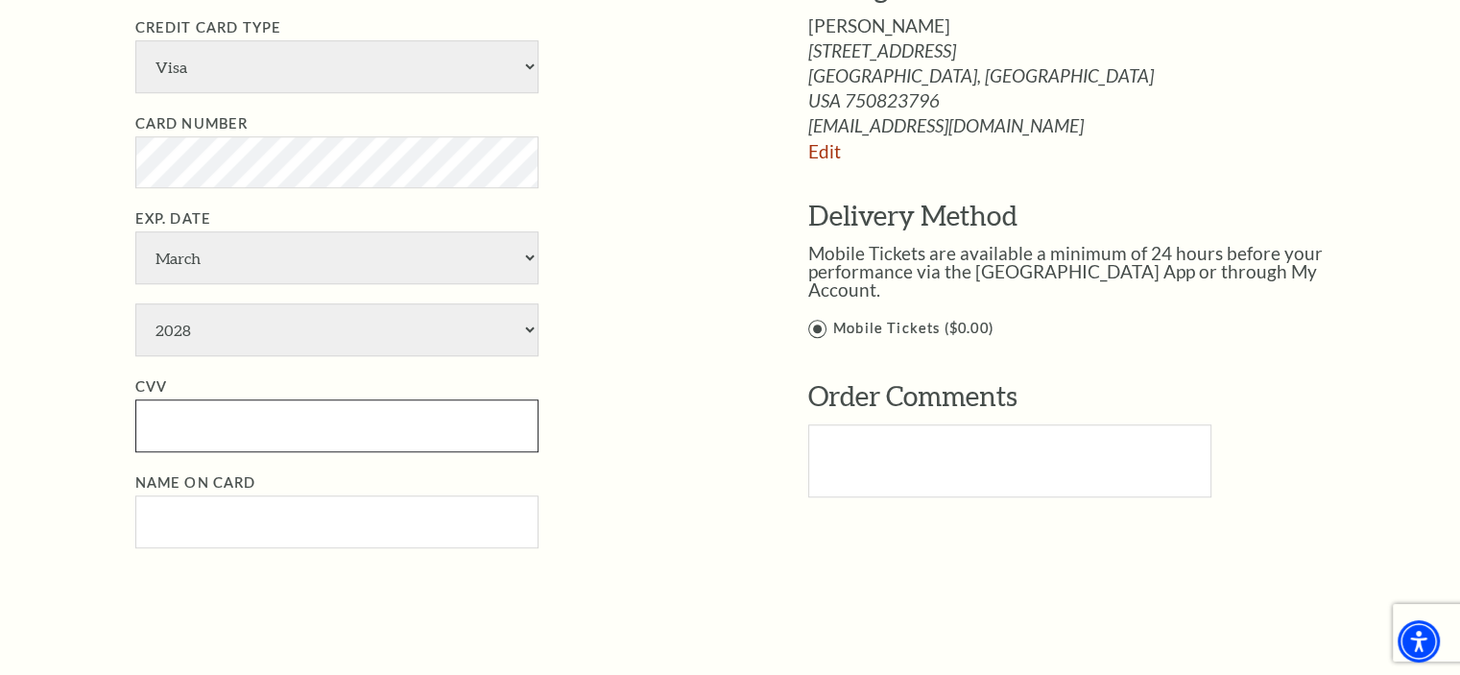
click at [222, 421] on input "CVV" at bounding box center [336, 425] width 403 height 53
type input "750"
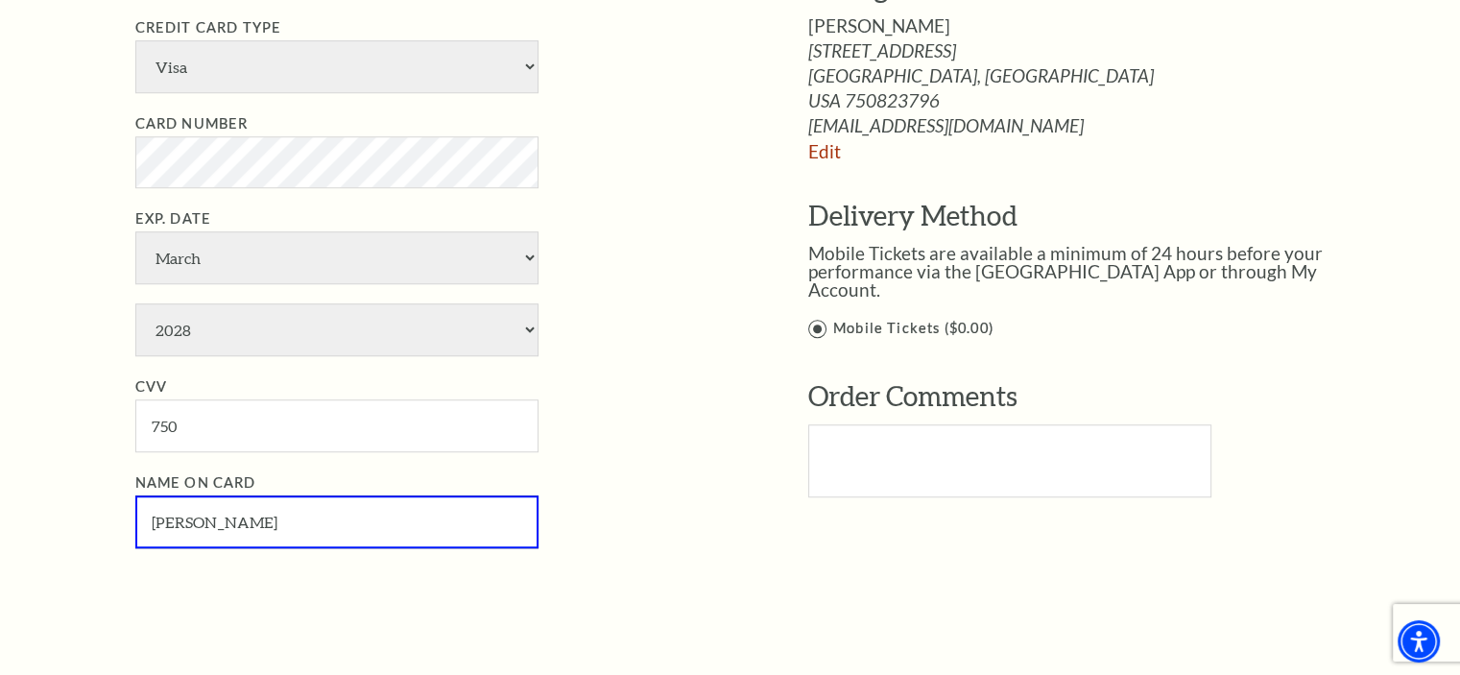
type input "Joel Just"
click at [679, 393] on li "CVV 750" at bounding box center [442, 413] width 615 height 77
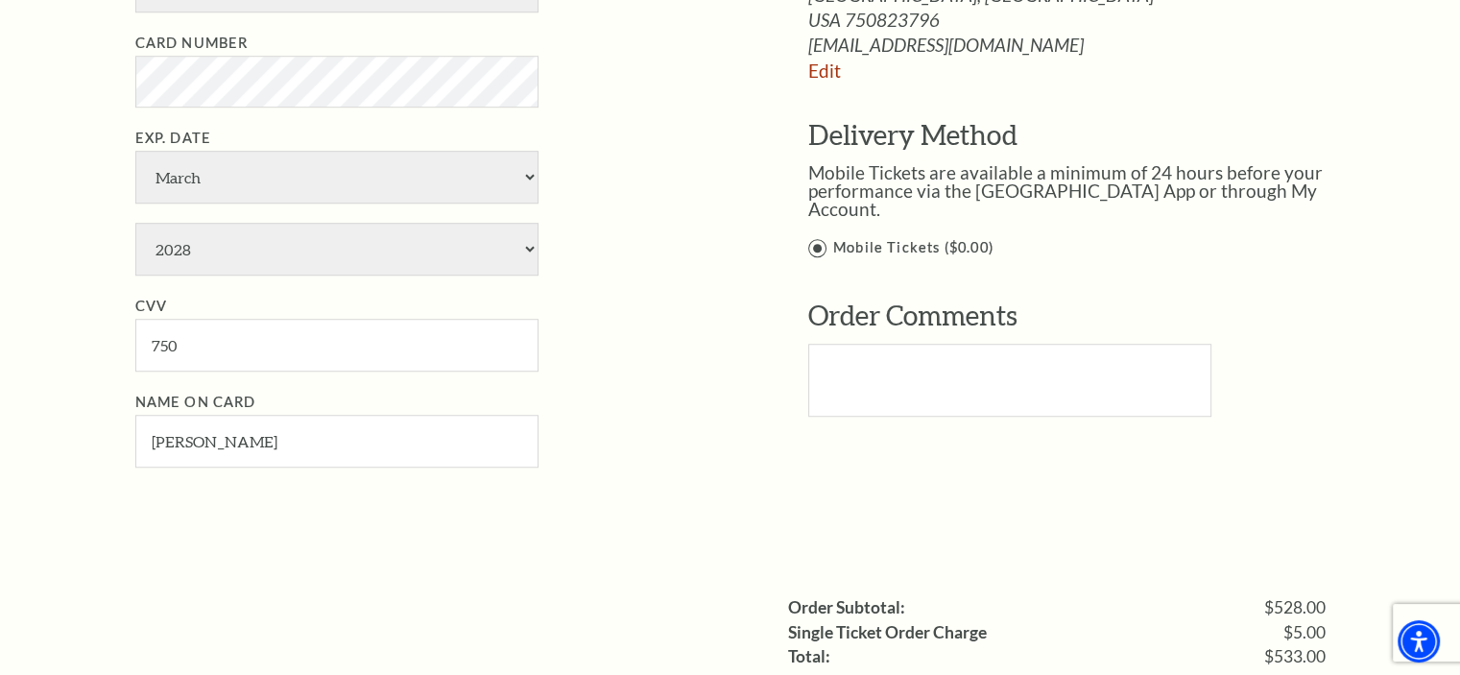
scroll to position [1727, 0]
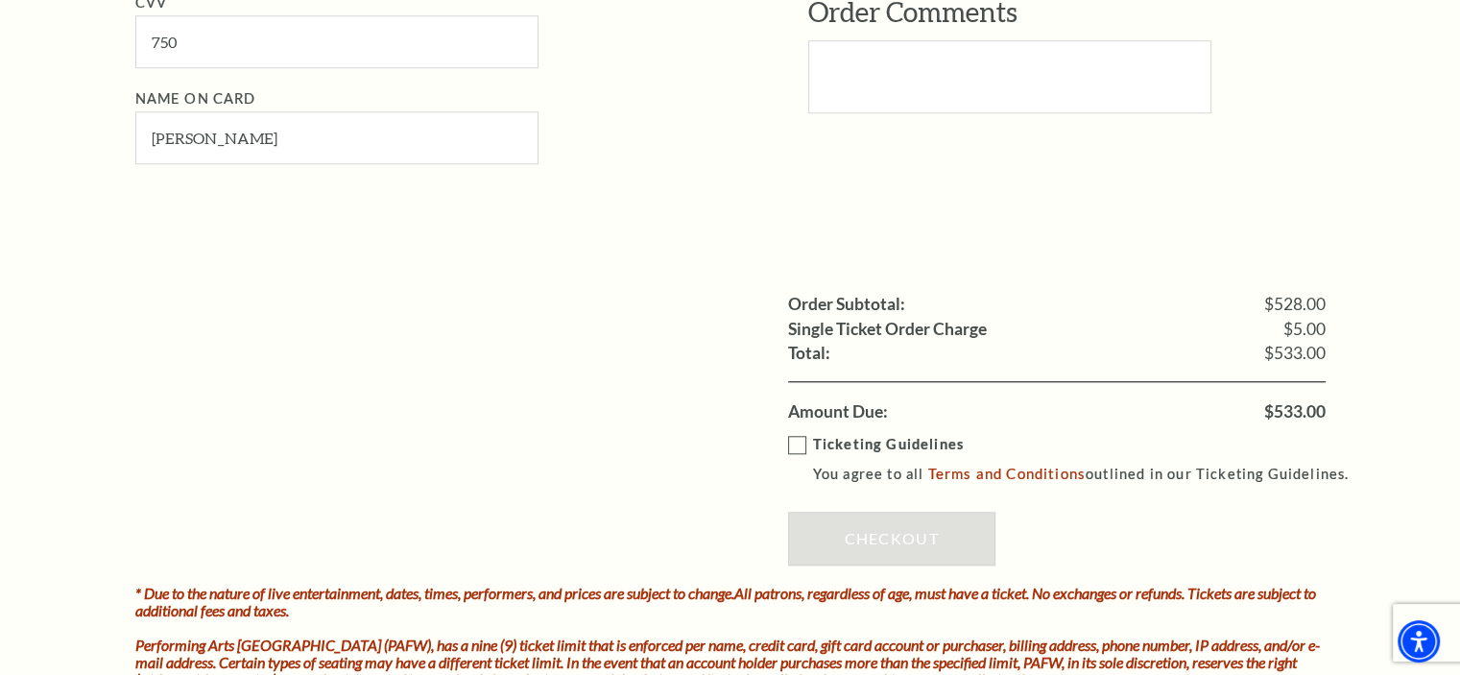
click at [796, 439] on label "Ticketing Guidelines You agree to all Terms and Conditions outlined in our Tick…" at bounding box center [1077, 459] width 579 height 53
click at [0, 0] on input "Ticketing Guidelines You agree to all Terms and Conditions outlined in our Tick…" at bounding box center [0, 0] width 0 height 0
click at [848, 536] on link "Checkout" at bounding box center [891, 539] width 207 height 54
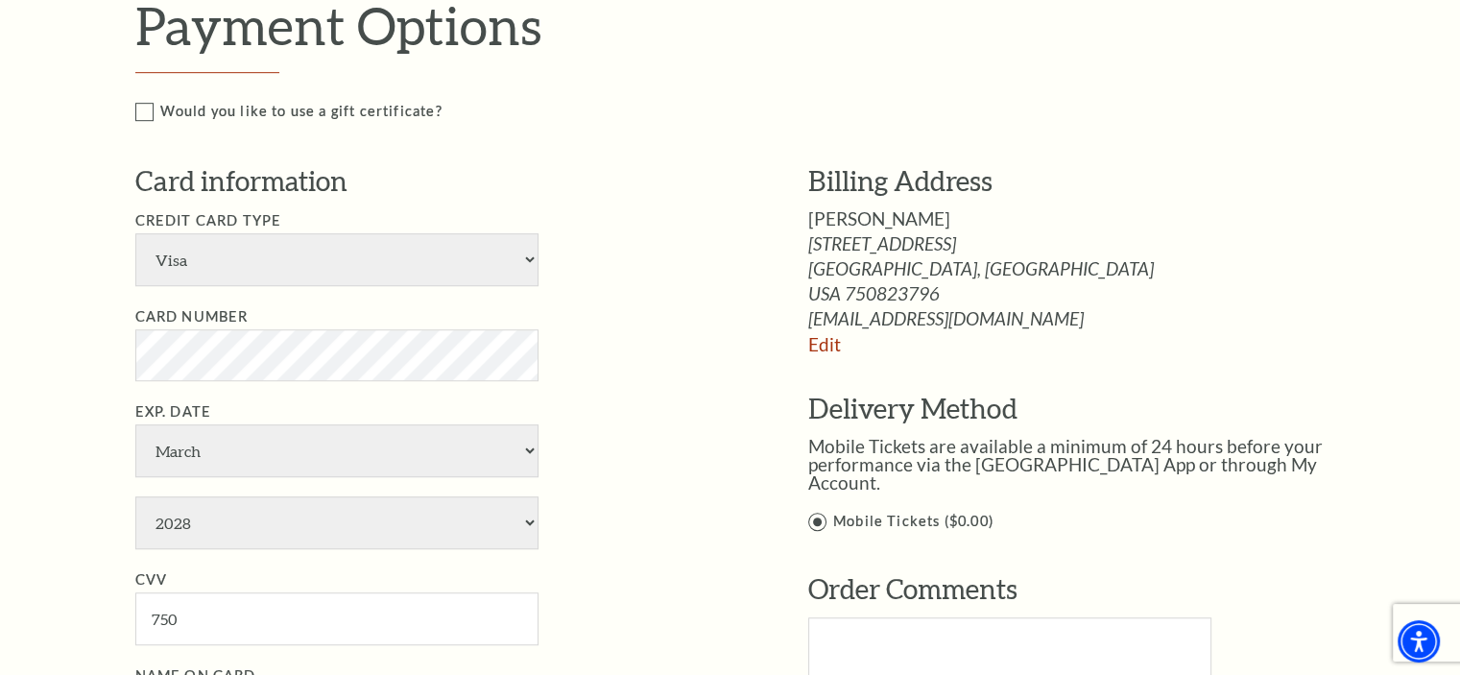
scroll to position [1152, 0]
click at [219, 450] on select "January February March April May June July August September October November De…" at bounding box center [336, 449] width 403 height 53
select select "6"
click at [135, 423] on select "January February March April May June July August September October November De…" at bounding box center [336, 449] width 403 height 53
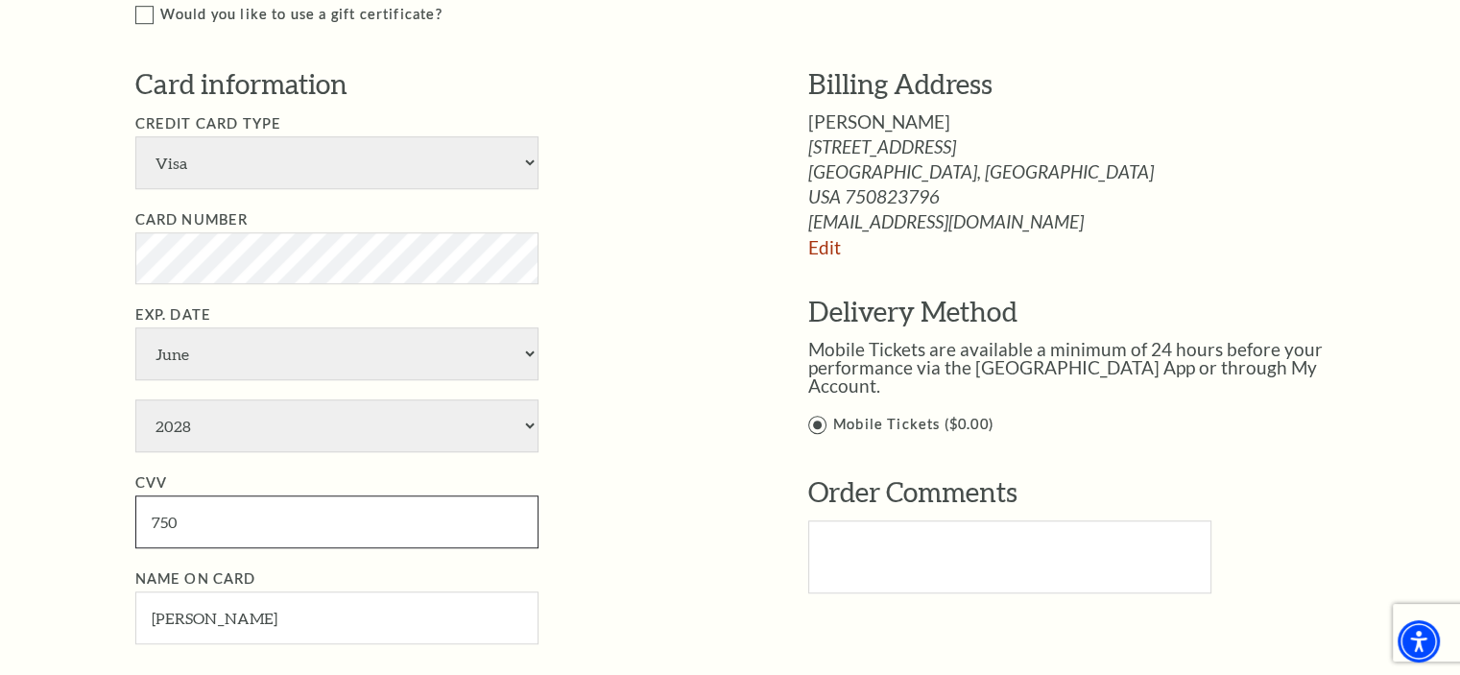
drag, startPoint x: 170, startPoint y: 506, endPoint x: 153, endPoint y: 506, distance: 17.3
click at [153, 506] on input "750" at bounding box center [336, 521] width 403 height 53
type input "288"
click at [40, 441] on div "Notice × Tickets cannot be removed during a Ticket Exchange. Choose Start Over …" at bounding box center [730, 177] width 1460 height 2561
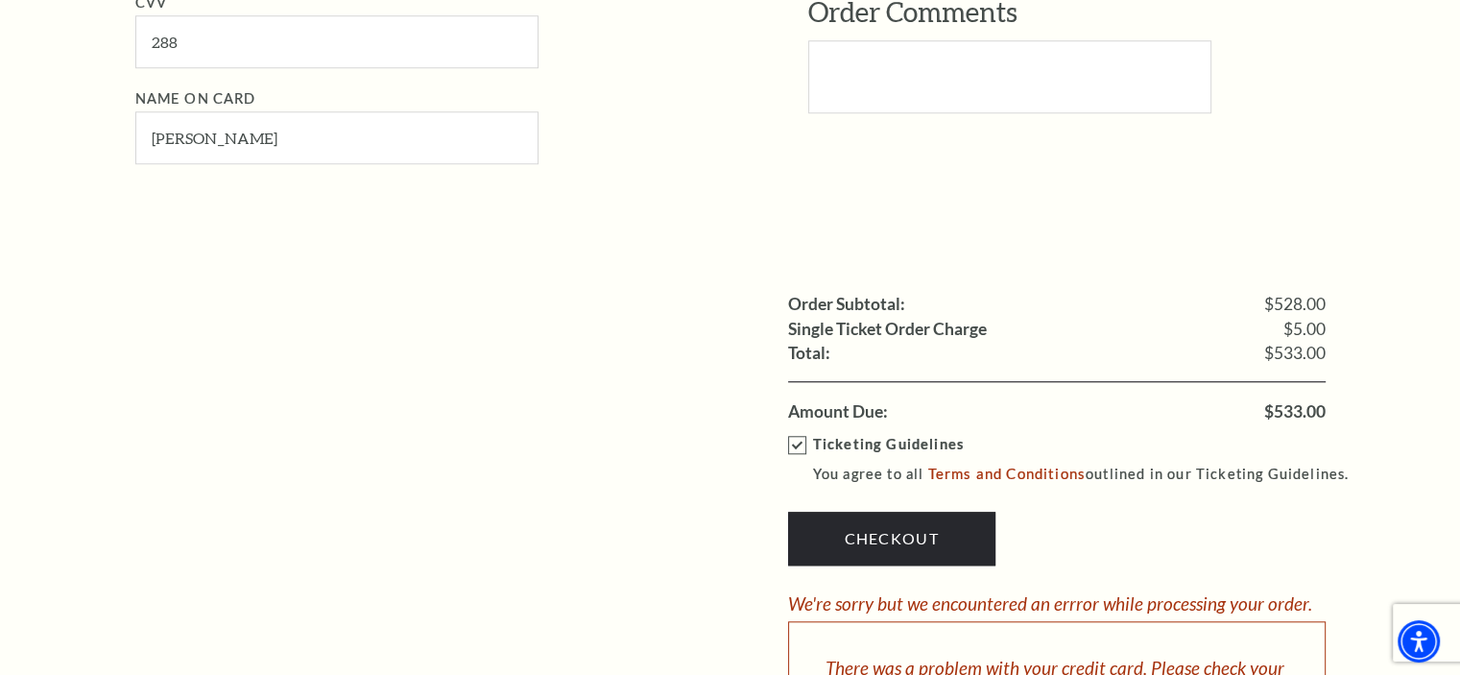
scroll to position [1823, 0]
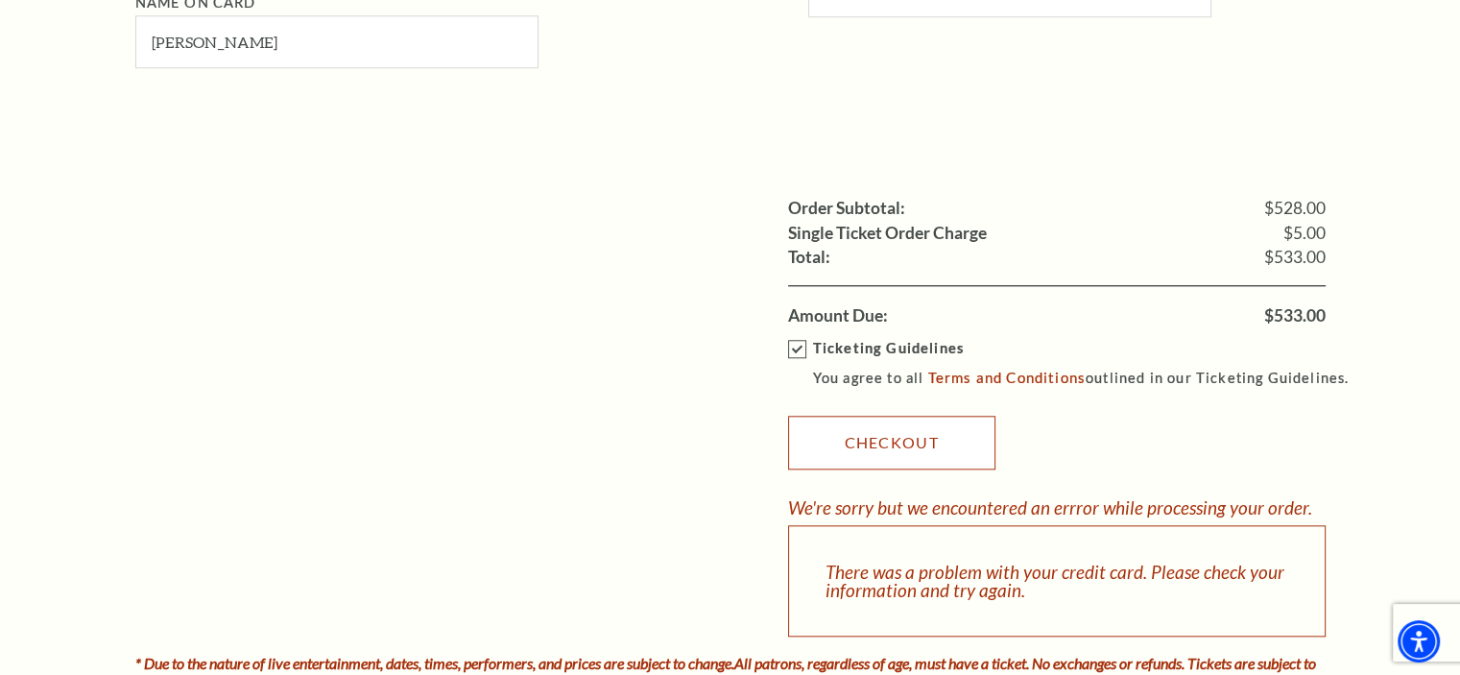
click at [845, 437] on link "Checkout" at bounding box center [891, 443] width 207 height 54
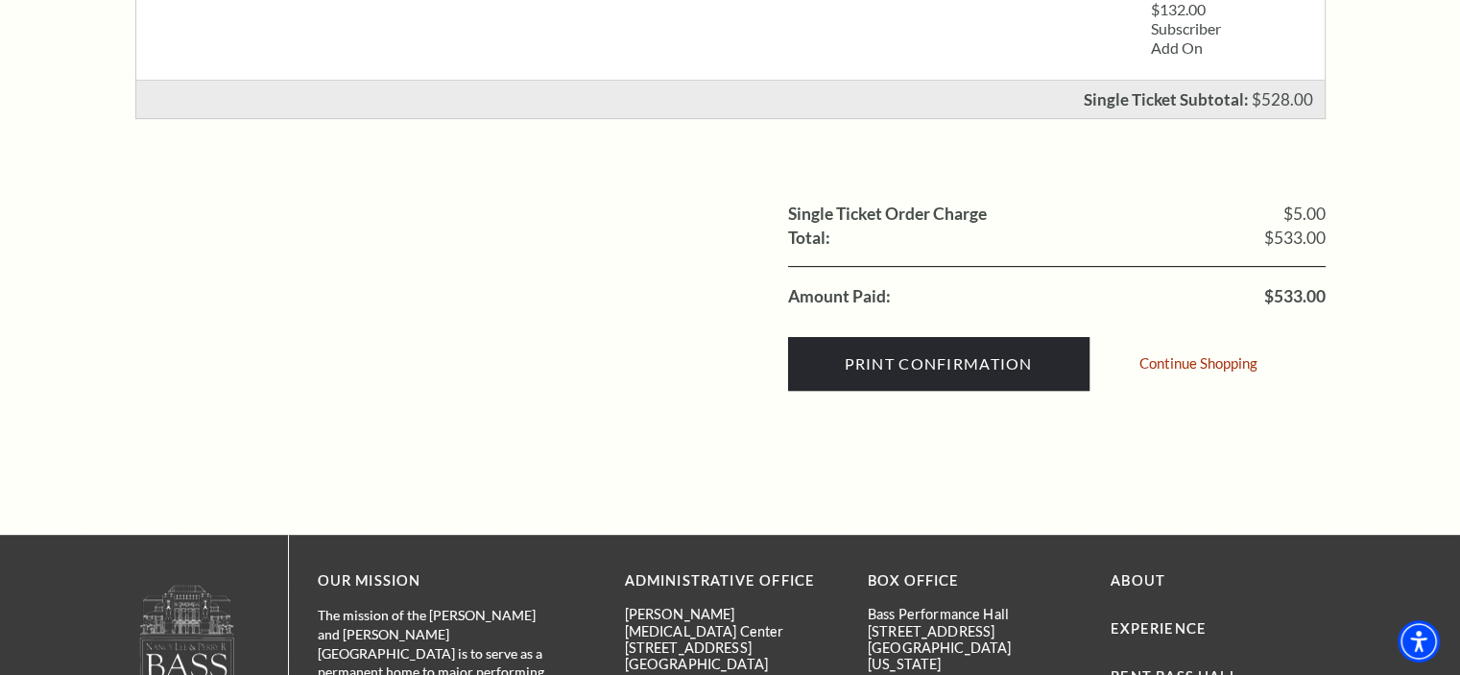
scroll to position [864, 0]
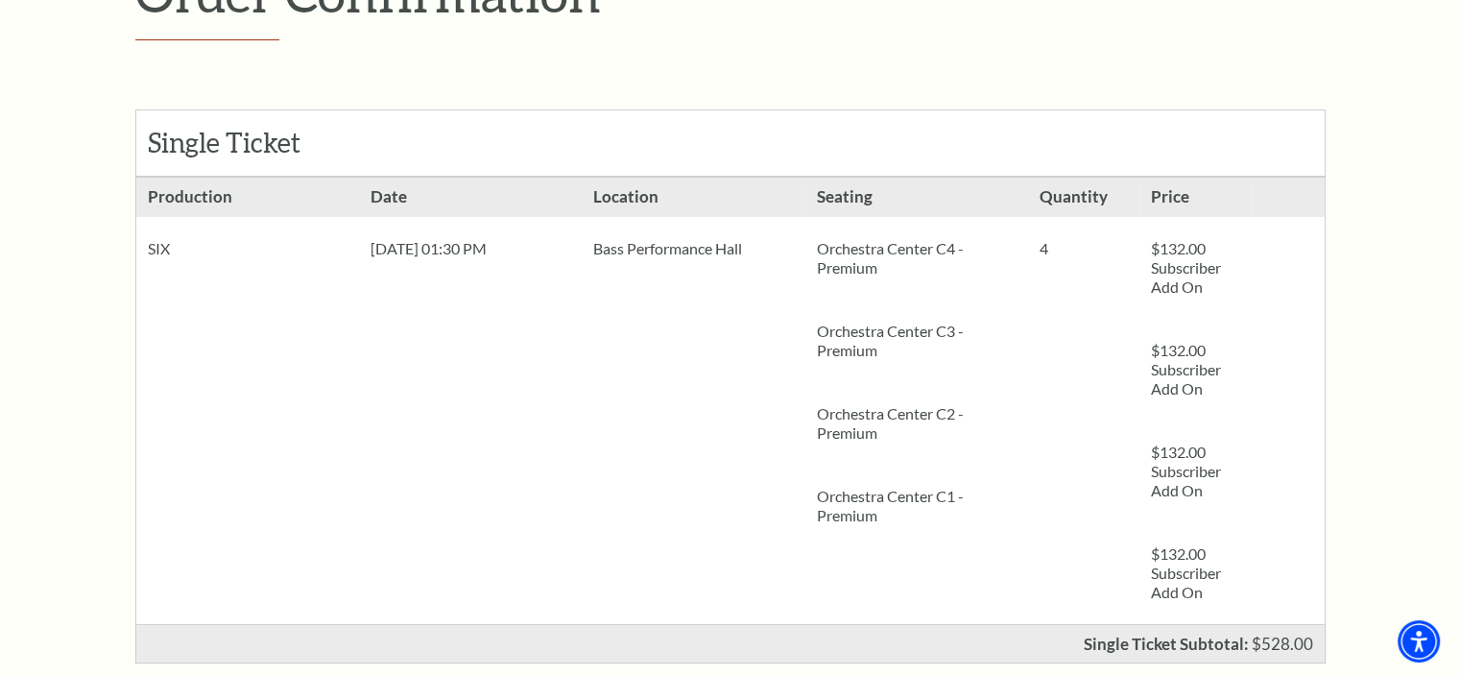
scroll to position [306, 0]
click at [1409, 458] on div "Order Confirmation Single Ticket Production 4 $132.00 Subscriber Add On" at bounding box center [730, 460] width 1460 height 1242
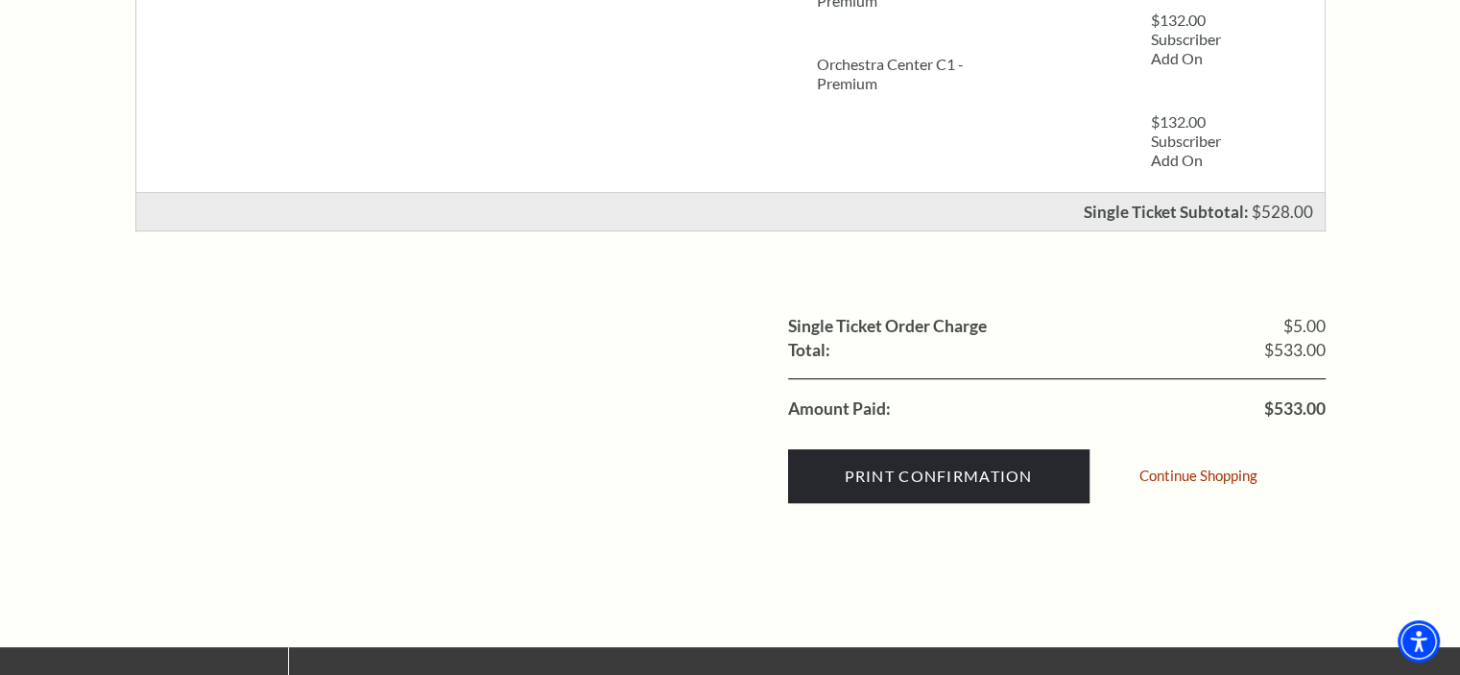
scroll to position [882, 0]
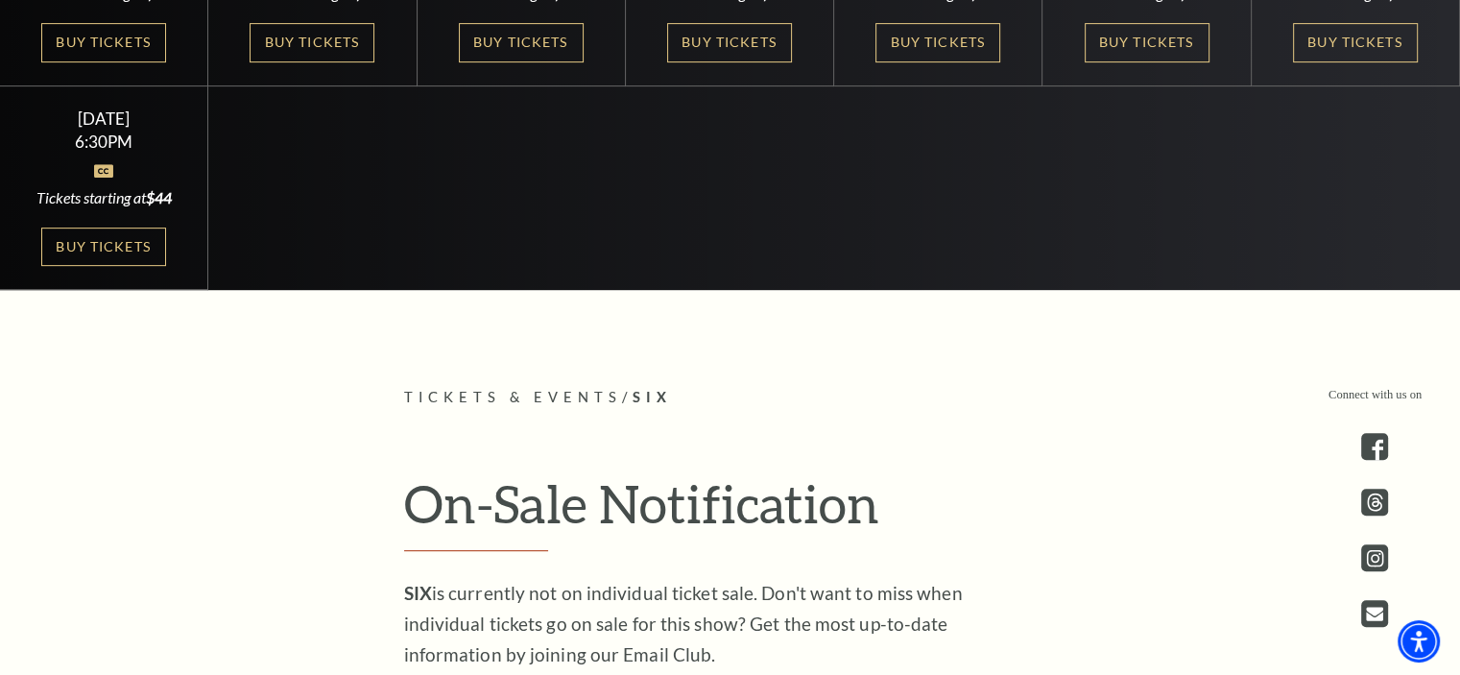
scroll to position [480, 0]
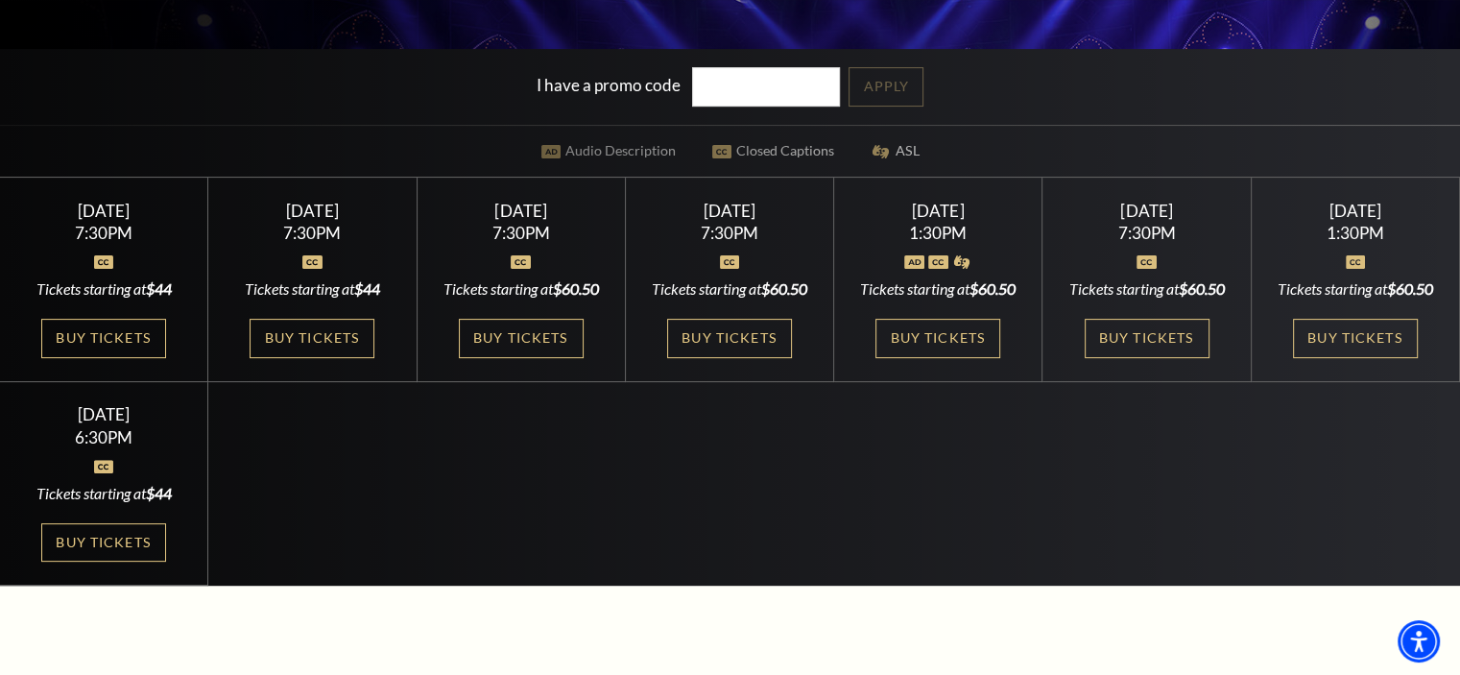
click at [1346, 358] on link "Buy Tickets" at bounding box center [1355, 338] width 125 height 39
click at [727, 82] on input "I have a promo code" at bounding box center [766, 86] width 148 height 39
type input "19144"
click at [902, 89] on link "Apply" at bounding box center [885, 86] width 75 height 39
click at [1322, 350] on link "Buy Tickets" at bounding box center [1355, 338] width 125 height 39
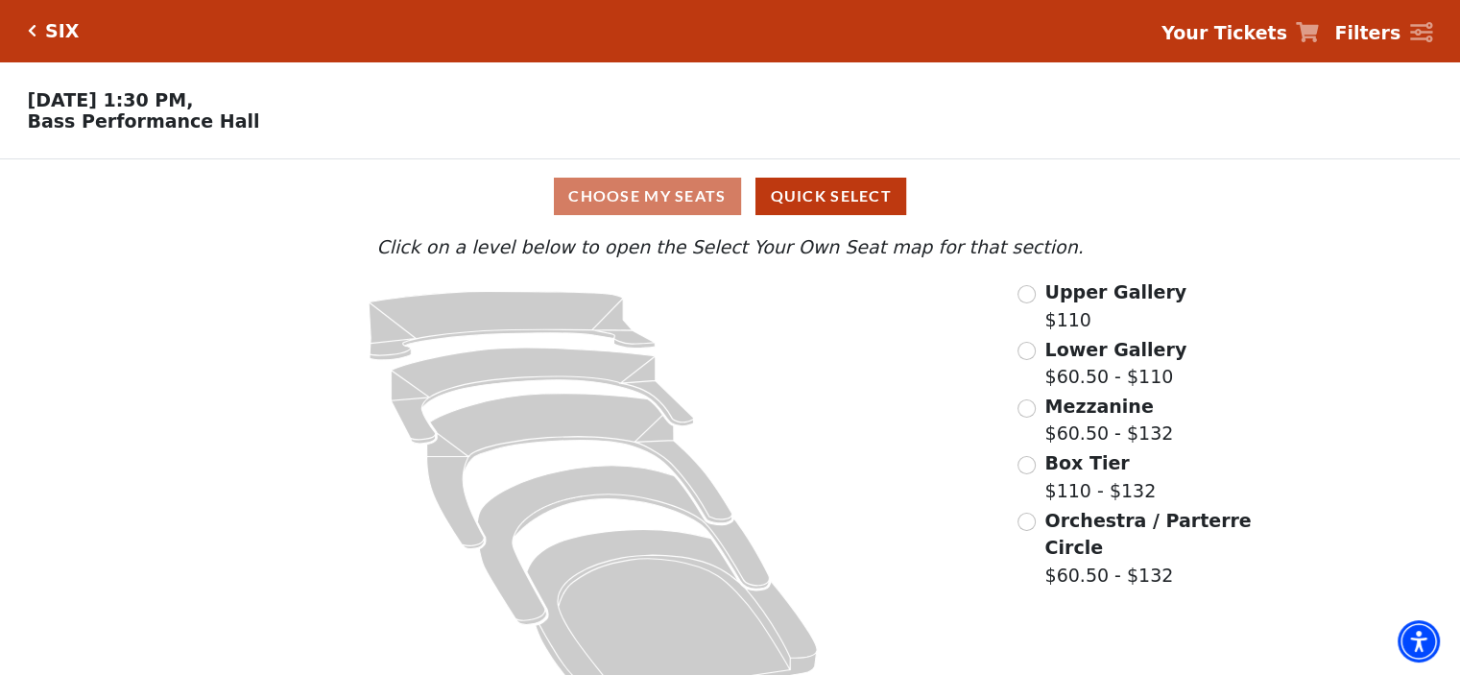
scroll to position [48, 0]
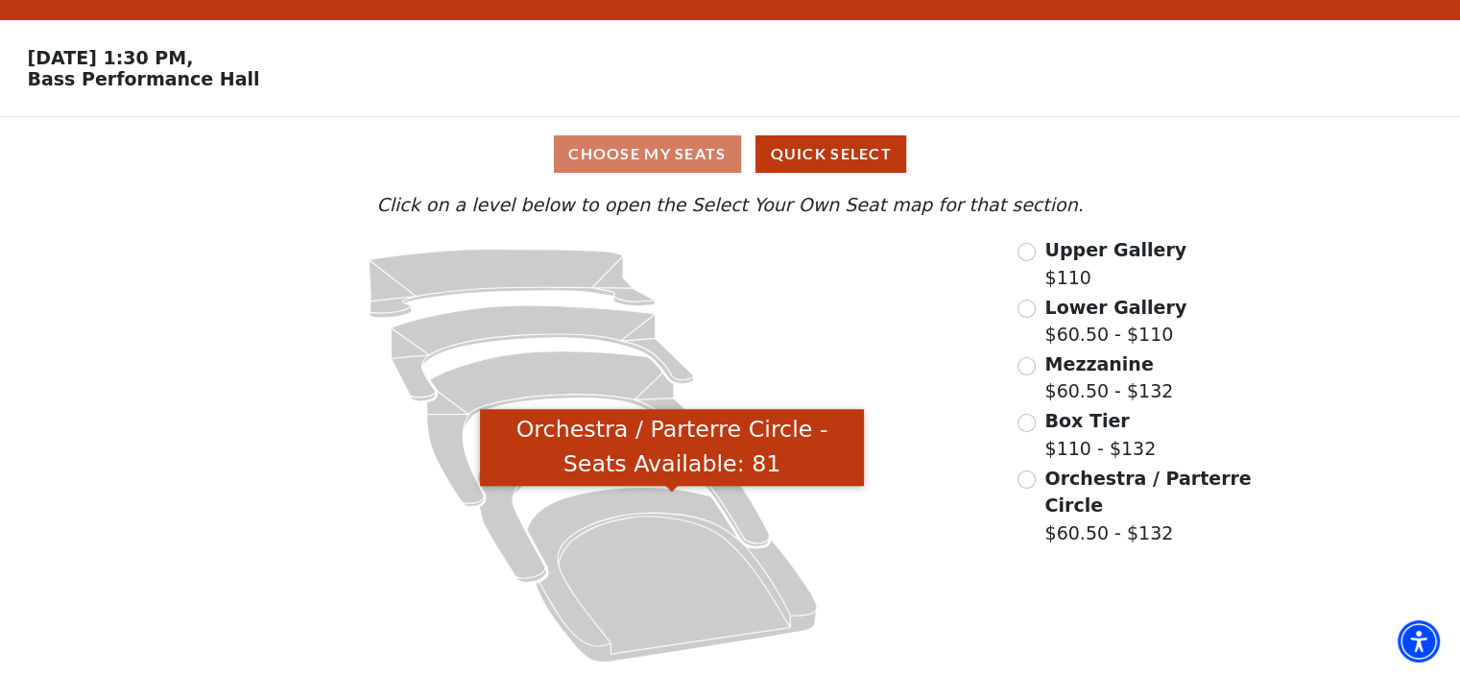
click at [686, 544] on icon "Orchestra / Parterre Circle - Seats Available: 81" at bounding box center [672, 574] width 290 height 175
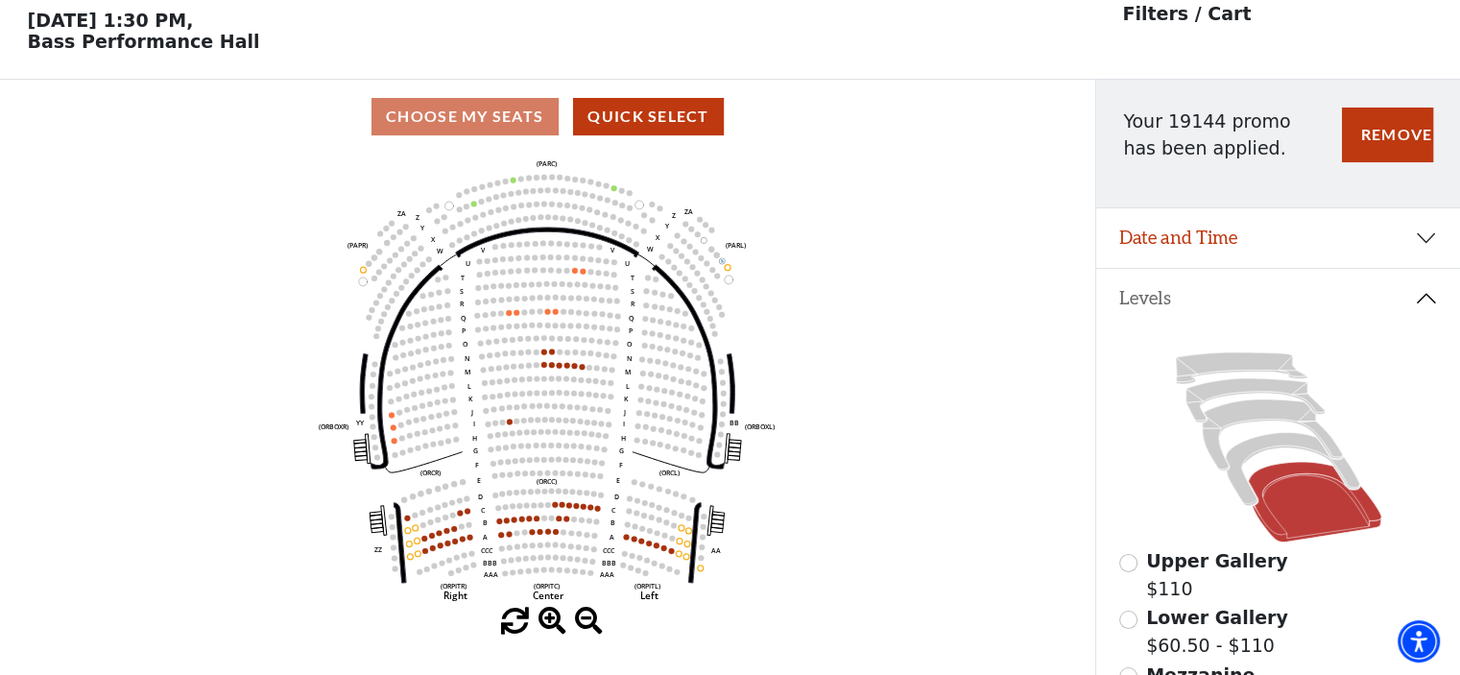
scroll to position [88, 0]
